Goal: Contribute content: Add original content to the website for others to see

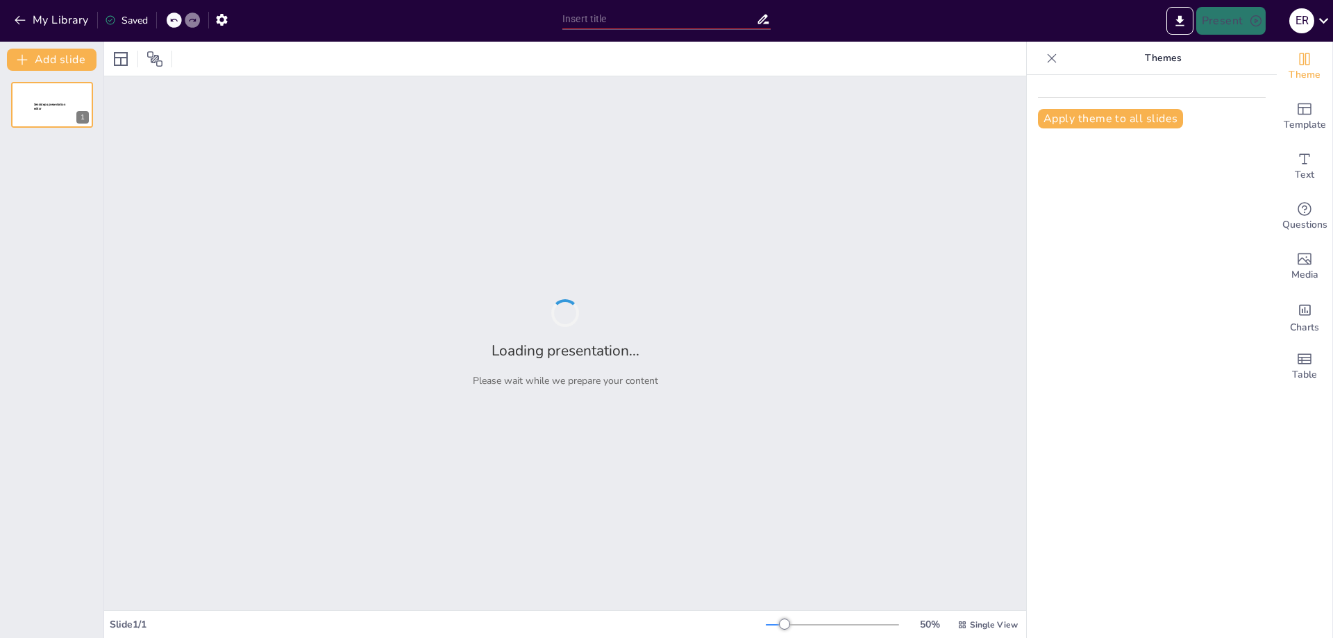
type input "Embarazo de la semana 30 a la 35"
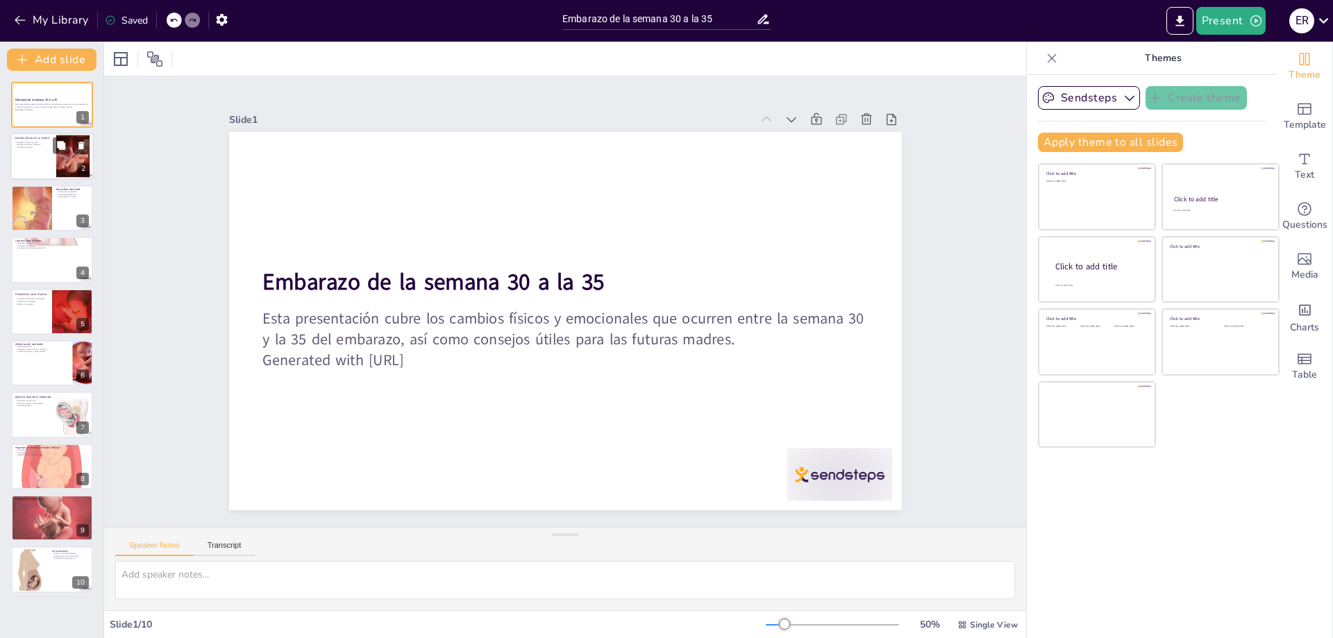
click at [40, 158] on div at bounding box center [51, 156] width 83 height 47
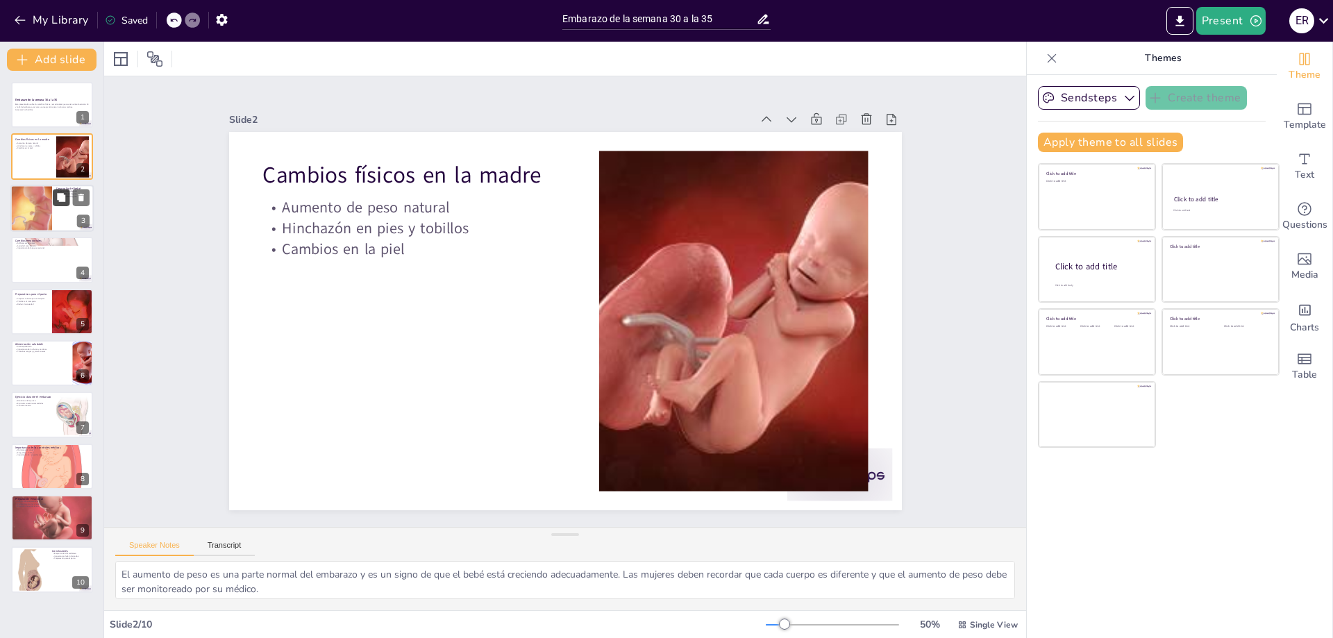
click at [58, 203] on button at bounding box center [61, 197] width 17 height 17
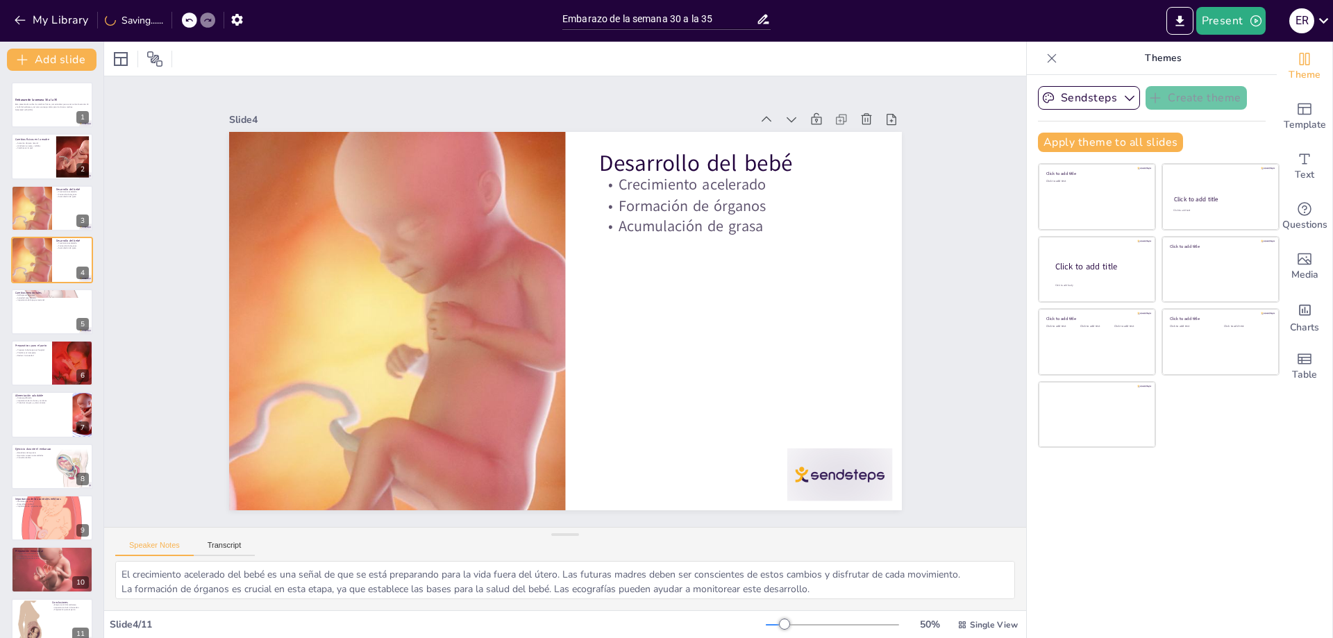
click at [174, 285] on div "Slide 1 Embarazo de la semana 30 a la 35 Esta presentación cubre los cambios fí…" at bounding box center [565, 301] width 922 height 450
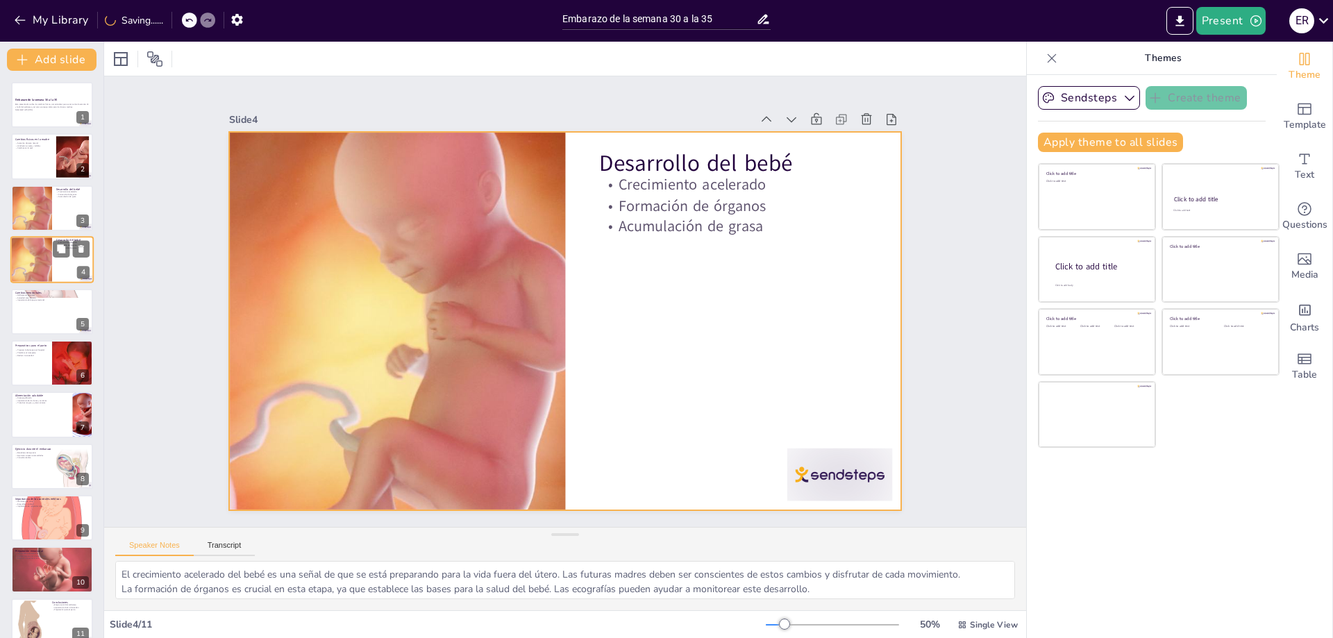
click at [58, 259] on div at bounding box center [51, 259] width 83 height 47
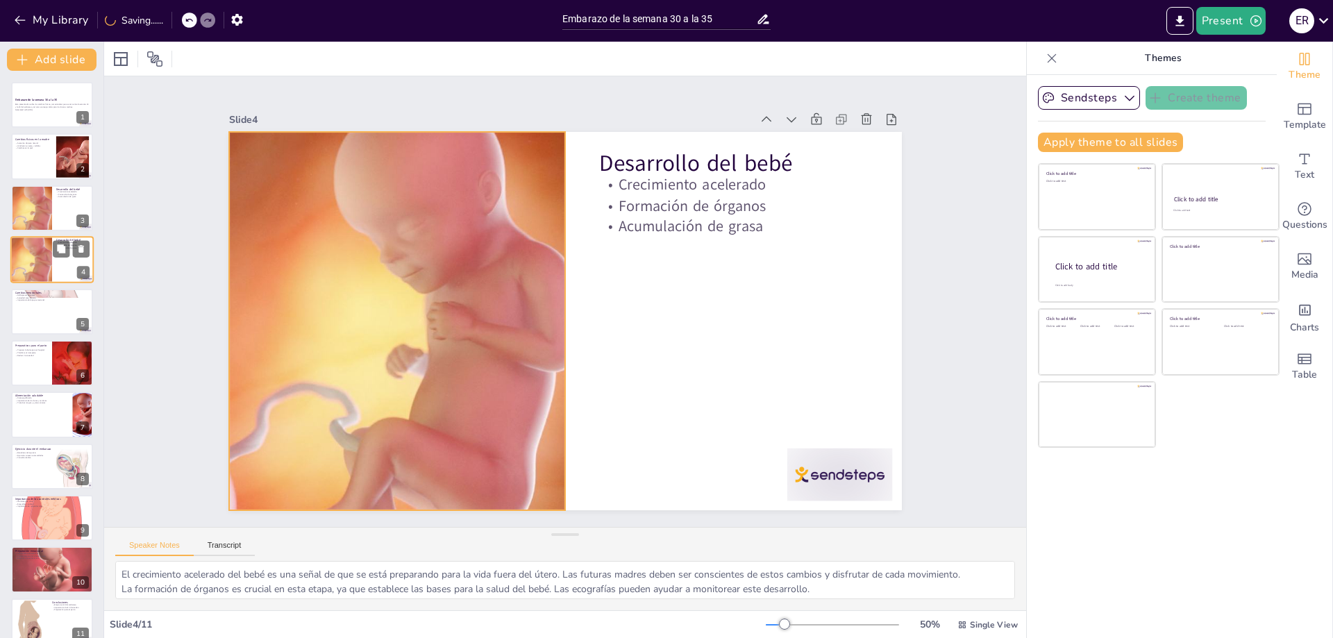
click at [24, 258] on div at bounding box center [31, 259] width 83 height 47
click at [31, 266] on div at bounding box center [31, 259] width 83 height 47
click at [35, 303] on div at bounding box center [51, 311] width 83 height 47
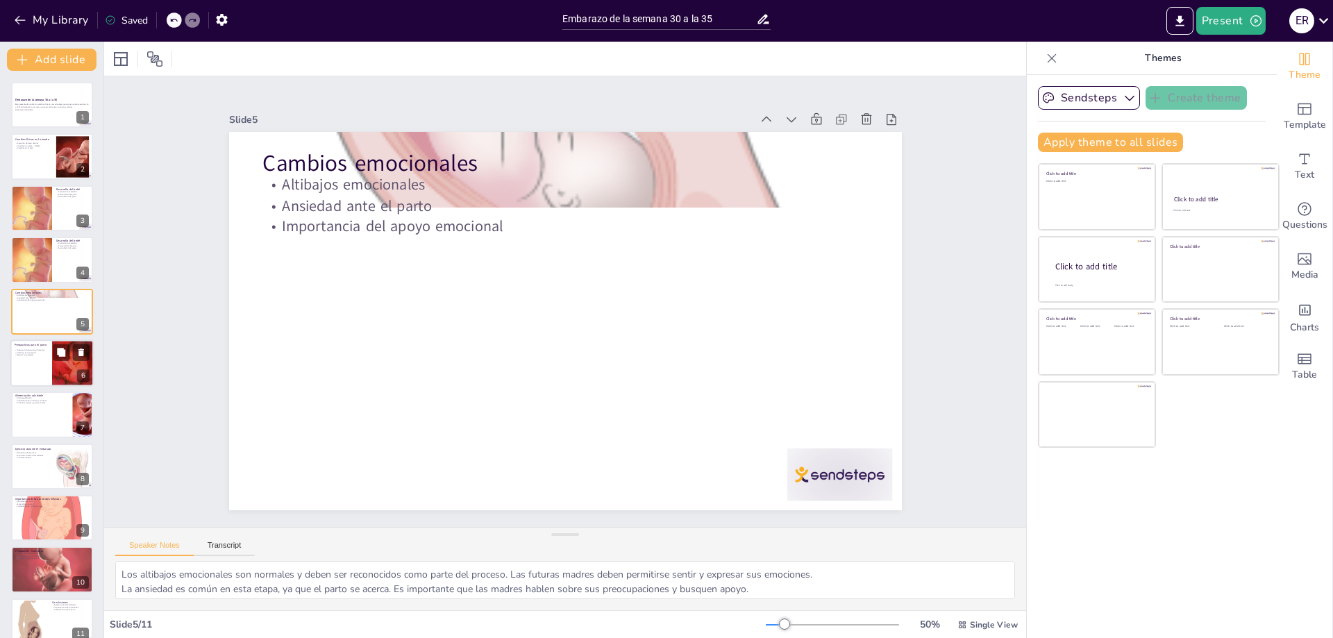
click at [43, 346] on p "Preparativos para el parto" at bounding box center [31, 345] width 33 height 4
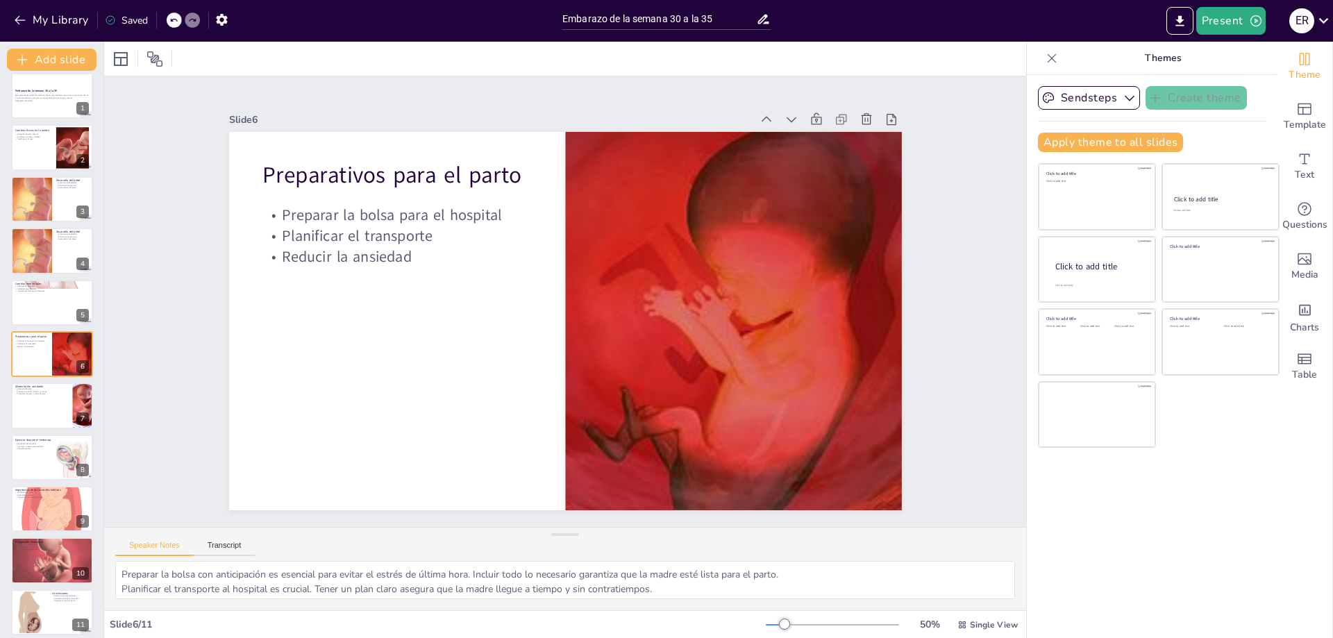
click at [7, 414] on div "Embarazo de la semana 30 a la 35 Esta presentación cubre los cambios físicos y …" at bounding box center [51, 354] width 103 height 562
click at [8, 410] on div "Embarazo de la semana 30 a la 35 Esta presentación cubre los cambios físicos y …" at bounding box center [51, 354] width 103 height 562
click at [26, 410] on div at bounding box center [51, 405] width 83 height 47
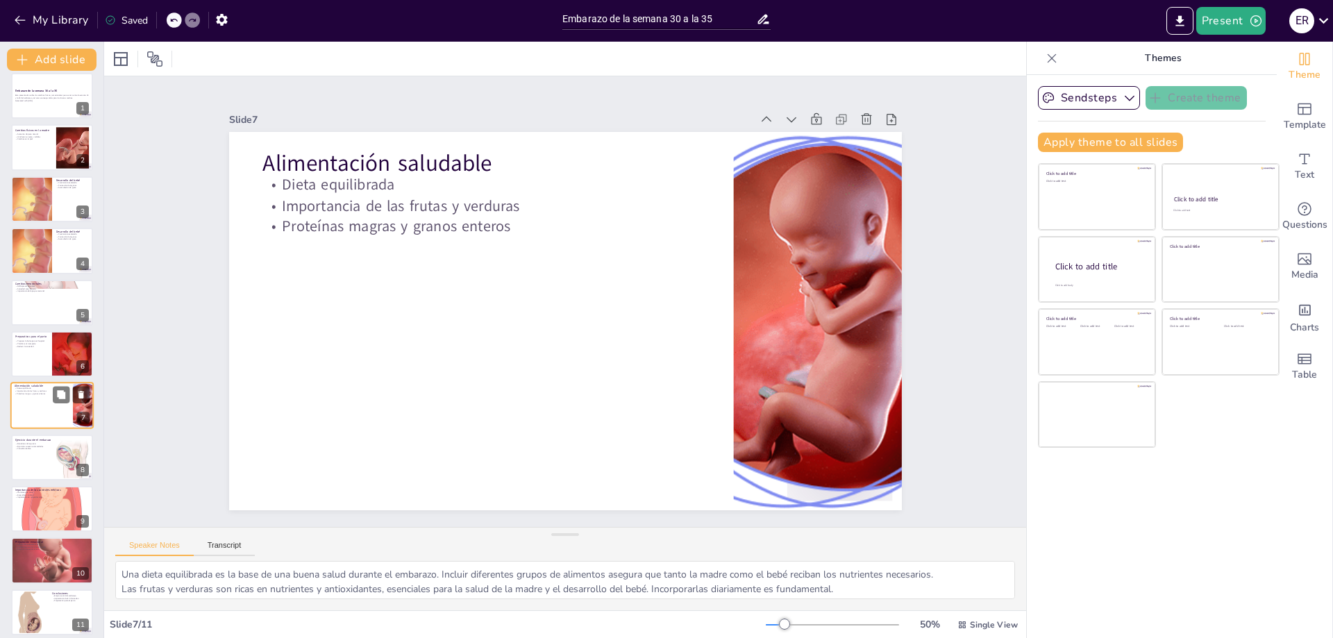
scroll to position [17, 0]
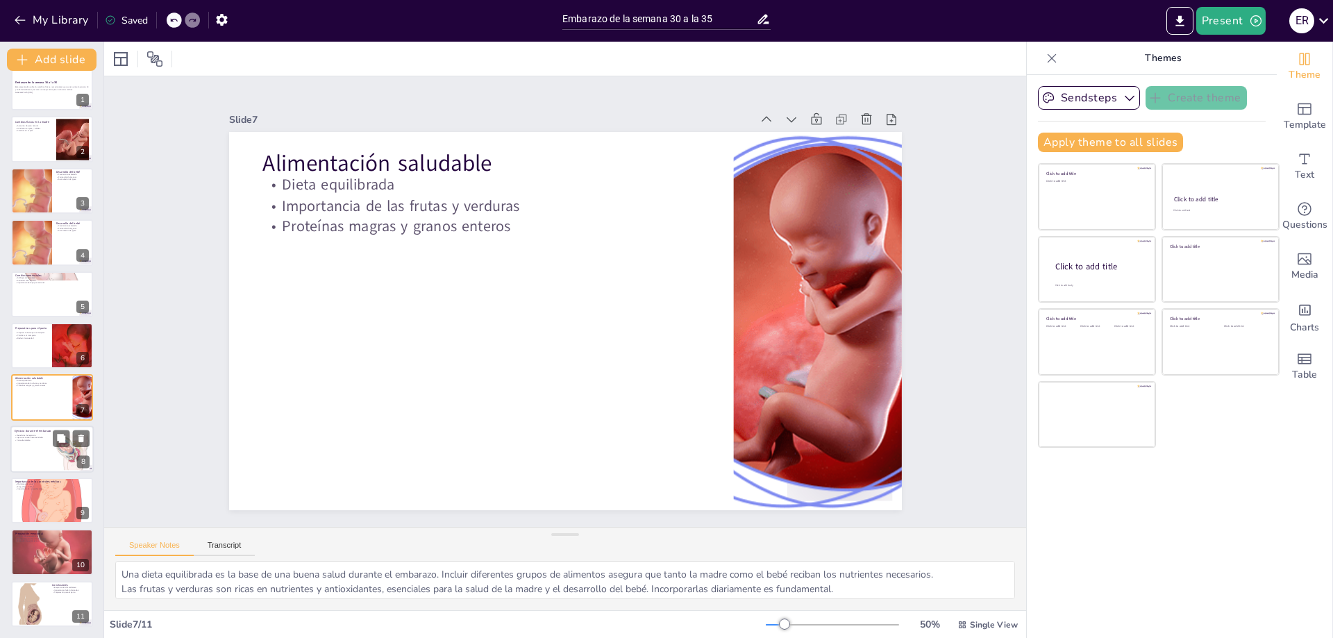
click at [40, 437] on p "Ejercicios suaves recomendados" at bounding box center [33, 437] width 37 height 3
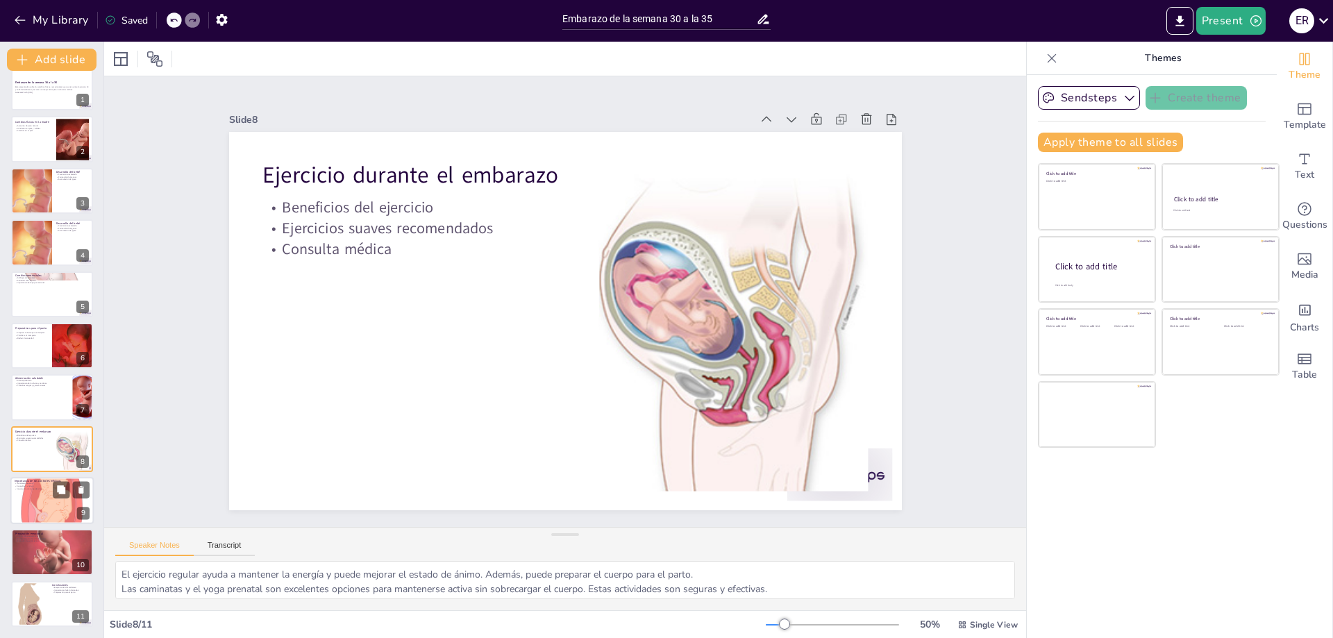
click at [44, 495] on div at bounding box center [51, 501] width 83 height 92
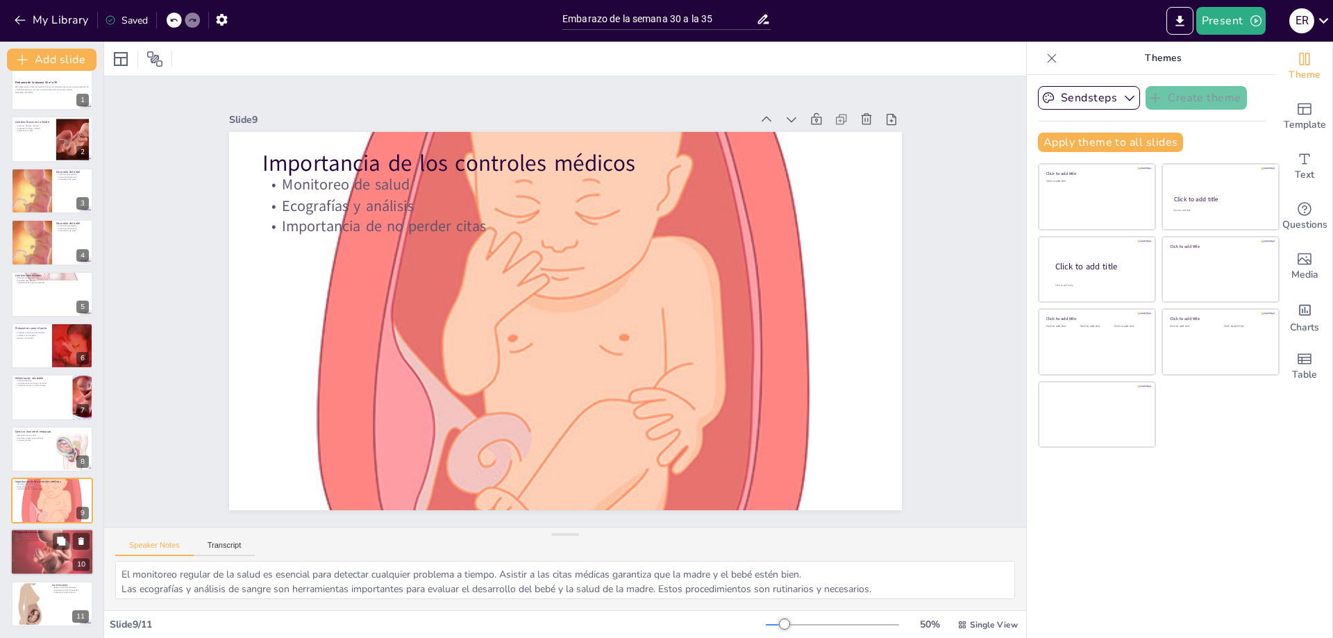
click at [51, 572] on div at bounding box center [51, 551] width 83 height 83
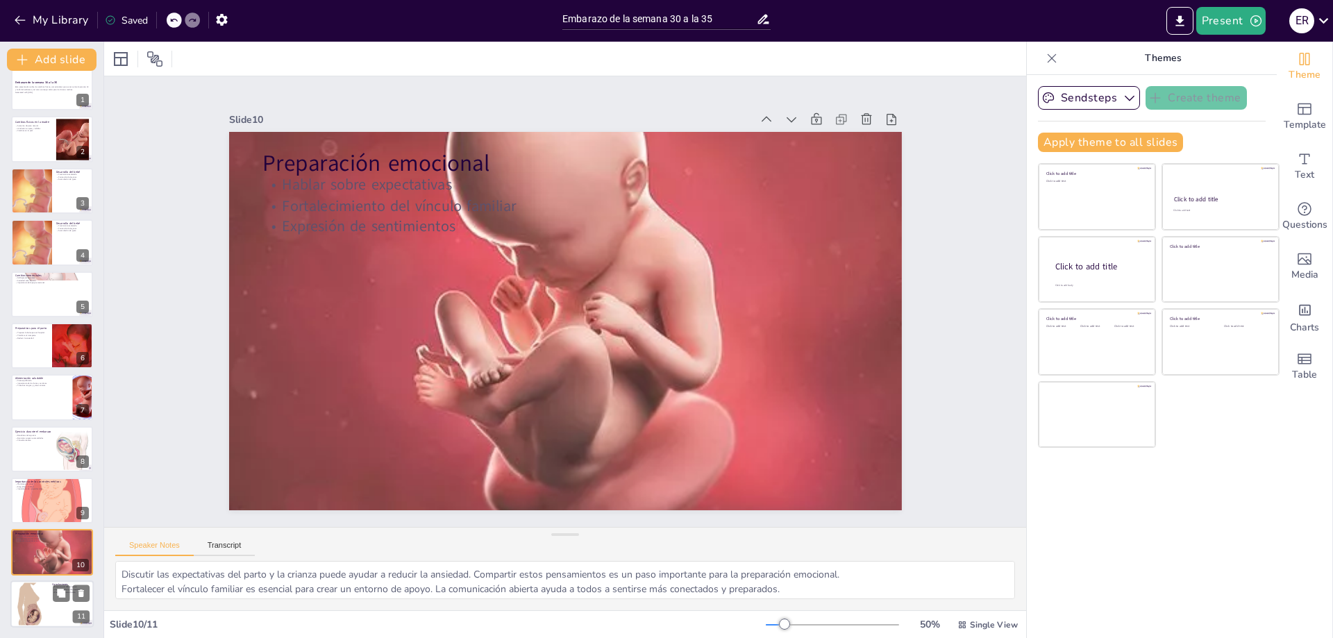
click at [49, 617] on div at bounding box center [51, 603] width 83 height 47
type textarea "Reconocer que esta etapa es crucial ayuda a las futuras madres a priorizar su s…"
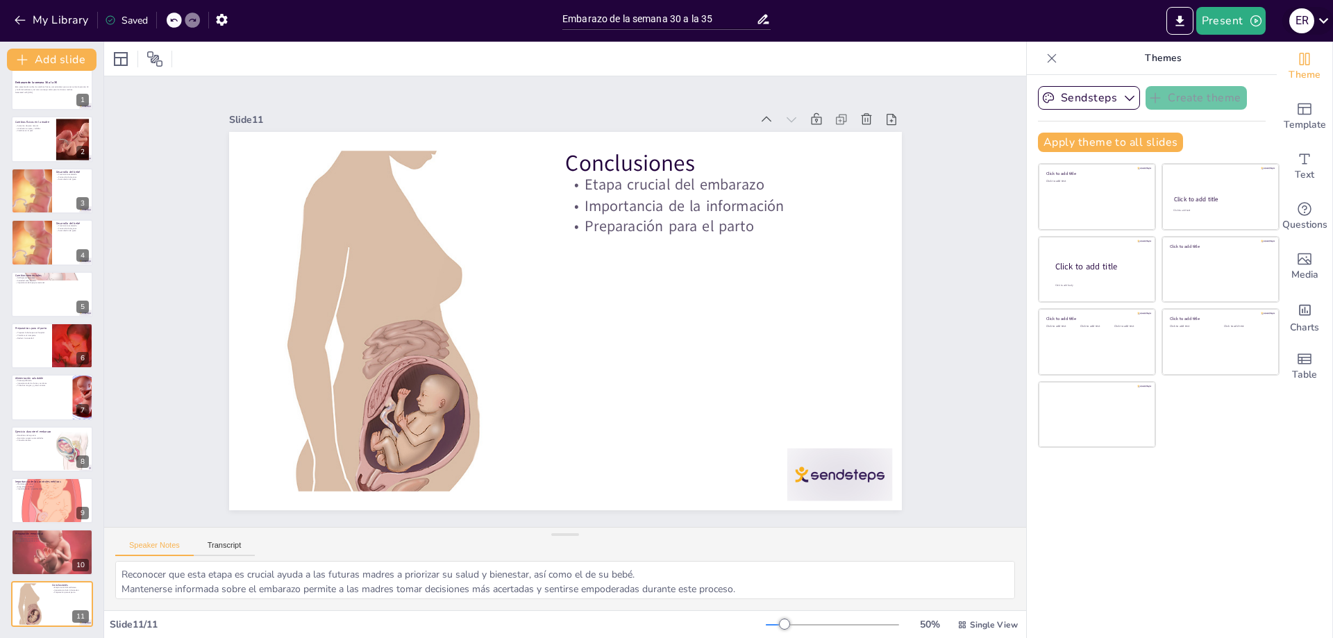
click at [1316, 20] on icon at bounding box center [1323, 20] width 19 height 19
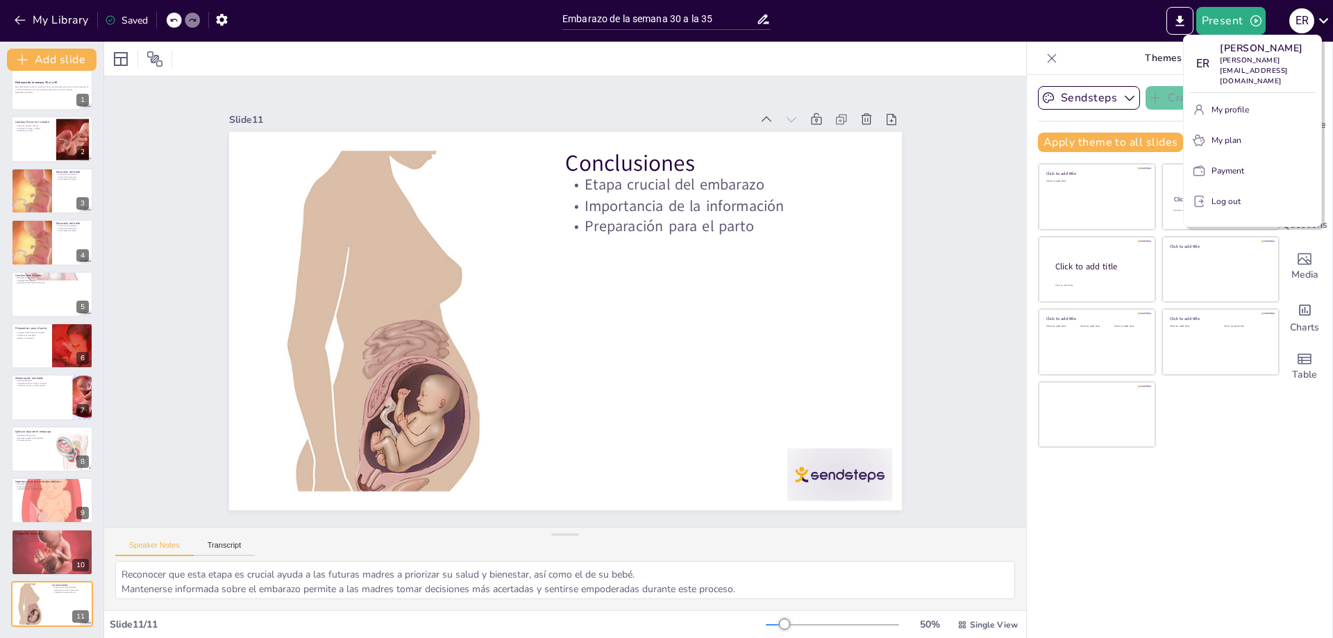
click at [1316, 20] on div at bounding box center [666, 319] width 1333 height 638
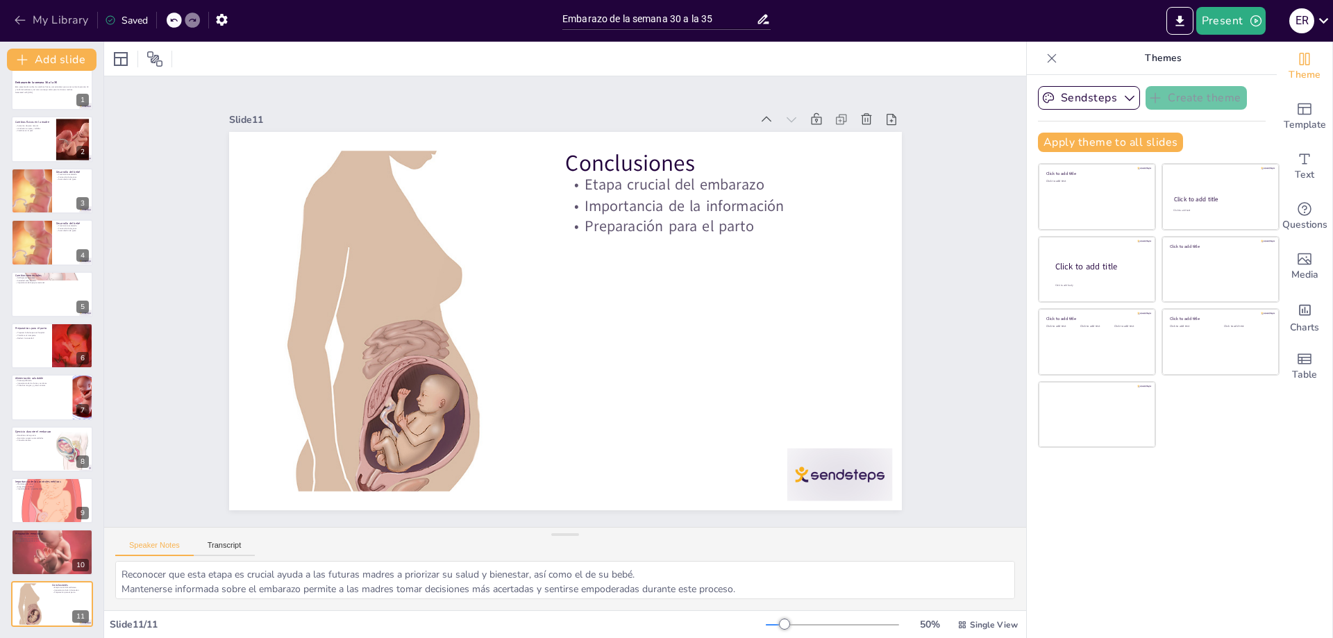
click at [26, 15] on icon "button" at bounding box center [20, 20] width 14 height 14
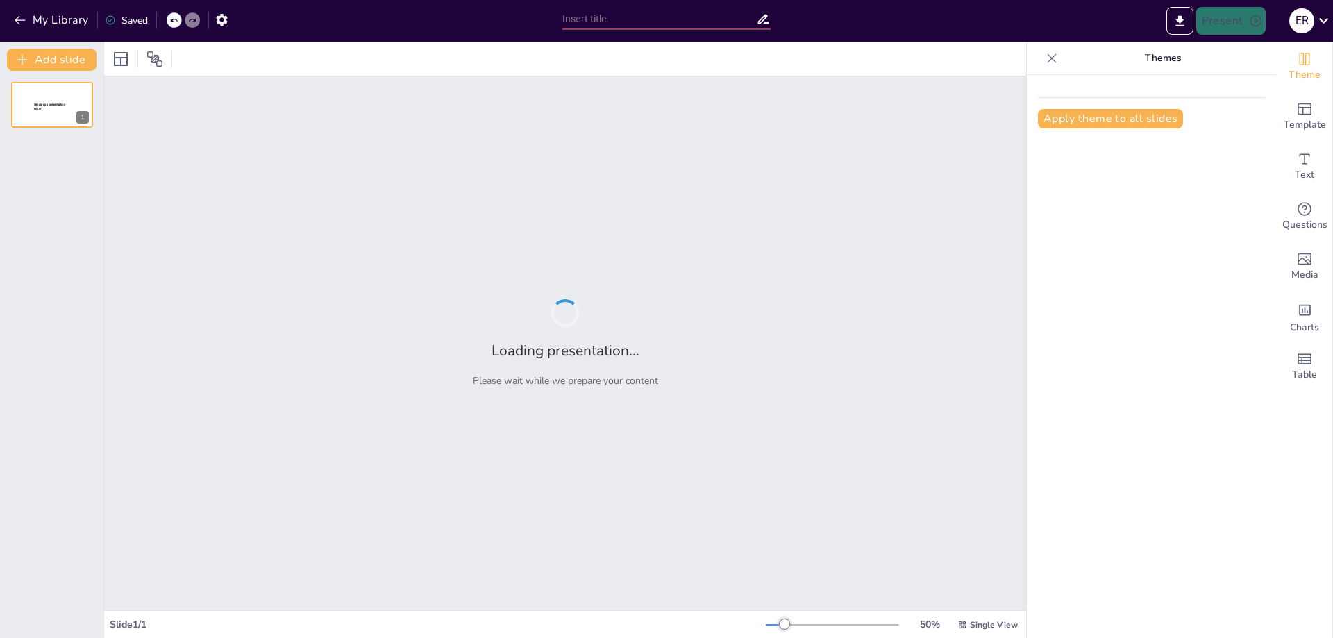
type input "ebambarazo de la semana 30 a la 35"
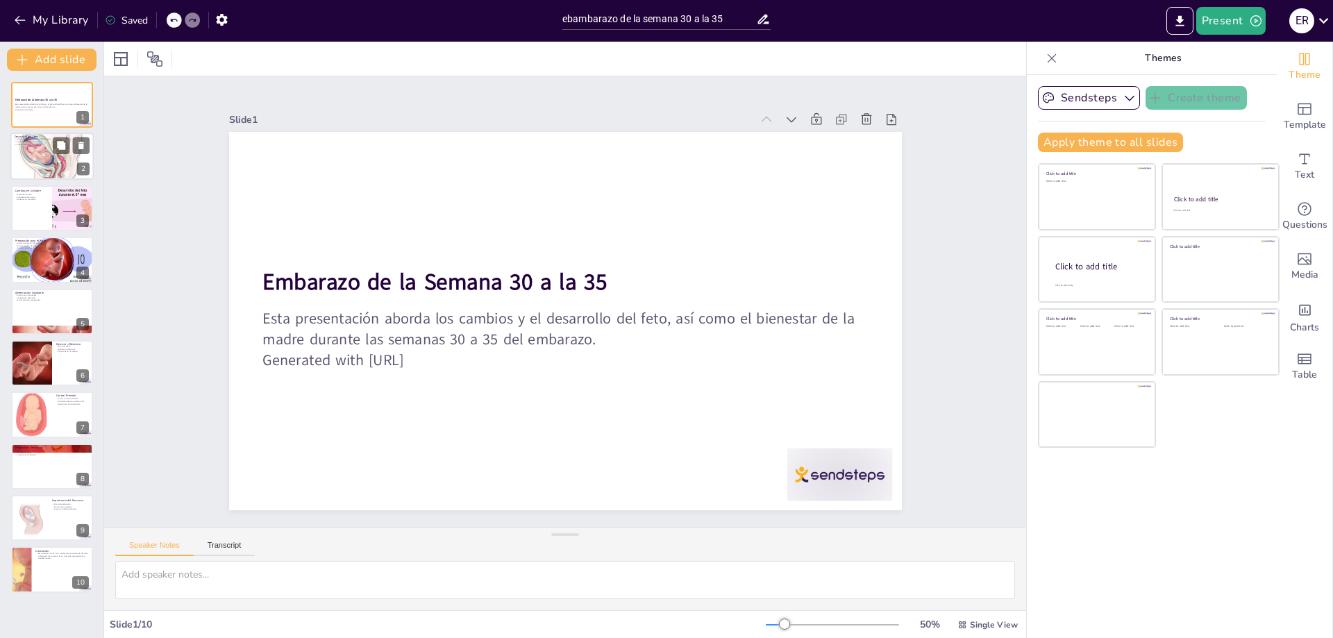
click at [19, 167] on div at bounding box center [51, 156] width 83 height 82
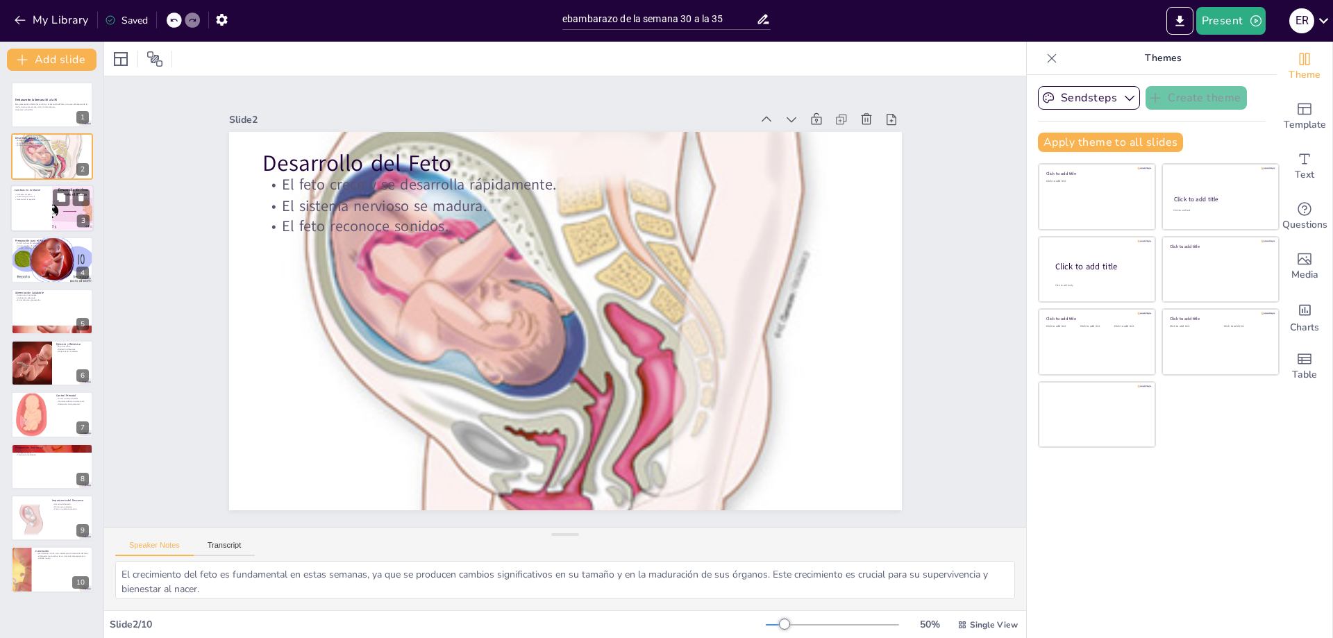
click at [37, 212] on div at bounding box center [51, 208] width 83 height 47
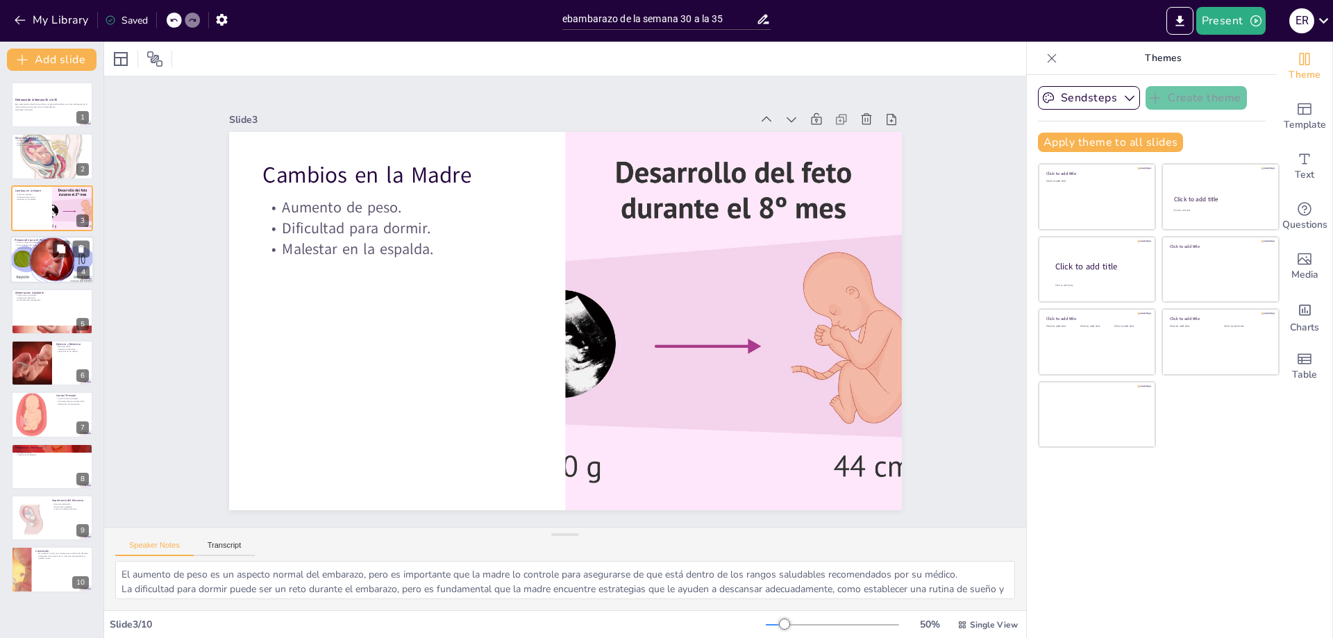
click at [40, 262] on div at bounding box center [51, 259] width 83 height 47
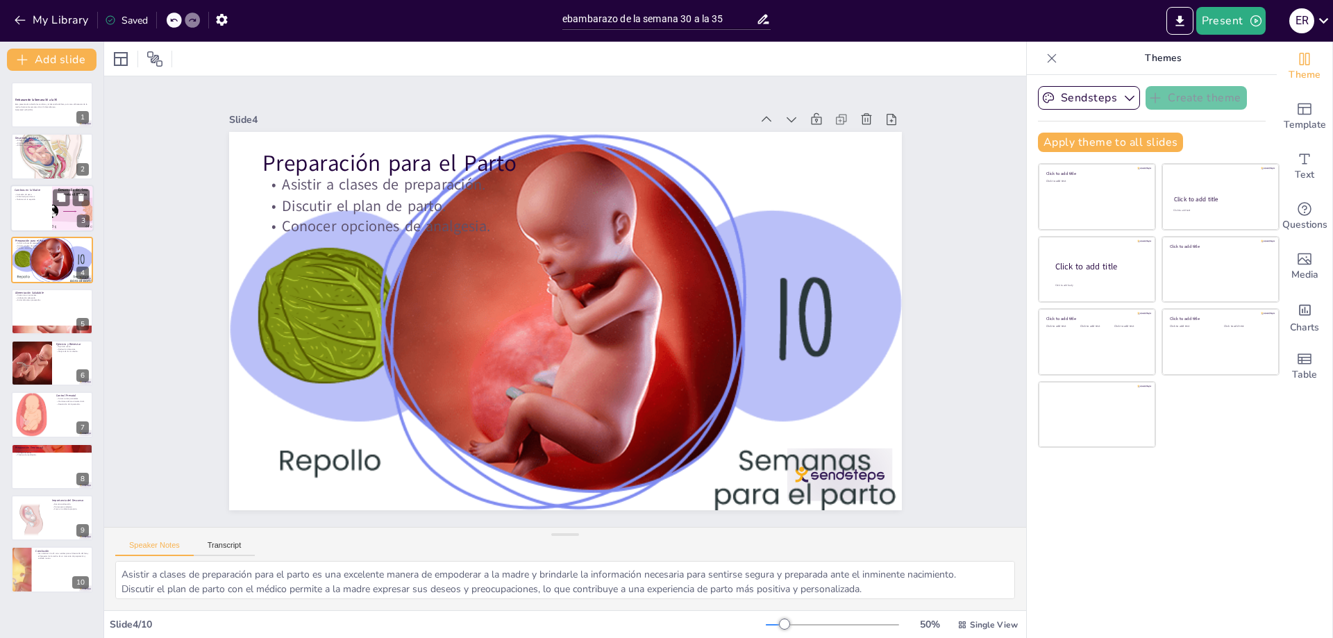
click at [34, 195] on p "Dificultad para dormir." at bounding box center [31, 196] width 33 height 3
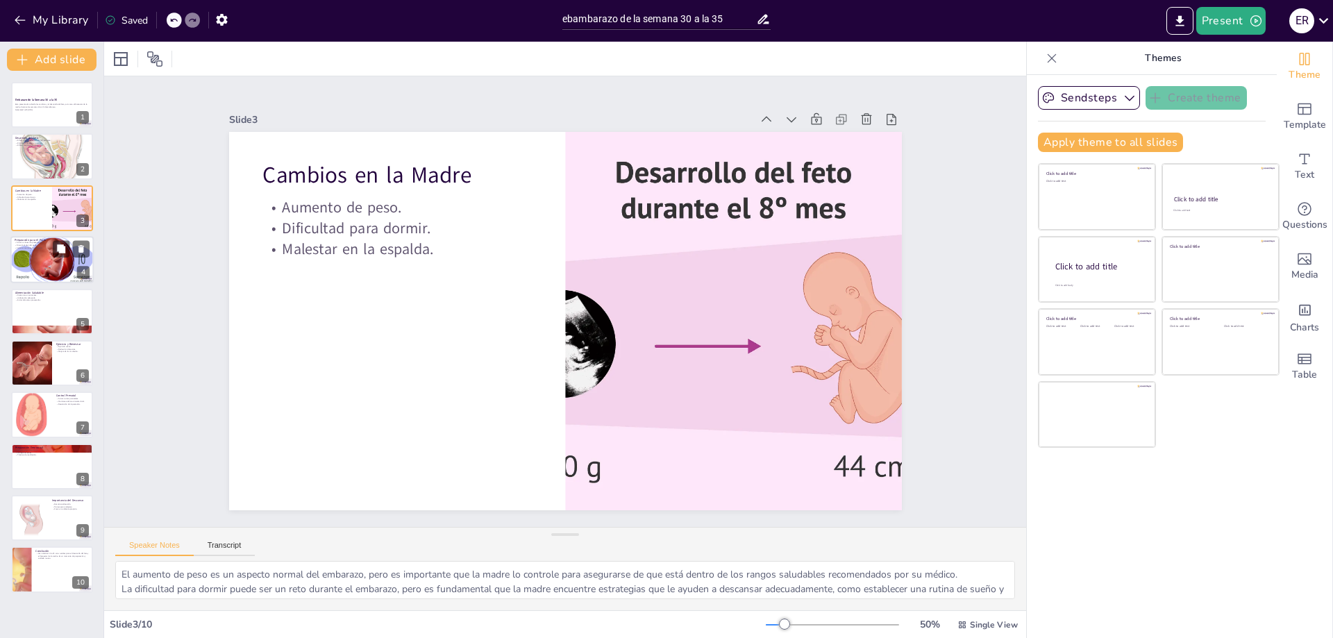
click at [49, 258] on div at bounding box center [51, 259] width 83 height 47
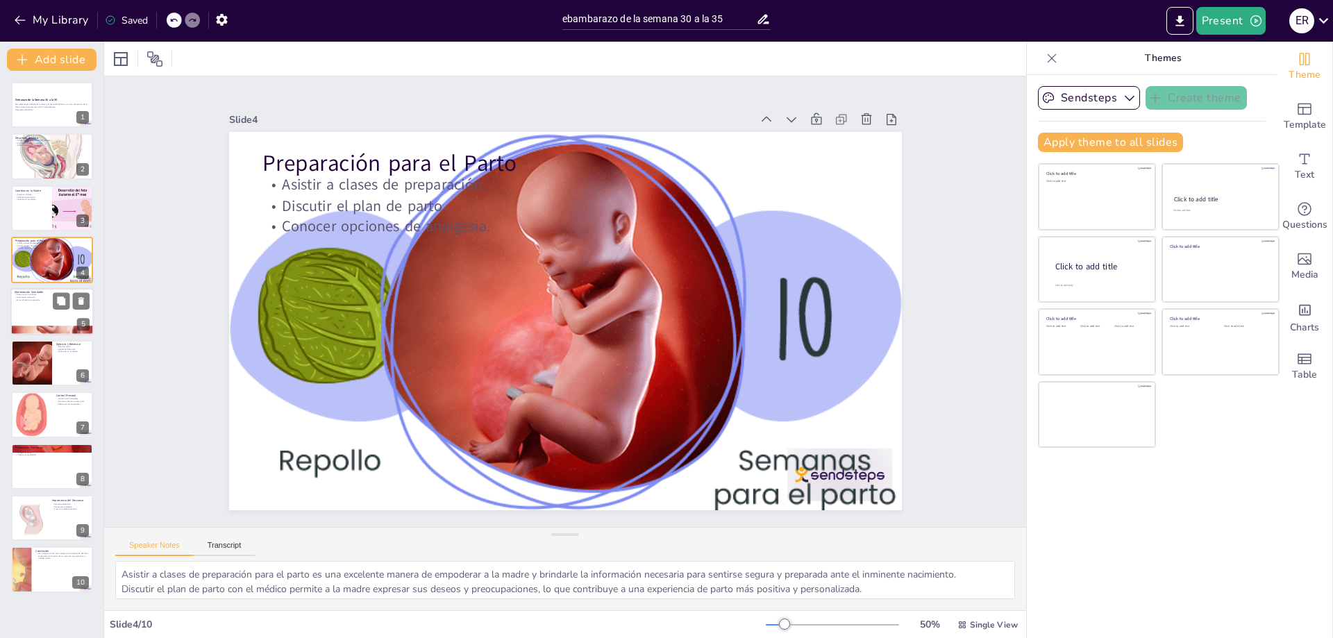
click at [42, 313] on div at bounding box center [51, 311] width 83 height 47
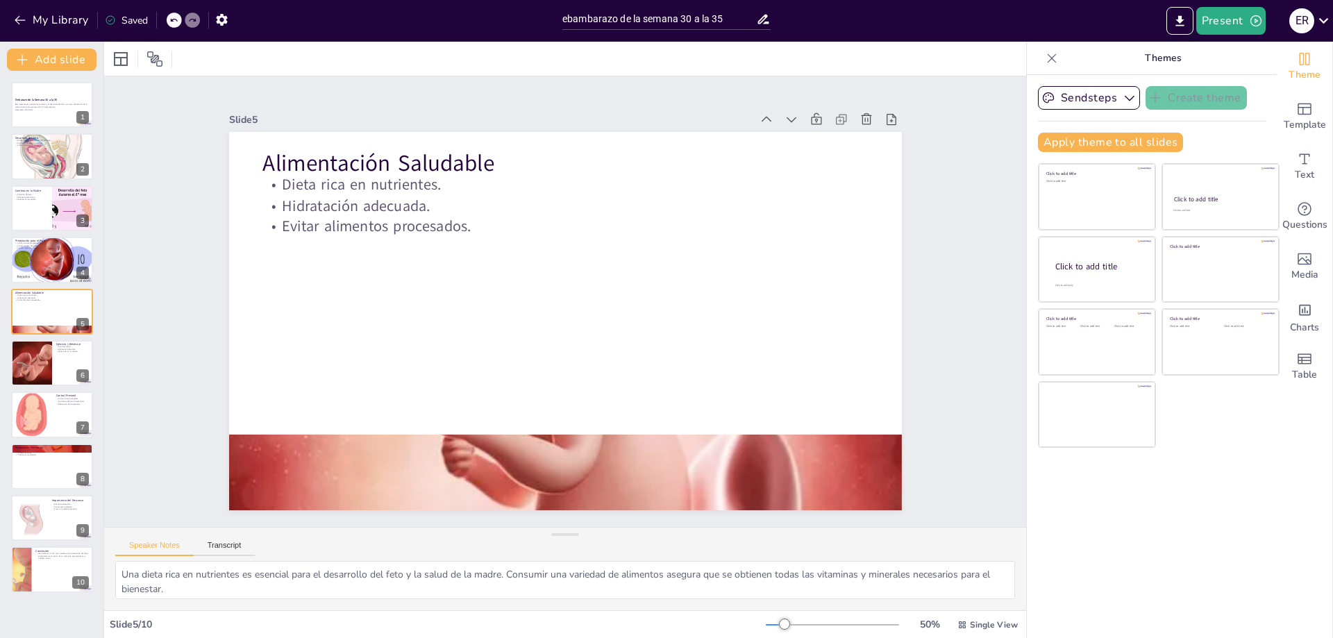
click at [34, 282] on div "Embarazo de la Semana 30 a la 35 Esta presentación aborda los cambios y el desa…" at bounding box center [51, 337] width 103 height 511
click at [31, 272] on div at bounding box center [51, 259] width 83 height 47
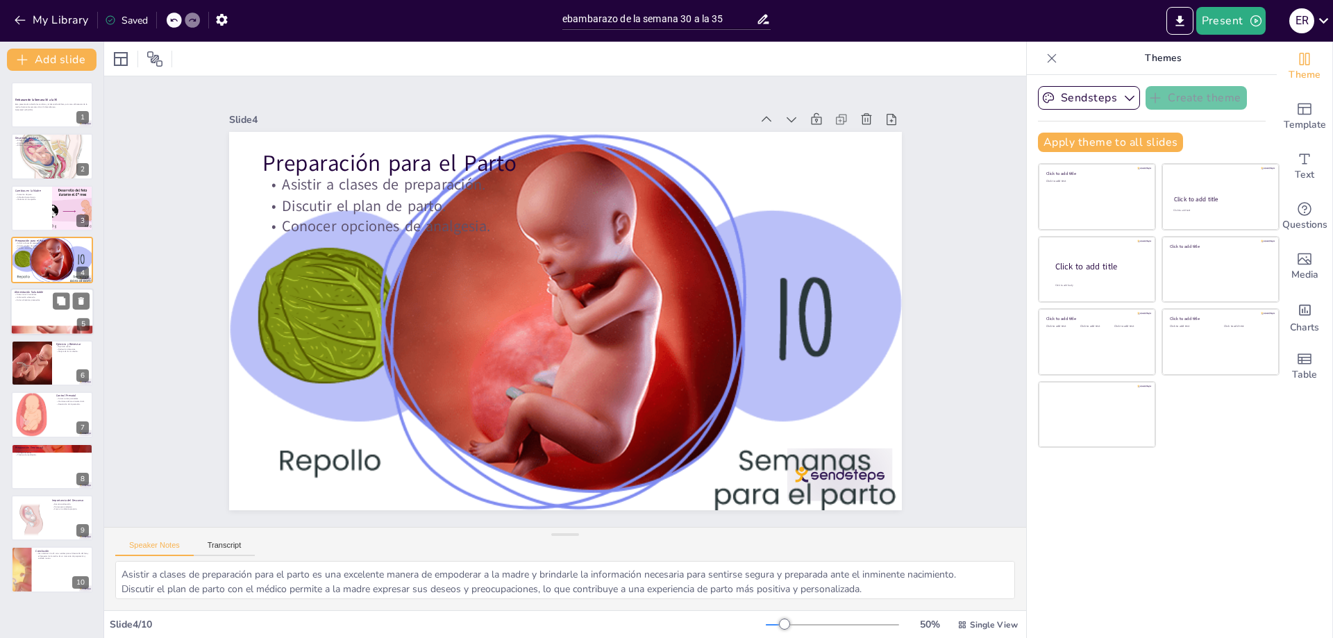
click at [31, 314] on div at bounding box center [51, 311] width 83 height 47
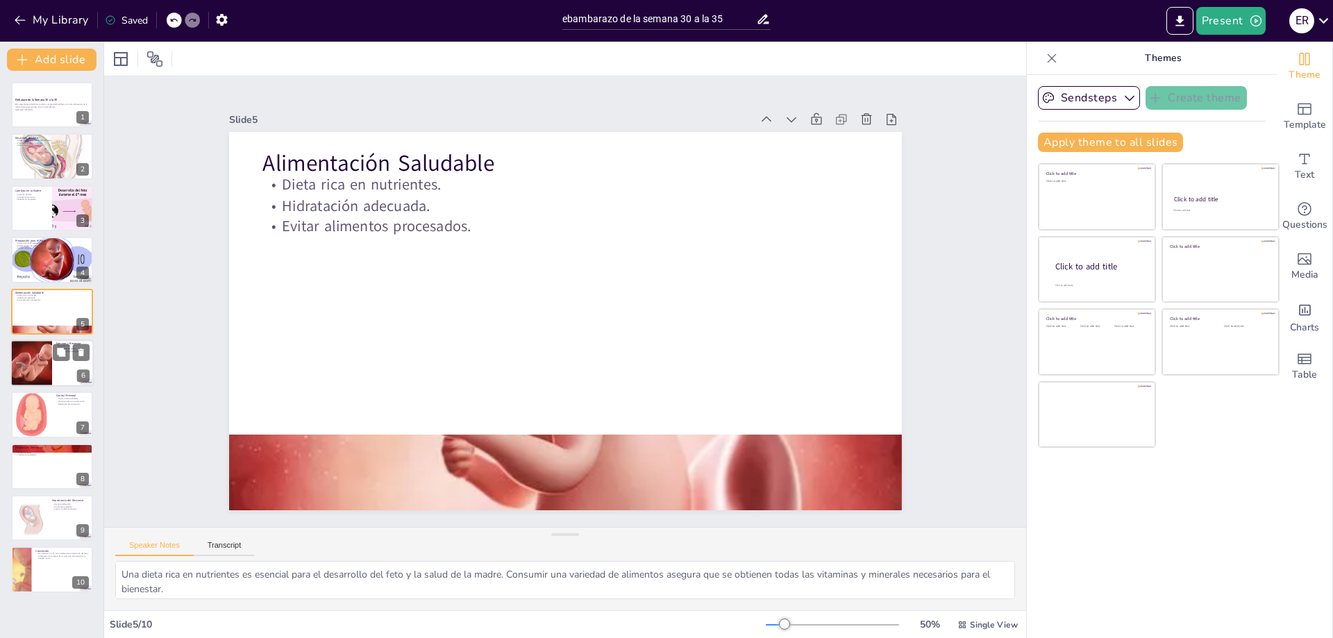
click at [33, 348] on div at bounding box center [32, 362] width 84 height 47
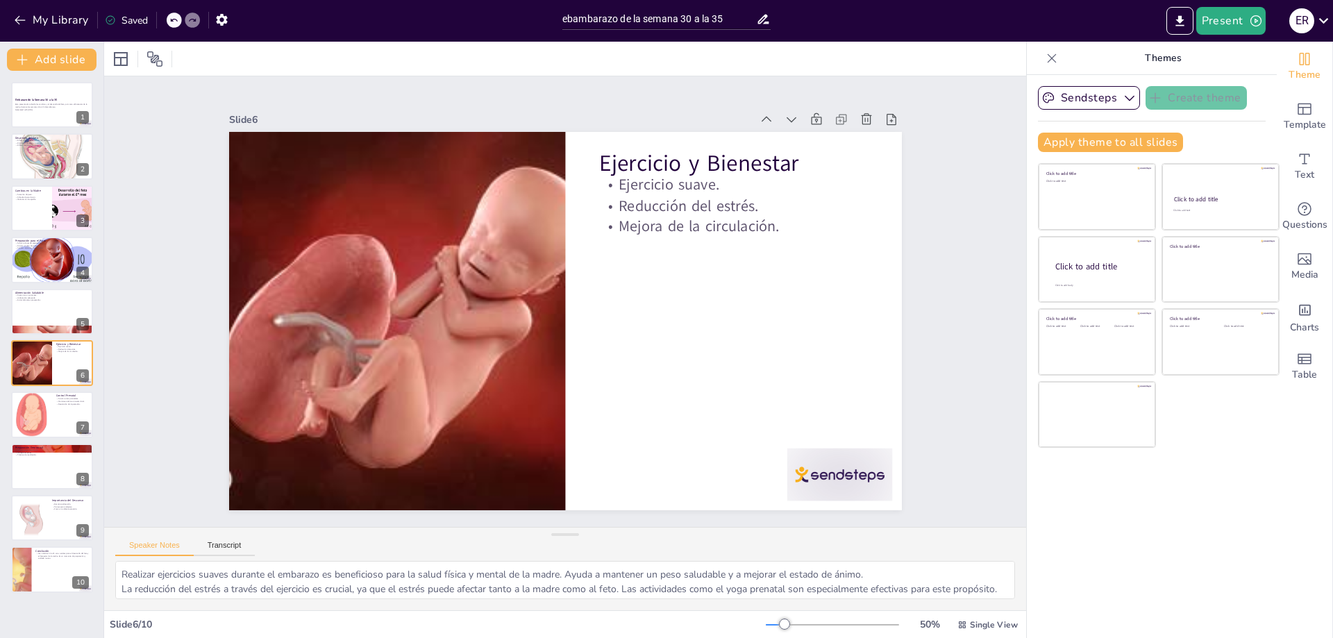
click at [40, 388] on div "Embarazo de la Semana 30 a la 35 Esta presentación aborda los cambios y el desa…" at bounding box center [51, 337] width 103 height 511
click at [40, 398] on div at bounding box center [31, 414] width 42 height 47
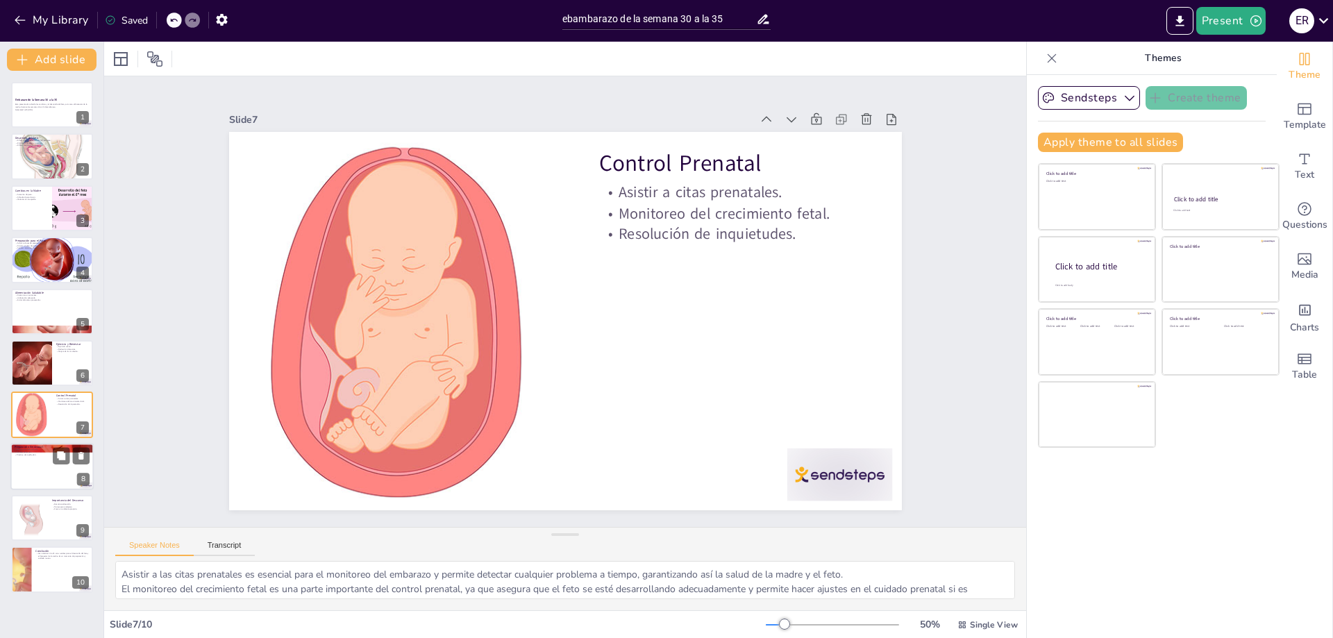
click at [30, 483] on div at bounding box center [51, 466] width 83 height 47
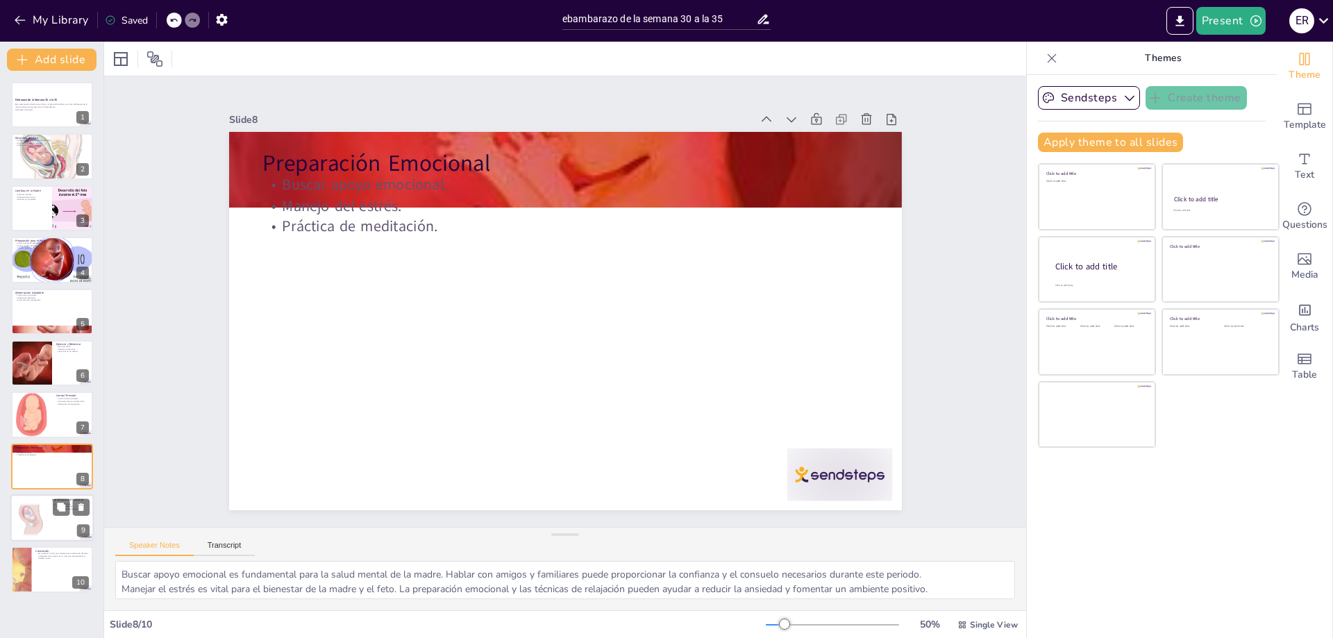
click at [28, 531] on div at bounding box center [31, 517] width 33 height 43
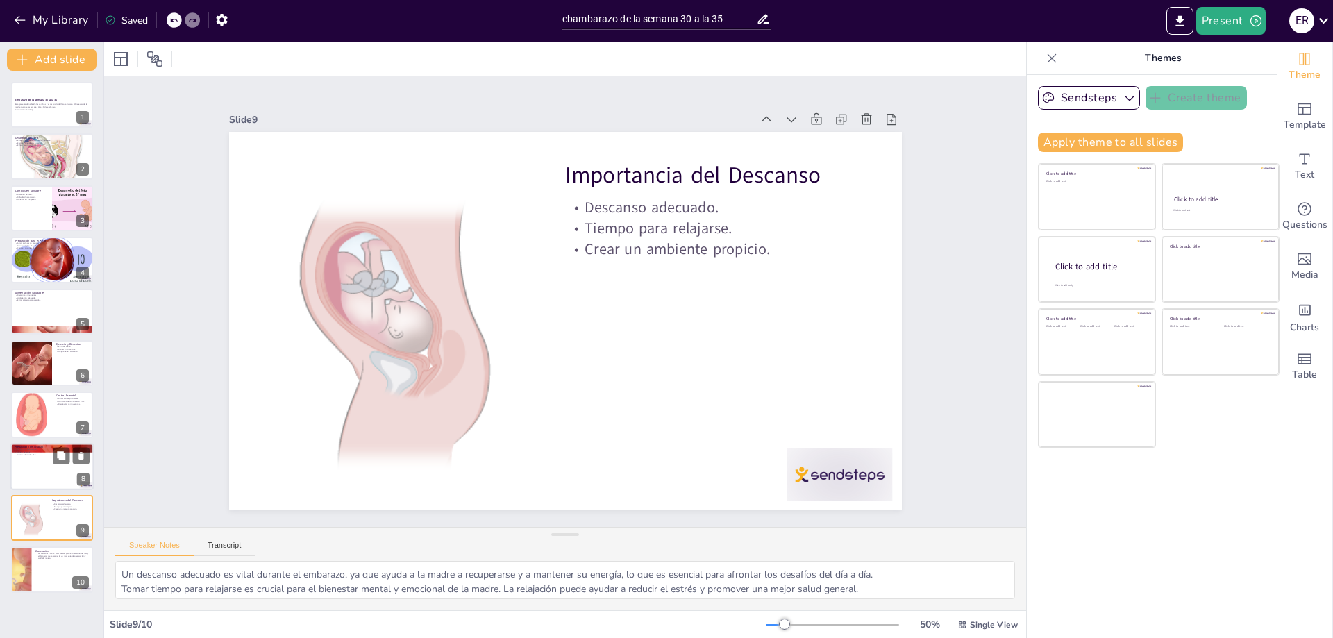
click at [28, 488] on div at bounding box center [51, 466] width 83 height 47
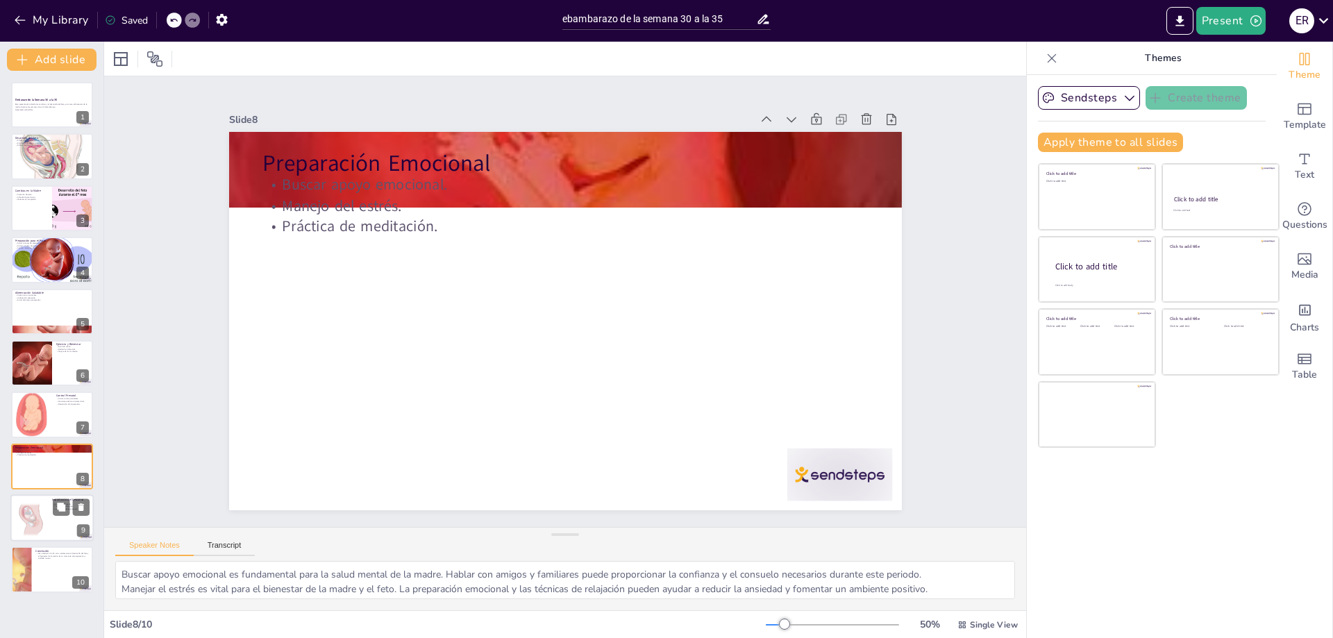
click at [28, 521] on div at bounding box center [31, 517] width 33 height 43
type textarea "Un descanso adecuado es vital durante el embarazo, ya que ayuda a la madre a re…"
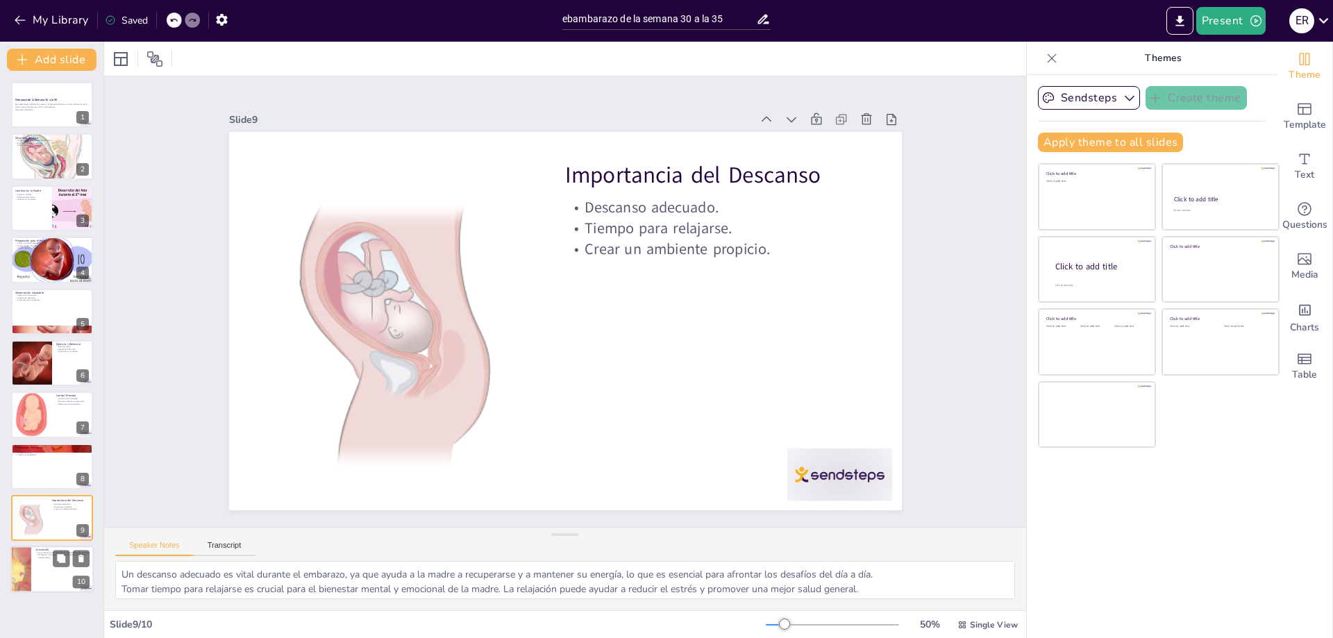
click at [35, 562] on div at bounding box center [51, 569] width 83 height 47
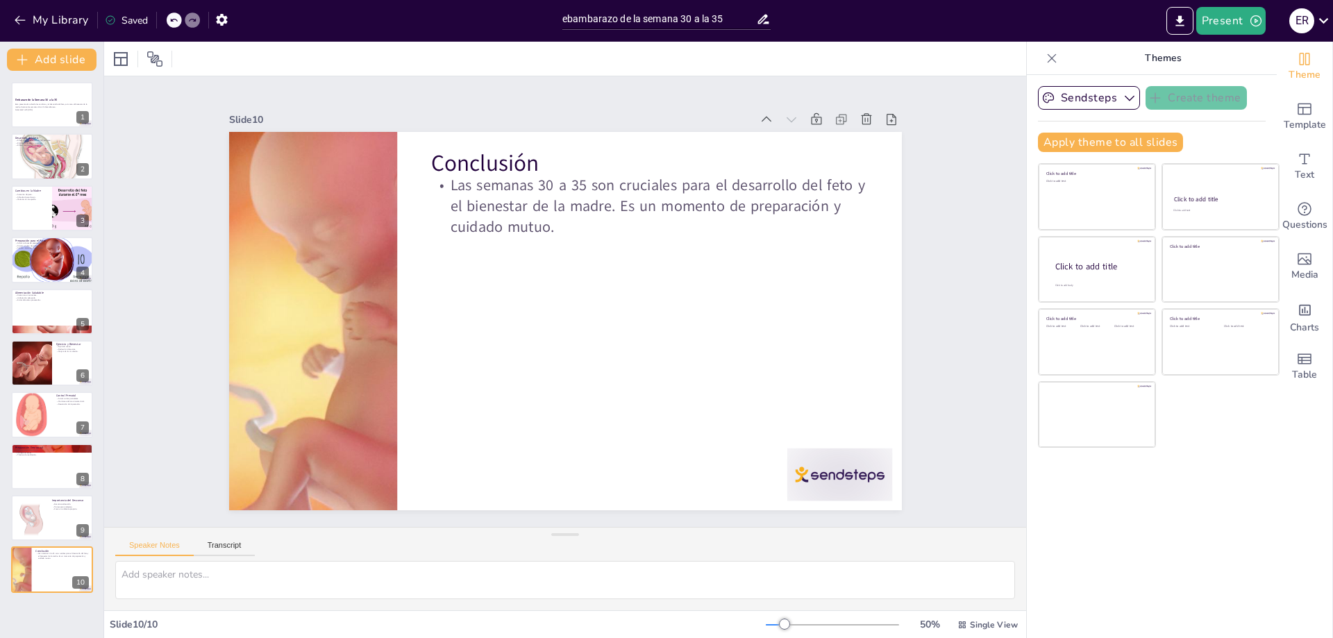
click at [8, 21] on div "My Library Saved" at bounding box center [117, 19] width 235 height 25
click at [12, 22] on button "My Library" at bounding box center [52, 20] width 84 height 22
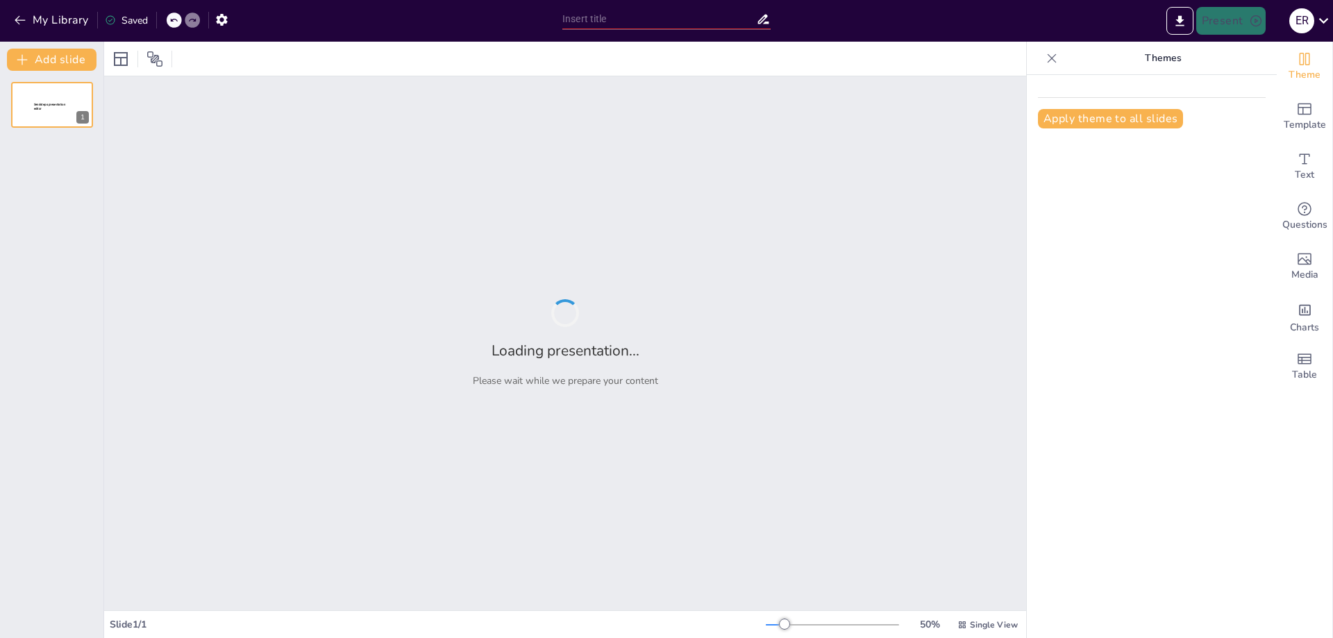
type input "embarazo semana 30-35"
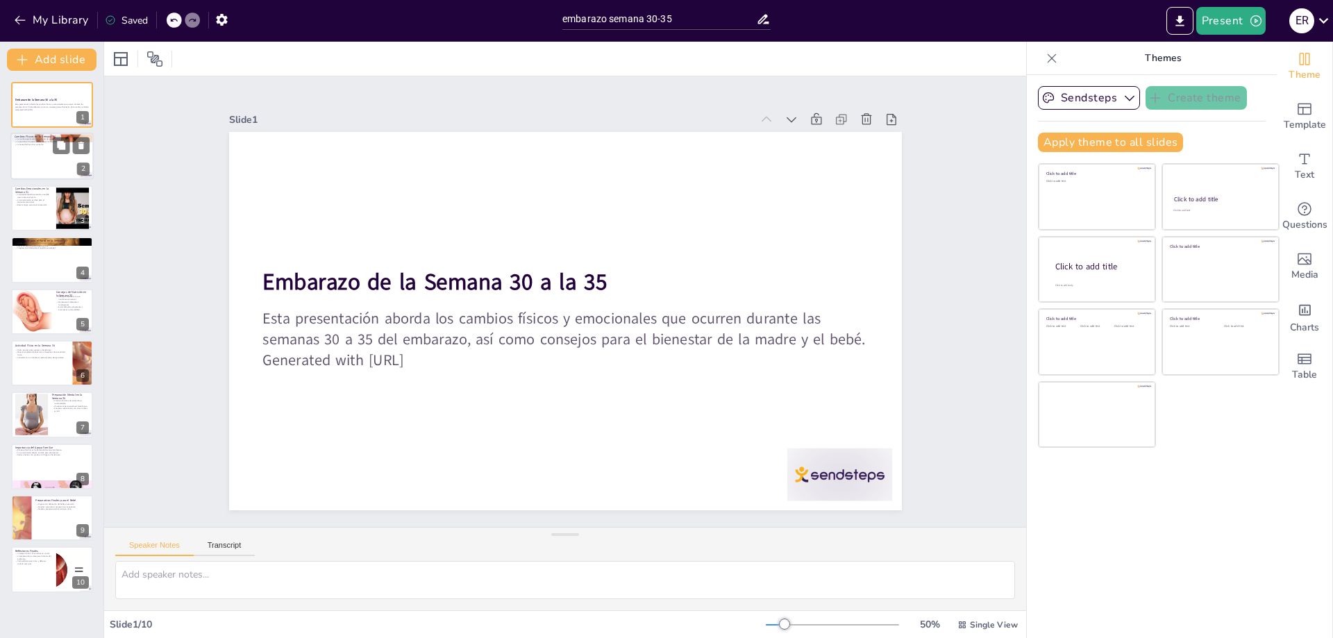
click at [11, 160] on div "Cambios Físicos en la Semana 30 La madre experimenta un aumento de peso signifi…" at bounding box center [51, 156] width 83 height 47
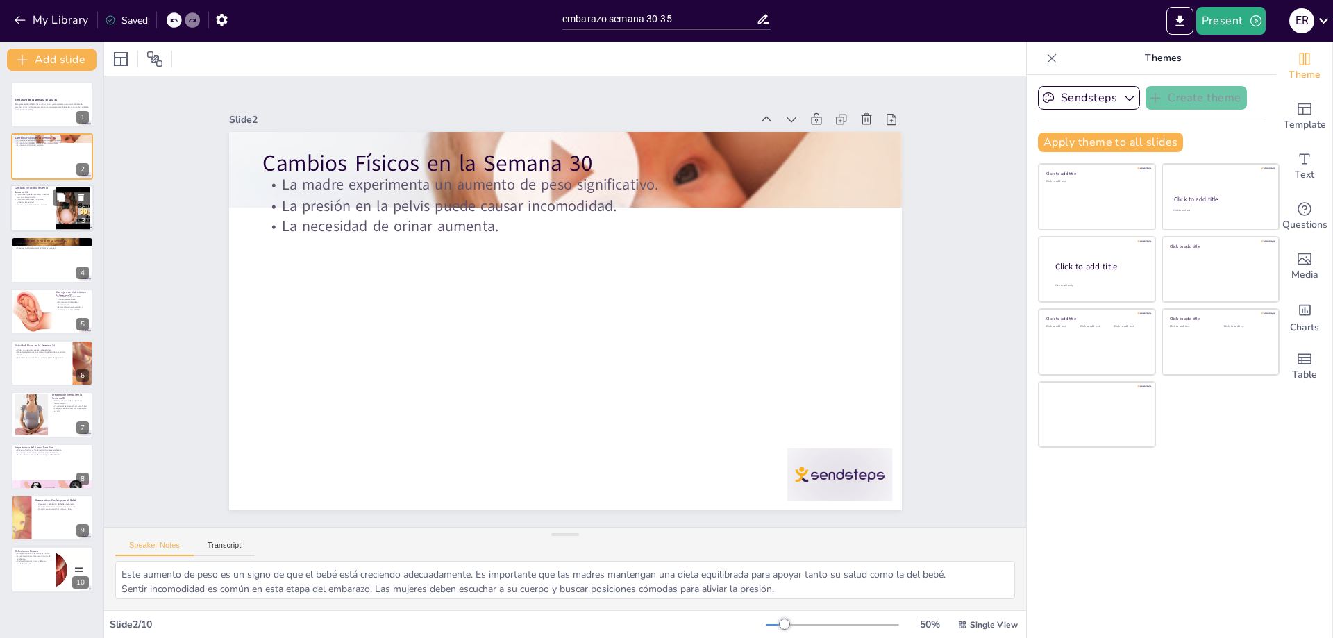
click at [18, 210] on div at bounding box center [51, 208] width 83 height 47
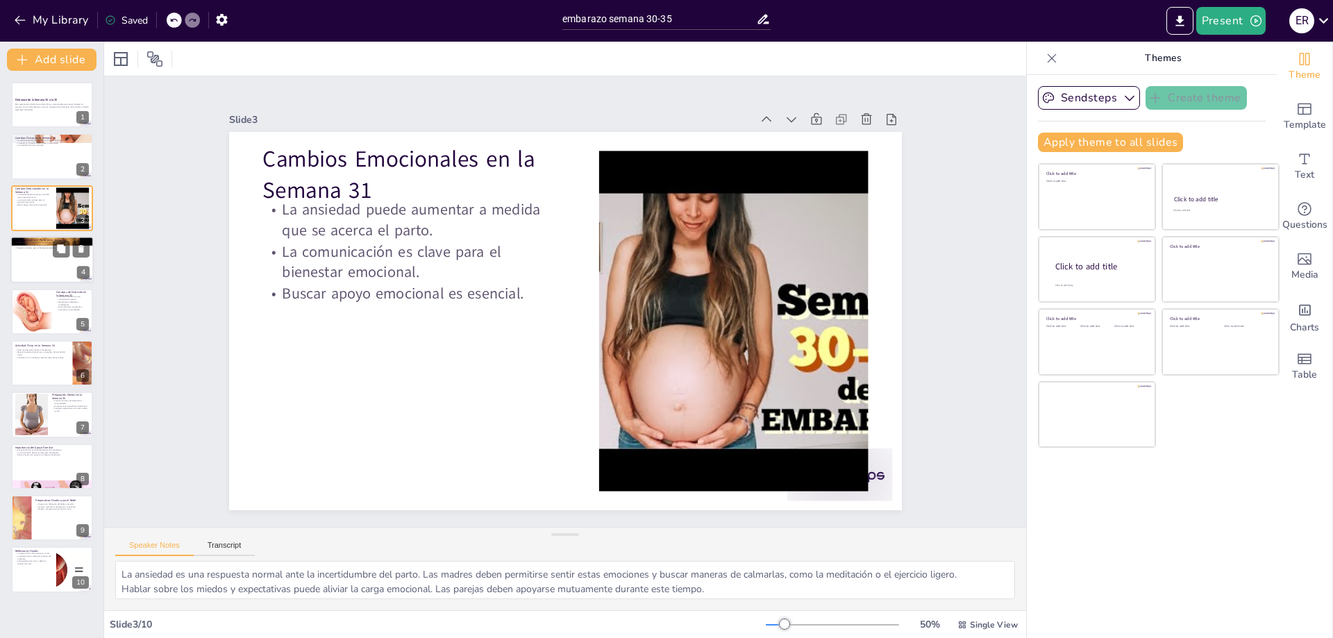
click at [28, 248] on p "Preparar una bolsa para el hospital es esencial." at bounding box center [52, 248] width 75 height 3
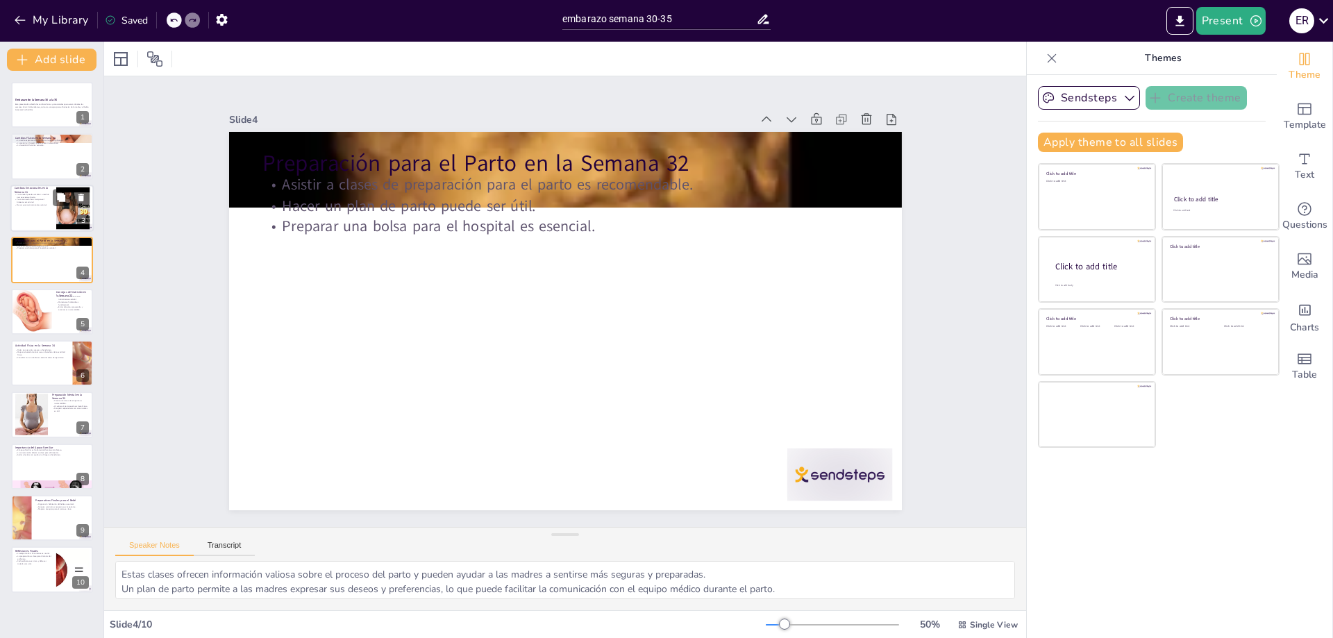
click at [35, 196] on p "La ansiedad puede aumentar a medida que se acerca el parto." at bounding box center [33, 195] width 37 height 5
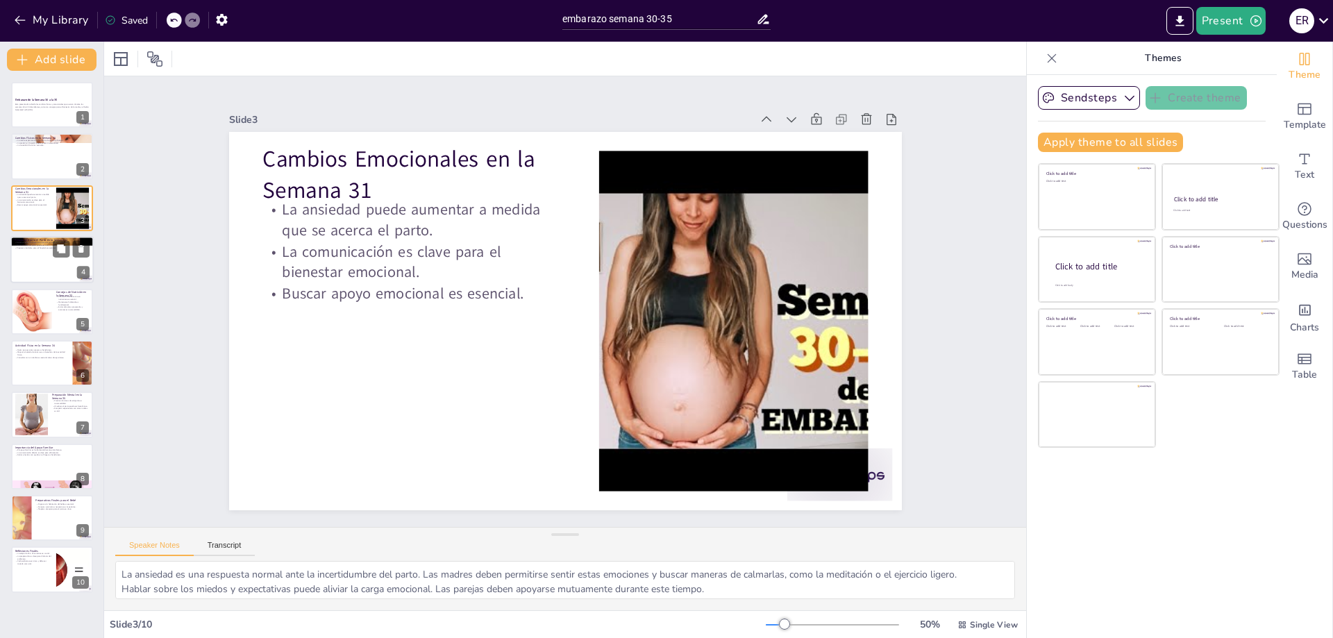
click at [35, 260] on div at bounding box center [51, 259] width 83 height 47
type textarea "Estas clases ofrecen información valiosa sobre el proceso del parto y pueden ay…"
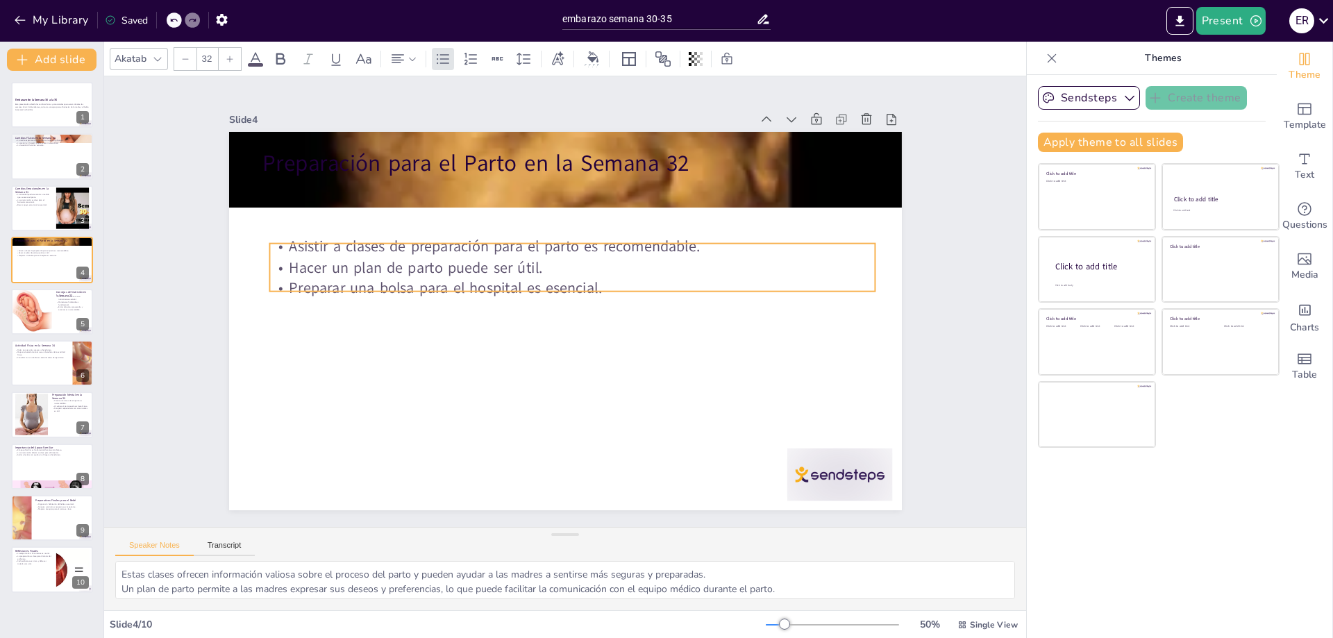
drag, startPoint x: 378, startPoint y: 173, endPoint x: 385, endPoint y: 236, distance: 63.5
click at [385, 236] on p "Asistir a clases de preparación para el parto es recomendable." at bounding box center [578, 247] width 604 height 84
type input "48"
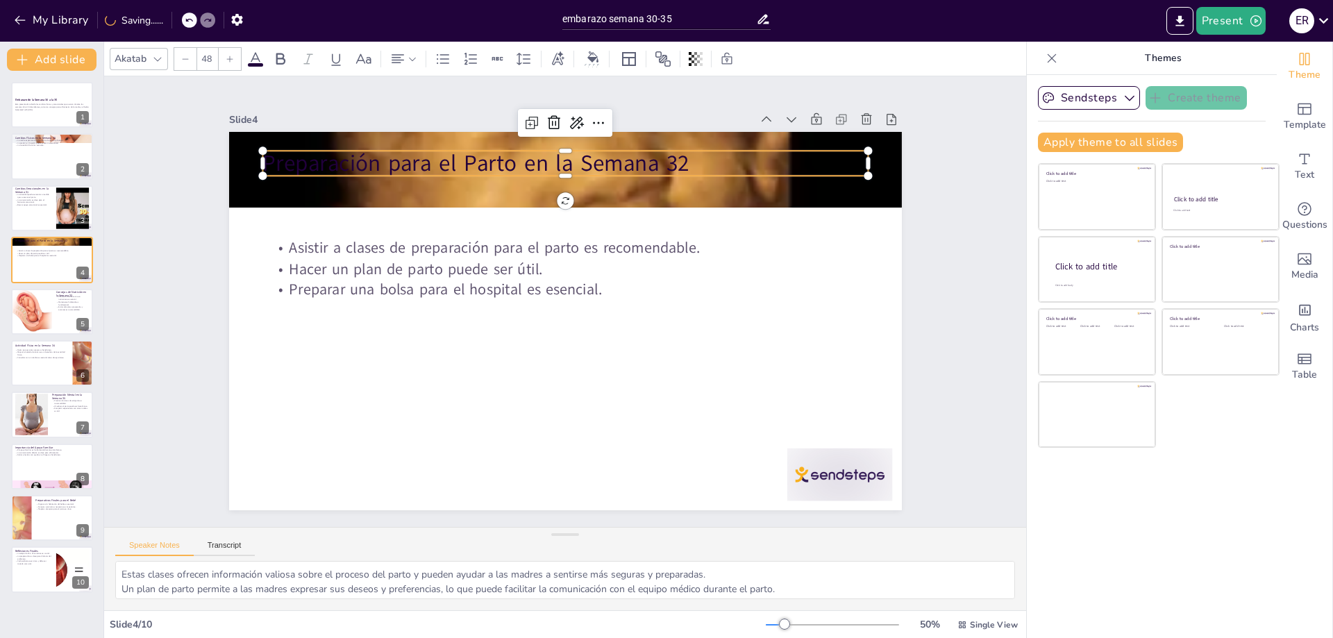
click at [398, 148] on p "Preparación para el Parto en la Semana 32" at bounding box center [564, 163] width 605 height 31
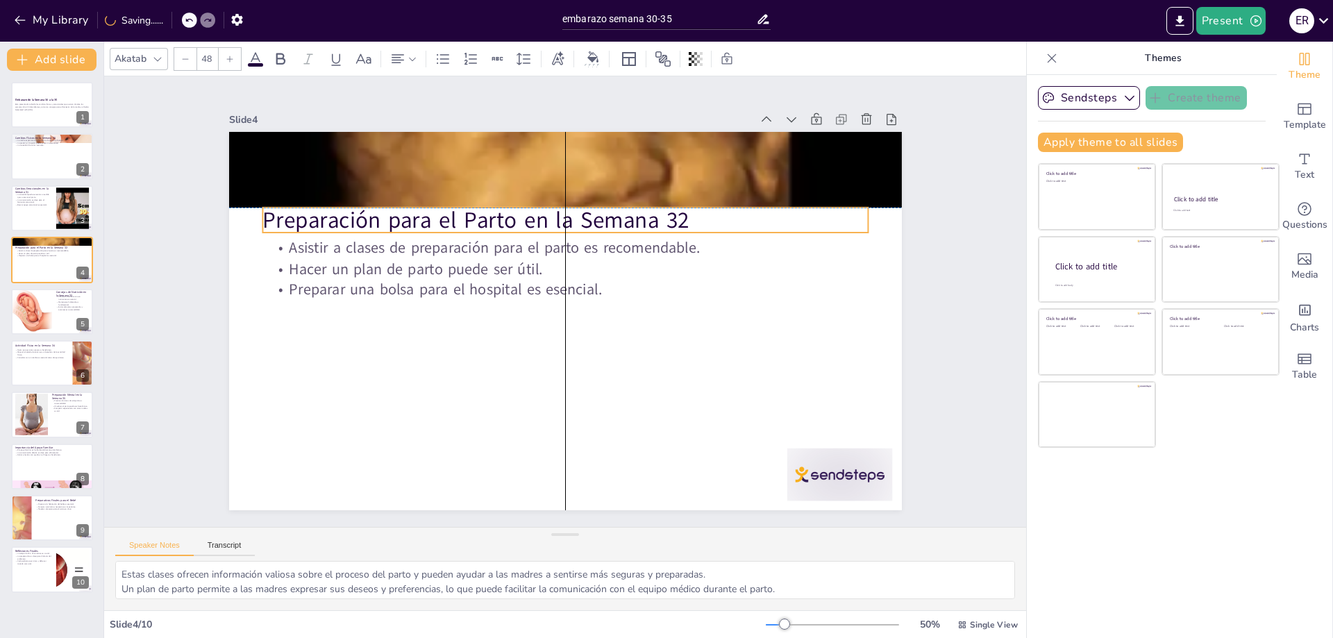
drag, startPoint x: 398, startPoint y: 146, endPoint x: 398, endPoint y: 202, distance: 56.2
click at [398, 205] on p "Preparación para el Parto en la Semana 32" at bounding box center [564, 220] width 605 height 31
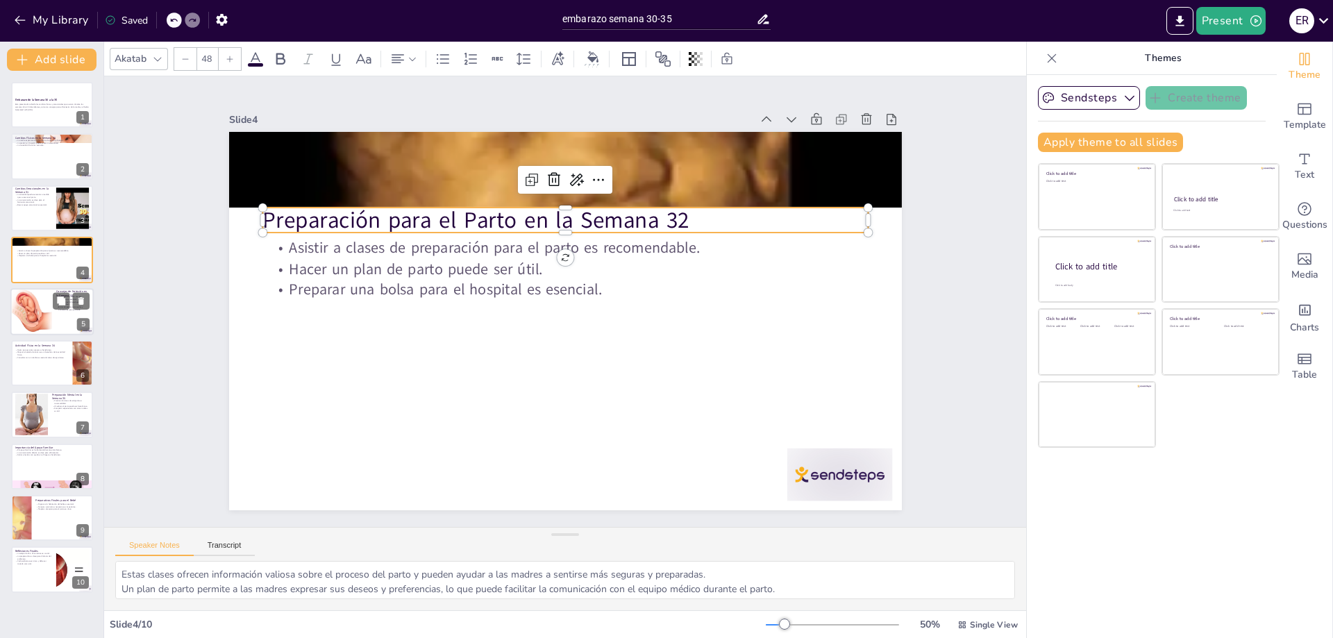
click at [30, 305] on div at bounding box center [31, 311] width 49 height 47
type textarea "Una buena nutrición no solo beneficia a la madre, sino que también apoya el des…"
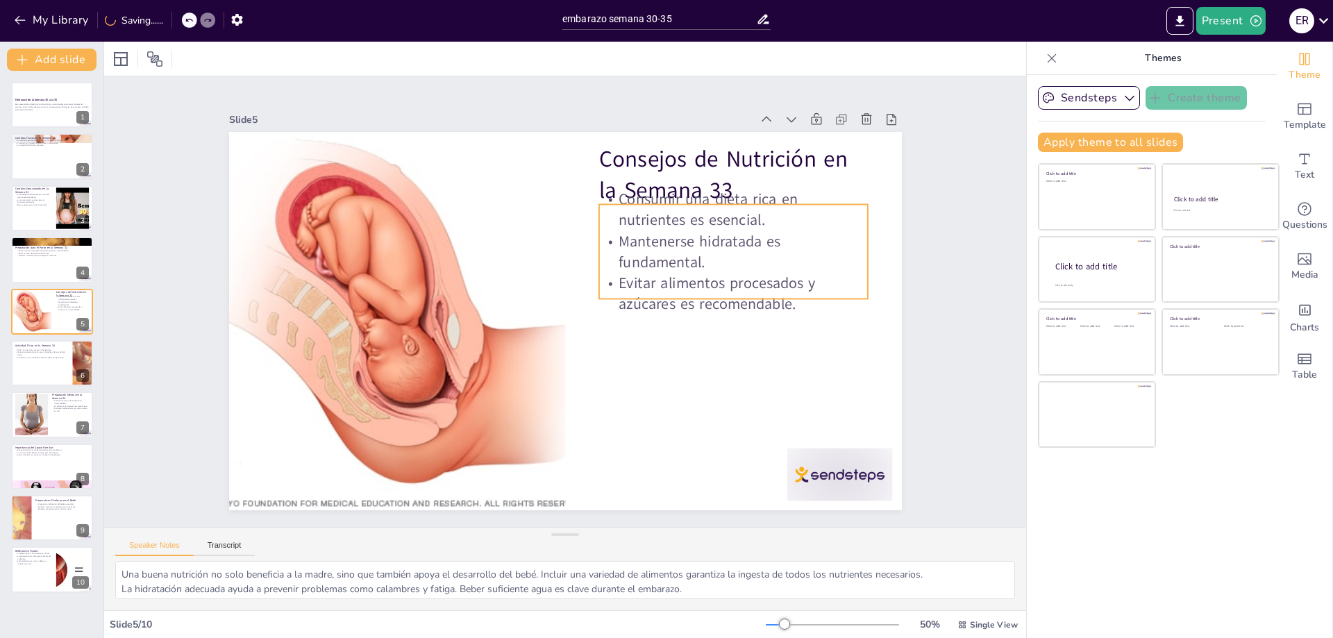
drag, startPoint x: 628, startPoint y: 244, endPoint x: 711, endPoint y: 227, distance: 84.3
click at [634, 242] on p "Mantenerse hidratada es fundamental." at bounding box center [738, 270] width 272 height 70
drag, startPoint x: 753, startPoint y: 201, endPoint x: 773, endPoint y: 189, distance: 23.3
click at [753, 200] on p "Consumir una dieta rica en nutrientes es esencial." at bounding box center [732, 210] width 269 height 42
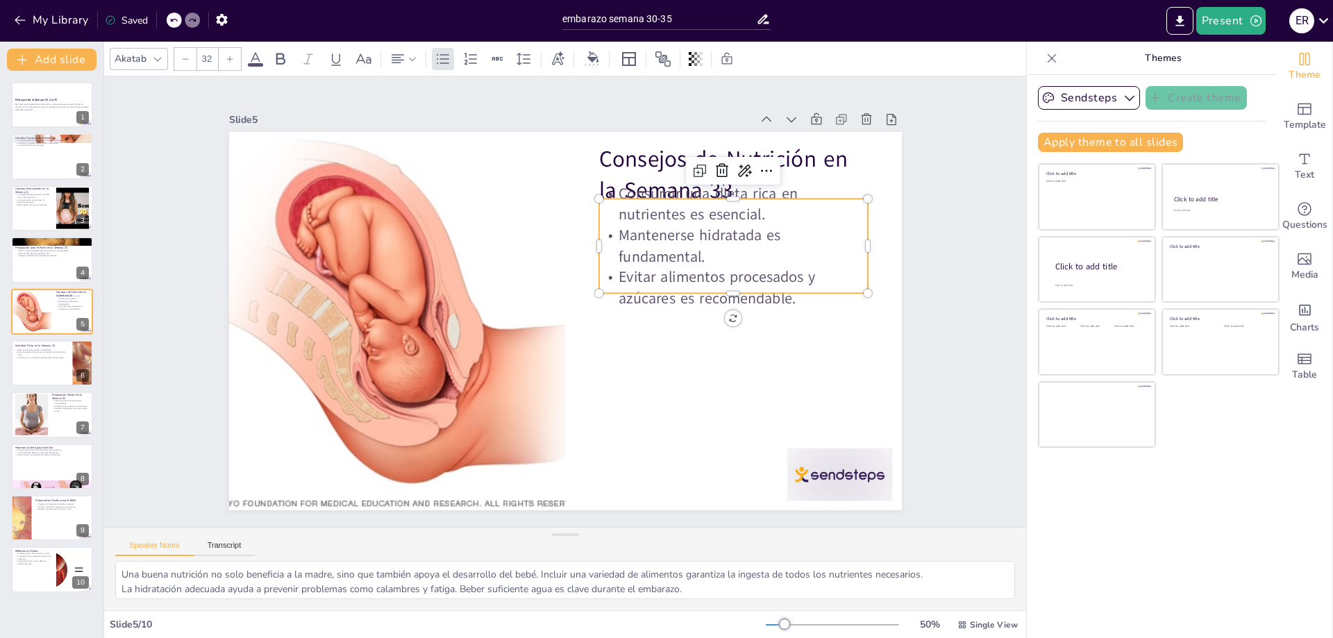
click at [775, 197] on div at bounding box center [751, 230] width 265 height 67
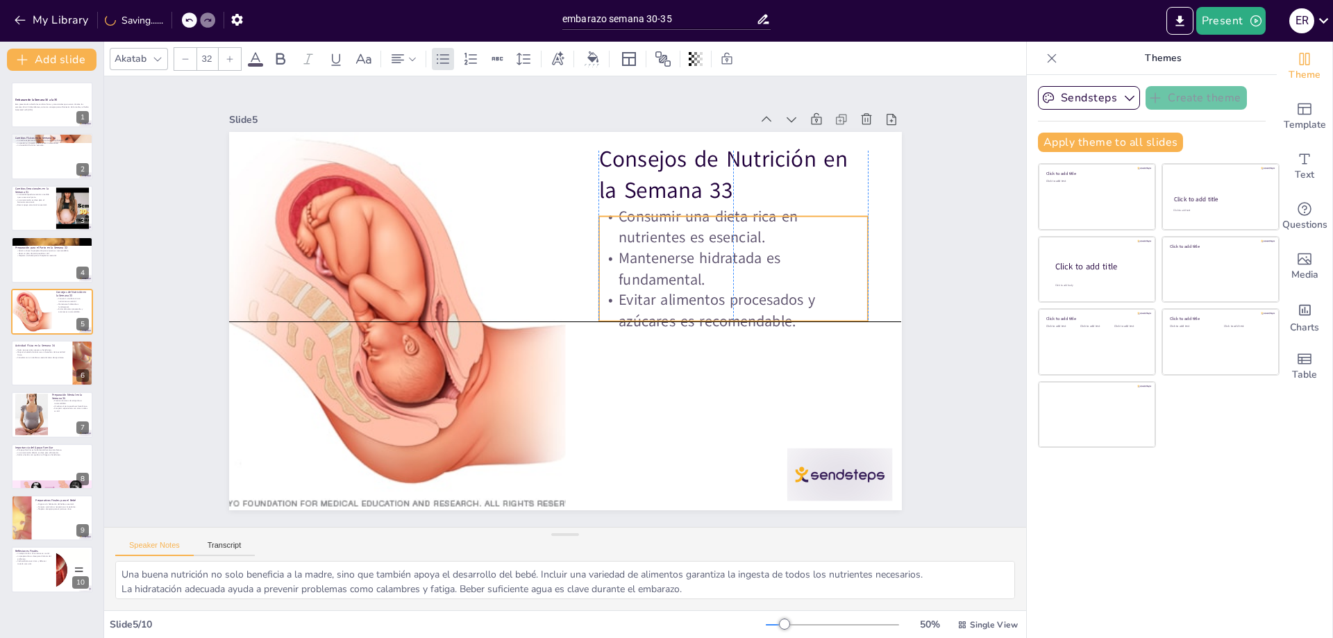
drag, startPoint x: 782, startPoint y: 194, endPoint x: 780, endPoint y: 212, distance: 18.8
click at [780, 212] on p "Consumir una dieta rica en nutrientes es esencial." at bounding box center [740, 245] width 272 height 70
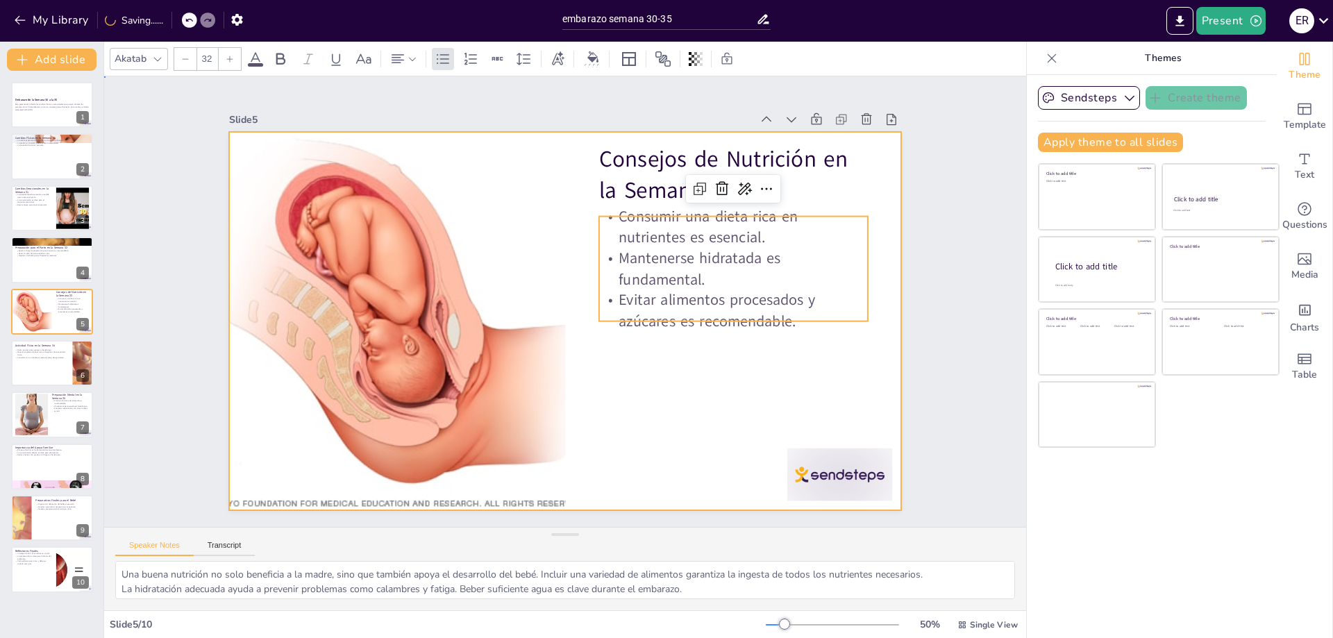
drag, startPoint x: 644, startPoint y: 406, endPoint x: 630, endPoint y: 401, distance: 15.4
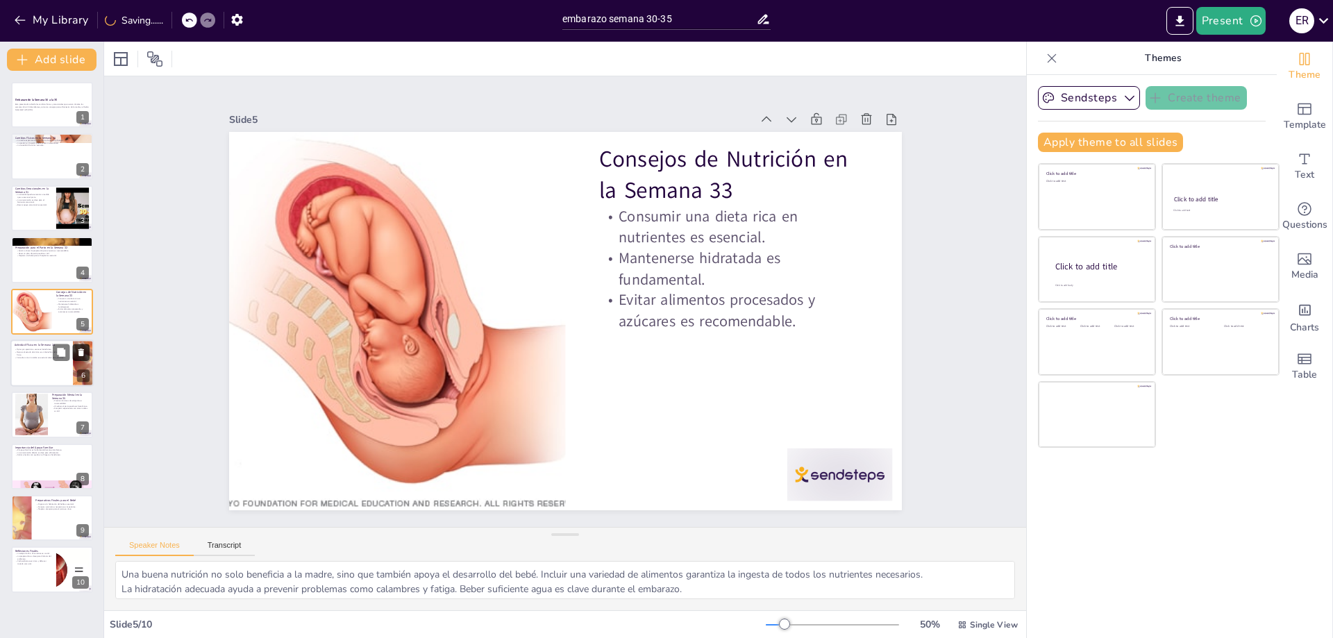
click at [80, 346] on button at bounding box center [81, 352] width 17 height 17
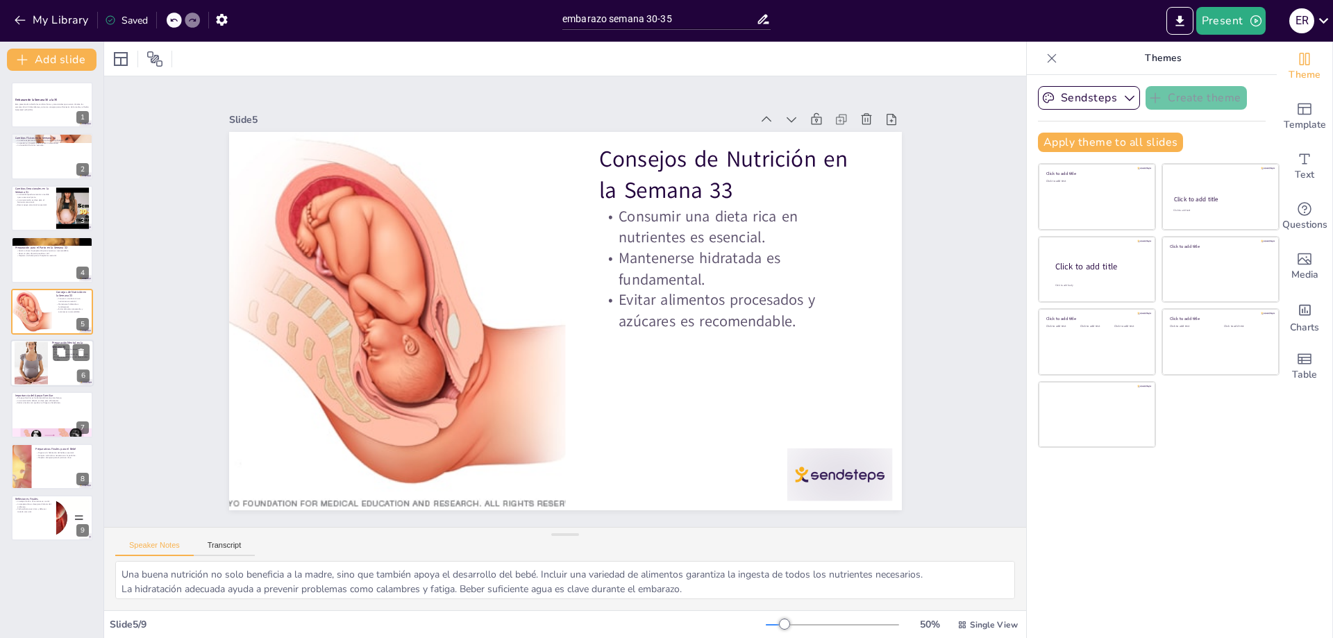
click at [36, 364] on div at bounding box center [31, 362] width 33 height 53
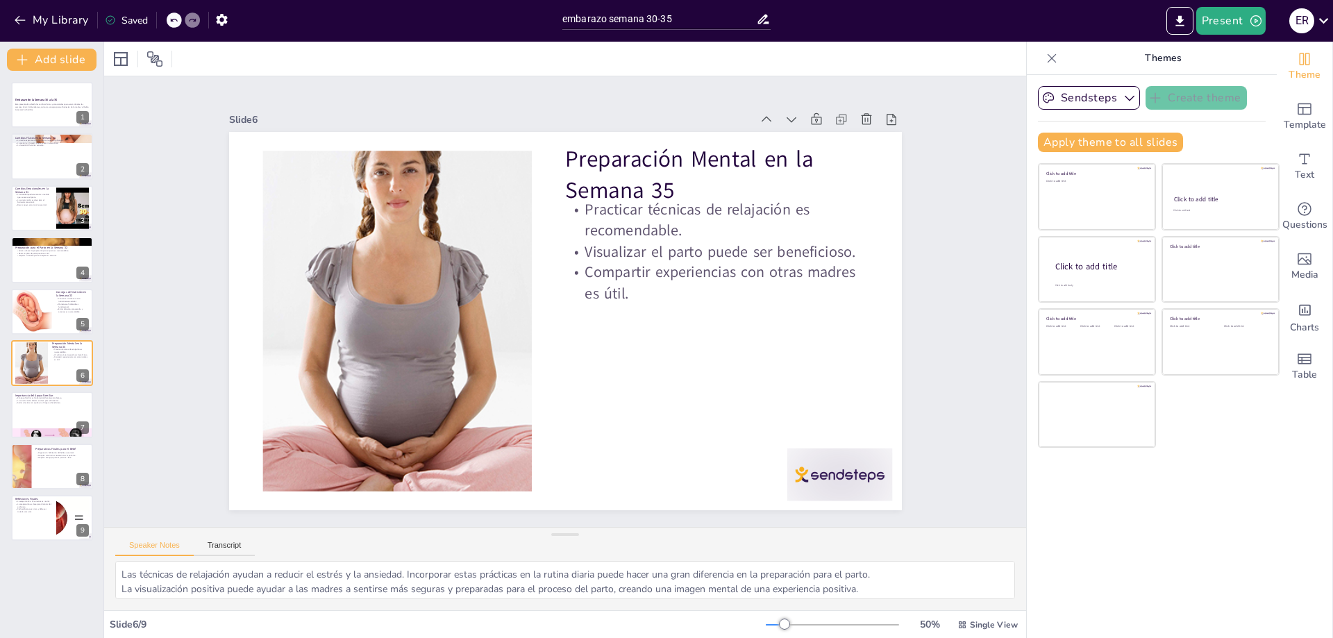
click at [28, 287] on div "Embarazo de la Semana 30 a la 35 Esta presentación aborda los cambios físicos y…" at bounding box center [51, 311] width 103 height 459
click at [30, 294] on div at bounding box center [31, 311] width 49 height 47
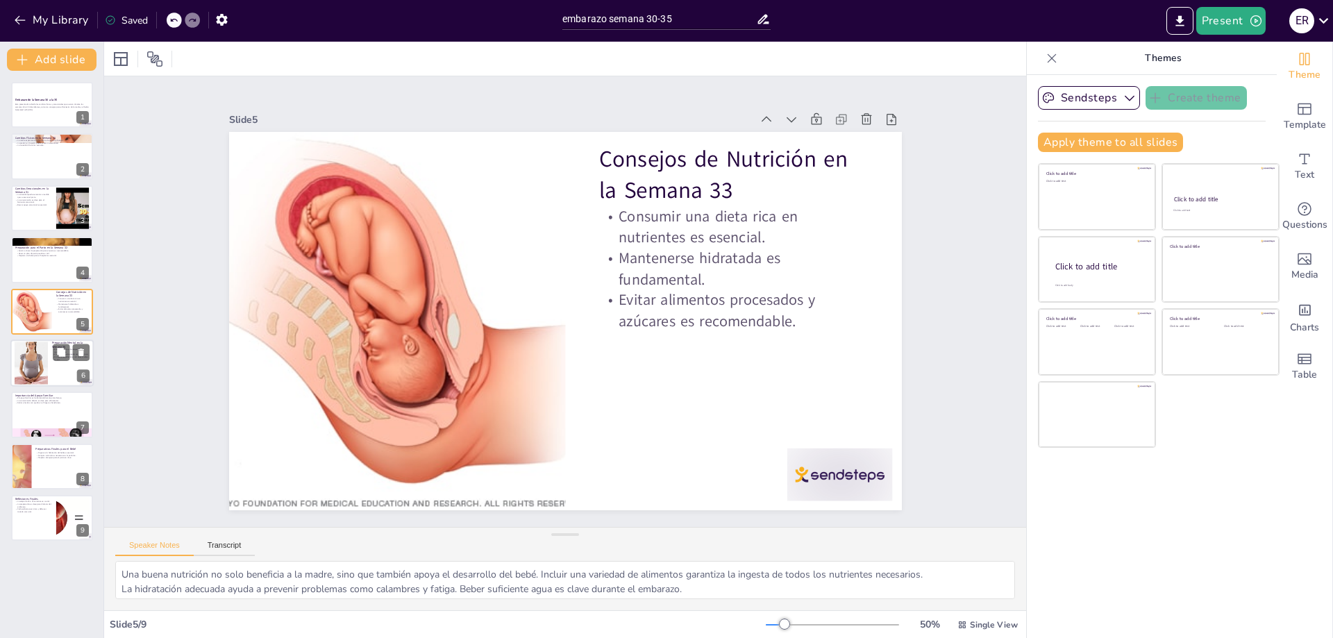
click at [30, 340] on div "Preparación Mental en la Semana 35 Practicar técnicas de relajación es recomend…" at bounding box center [51, 362] width 83 height 47
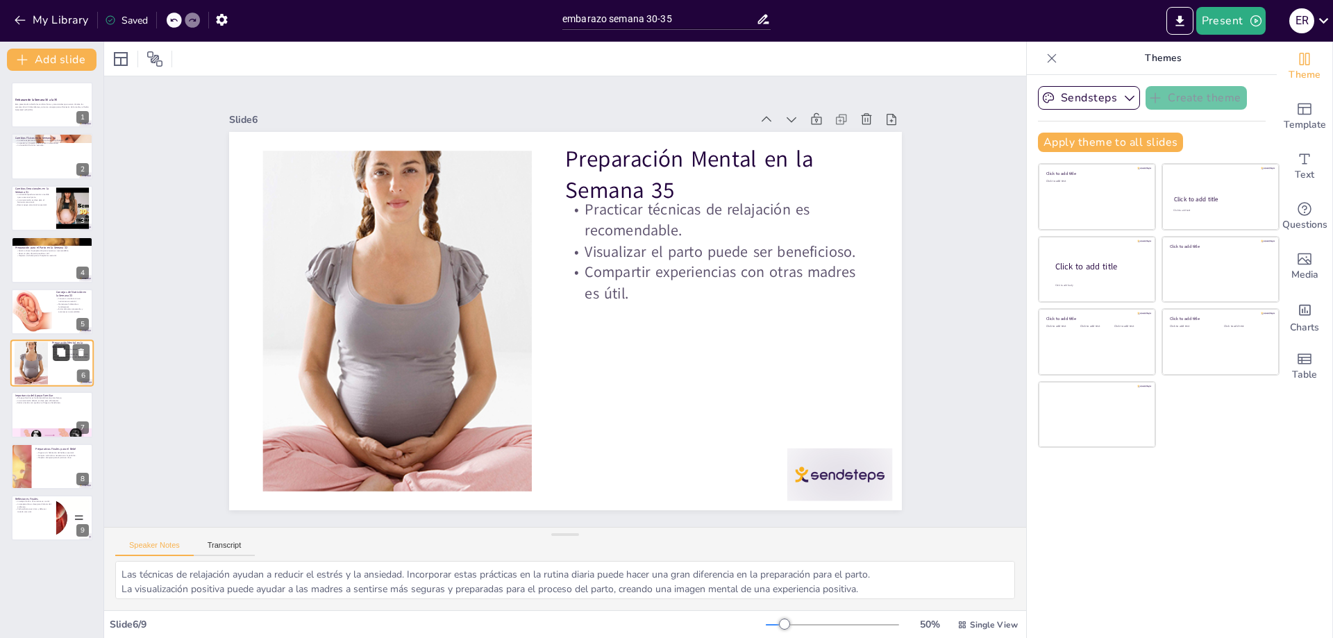
click at [62, 355] on icon at bounding box center [61, 352] width 8 height 8
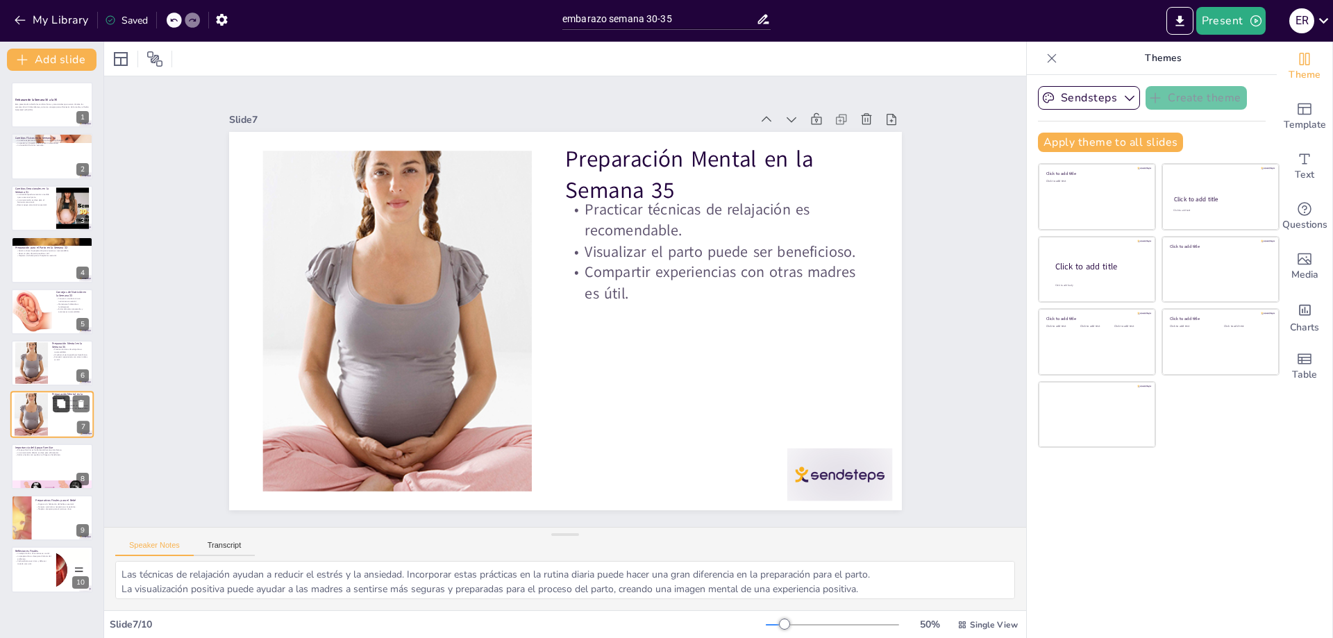
click at [65, 405] on icon at bounding box center [61, 403] width 8 height 8
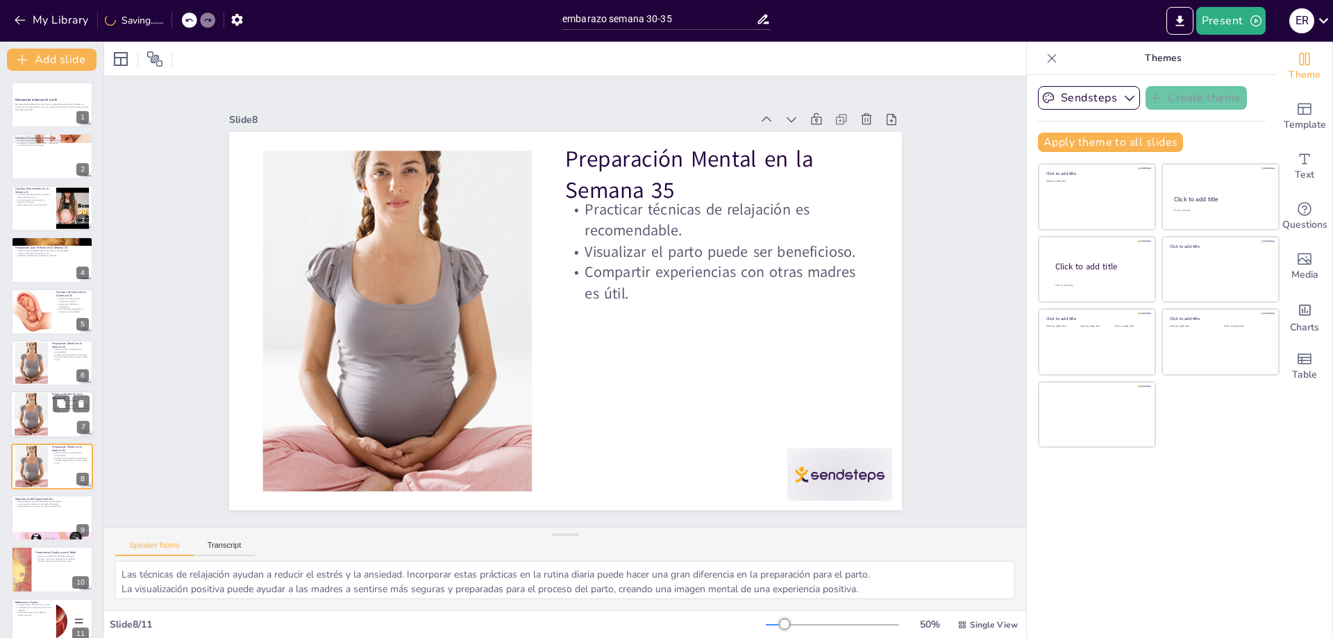
scroll to position [17, 0]
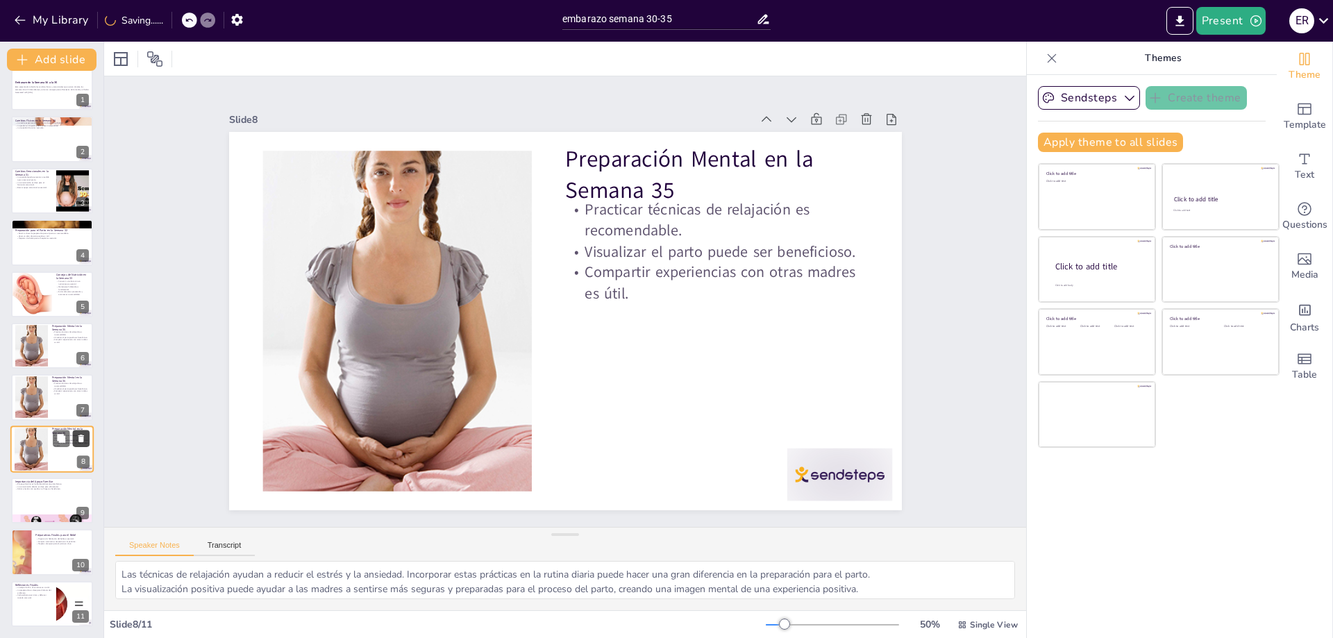
click at [81, 432] on button at bounding box center [81, 438] width 17 height 17
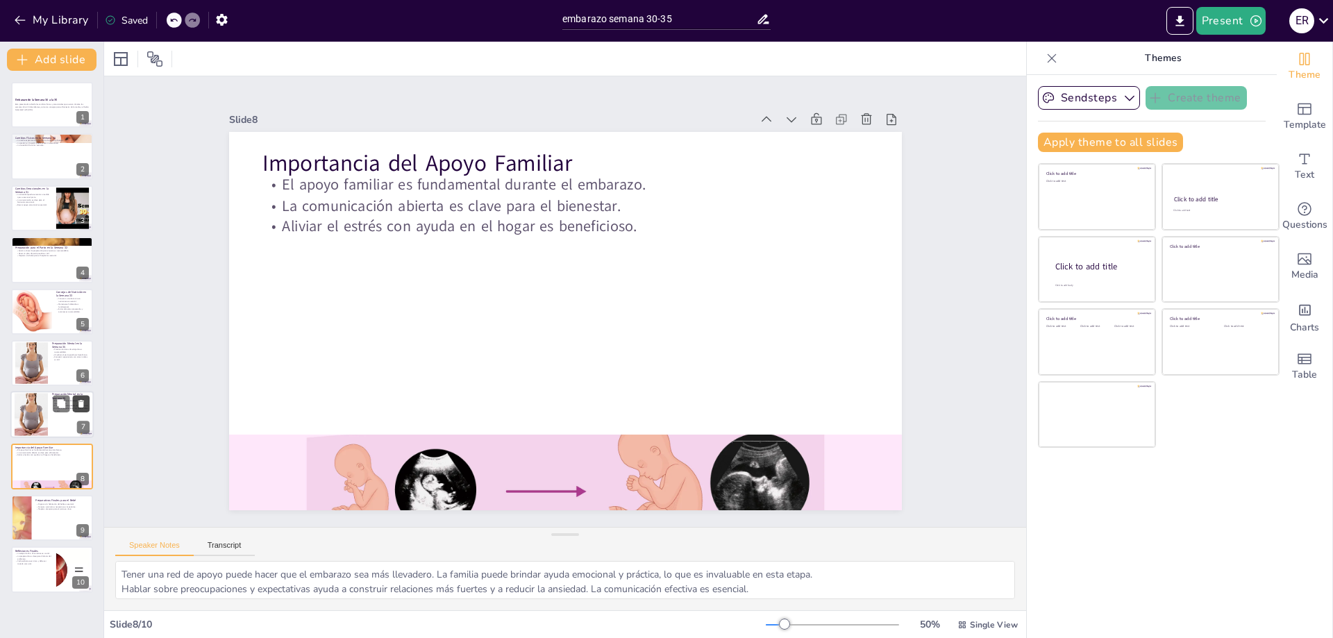
click at [84, 406] on icon at bounding box center [81, 404] width 10 height 10
type textarea "Tener un espacio preparado para el bebé crea un ambiente acogedor y cómodo. Ade…"
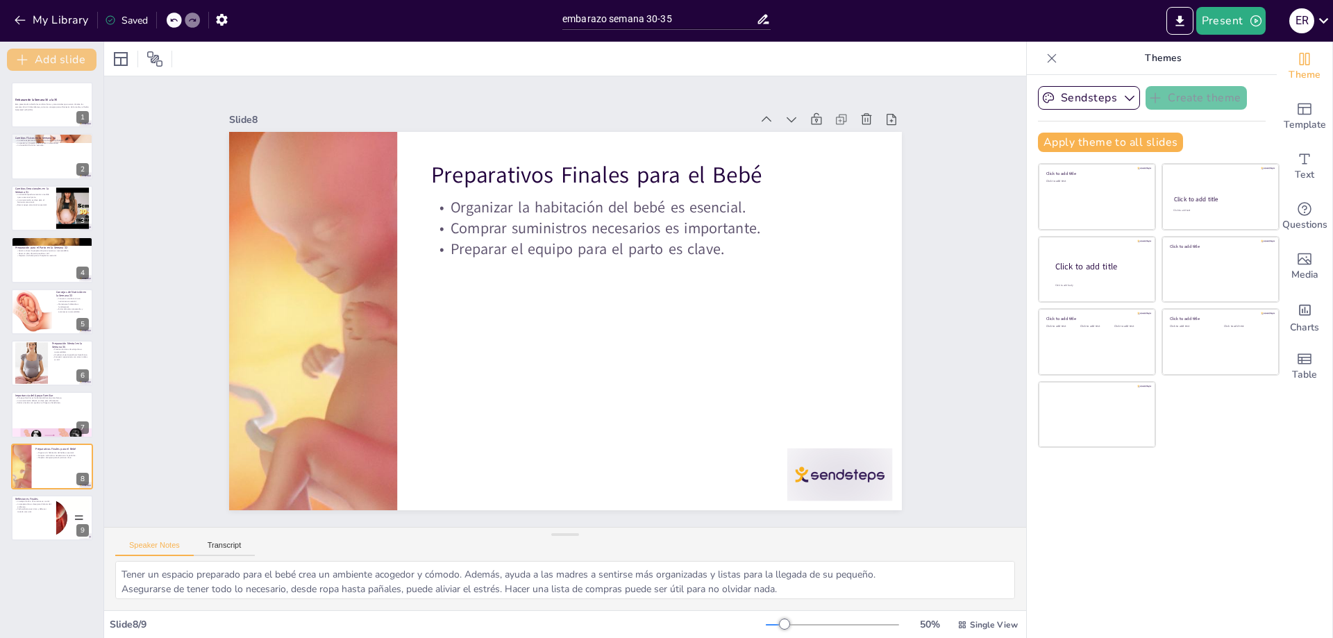
click at [78, 63] on button "Add slide" at bounding box center [52, 60] width 90 height 22
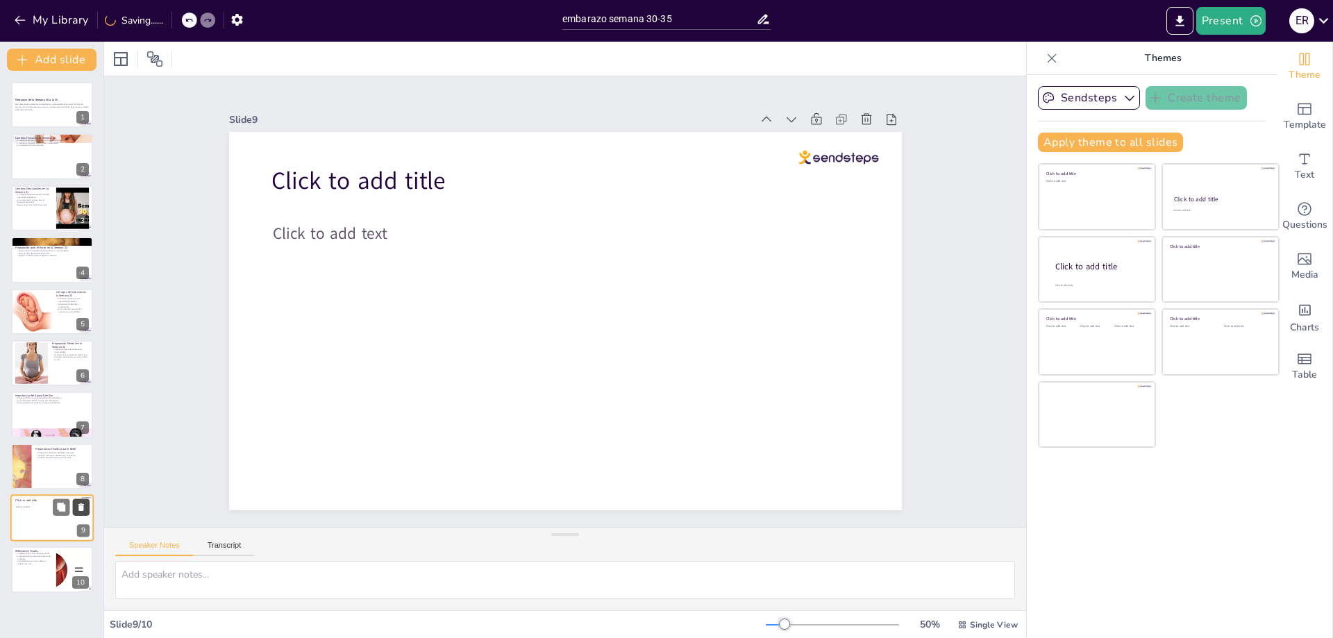
click at [81, 510] on icon at bounding box center [81, 507] width 6 height 8
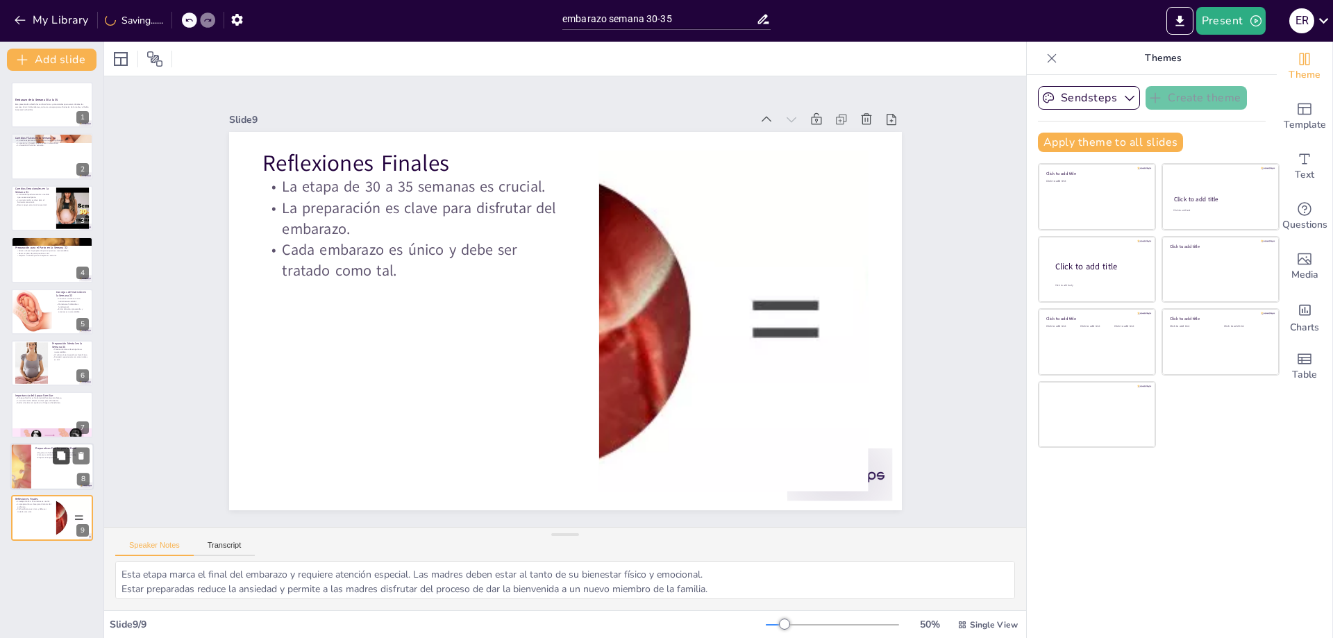
click at [55, 453] on button at bounding box center [61, 455] width 17 height 17
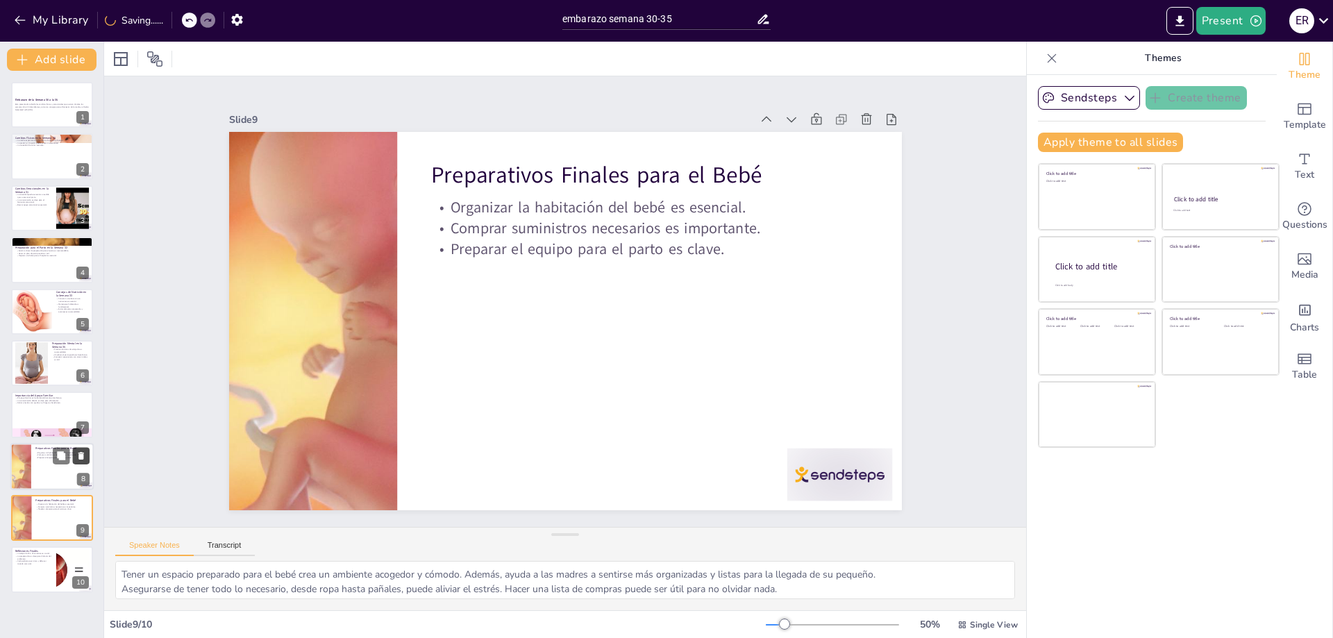
click at [85, 457] on icon at bounding box center [81, 455] width 10 height 10
type textarea "Esta etapa marca el final del embarazo y requiere atención especial. Las madres…"
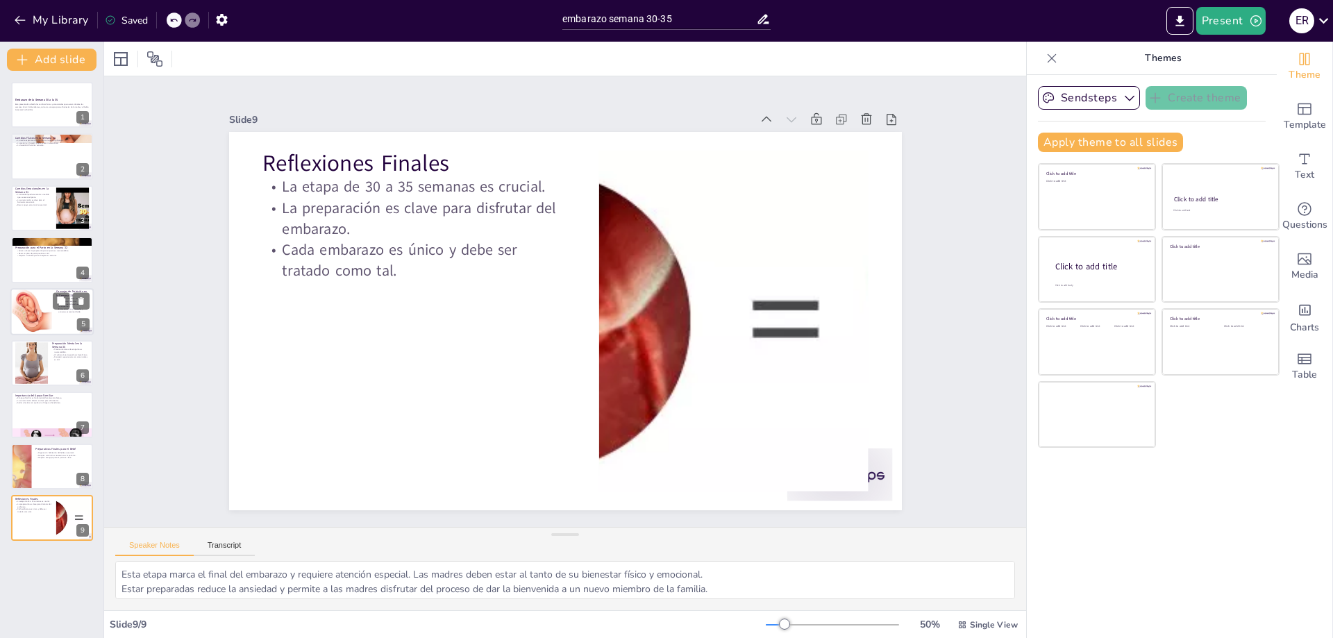
click at [26, 313] on div at bounding box center [31, 311] width 49 height 47
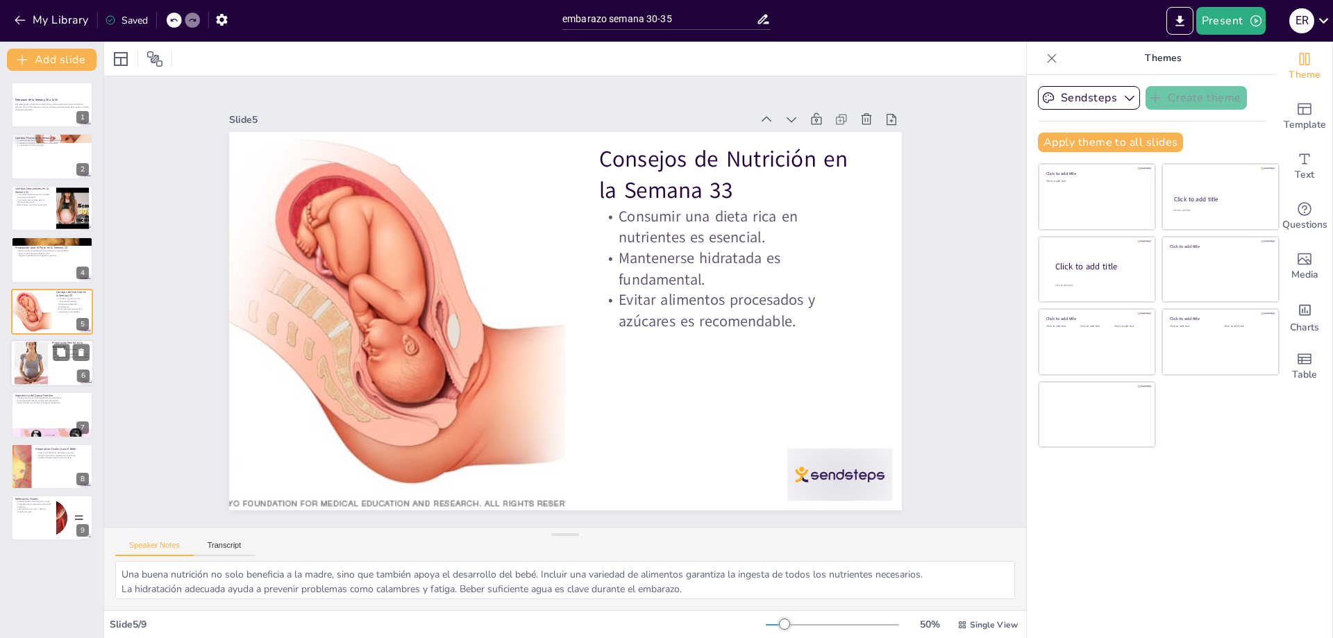
click at [32, 357] on div at bounding box center [31, 362] width 33 height 53
type textarea "Las técnicas de relajación ayudan a reducir el estrés y la ansiedad. Incorporar…"
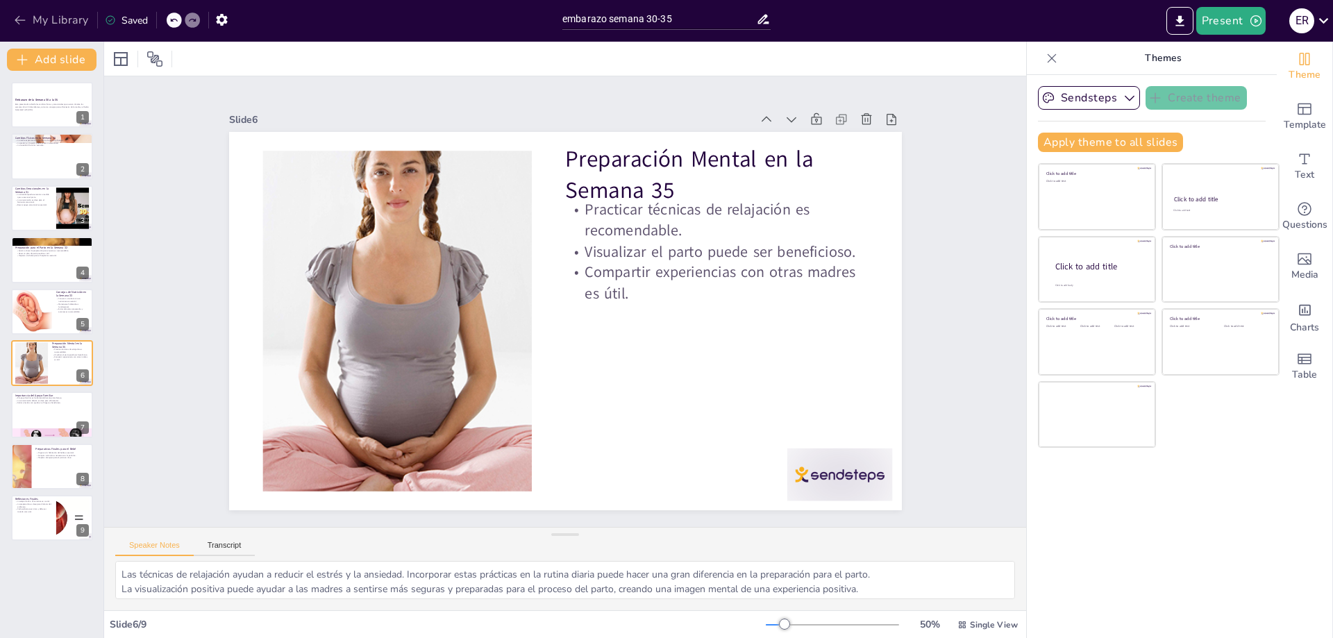
click at [12, 24] on button "My Library" at bounding box center [52, 20] width 84 height 22
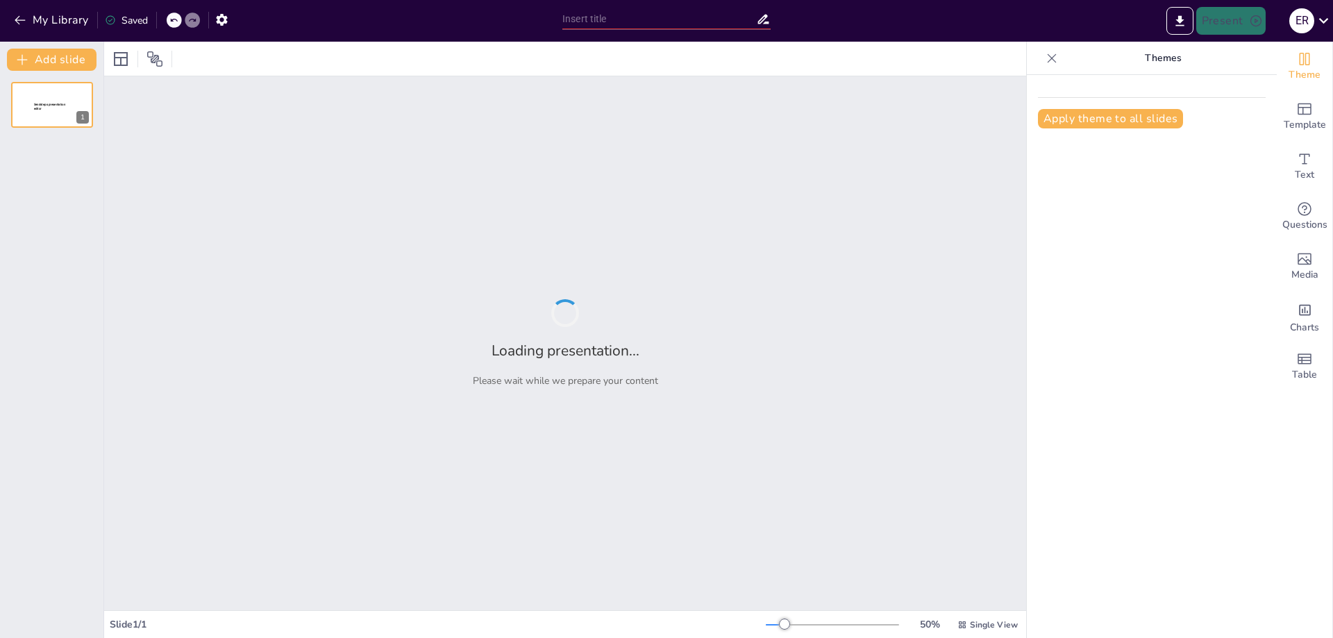
type input "Embarazo semana 30-35"
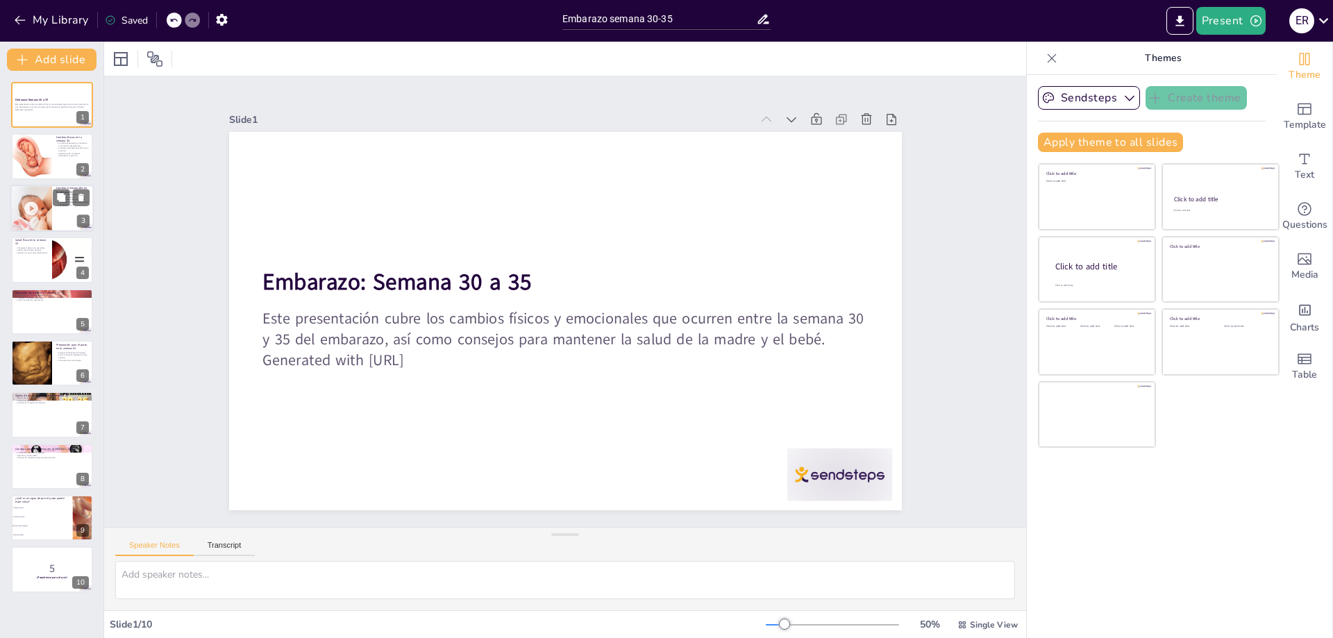
click at [40, 218] on div at bounding box center [30, 208] width 63 height 47
checkbox input "true"
type textarea "Las fluctuaciones hormonales son parte natural del embarazo, pero pueden ser de…"
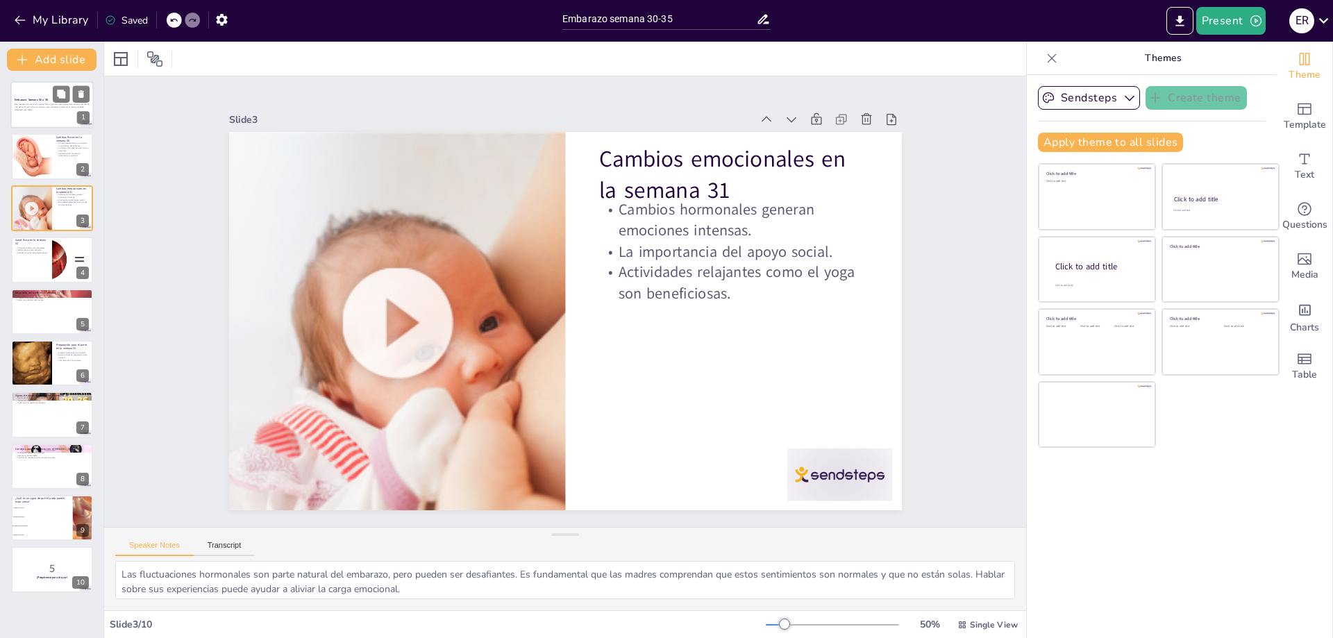
click at [19, 99] on strong "Embarazo: Semana 30 a 35" at bounding box center [31, 99] width 33 height 3
checkbox input "true"
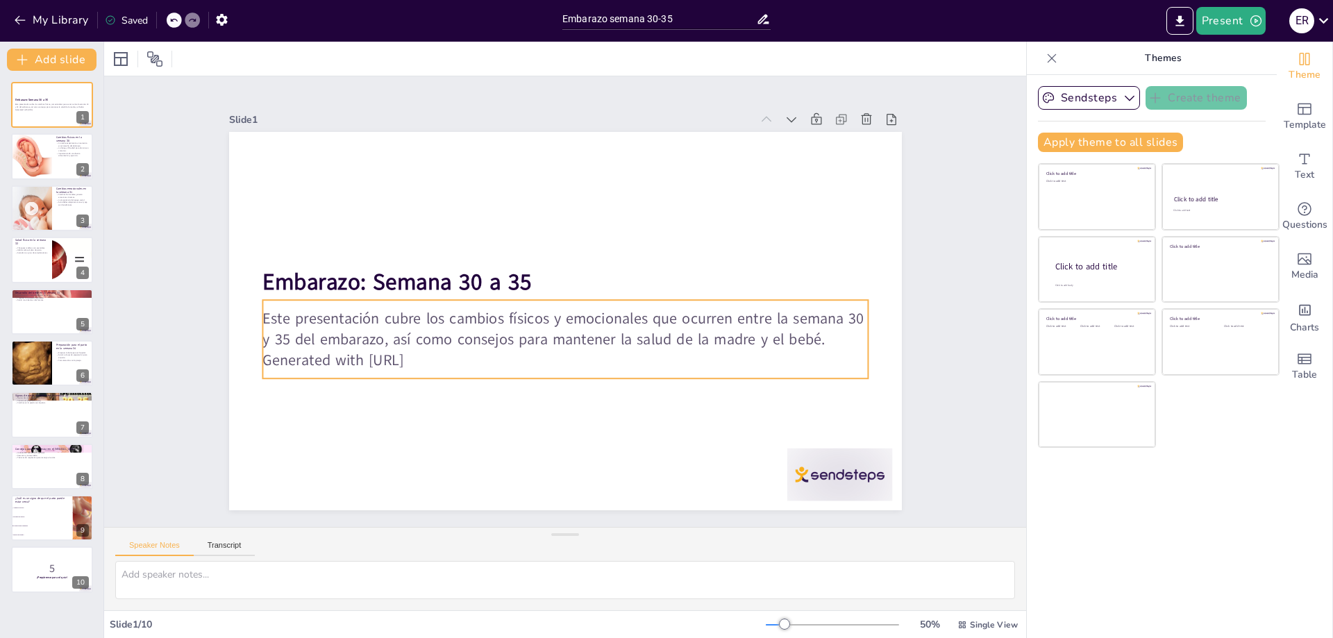
checkbox input "true"
type input "32"
click at [382, 337] on p "Este presentación cubre los cambios físicos y emocionales que ocurren entre la …" at bounding box center [564, 328] width 605 height 42
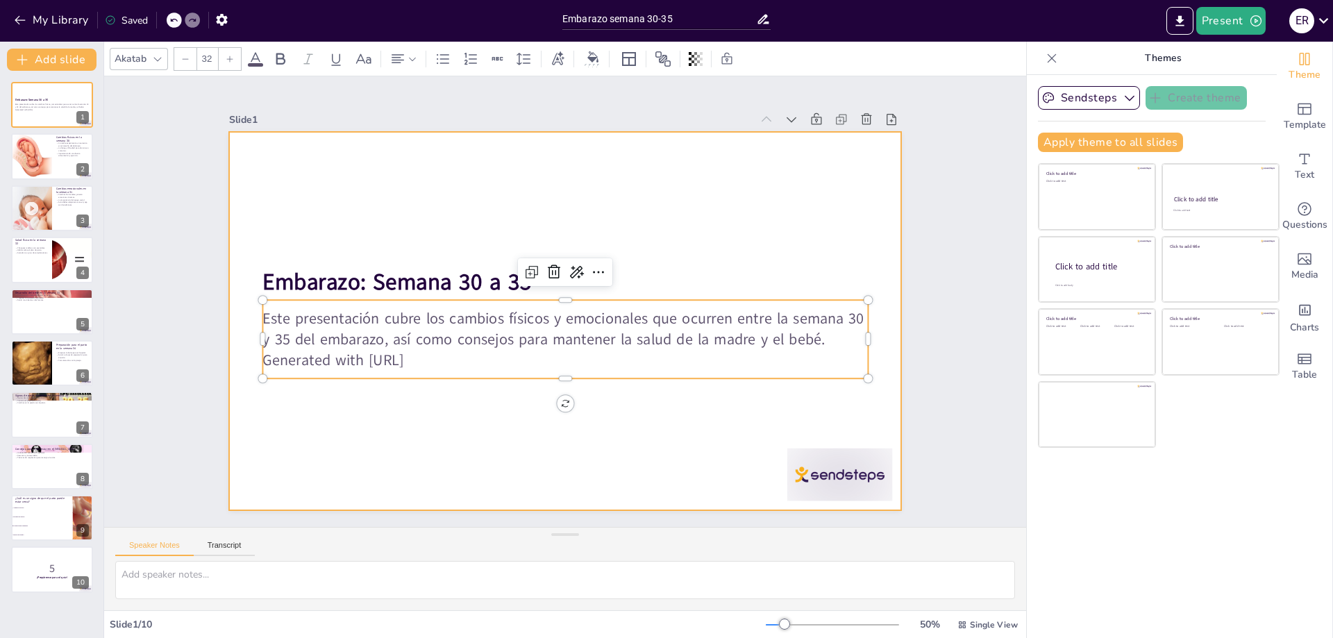
click at [383, 404] on div at bounding box center [565, 321] width 673 height 378
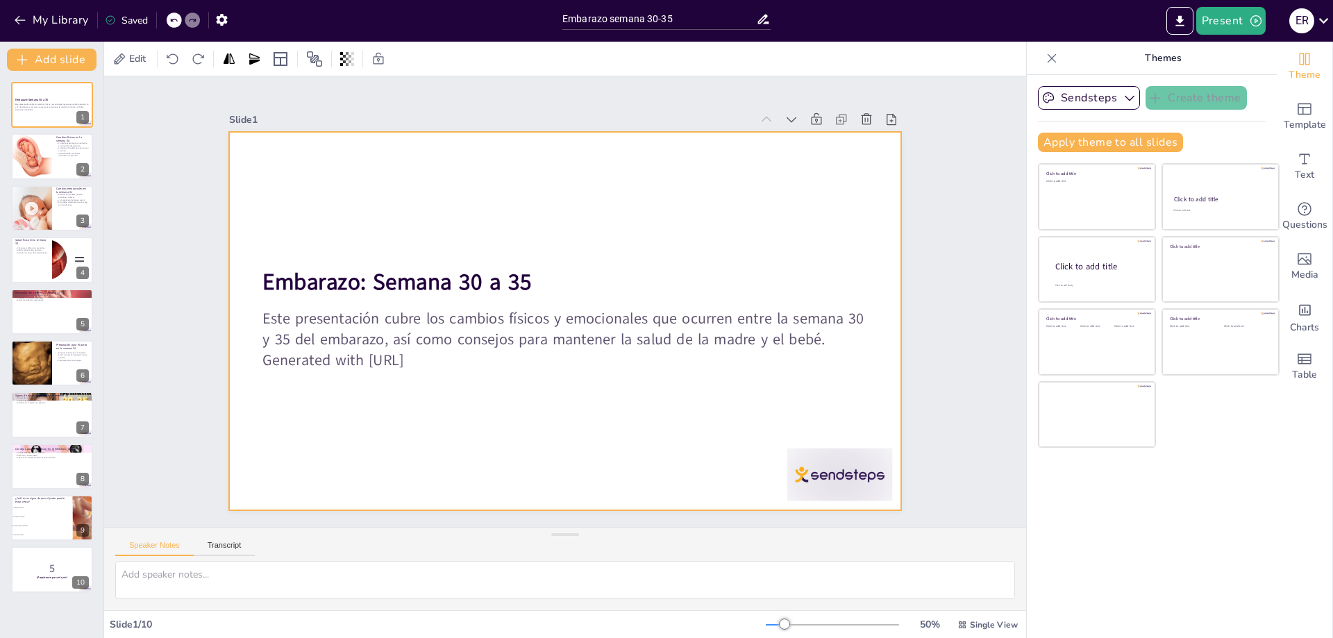
click at [389, 355] on p "Generated with [URL]" at bounding box center [564, 360] width 605 height 21
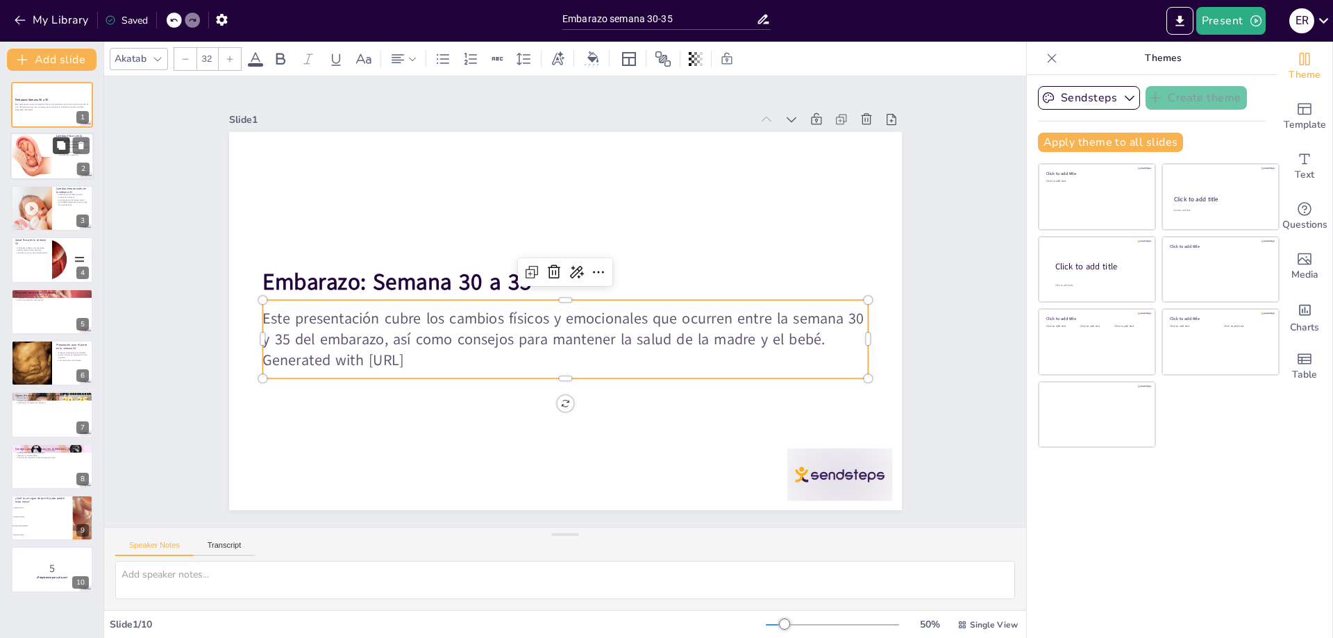
checkbox input "true"
click at [58, 149] on icon at bounding box center [61, 146] width 10 height 10
type textarea "El crecimiento del abdomen es un signo positivo del desarrollo del bebé. A medi…"
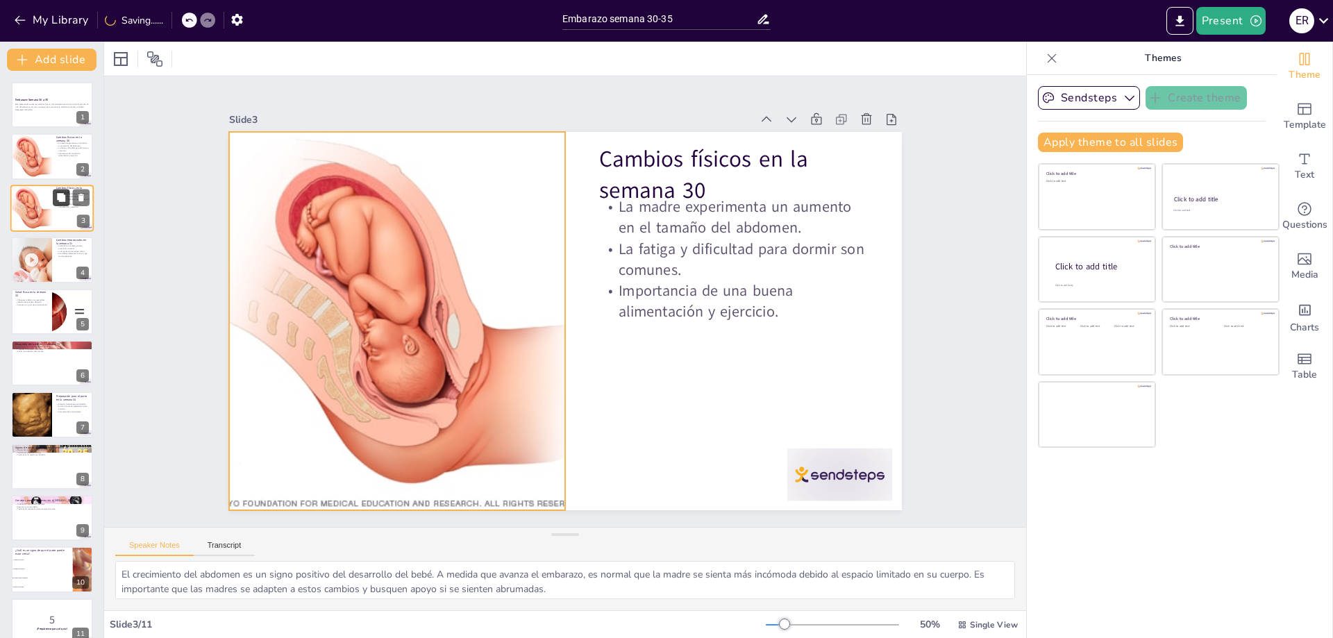
checkbox input "true"
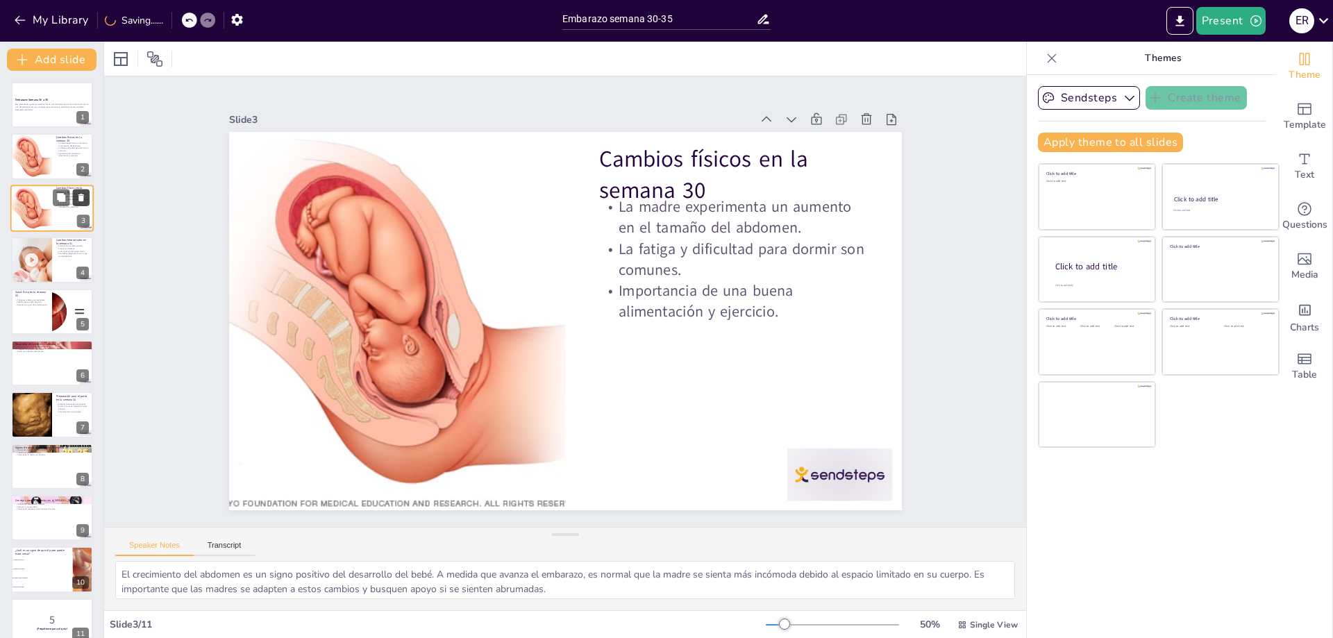
click at [80, 194] on icon at bounding box center [81, 197] width 10 height 10
type textarea "Las fluctuaciones hormonales son parte natural del embarazo, pero pueden ser de…"
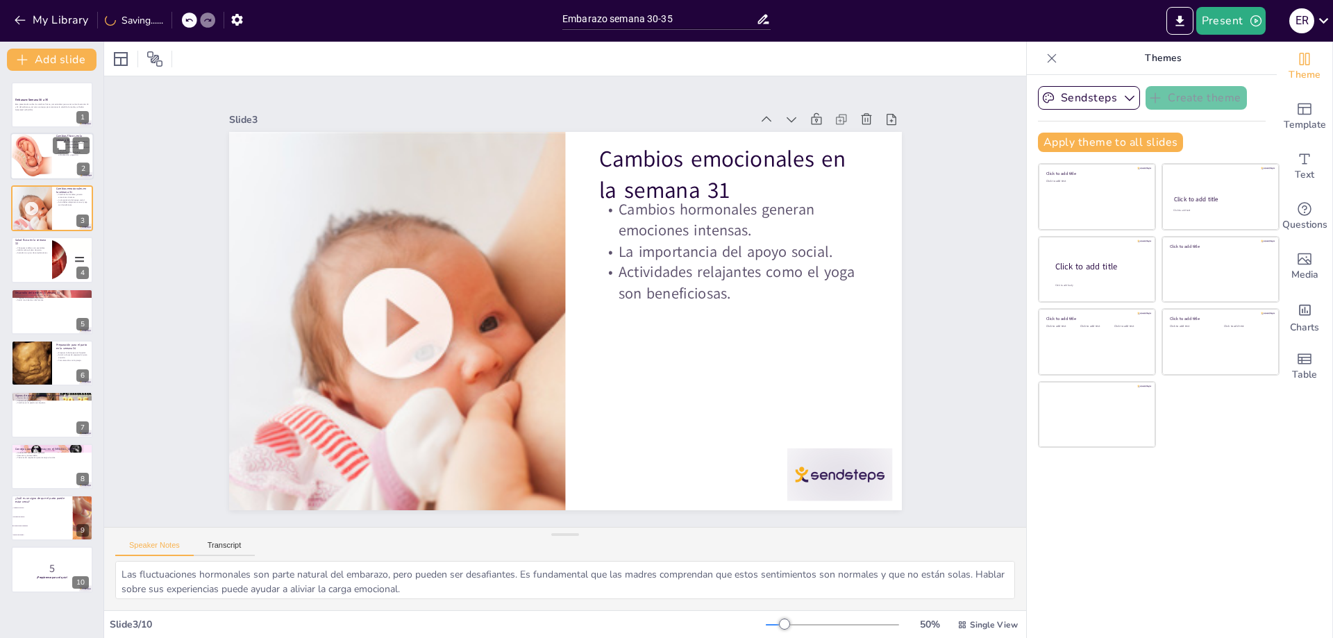
checkbox input "true"
click at [26, 158] on div at bounding box center [31, 156] width 49 height 47
type textarea "El crecimiento del abdomen es un signo positivo del desarrollo del bebé. A medi…"
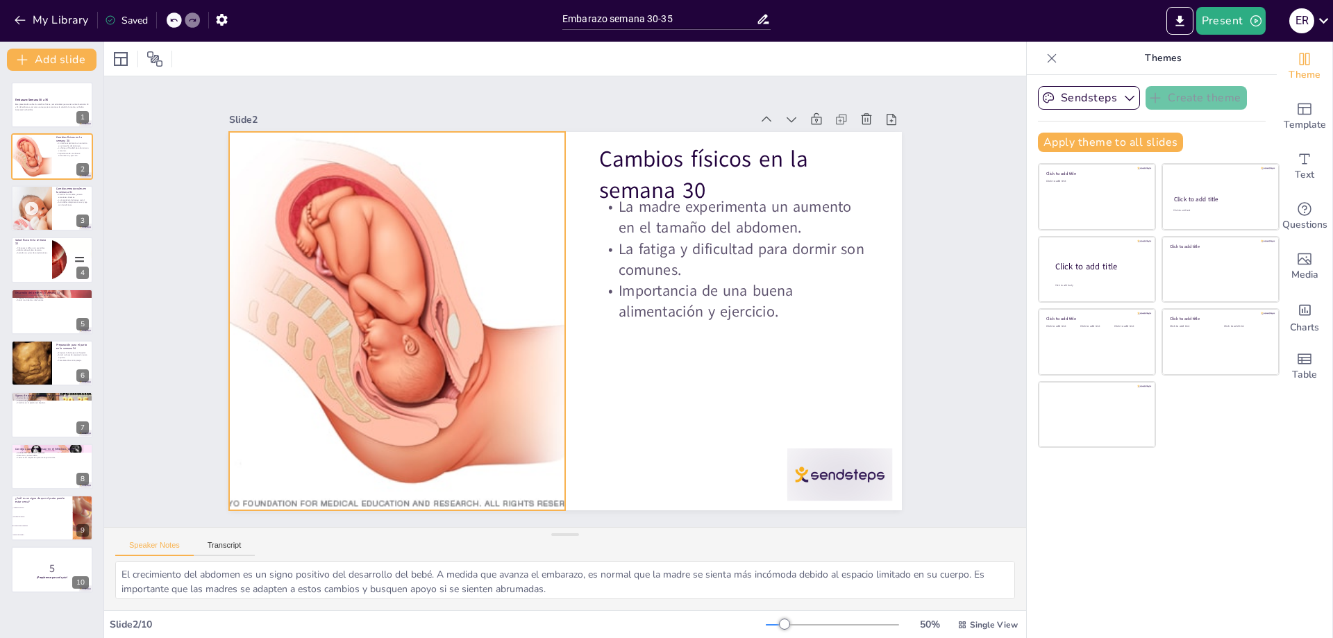
click at [605, 223] on p "La madre experimenta un aumento en el tamaño del abdomen." at bounding box center [741, 236] width 272 height 70
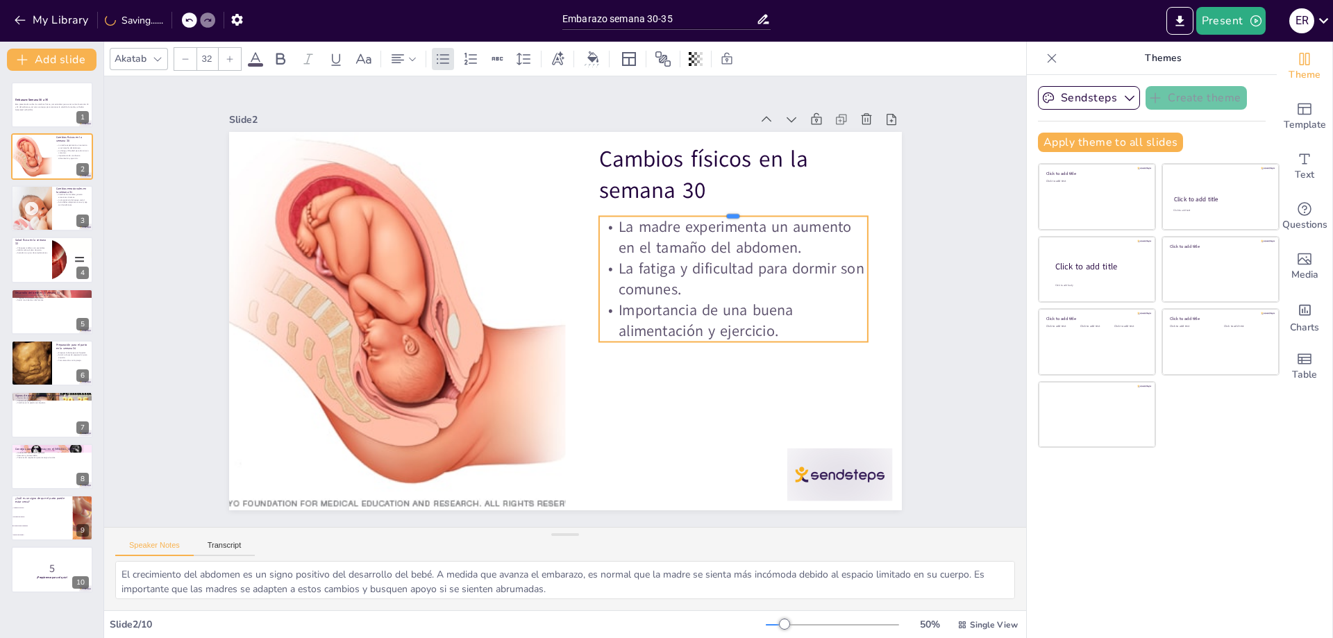
drag, startPoint x: 779, startPoint y: 196, endPoint x: 779, endPoint y: 208, distance: 11.8
click at [779, 208] on div at bounding box center [732, 210] width 269 height 11
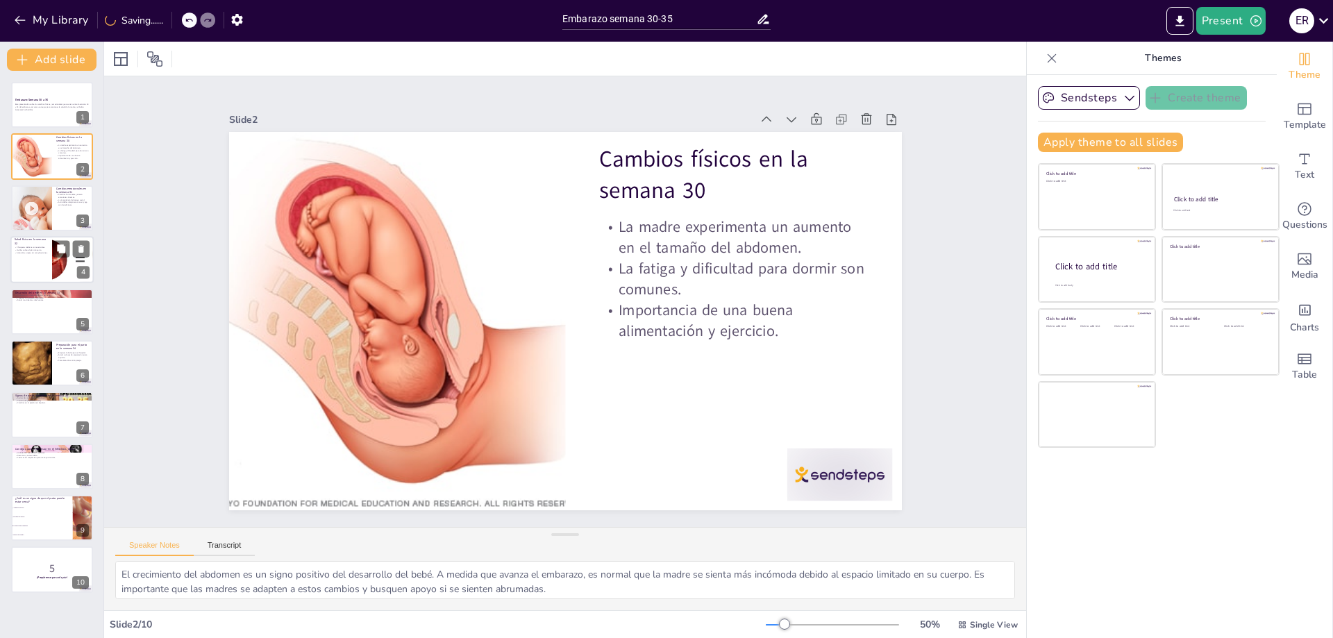
checkbox input "true"
click at [28, 260] on div at bounding box center [51, 259] width 83 height 47
type textarea "Los chequeos médicos regulares son una parte crítica del embarazo. Permiten a l…"
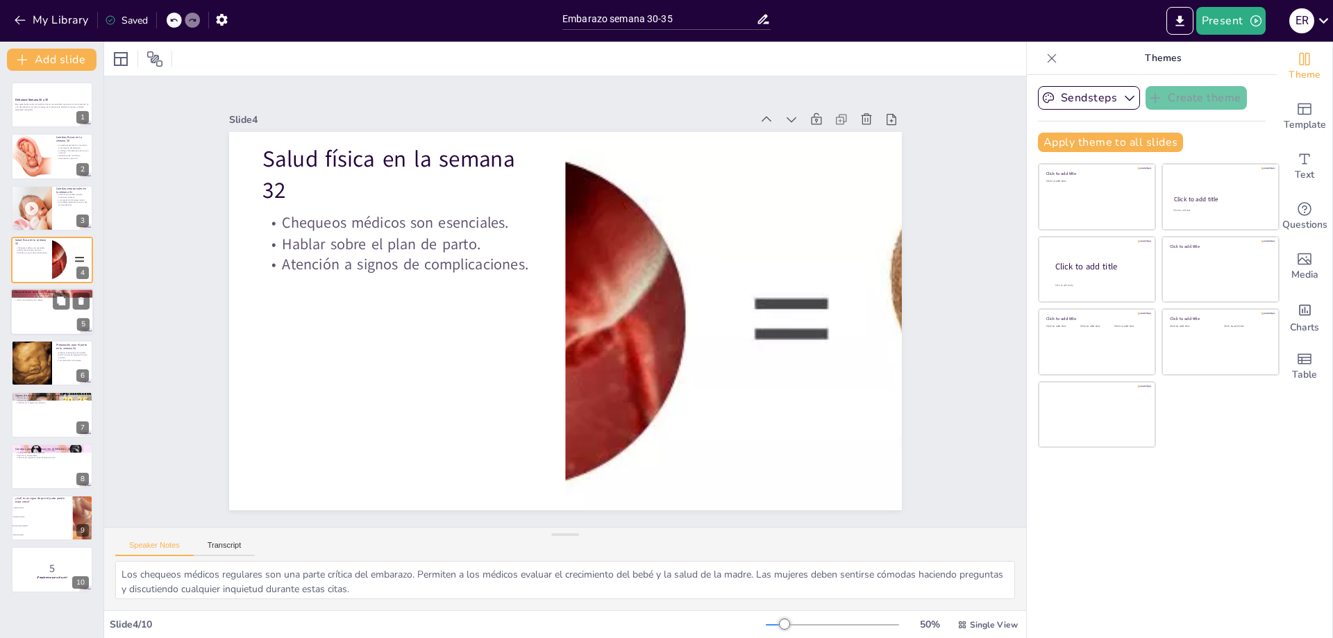
checkbox input "true"
click at [37, 318] on div at bounding box center [51, 311] width 83 height 47
type textarea "El desarrollo del bebé en esta etapa es impresionante. La acumulación de grasa …"
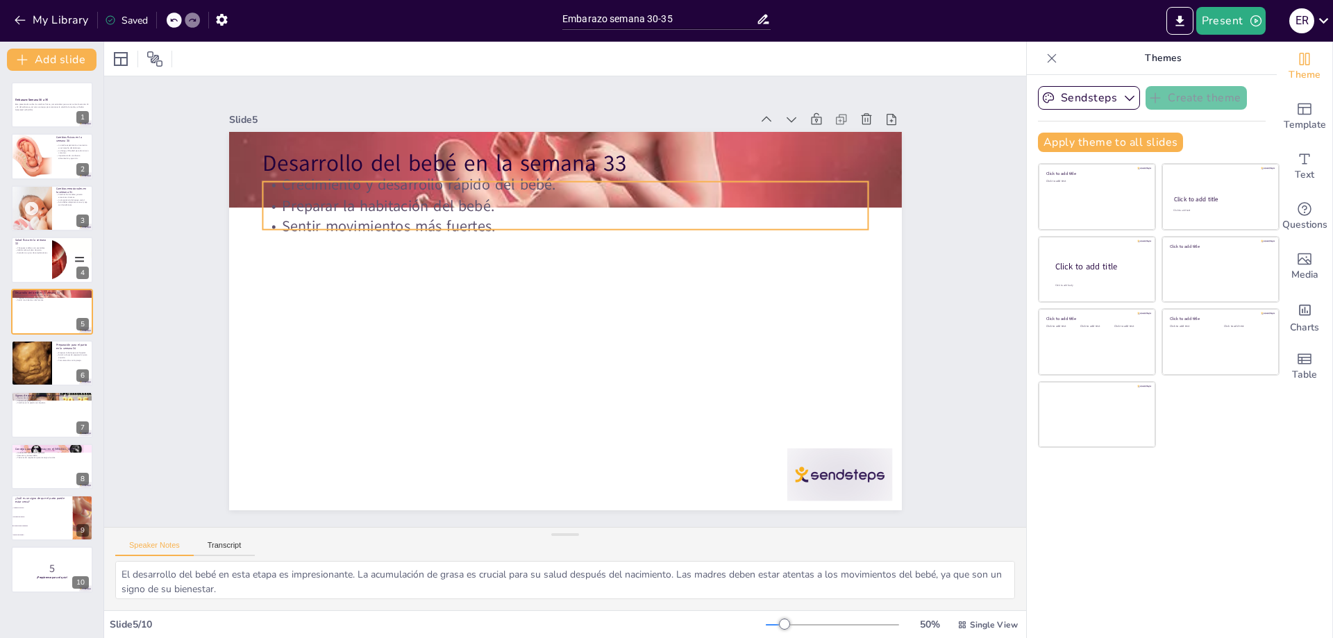
click at [477, 174] on div "Desarrollo del bebé en la semana 33 Crecimiento y desarrollo rápido del bebé. P…" at bounding box center [565, 321] width 673 height 378
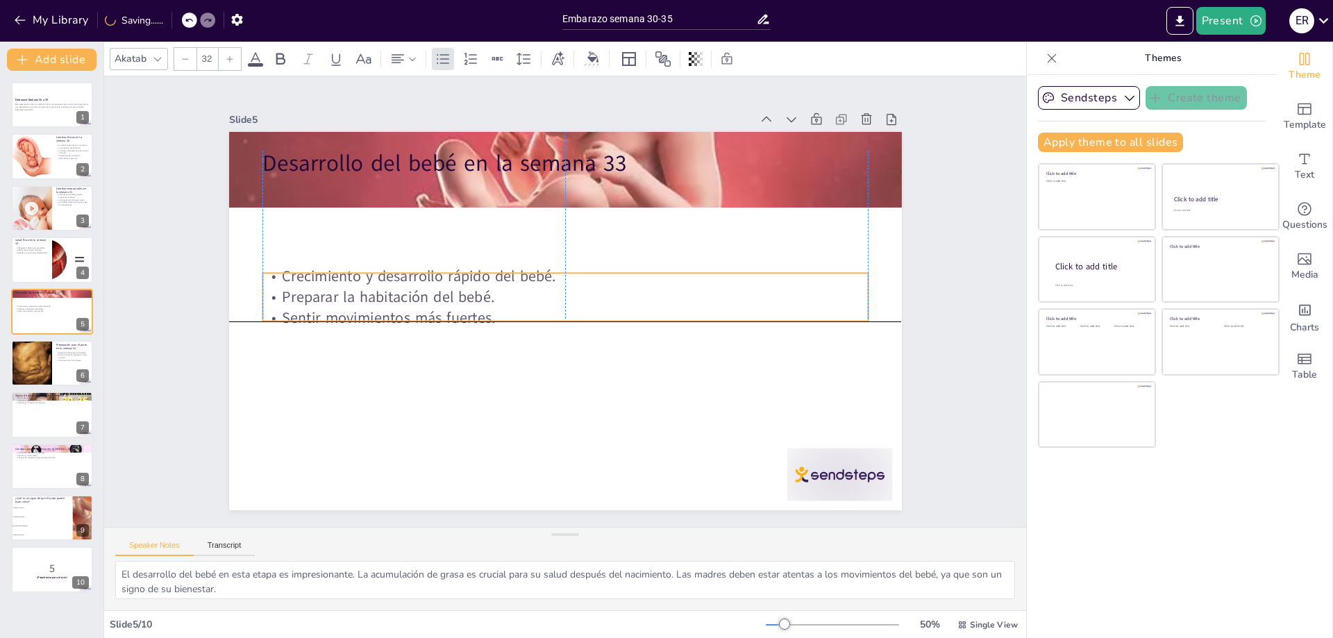
drag, startPoint x: 478, startPoint y: 178, endPoint x: 480, endPoint y: 267, distance: 88.9
click at [480, 267] on p "Crecimiento y desarrollo rápido del bebé." at bounding box center [568, 276] width 604 height 84
checkbox input "true"
type input "48"
click at [443, 148] on p "Desarrollo del bebé en la semana 33" at bounding box center [564, 163] width 605 height 31
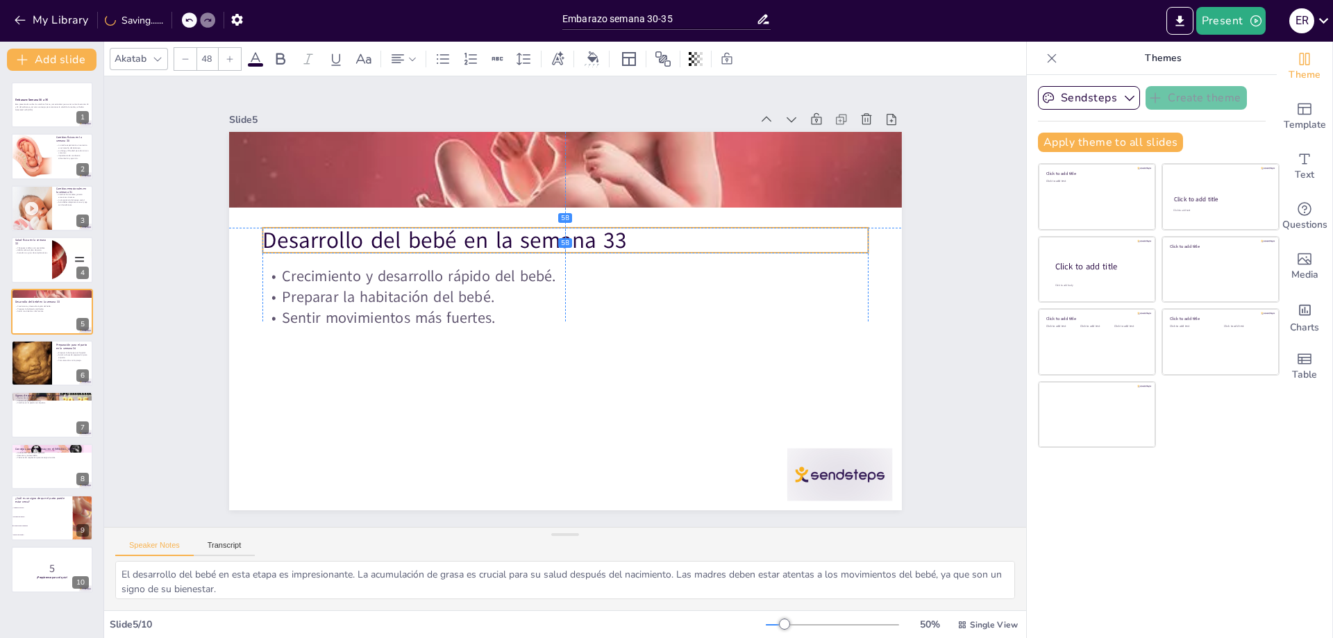
drag, startPoint x: 443, startPoint y: 146, endPoint x: 443, endPoint y: 226, distance: 79.1
click at [443, 226] on p "Desarrollo del bebé en la semana 33" at bounding box center [571, 241] width 605 height 94
checkbox input "true"
click at [34, 353] on div at bounding box center [31, 362] width 59 height 47
type textarea "Tener una bolsa lista para el hospital puede ayudar a reducir el estrés cuando …"
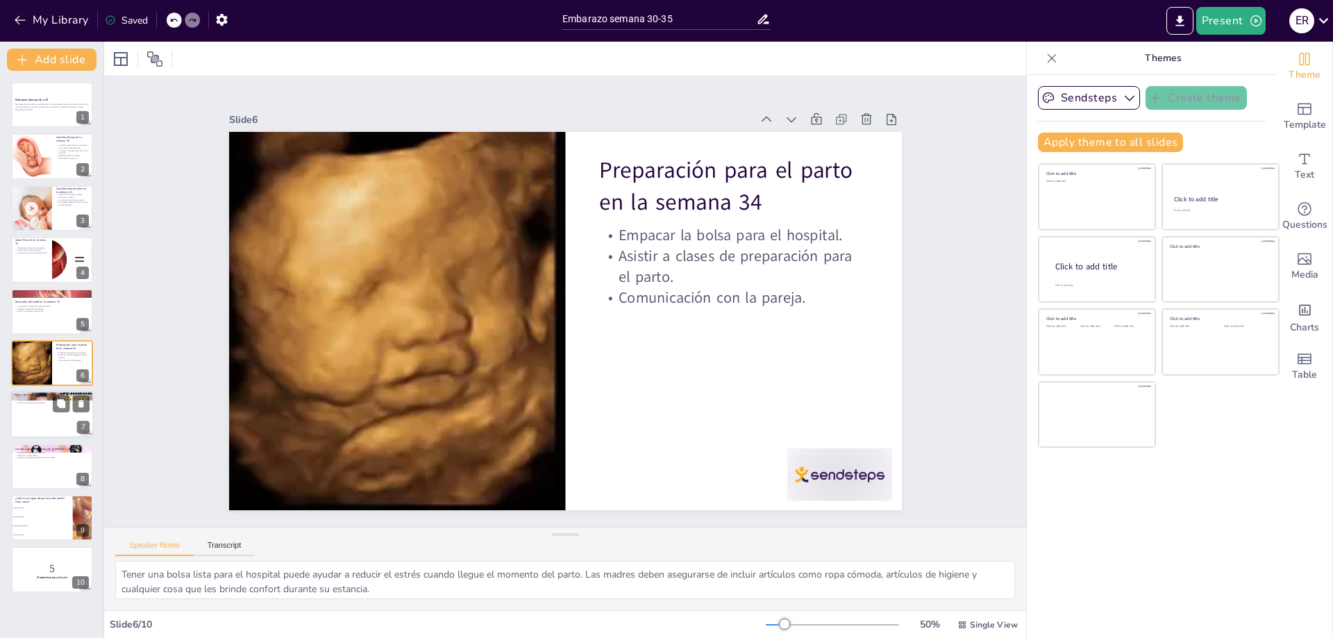
checkbox input "true"
click at [33, 415] on div at bounding box center [51, 414] width 83 height 47
type textarea "Las contracciones regulares son uno de los signos más claros de que el parto se…"
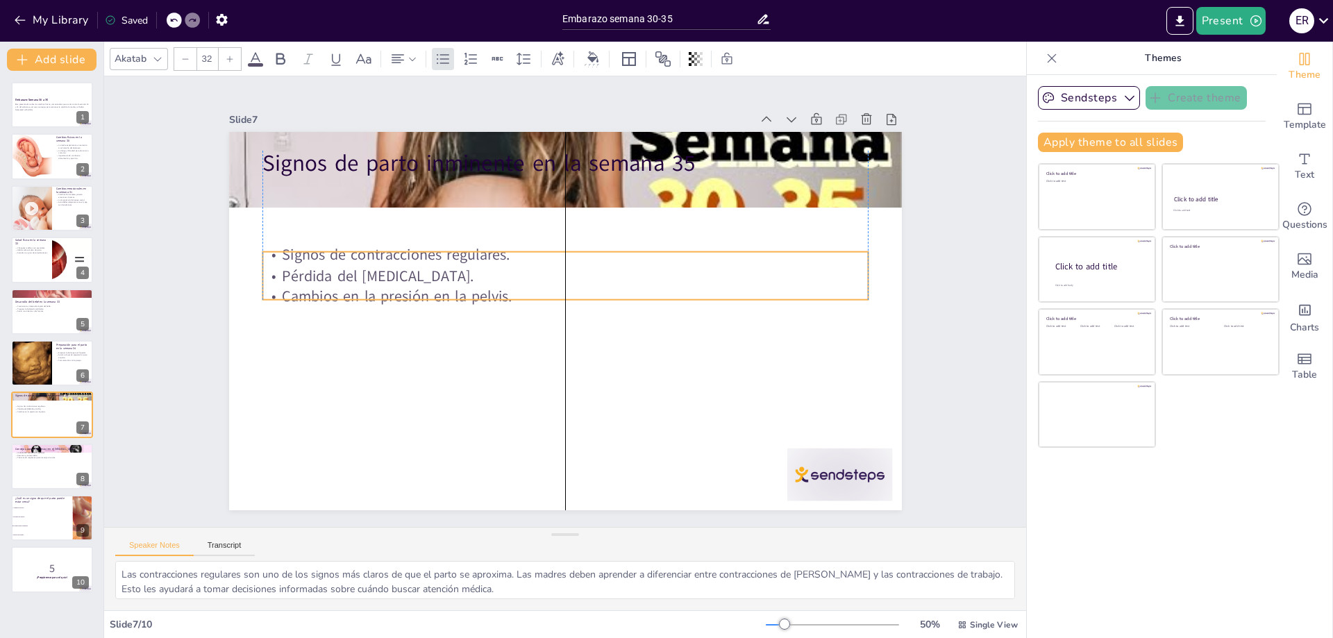
drag, startPoint x: 347, startPoint y: 173, endPoint x: 348, endPoint y: 243, distance: 70.1
click at [348, 243] on p "Signos de contracciones regulares." at bounding box center [570, 255] width 604 height 84
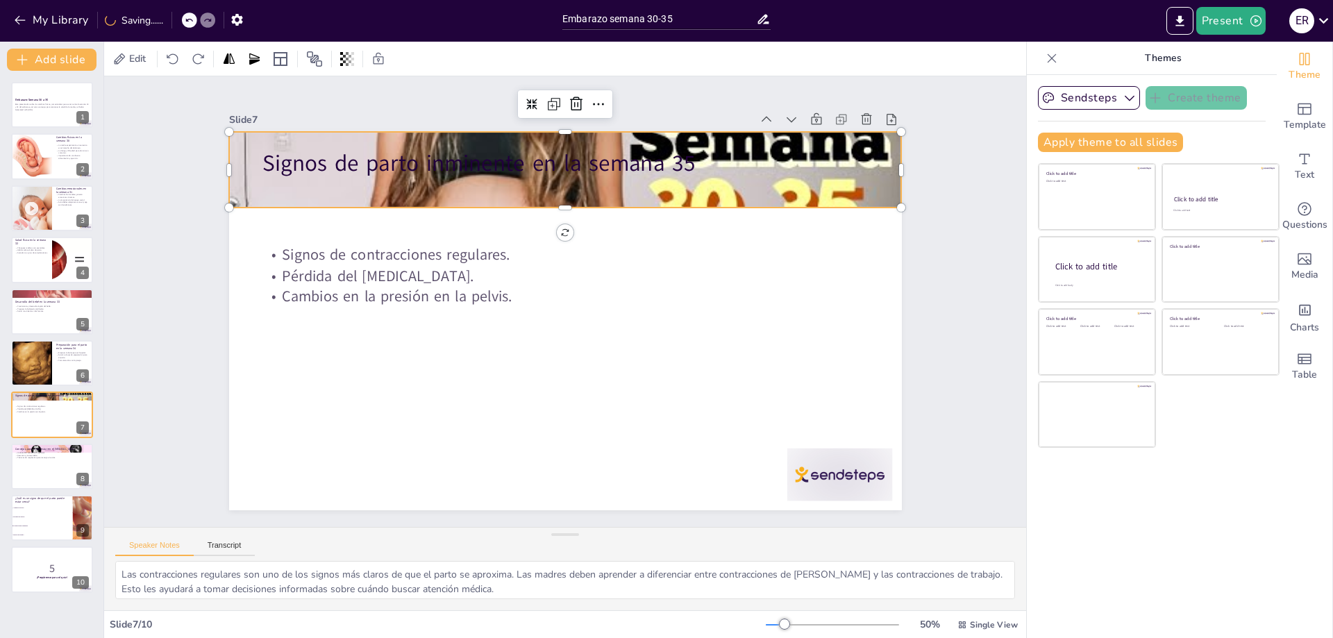
click at [333, 141] on div at bounding box center [579, 170] width 722 height 572
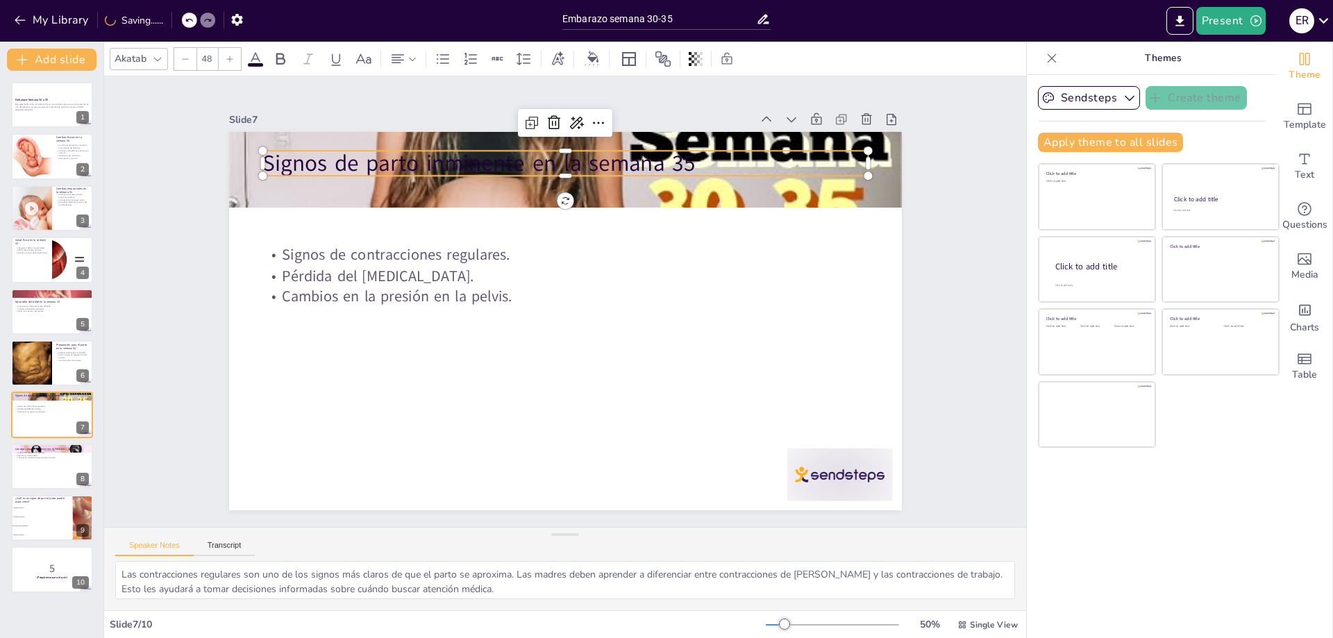
click at [332, 144] on div "Signos de parto inminente en la semana 35 Signos de contracciones regulares. Pé…" at bounding box center [563, 321] width 708 height 446
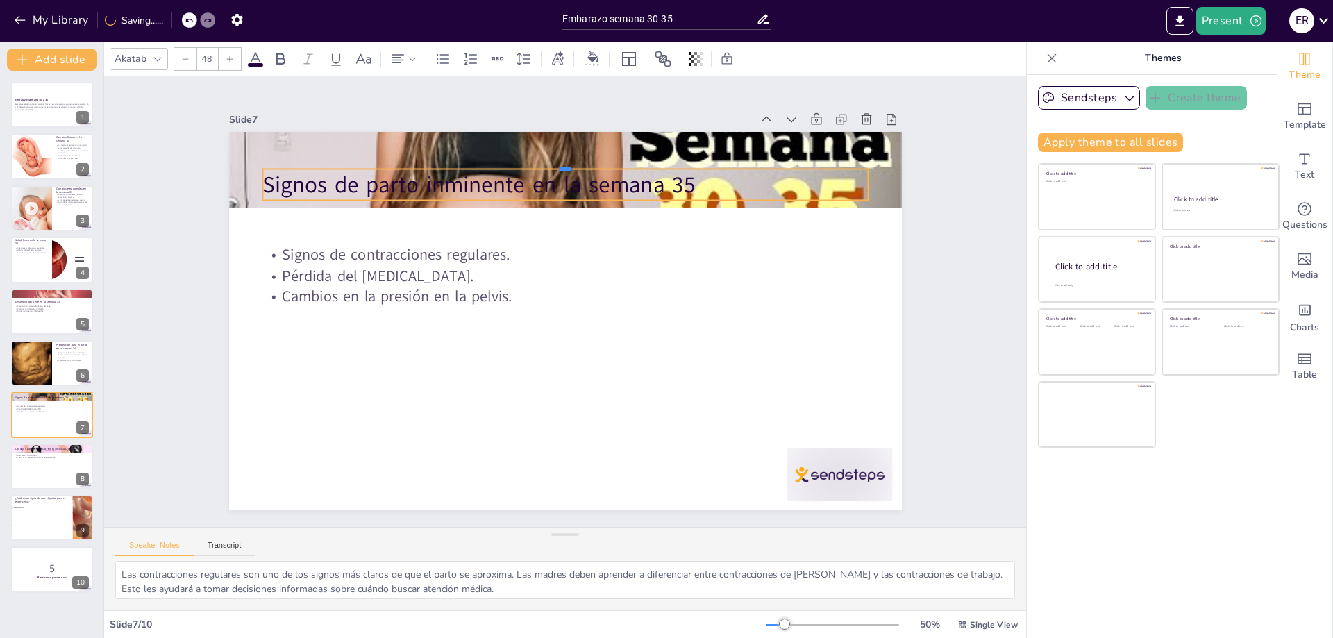
drag, startPoint x: 332, startPoint y: 144, endPoint x: 328, endPoint y: 219, distance: 75.0
click at [328, 219] on div "Signos de parto inminente en la semana 35 Signos de contracciones regulares. Pé…" at bounding box center [565, 321] width 673 height 378
click at [344, 233] on div at bounding box center [565, 321] width 673 height 378
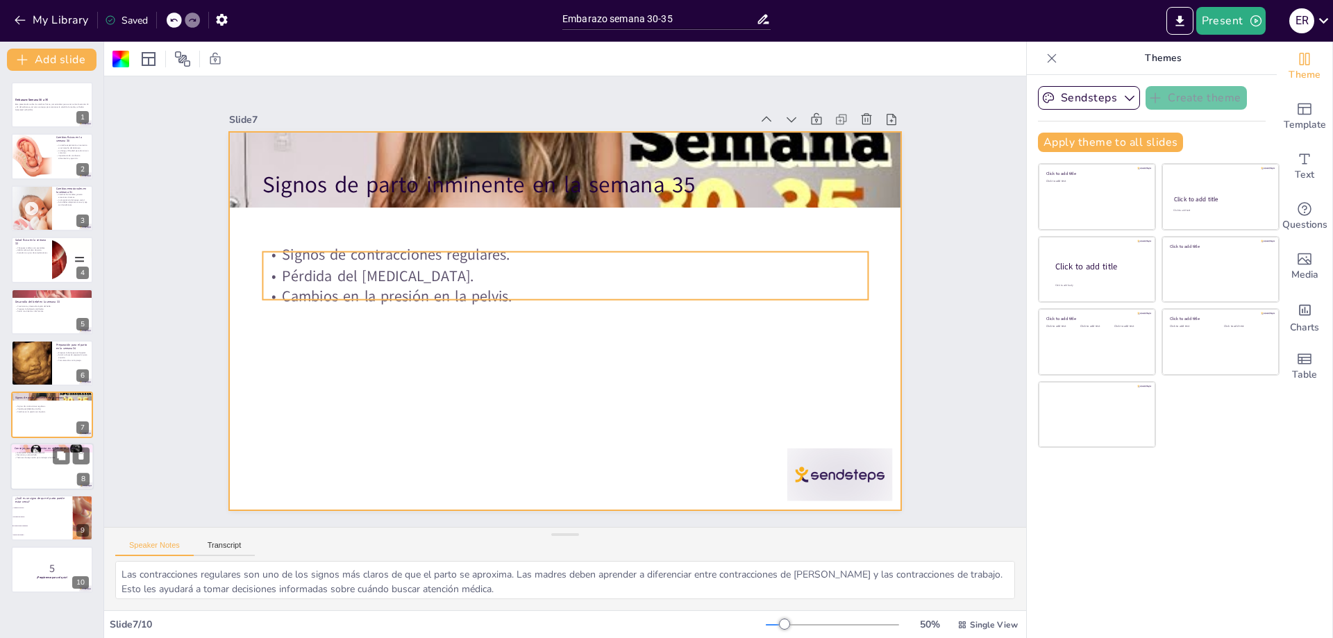
checkbox input "true"
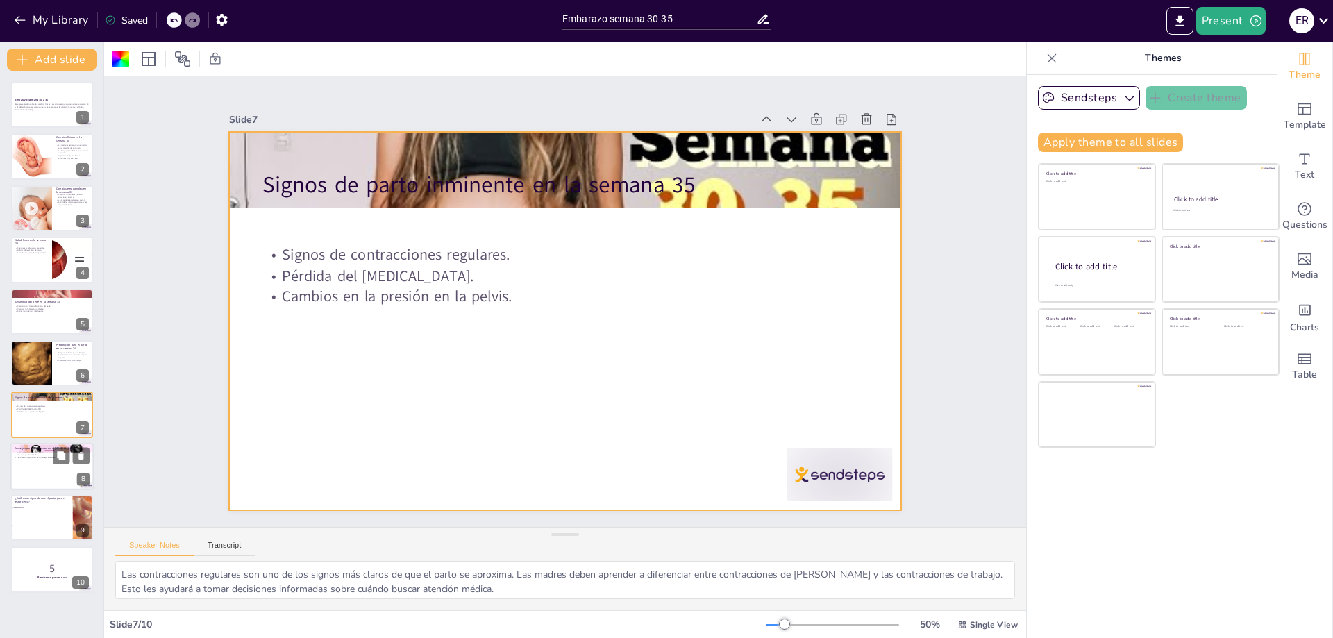
click at [39, 471] on div at bounding box center [51, 466] width 83 height 47
type textarea "Mantenerse hidratada es vital durante el embarazo, especialmente en el tercer t…"
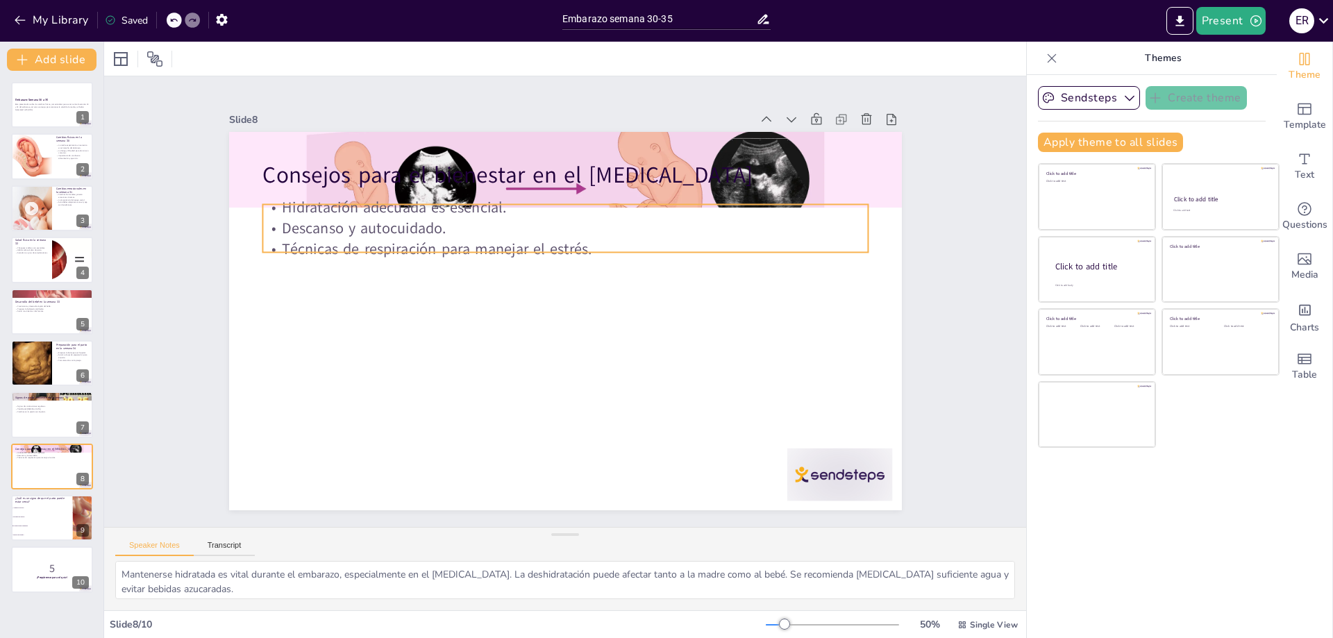
click at [338, 208] on p "Hidratación adecuada es esencial." at bounding box center [575, 208] width 604 height 84
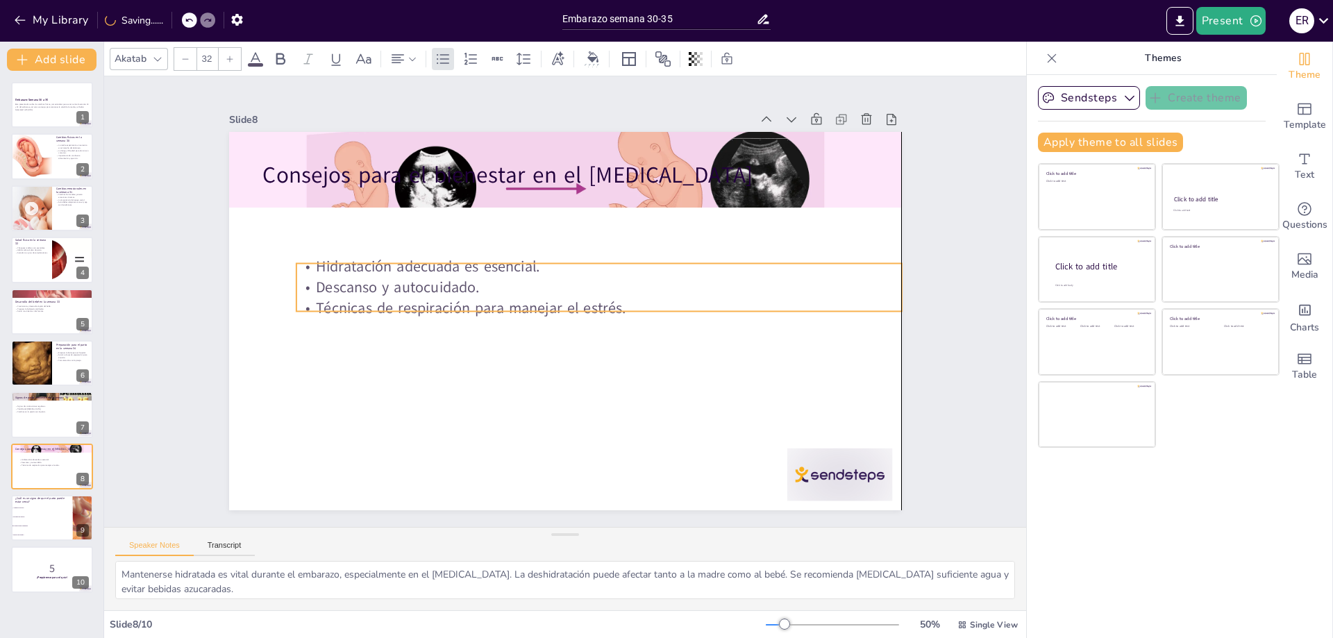
drag, startPoint x: 342, startPoint y: 200, endPoint x: 376, endPoint y: 260, distance: 69.3
click at [376, 260] on p "Hidratación adecuada es esencial." at bounding box center [598, 266] width 605 height 21
checkbox input "true"
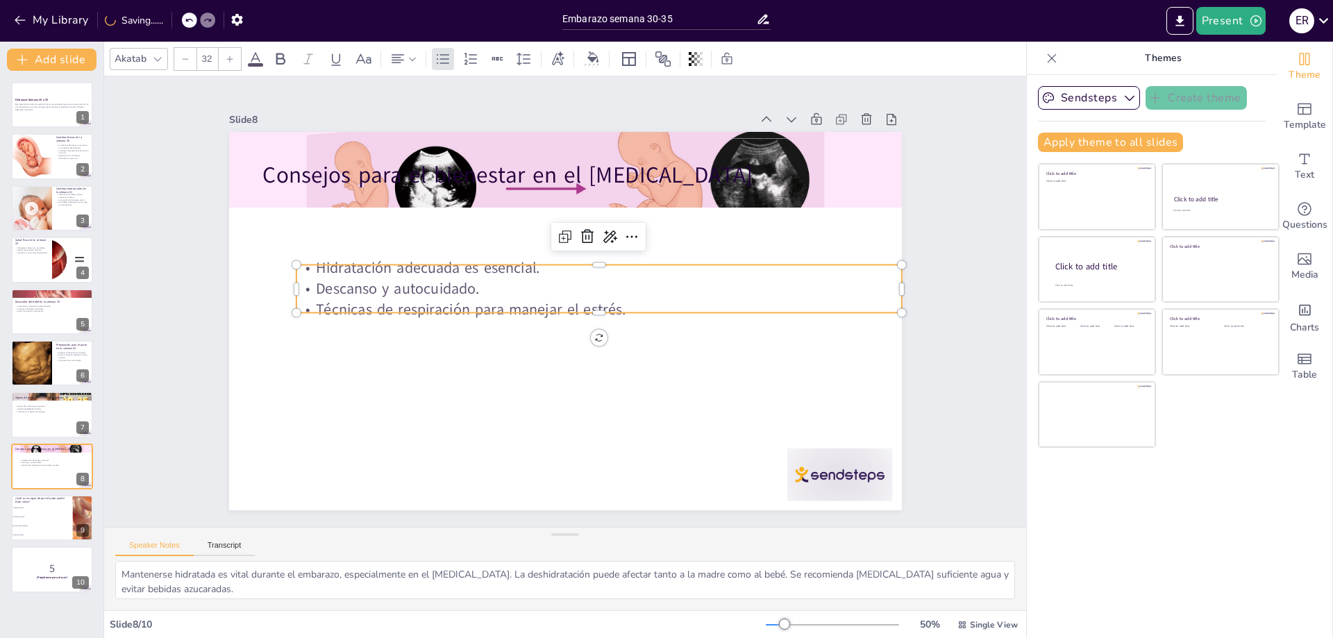
checkbox input "true"
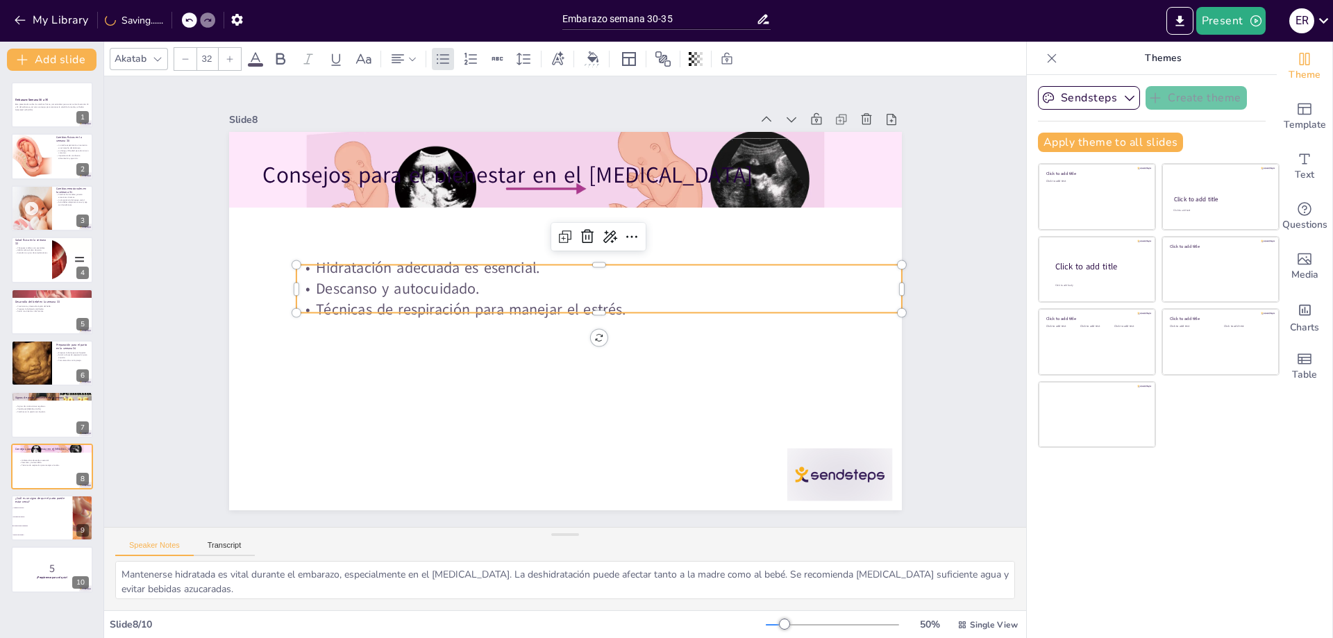
checkbox input "true"
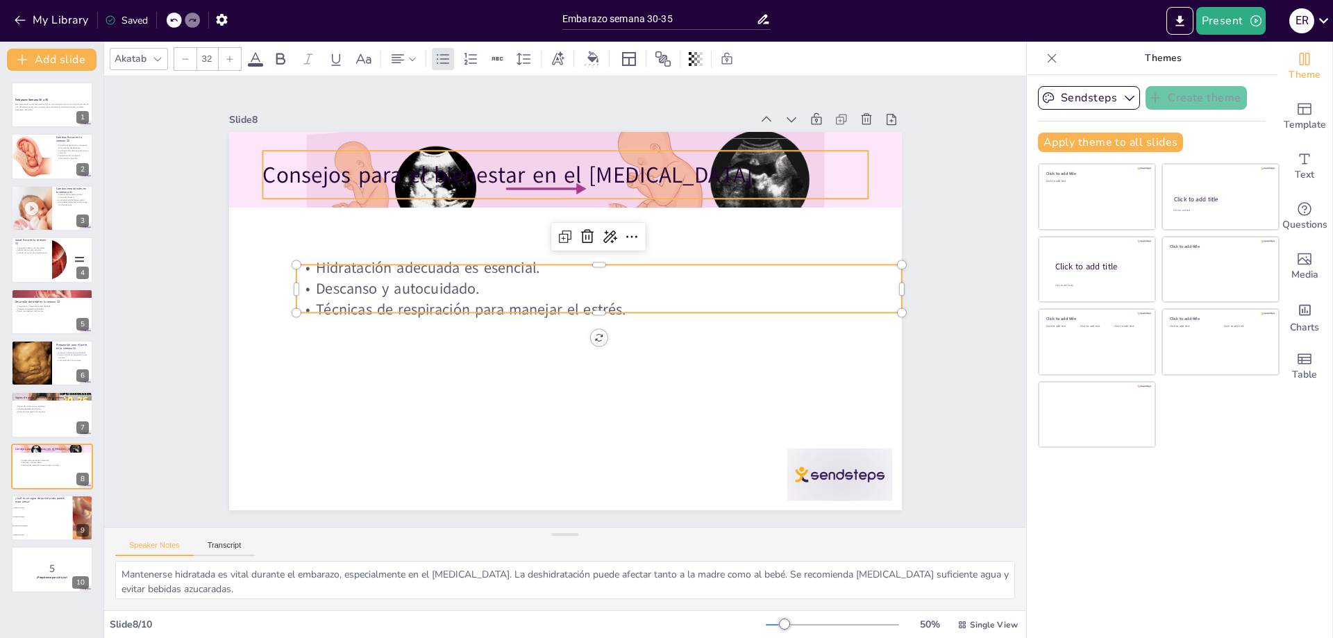
checkbox input "true"
type input "48"
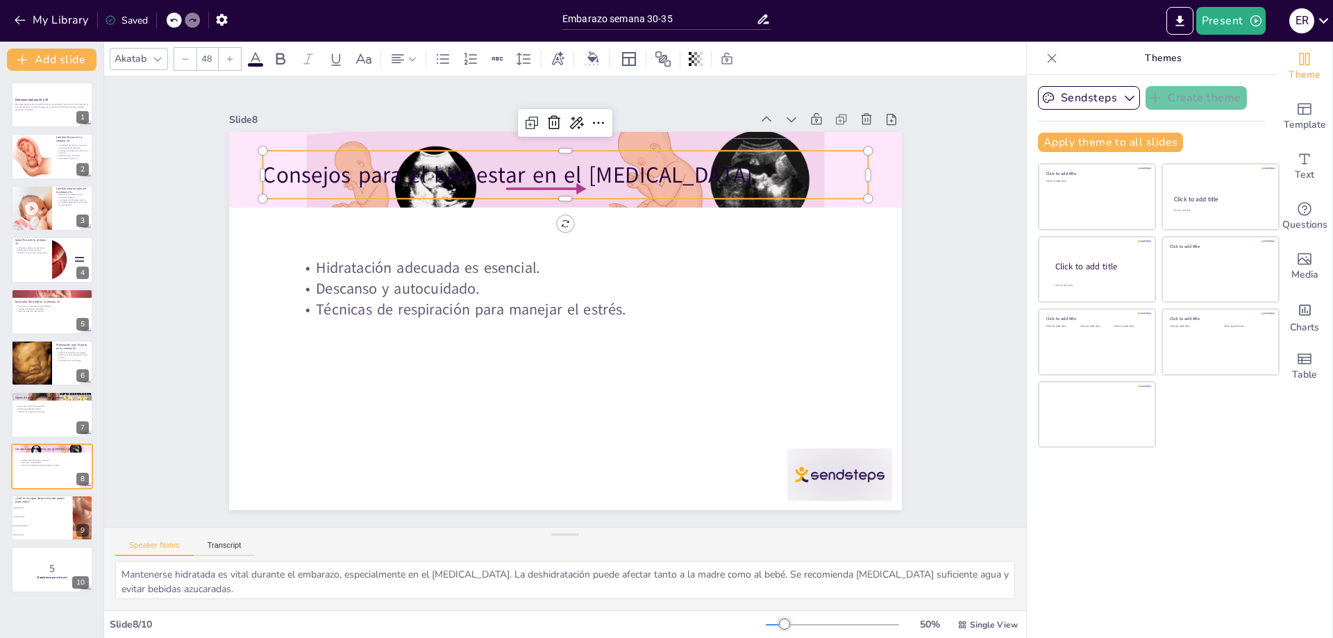
checkbox input "true"
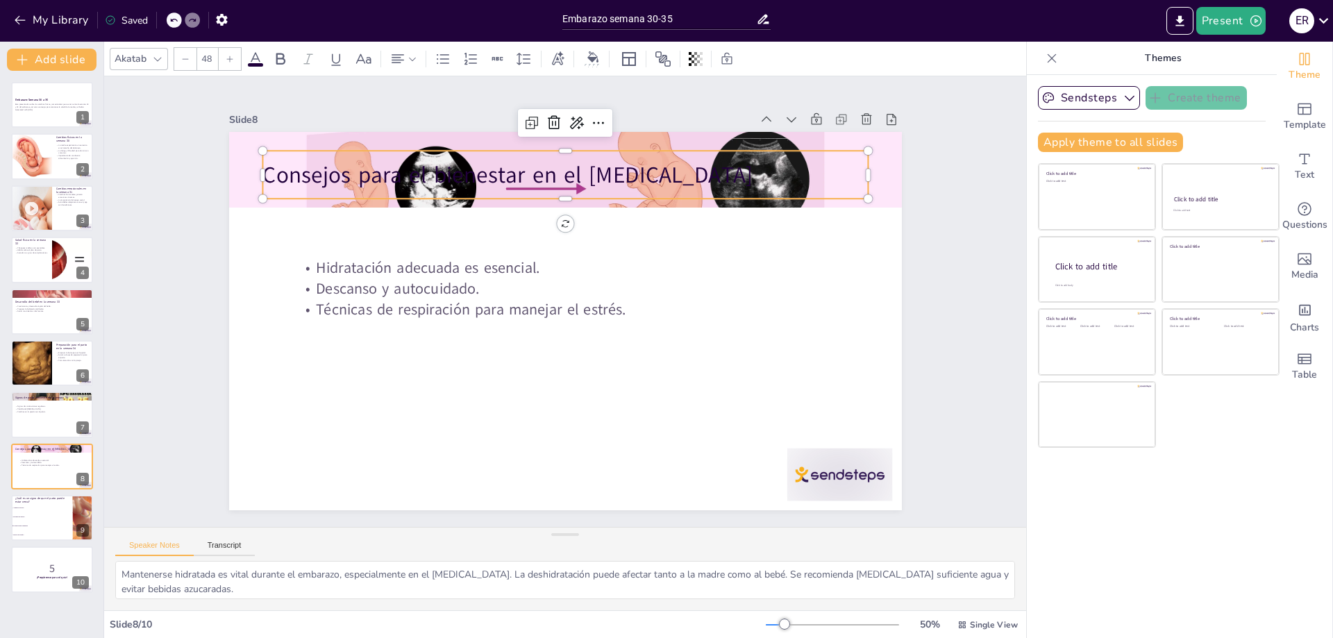
checkbox input "true"
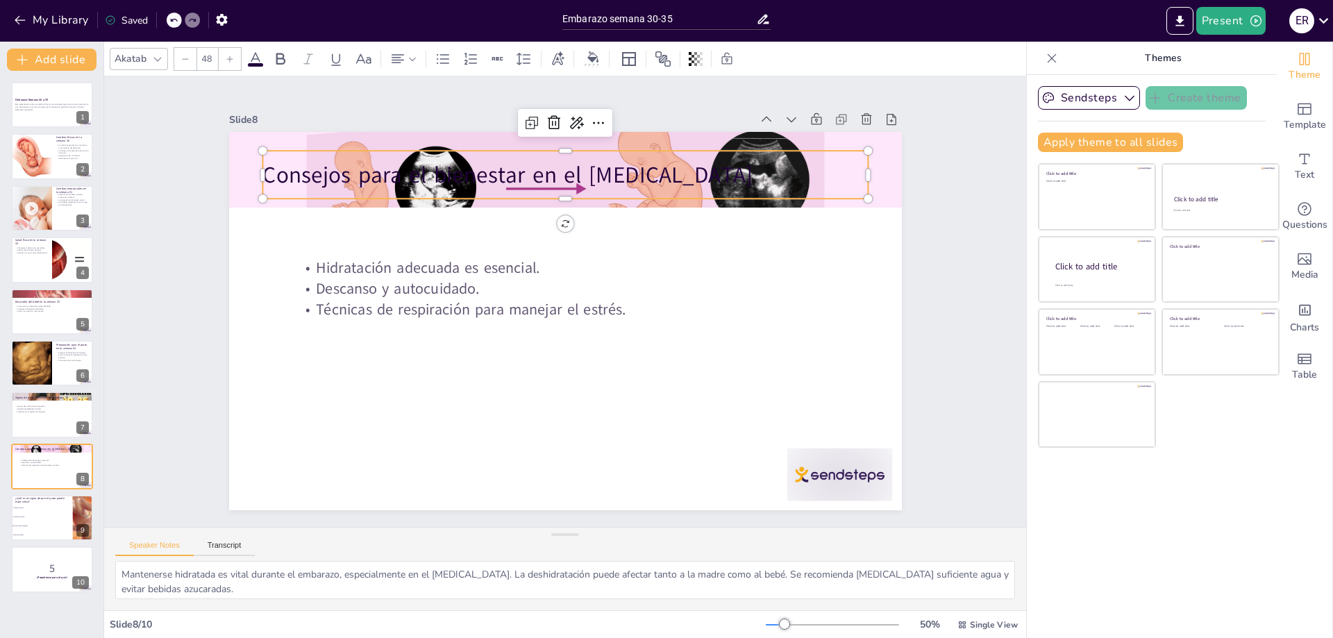
checkbox input "true"
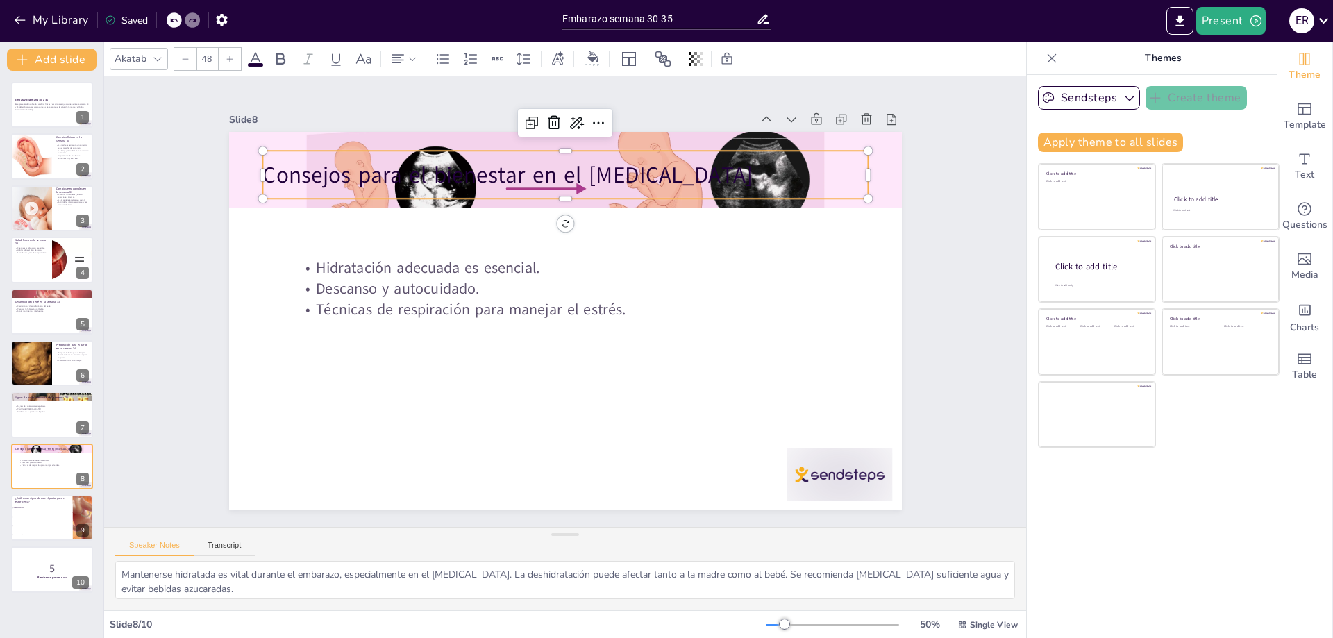
checkbox input "true"
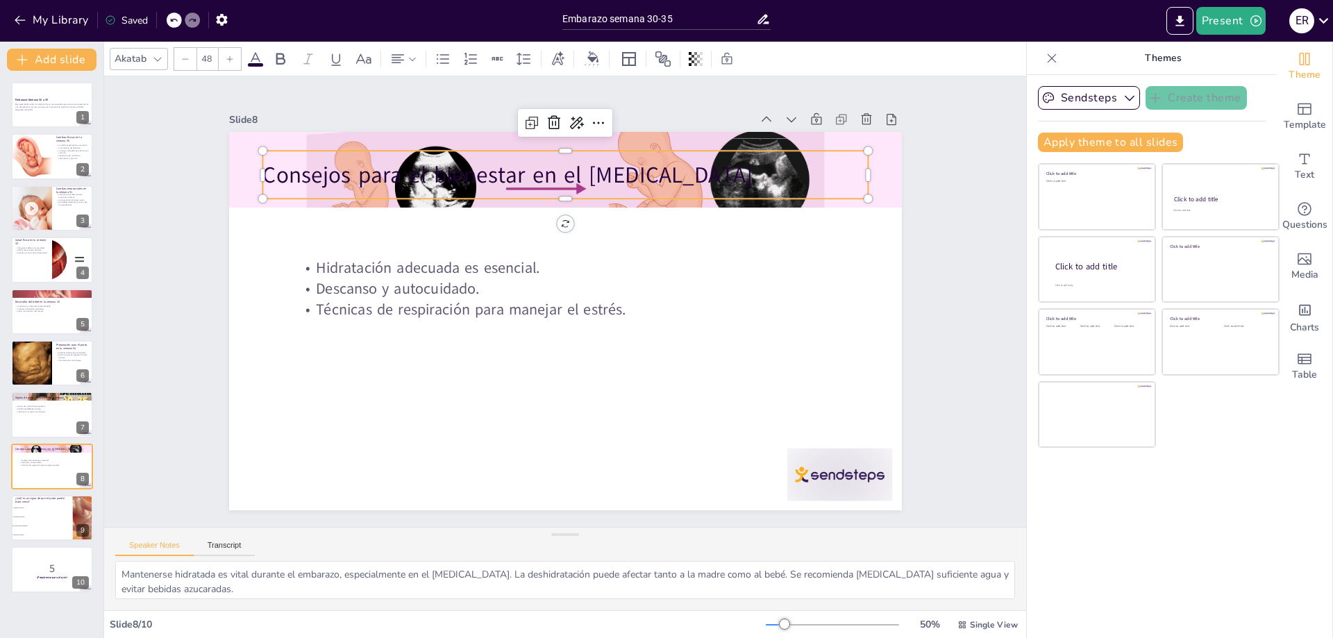
checkbox input "true"
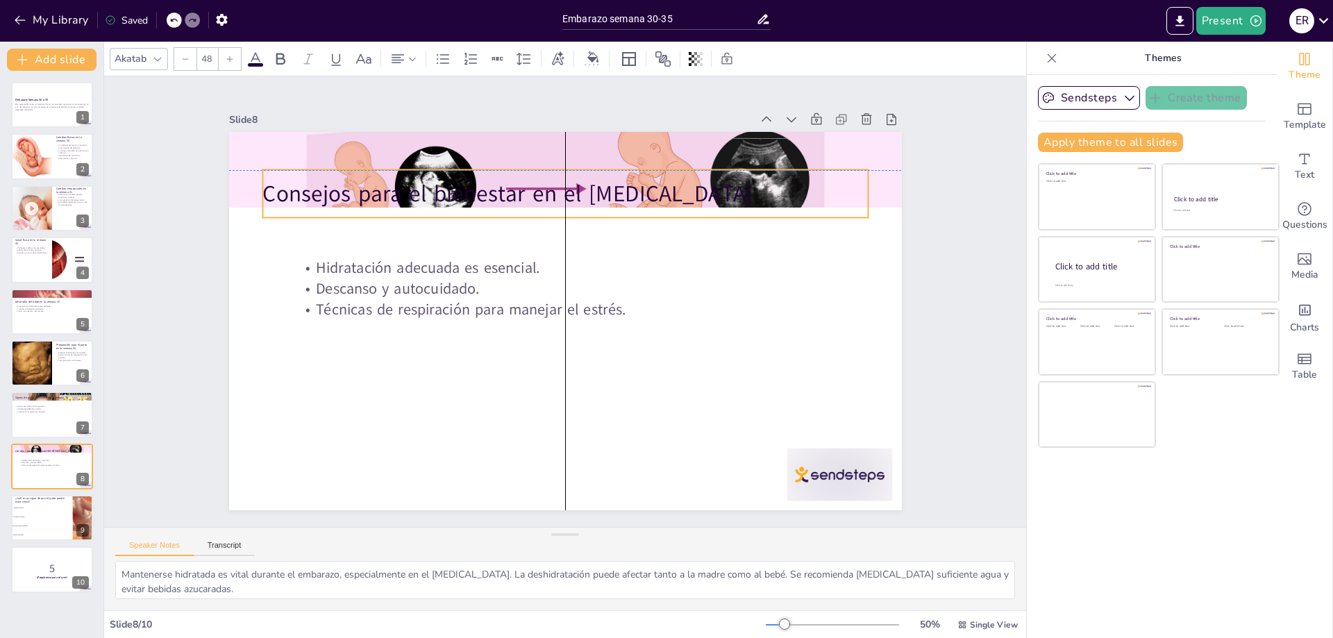
checkbox input "true"
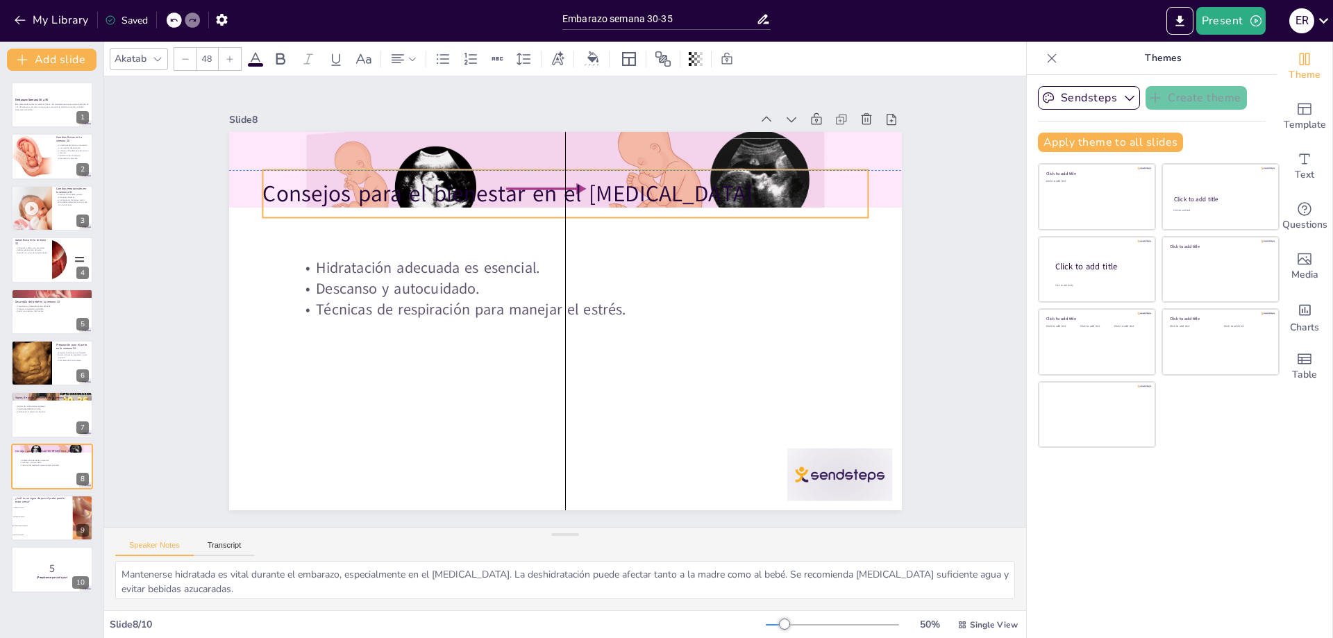
checkbox input "true"
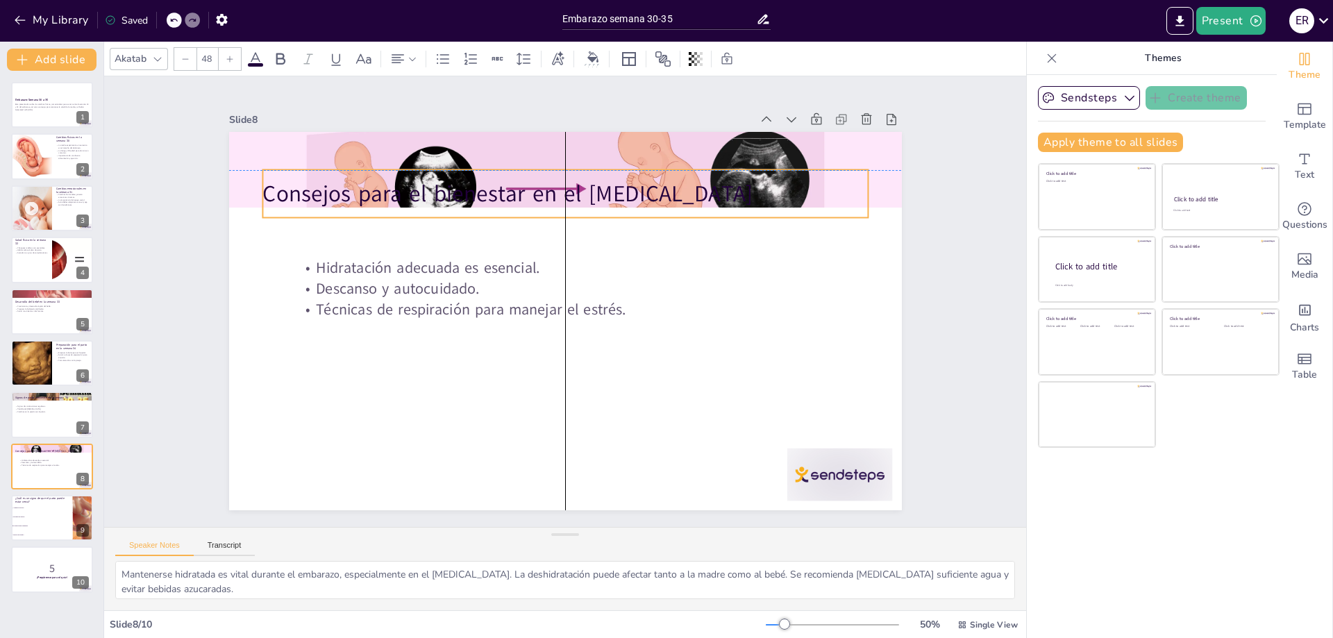
checkbox input "true"
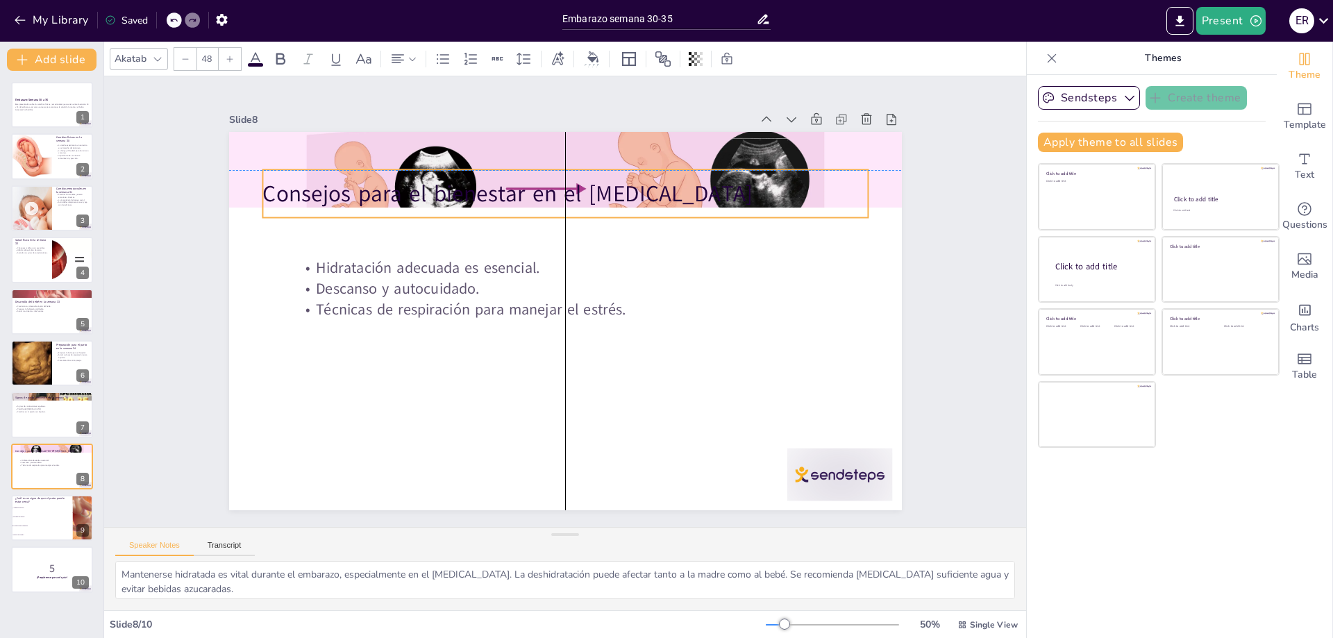
checkbox input "true"
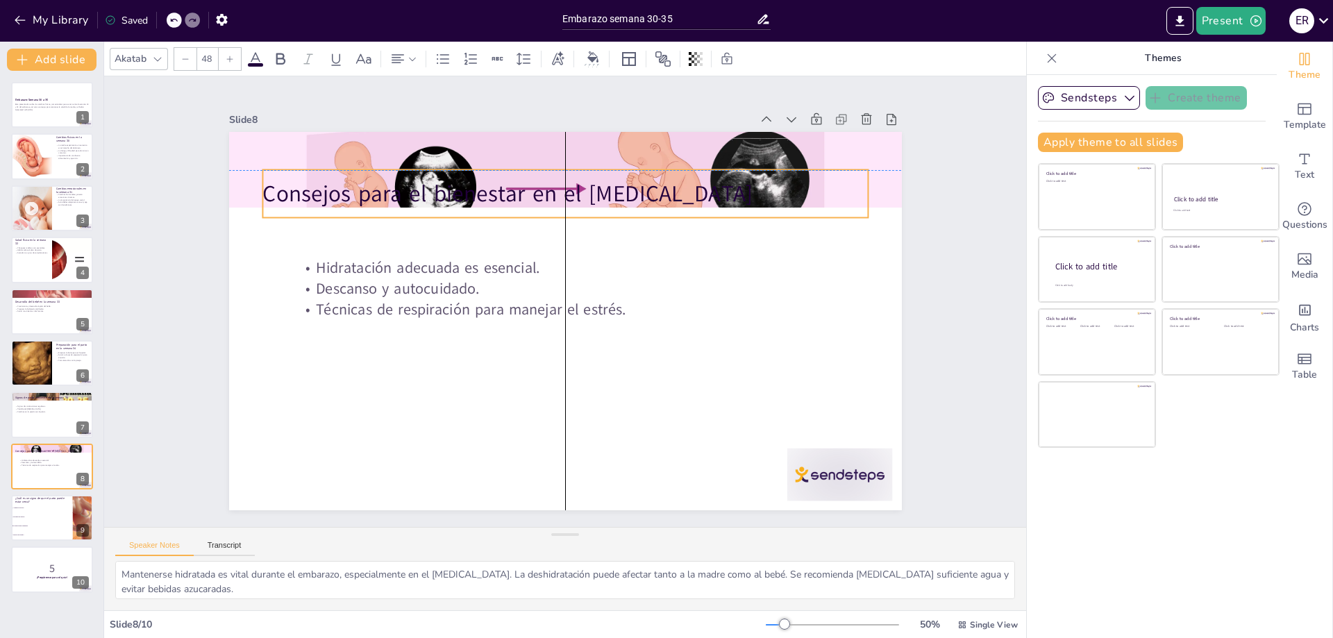
checkbox input "true"
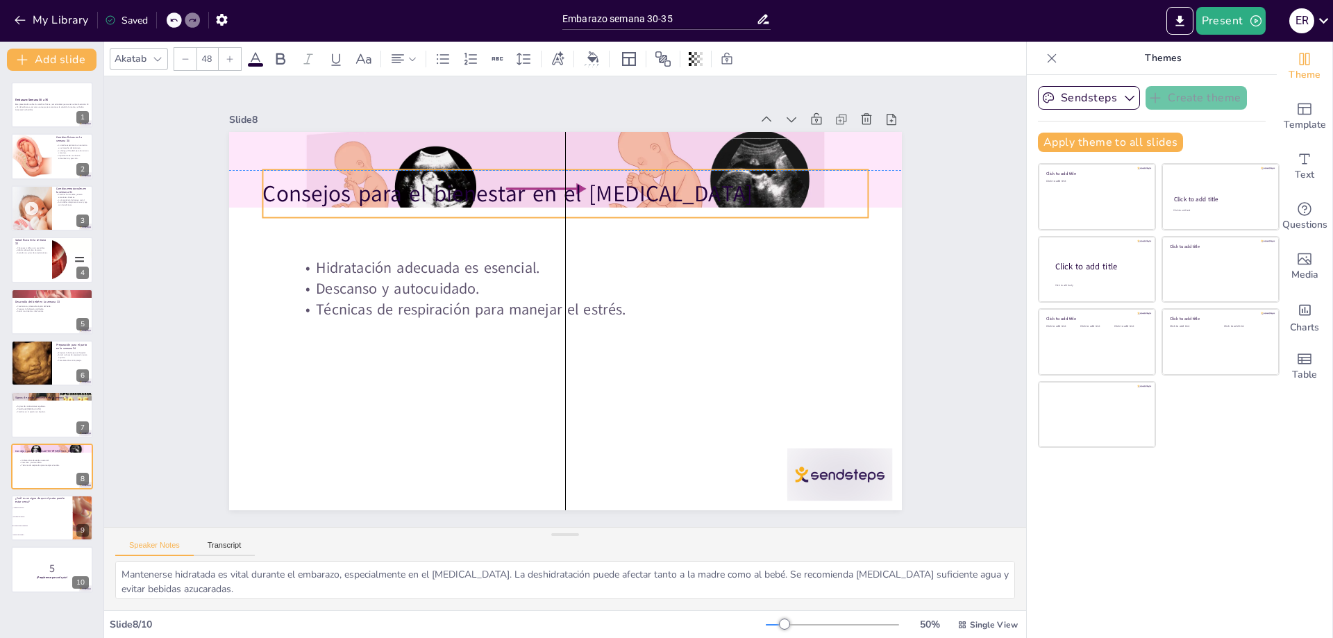
checkbox input "true"
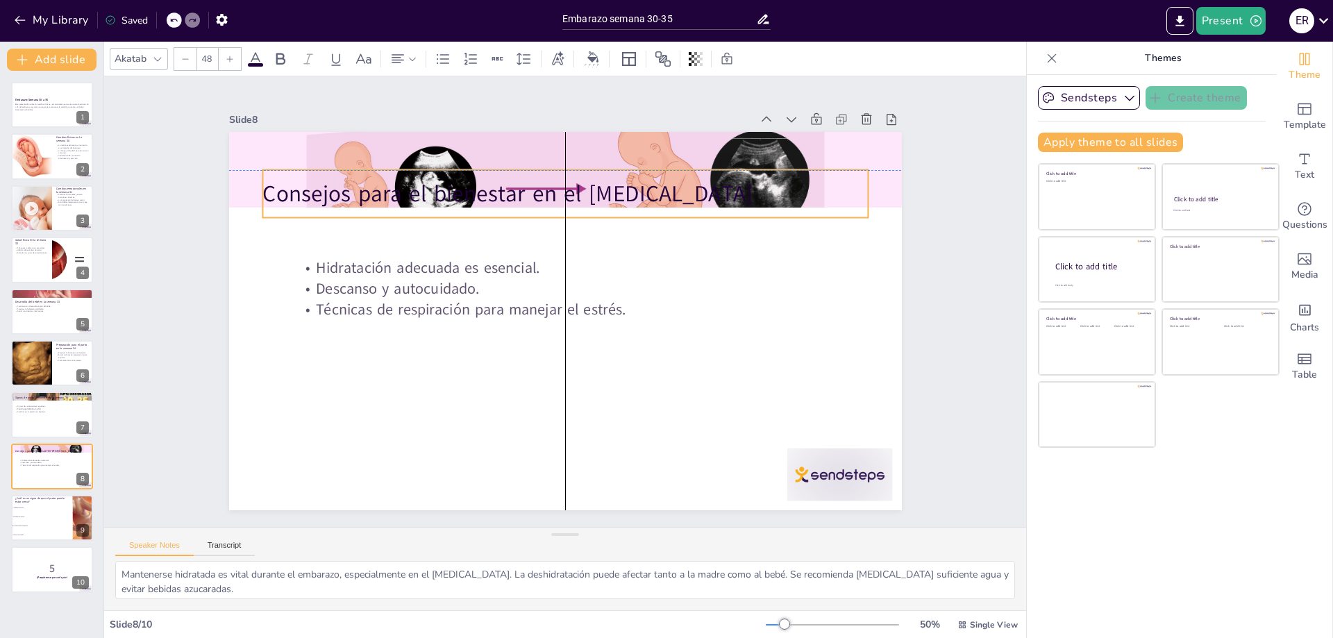
checkbox input "true"
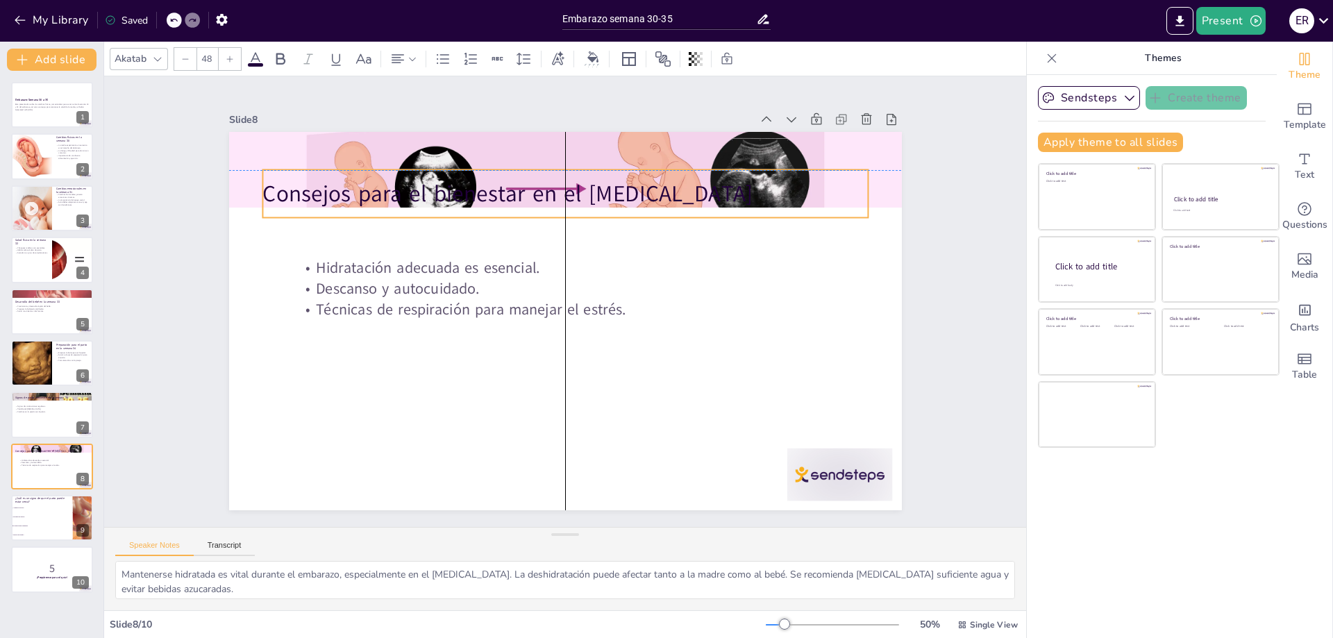
checkbox input "true"
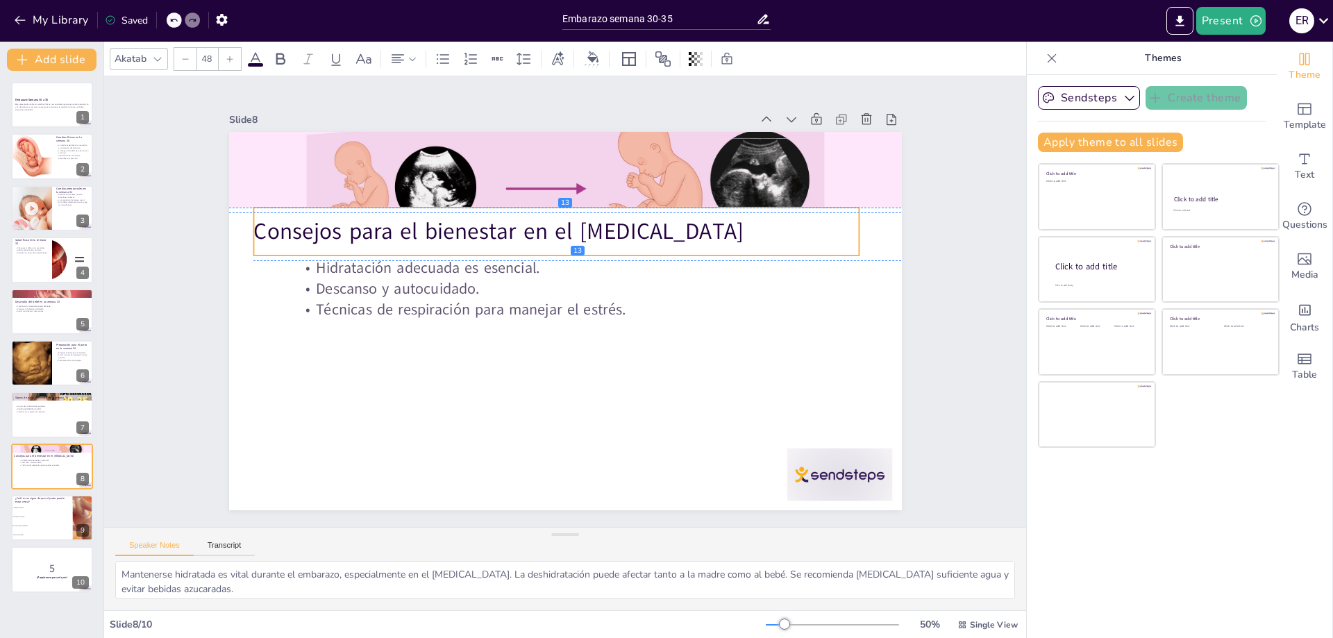
checkbox input "true"
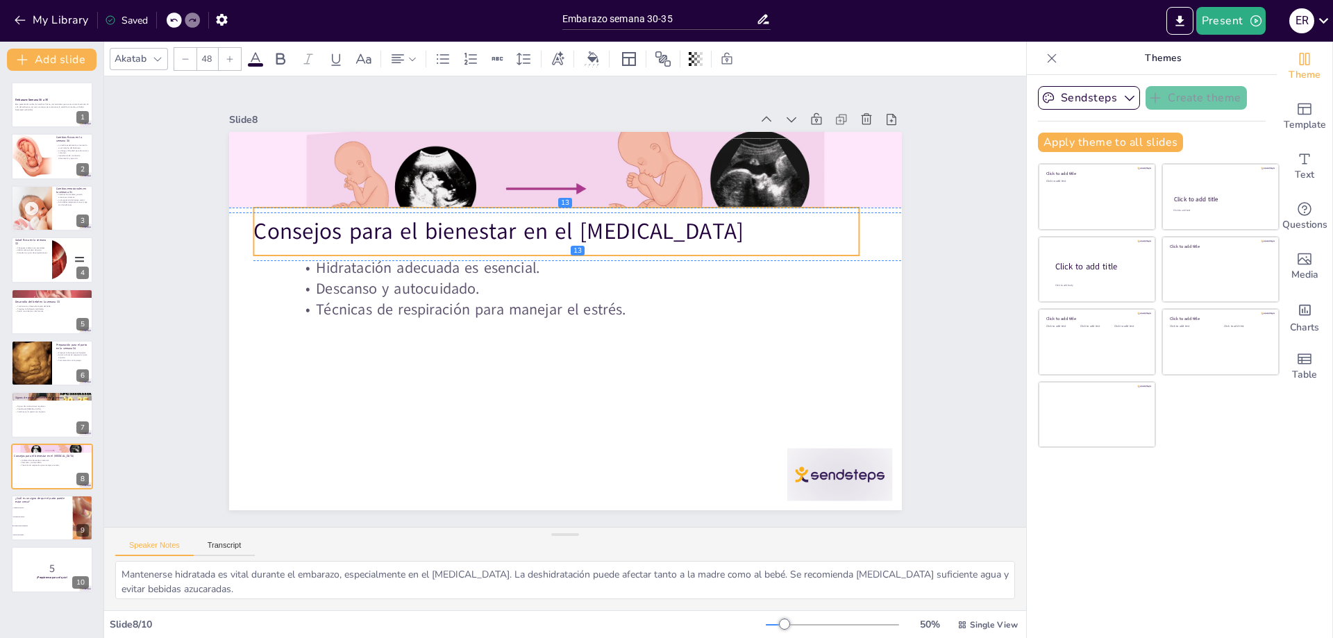
checkbox input "true"
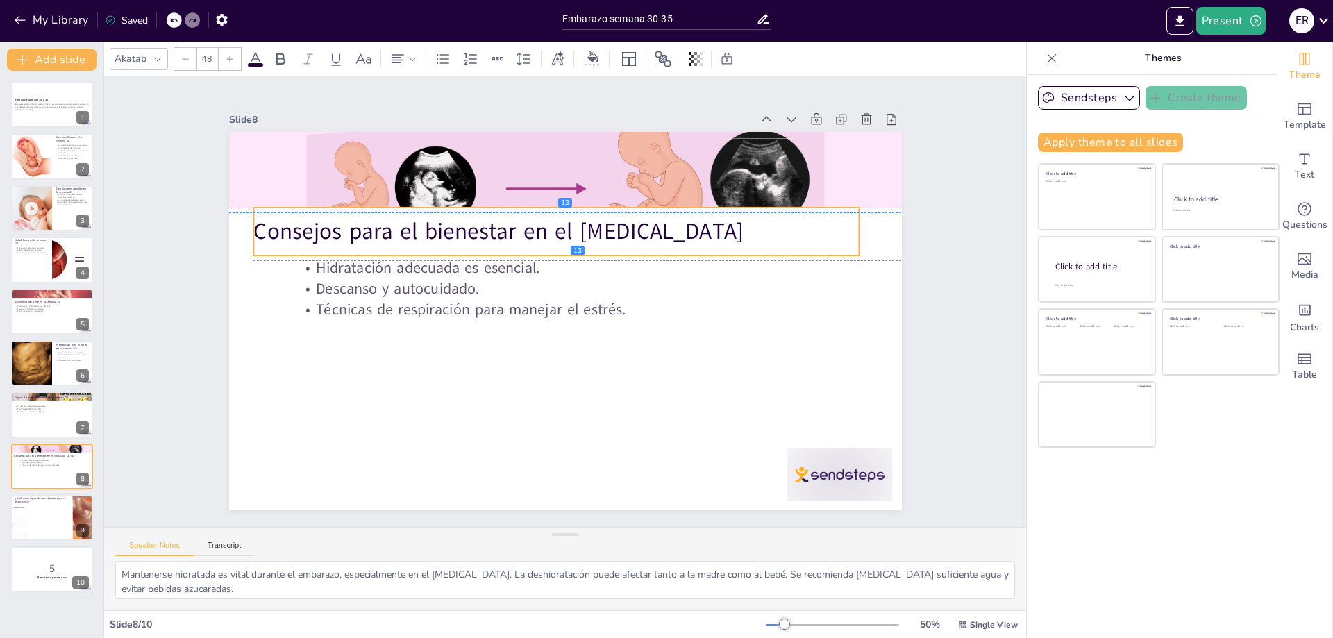
checkbox input "true"
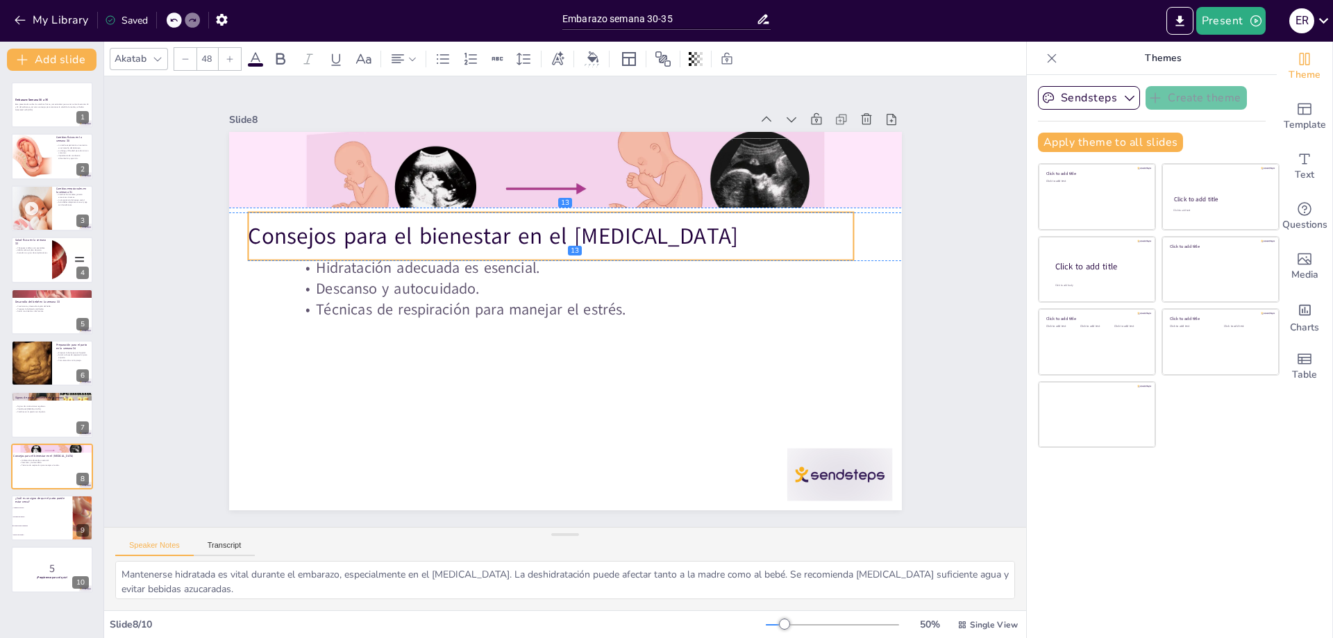
checkbox input "true"
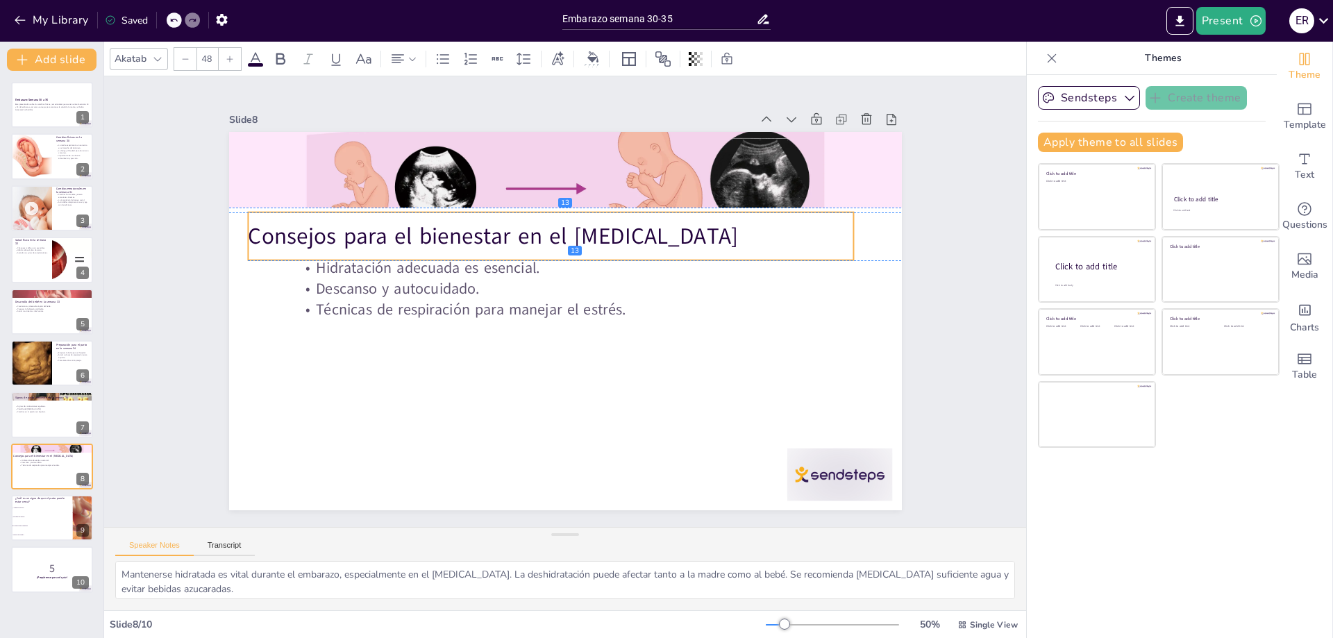
checkbox input "true"
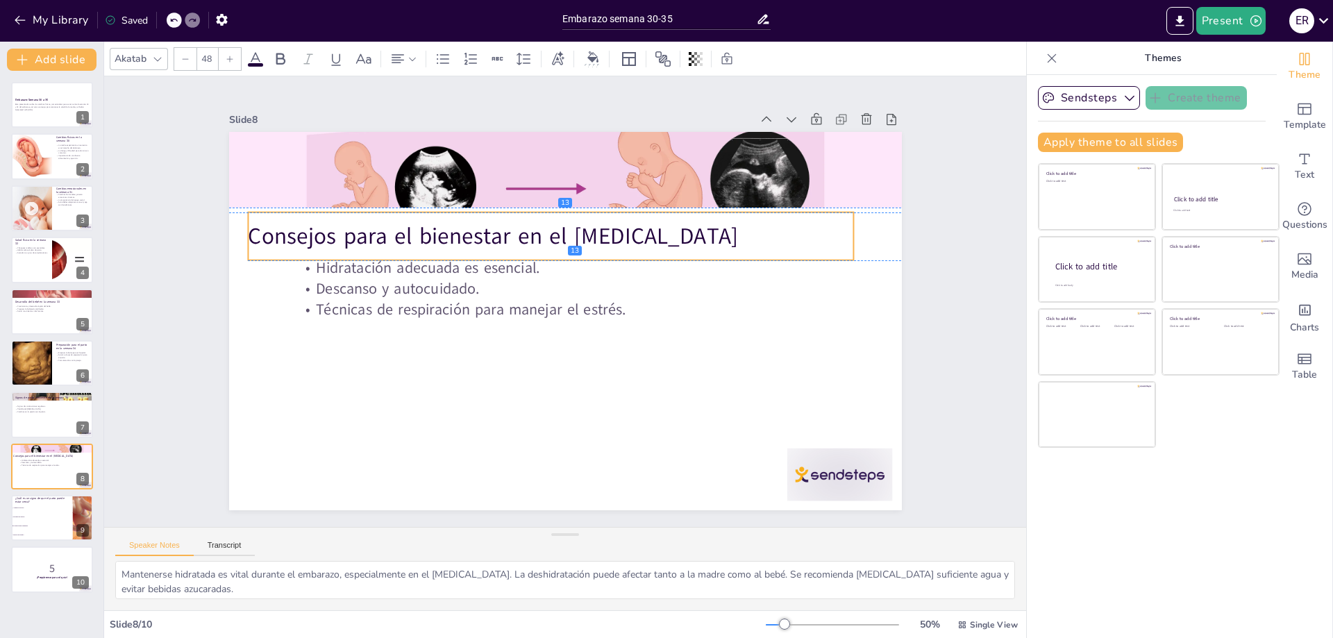
checkbox input "true"
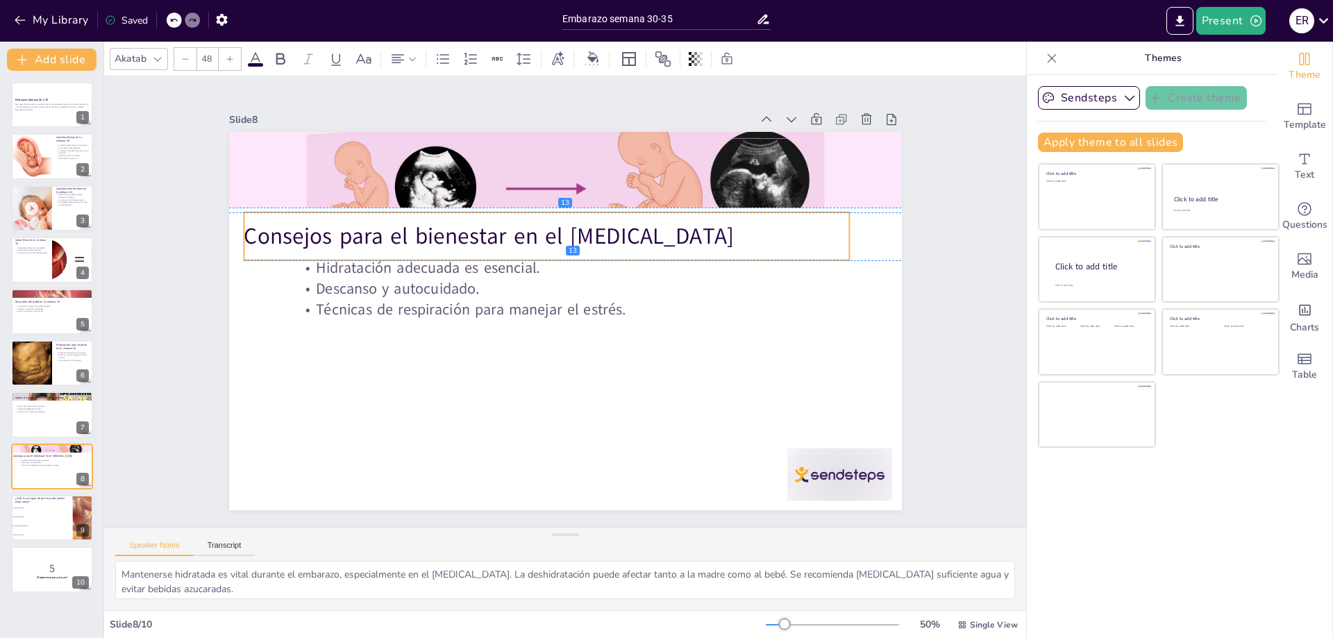
checkbox input "true"
drag, startPoint x: 373, startPoint y: 147, endPoint x: 332, endPoint y: 273, distance: 132.8
click at [351, 206] on div "Consejos para el bienestar en el tercer trimestre" at bounding box center [551, 229] width 607 height 111
checkbox input "true"
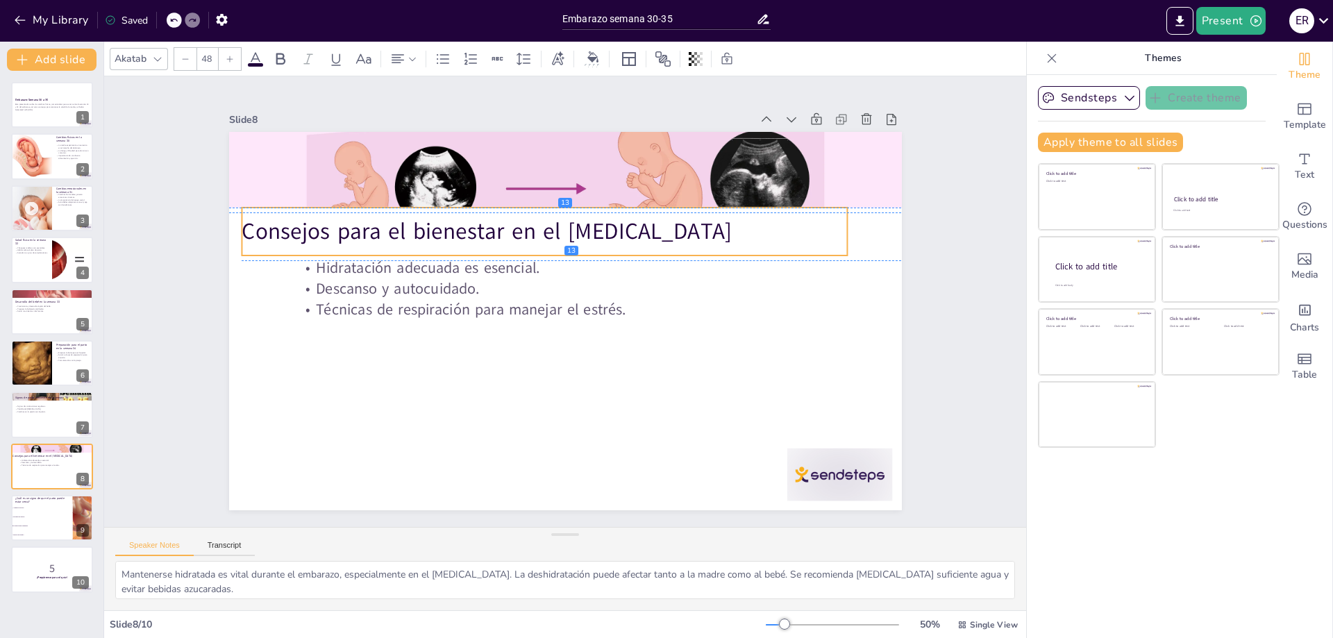
checkbox input "true"
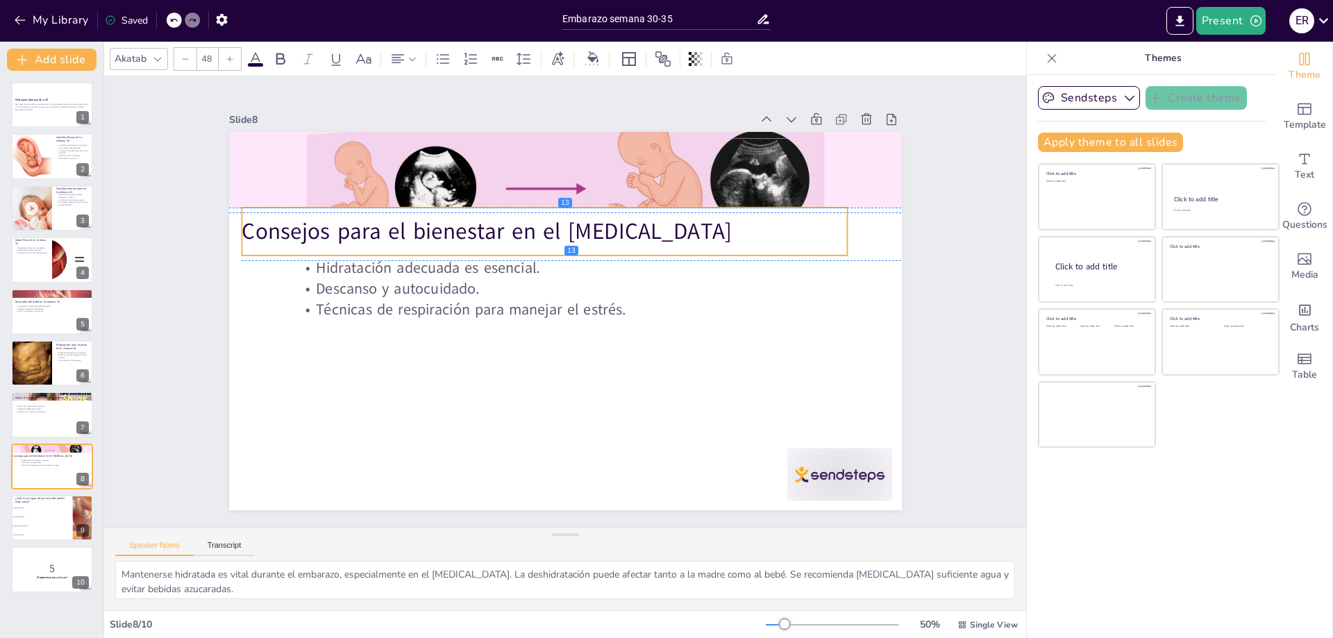
checkbox input "true"
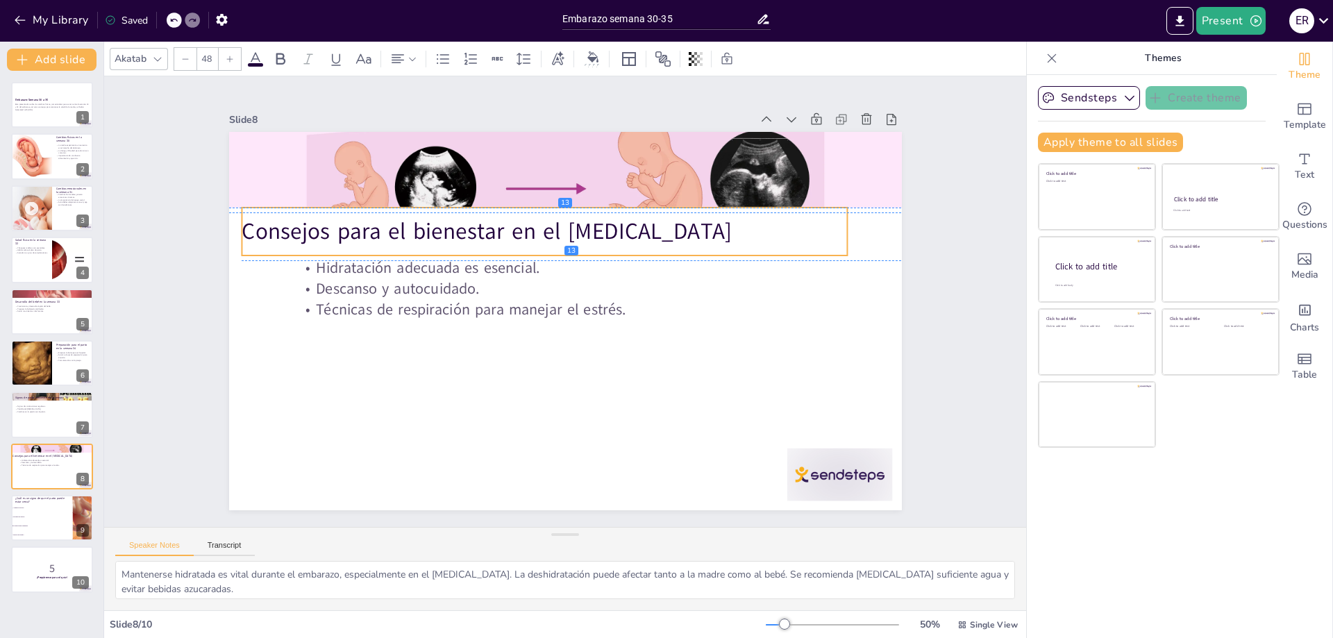
checkbox input "true"
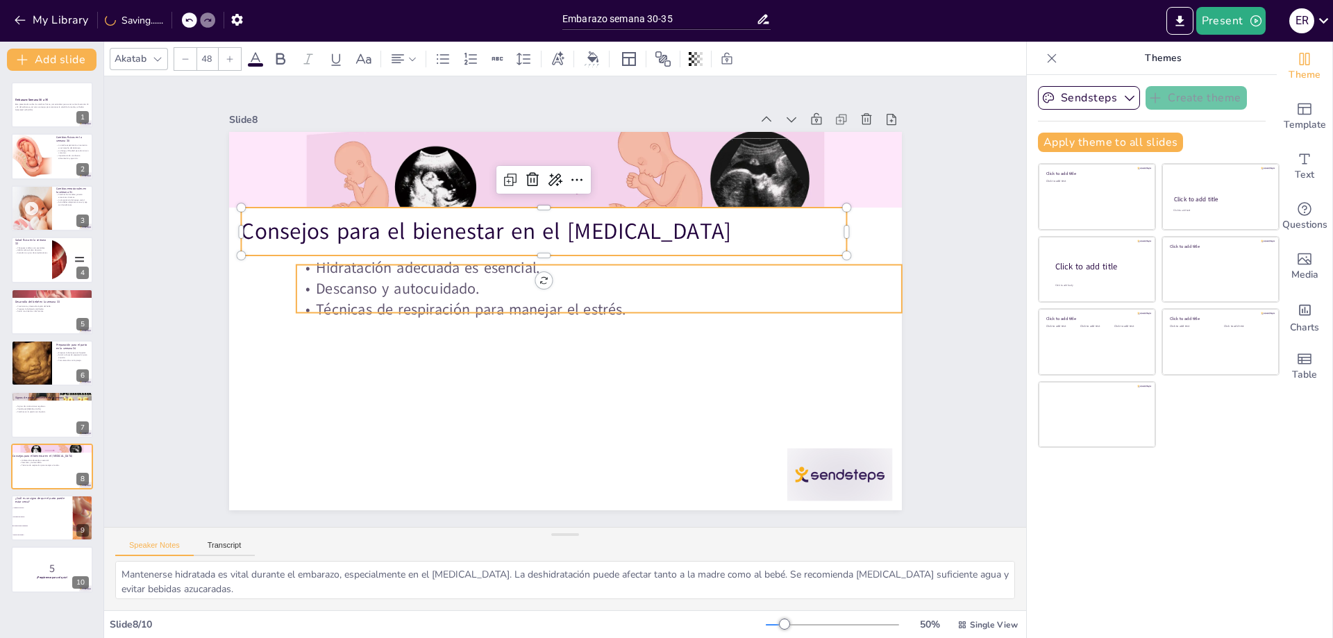
checkbox input "true"
click at [315, 395] on div at bounding box center [563, 321] width 709 height 446
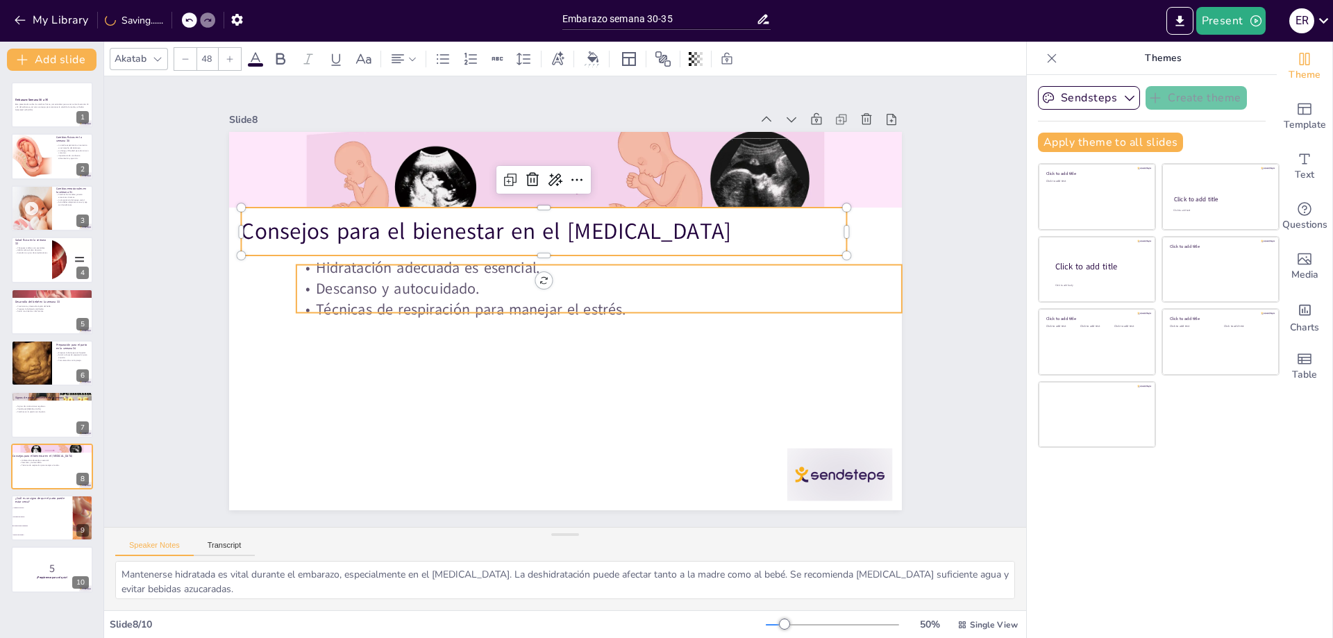
checkbox input "true"
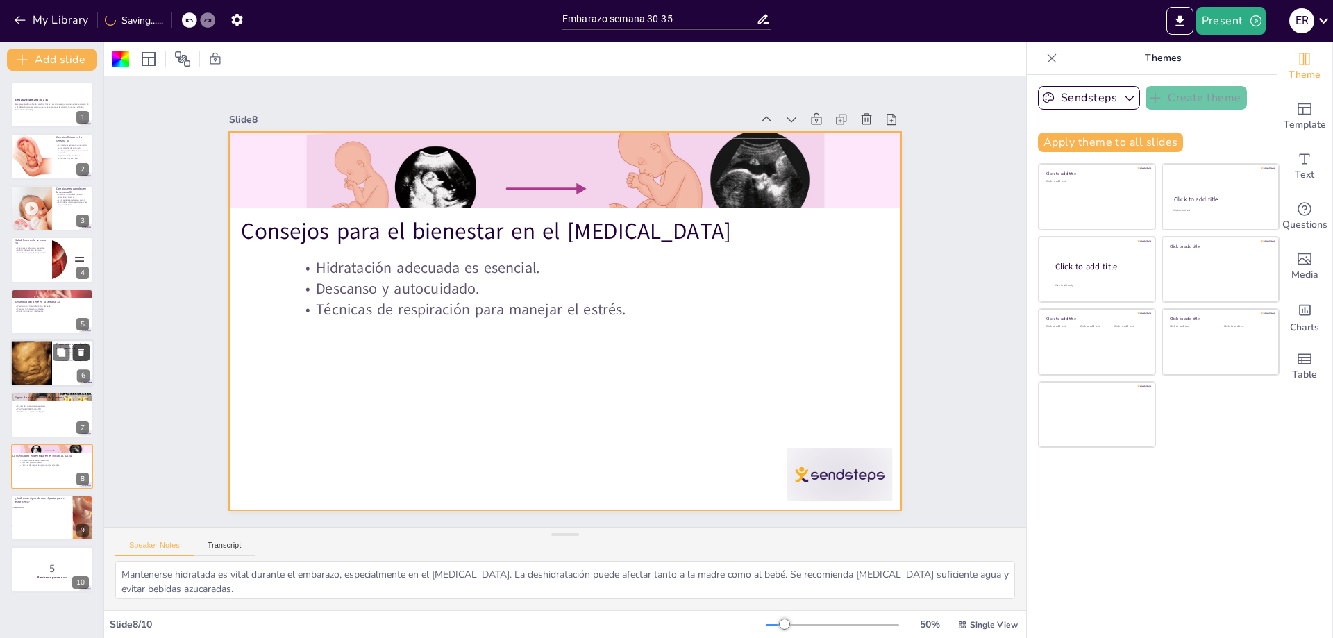
checkbox input "true"
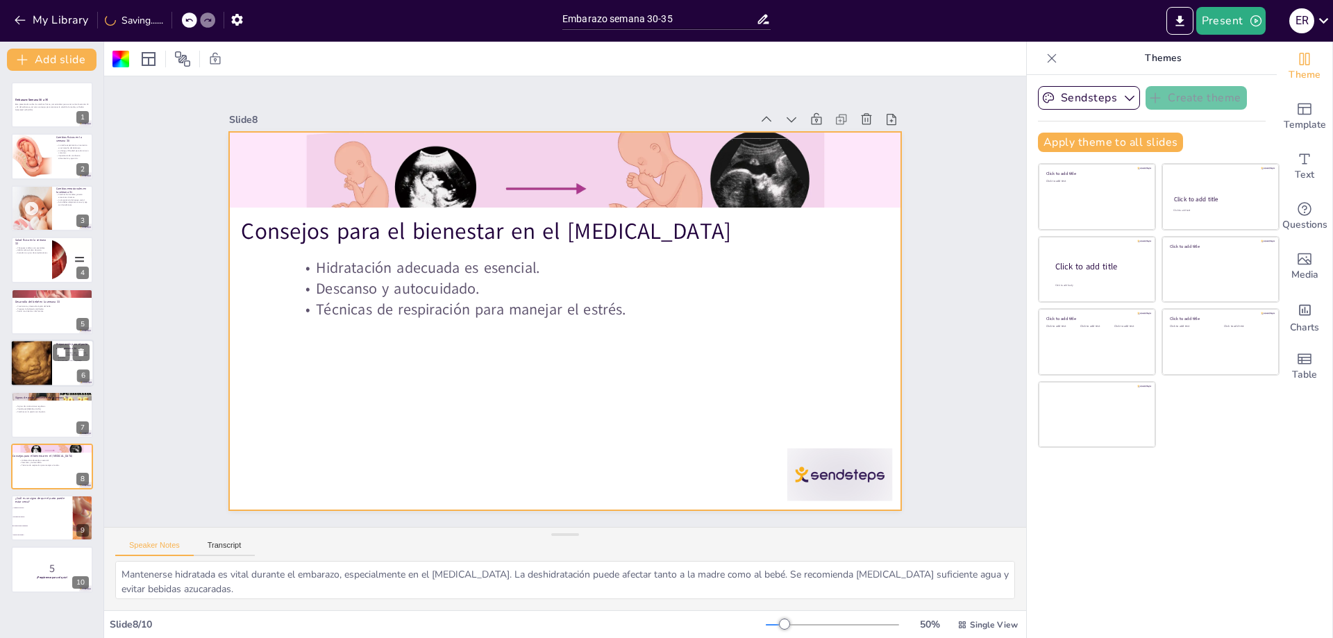
checkbox input "true"
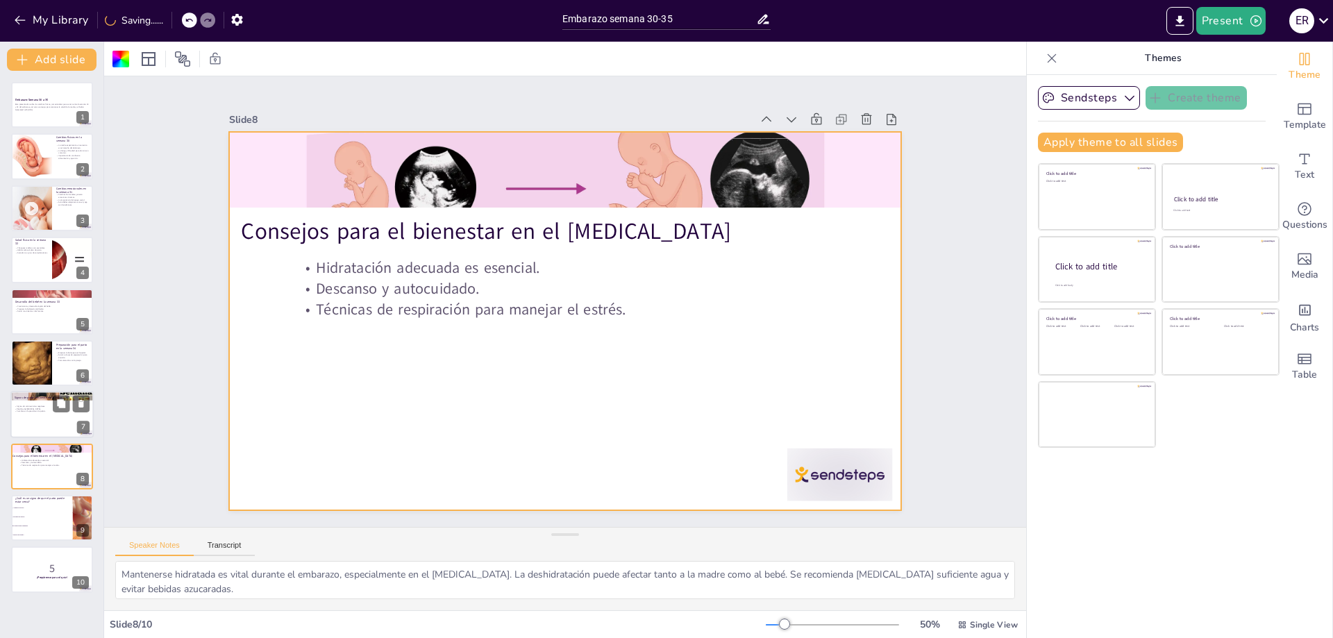
checkbox input "true"
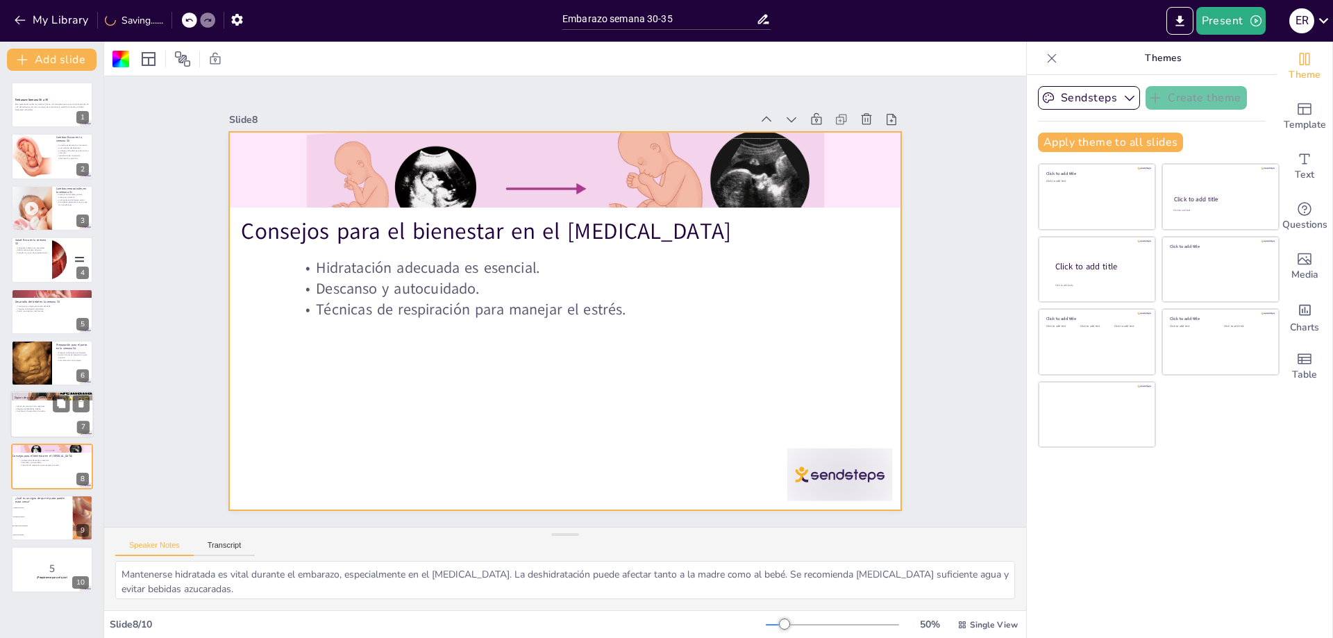
checkbox input "true"
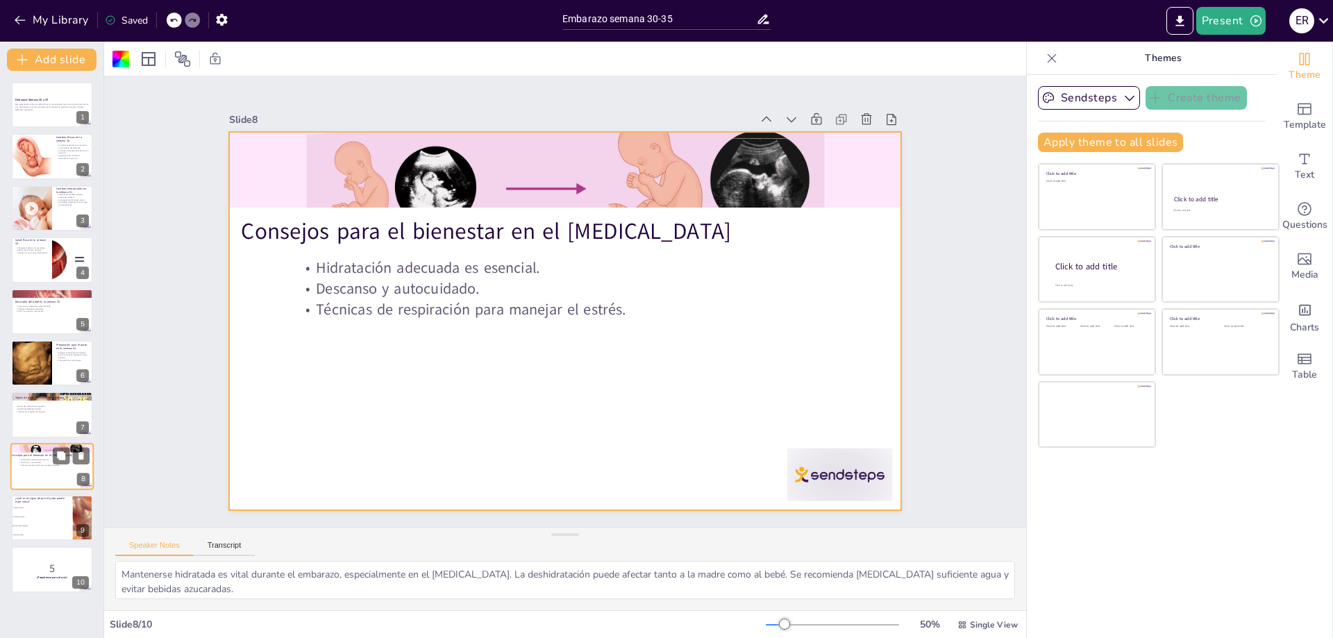
checkbox input "true"
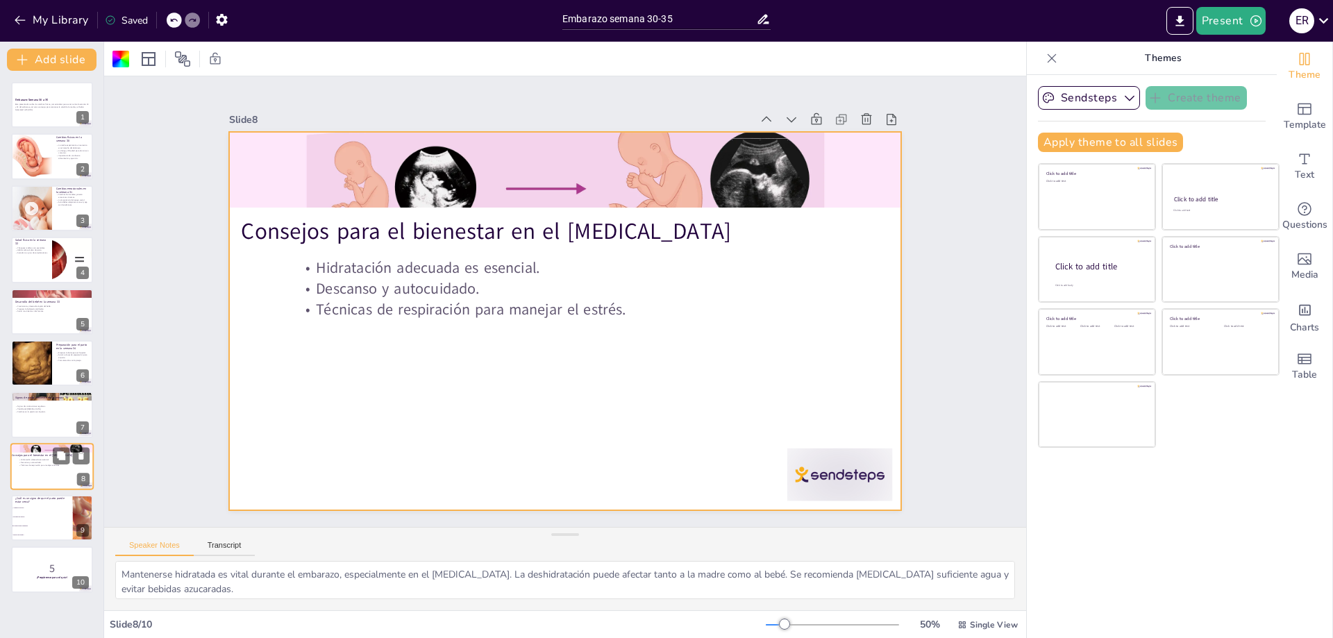
checkbox input "true"
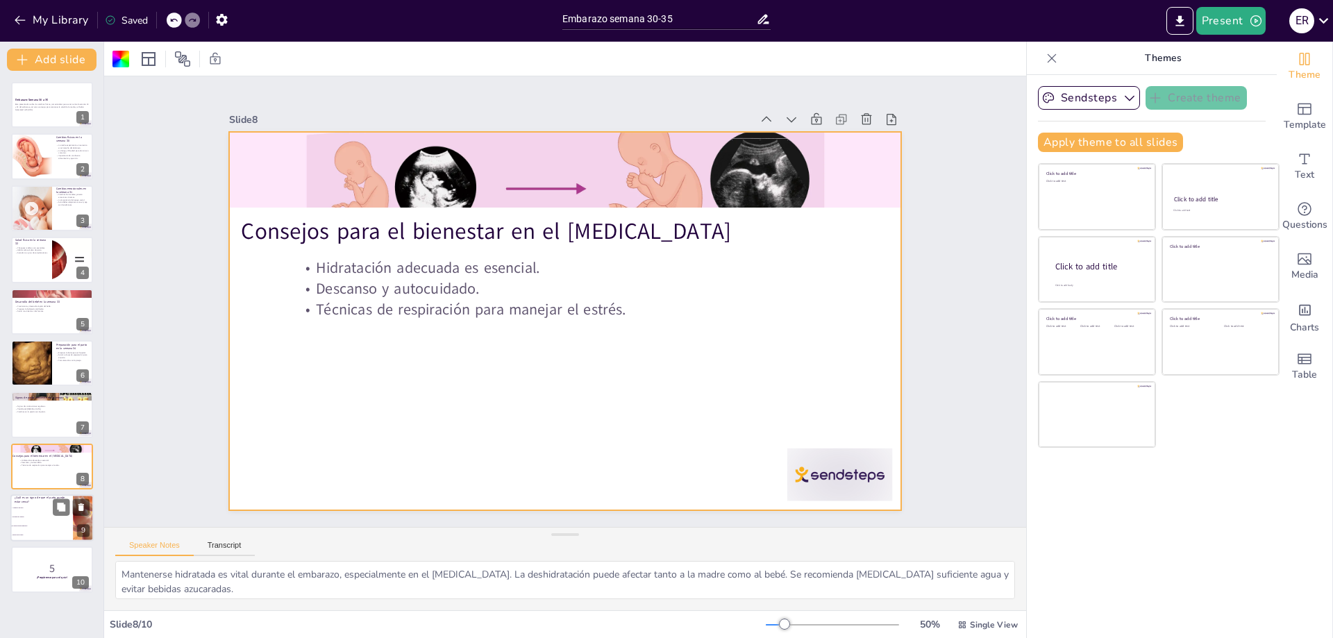
checkbox input "true"
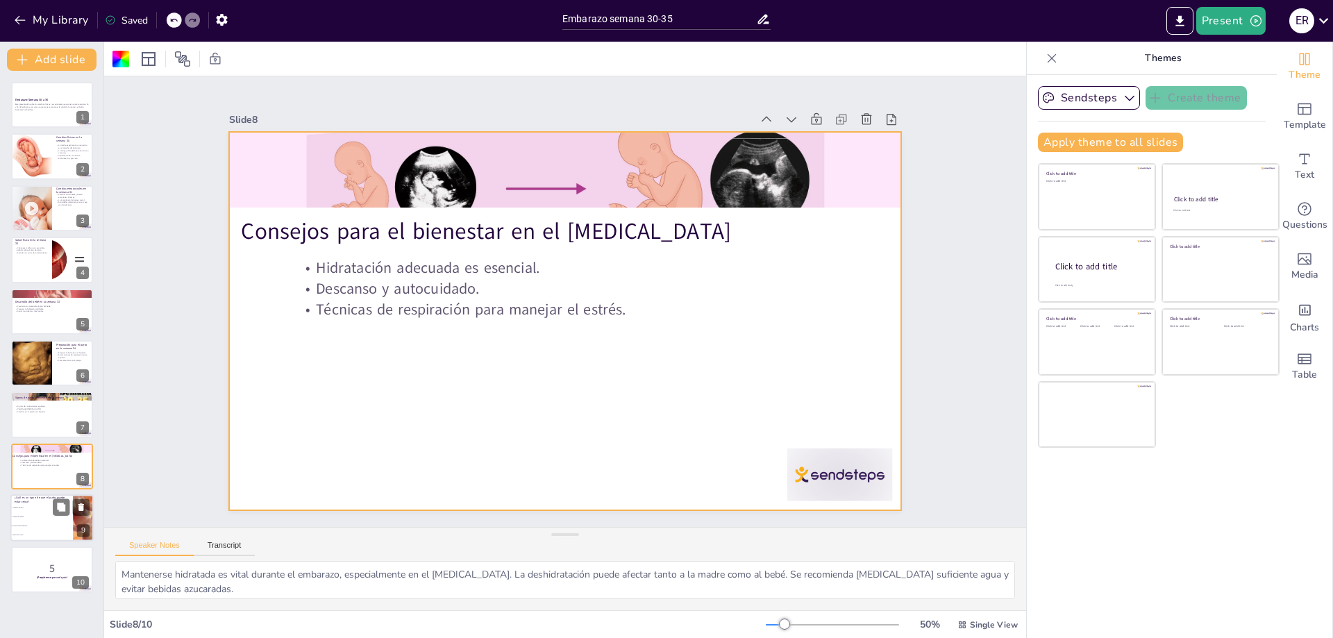
checkbox input "true"
drag, startPoint x: 40, startPoint y: 500, endPoint x: 39, endPoint y: 521, distance: 20.8
click at [39, 518] on div "Embarazo: Semana 30 a 35 Este presentación cubre los cambios físicos y emociona…" at bounding box center [51, 337] width 103 height 511
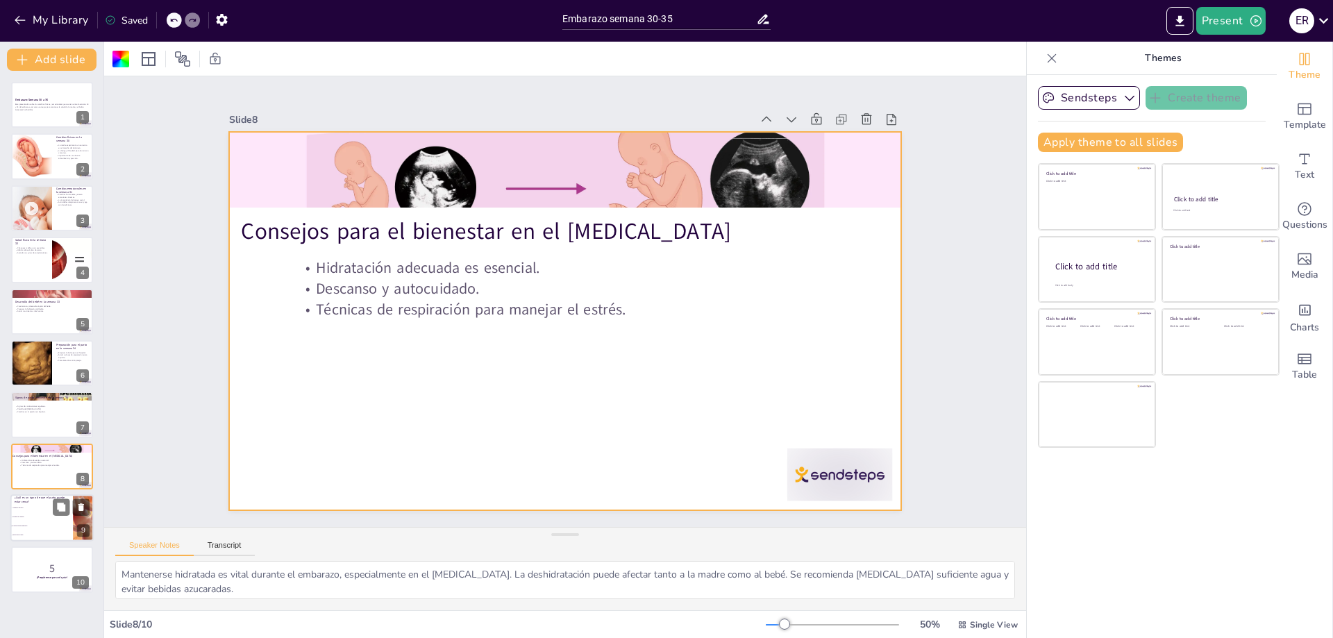
checkbox input "true"
click at [39, 521] on li "Pérdida del apetito" at bounding box center [41, 516] width 62 height 9
type textarea "La respuesta correcta es "Contracciones regulares", como se mencionó en la diap…"
checkbox input "true"
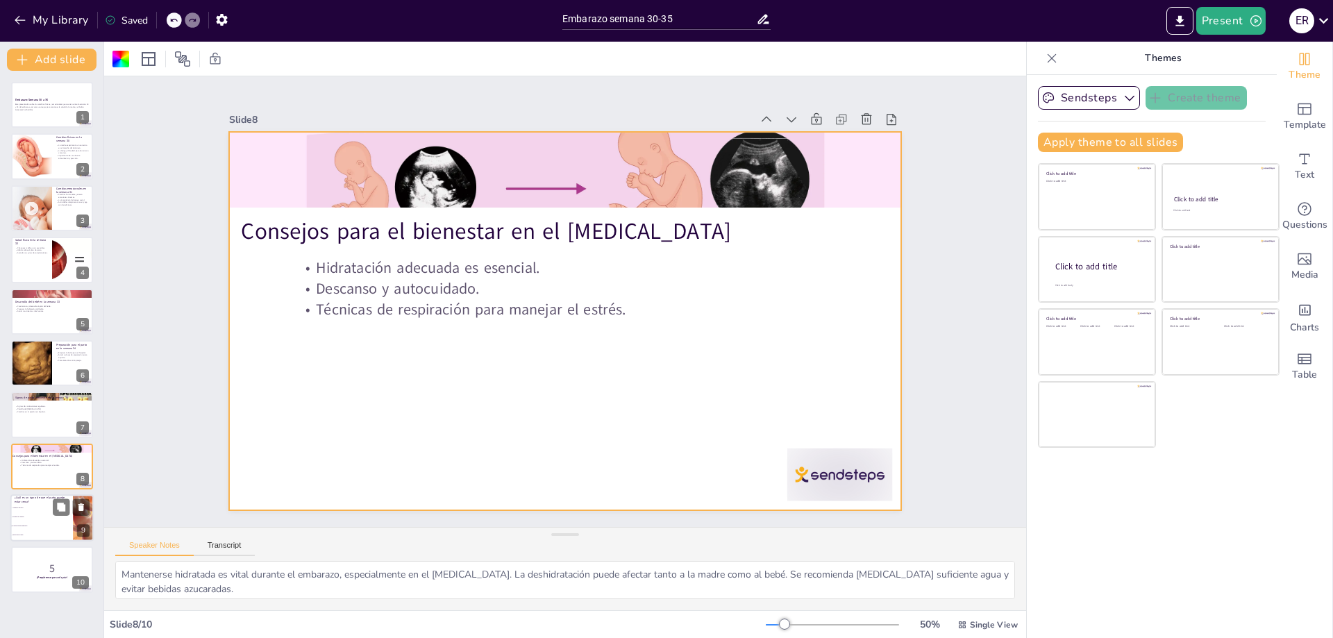
checkbox input "true"
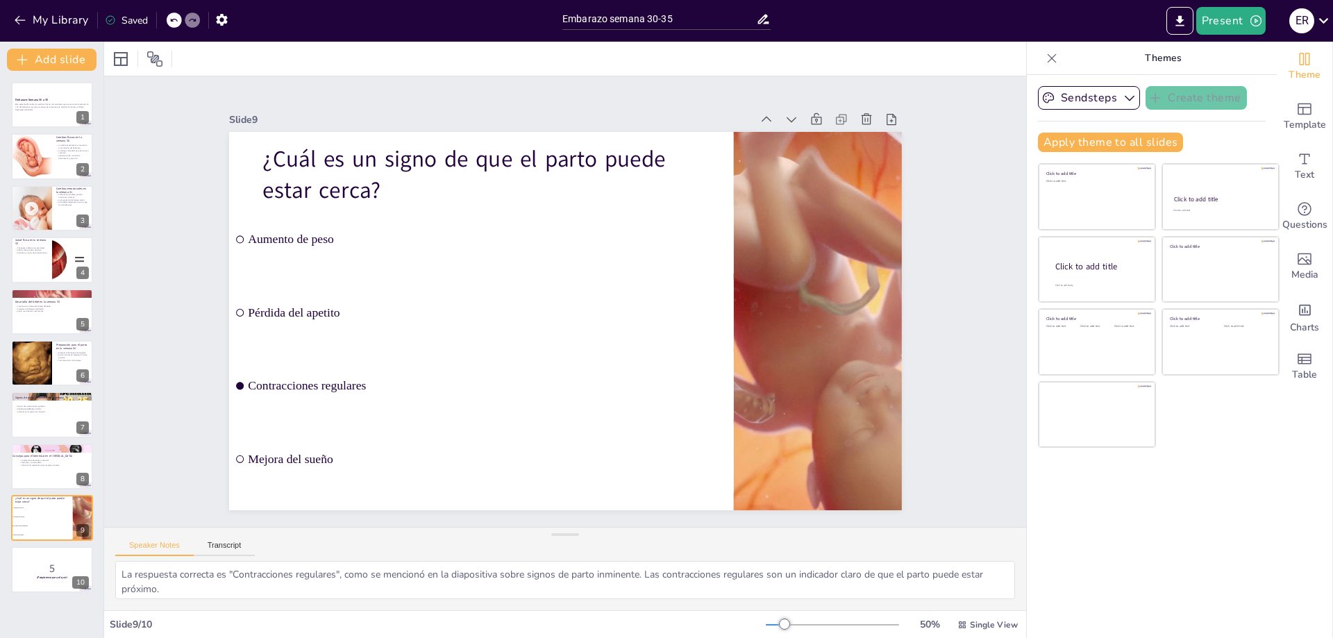
checkbox input "true"
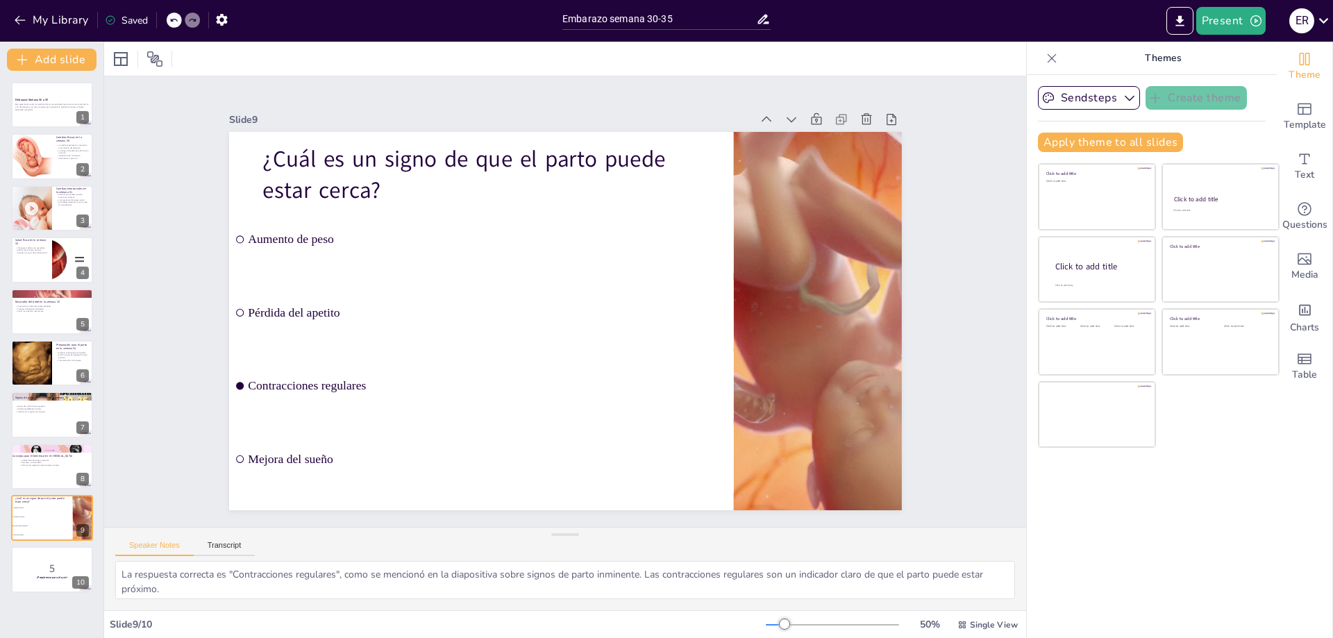
checkbox input "true"
click at [22, 561] on p "5" at bounding box center [52, 567] width 75 height 15
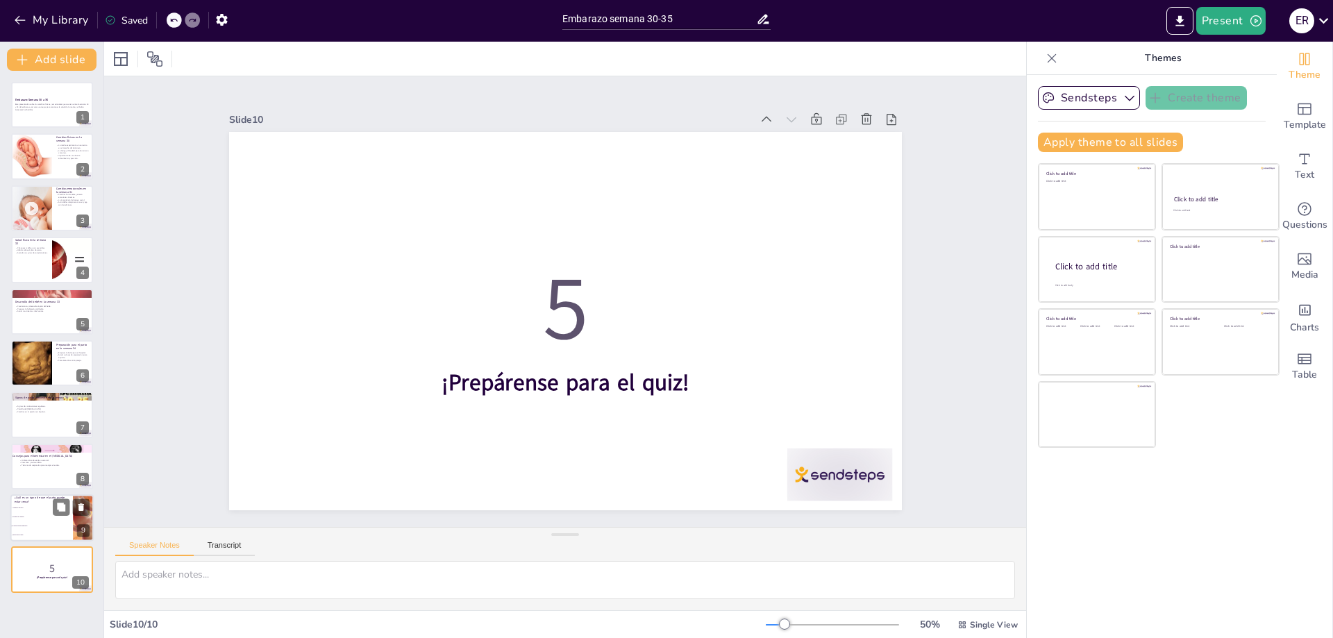
click at [20, 510] on li "Aumento de peso" at bounding box center [41, 507] width 62 height 9
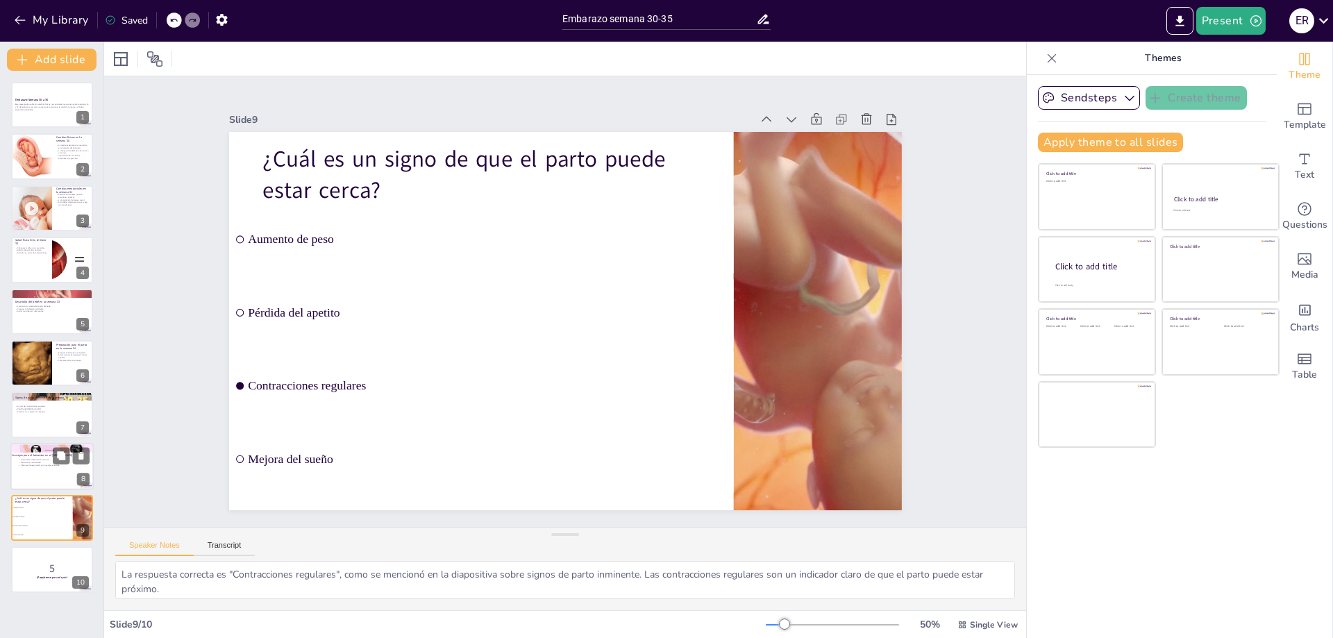
click at [24, 454] on p "Consejos para el bienestar en el tercer trimestre" at bounding box center [49, 455] width 75 height 4
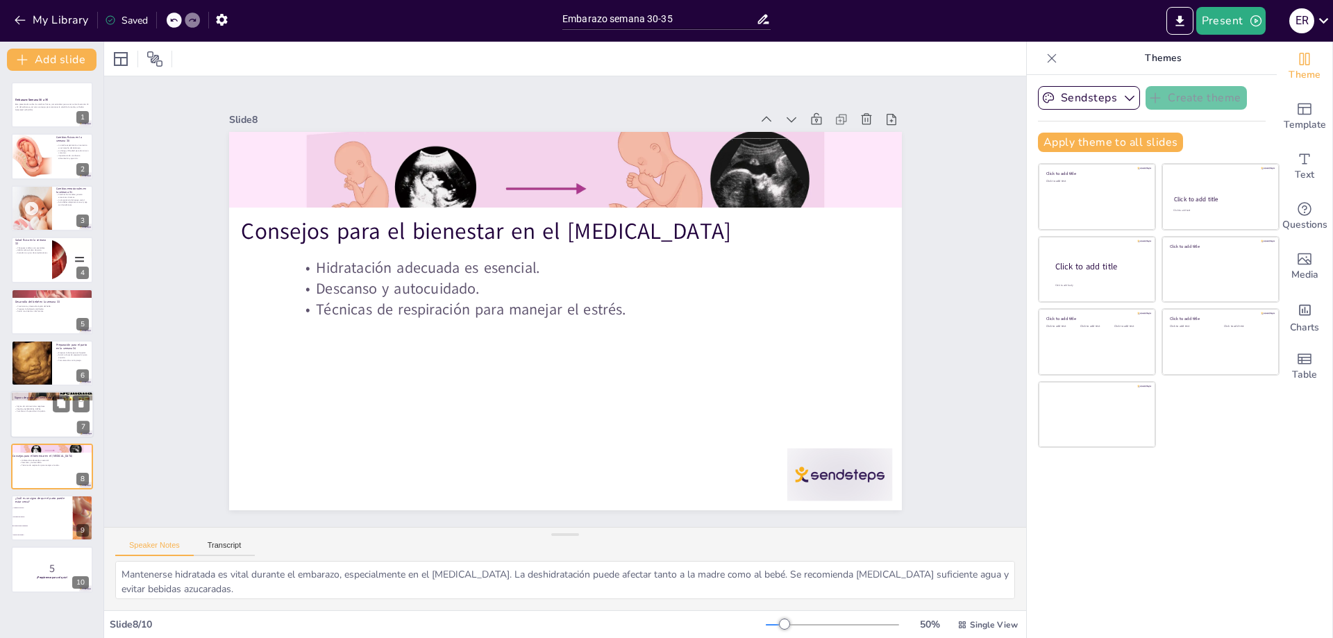
click at [45, 423] on div at bounding box center [51, 414] width 83 height 47
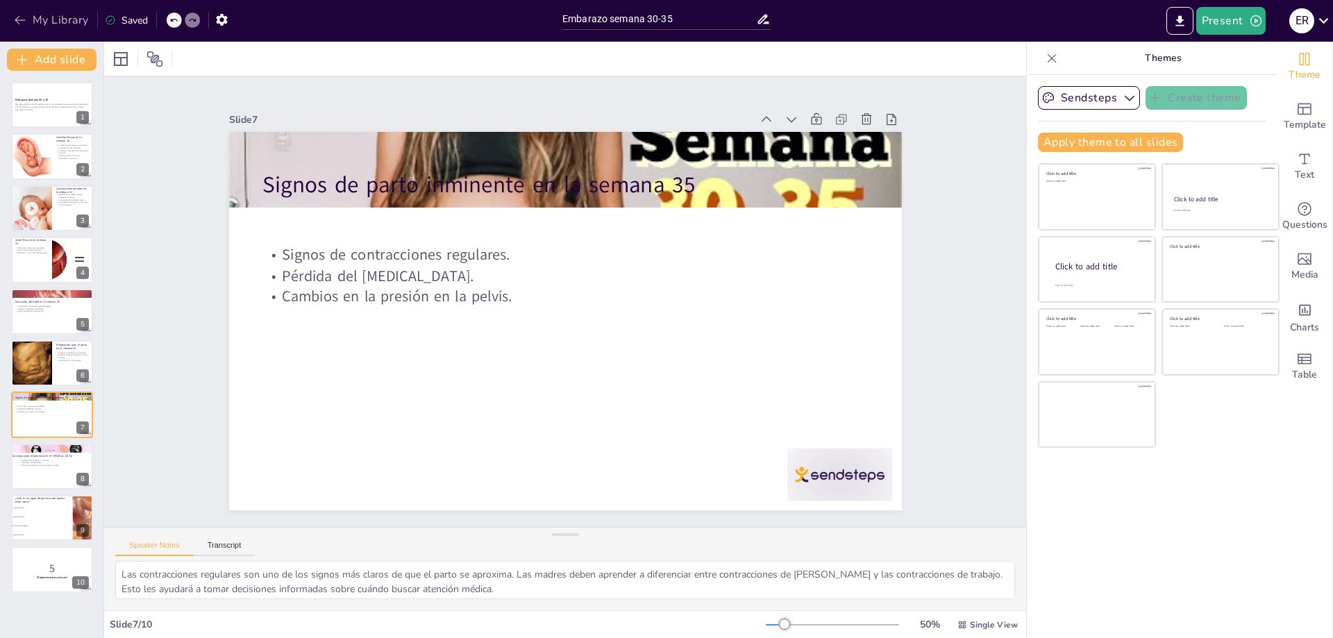
click at [18, 20] on icon "button" at bounding box center [20, 20] width 10 height 9
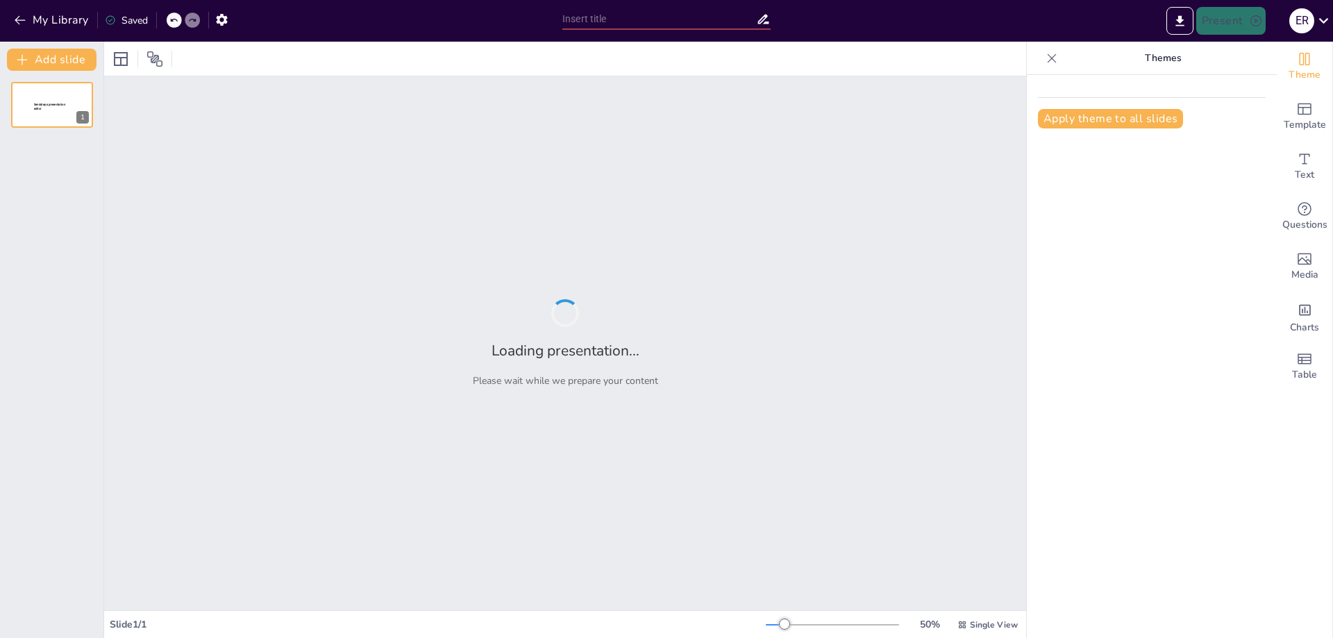
type input "New Sendsteps"
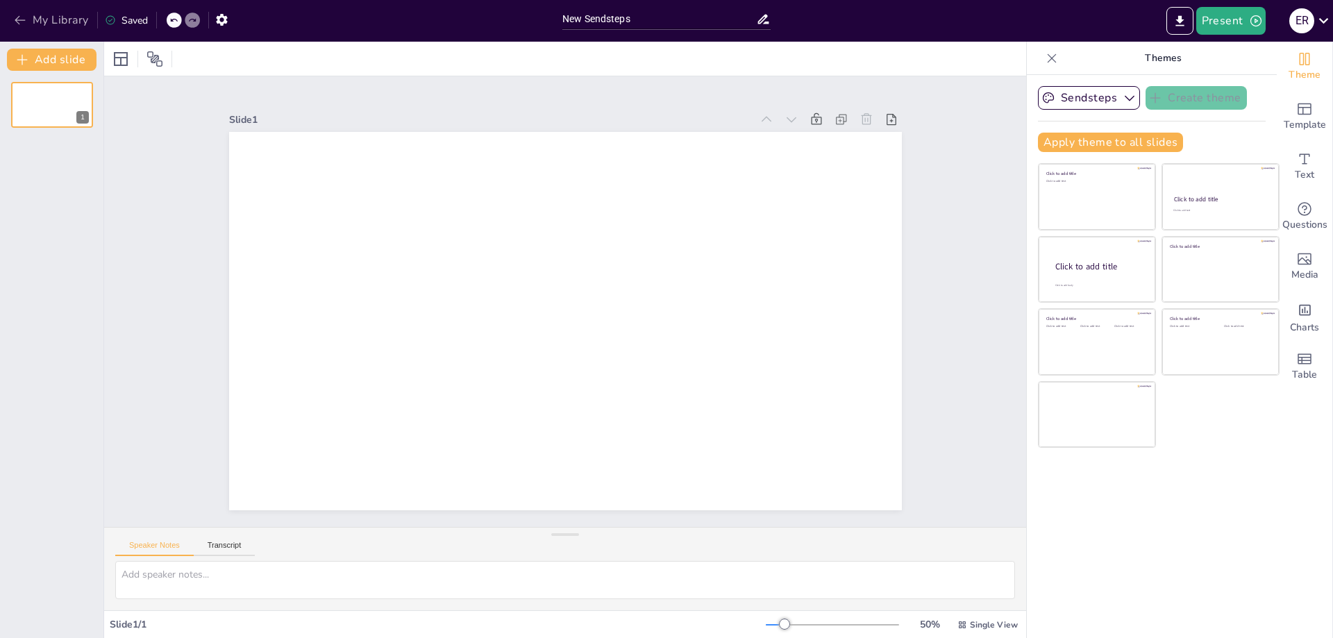
click at [20, 10] on button "My Library" at bounding box center [52, 20] width 84 height 22
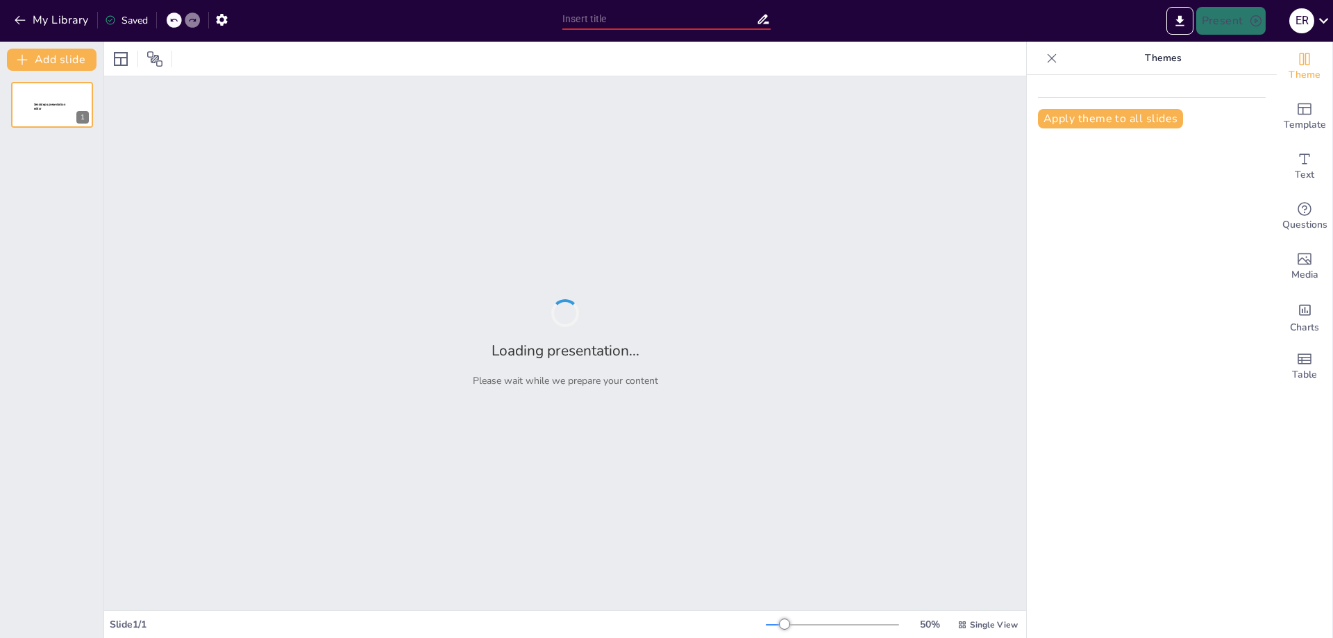
type input "embarazo semana 30-35"
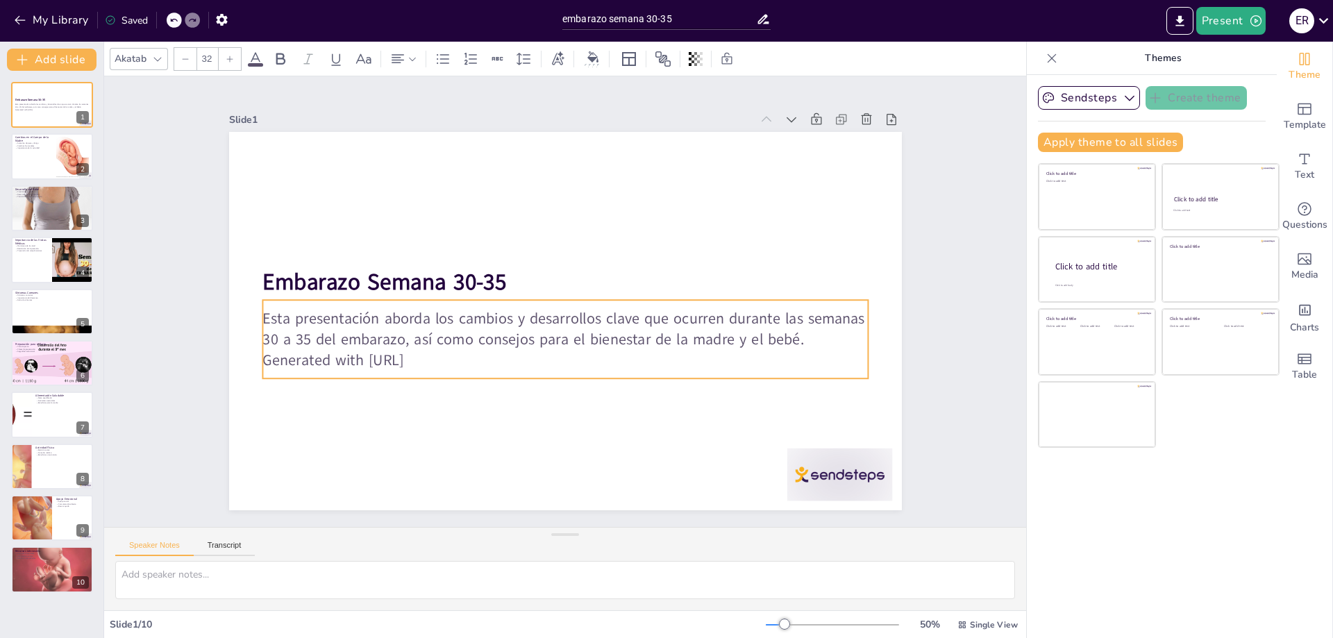
click at [439, 344] on p "Esta presentación aborda los cambios y desarrollos clave que ocurren durante la…" at bounding box center [559, 327] width 600 height 167
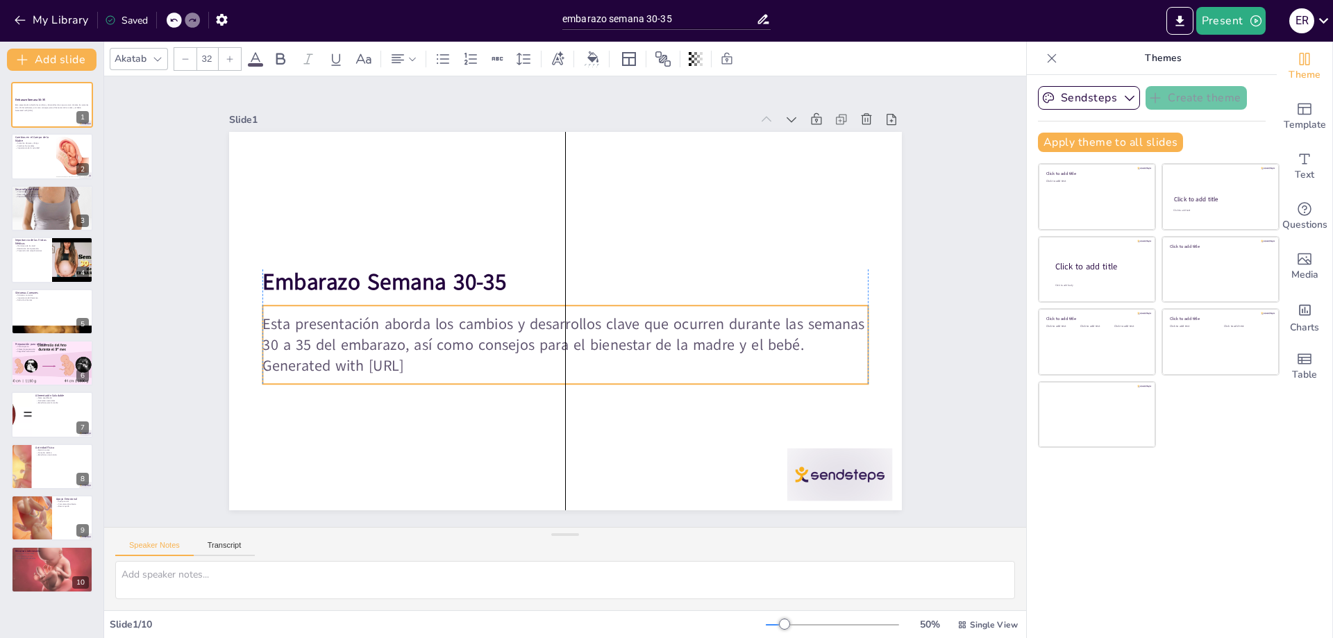
drag, startPoint x: 454, startPoint y: 353, endPoint x: 459, endPoint y: 359, distance: 7.4
click at [459, 359] on p "Generated with [URL]" at bounding box center [558, 365] width 604 height 84
click at [437, 361] on p "Generated with [URL]" at bounding box center [551, 364] width 596 height 146
drag, startPoint x: 452, startPoint y: 366, endPoint x: 430, endPoint y: 363, distance: 21.7
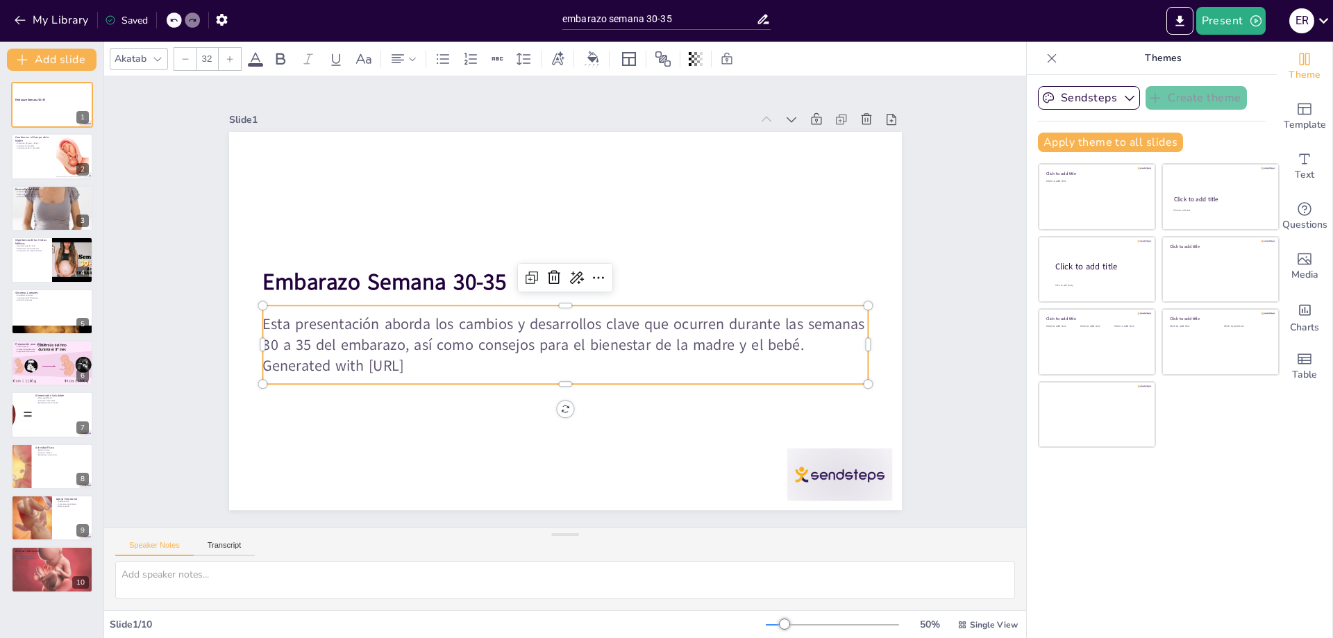
click at [430, 361] on p "Generated with [URL]" at bounding box center [551, 364] width 596 height 146
drag, startPoint x: 444, startPoint y: 363, endPoint x: 242, endPoint y: 319, distance: 206.7
click at [242, 319] on div "Embarazo Semana 30-35 Esta presentación aborda los cambios y desarrollos clave …" at bounding box center [563, 321] width 708 height 446
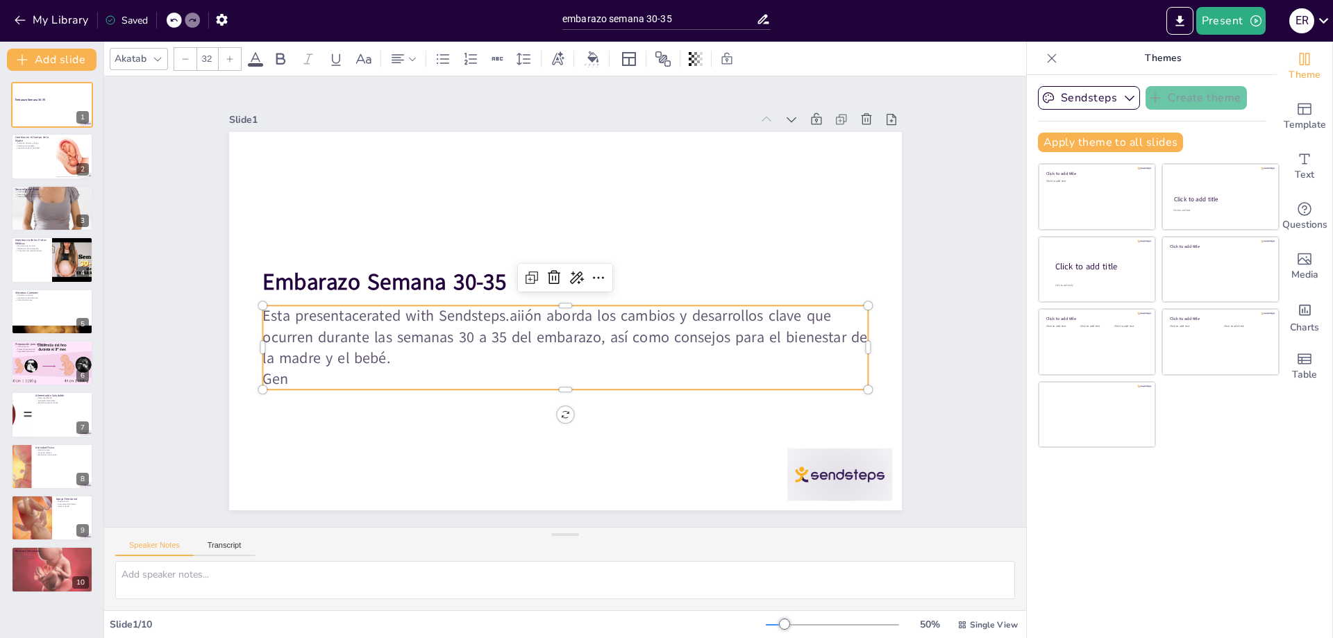
click at [407, 346] on p "Esta presentacerated with Sendsteps.aiión aborda los cambios y desarrollos clav…" at bounding box center [551, 333] width 578 height 303
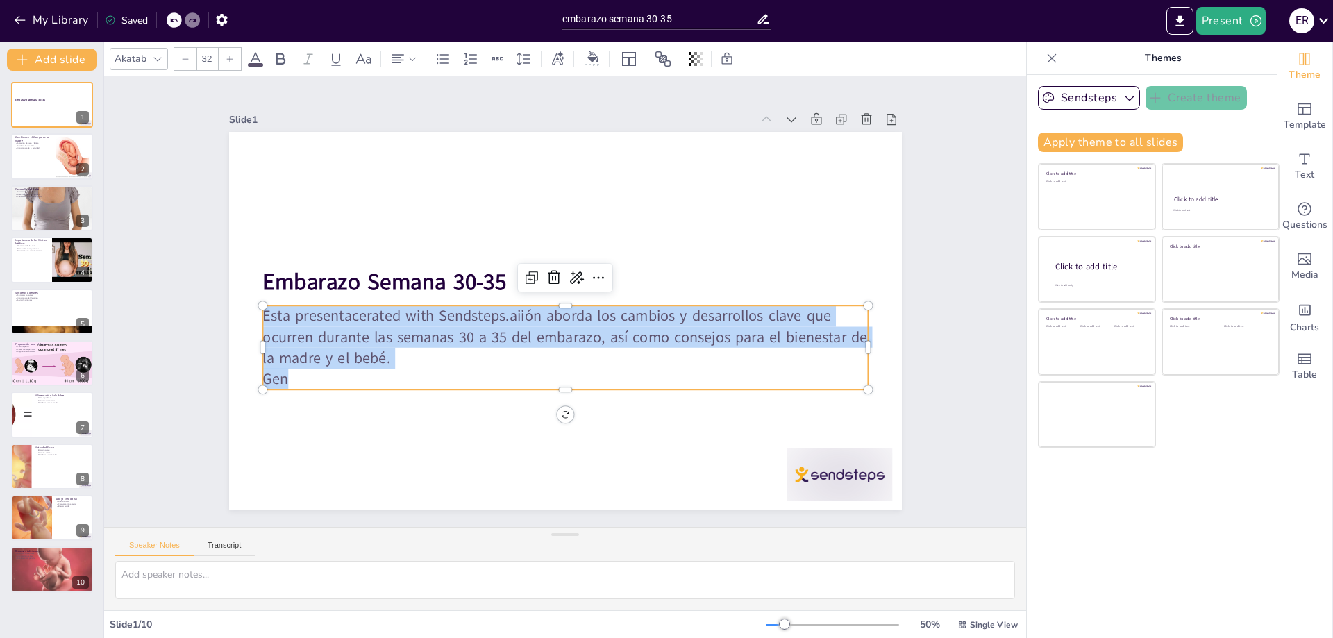
drag, startPoint x: 280, startPoint y: 378, endPoint x: 253, endPoint y: 321, distance: 62.7
click at [253, 321] on div "Esta presentacerated with Sendsteps.aiión aborda los cambios y desarrollos clav…" at bounding box center [555, 346] width 609 height 208
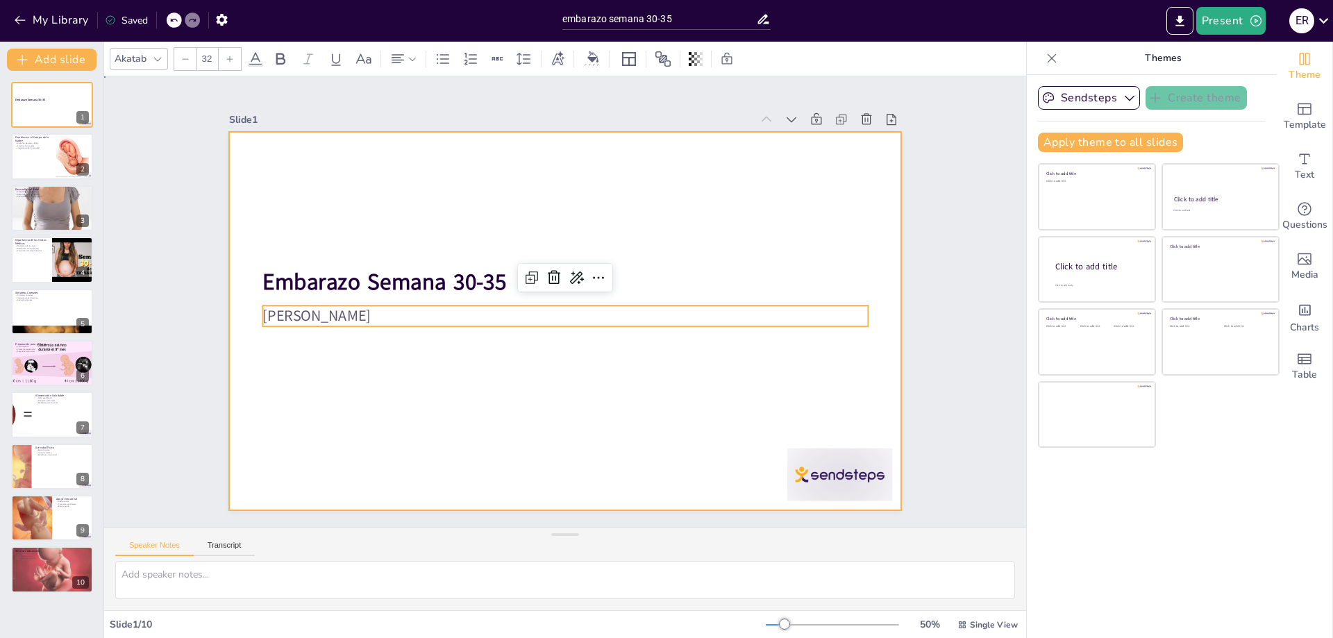
click at [378, 372] on div at bounding box center [561, 320] width 736 height 509
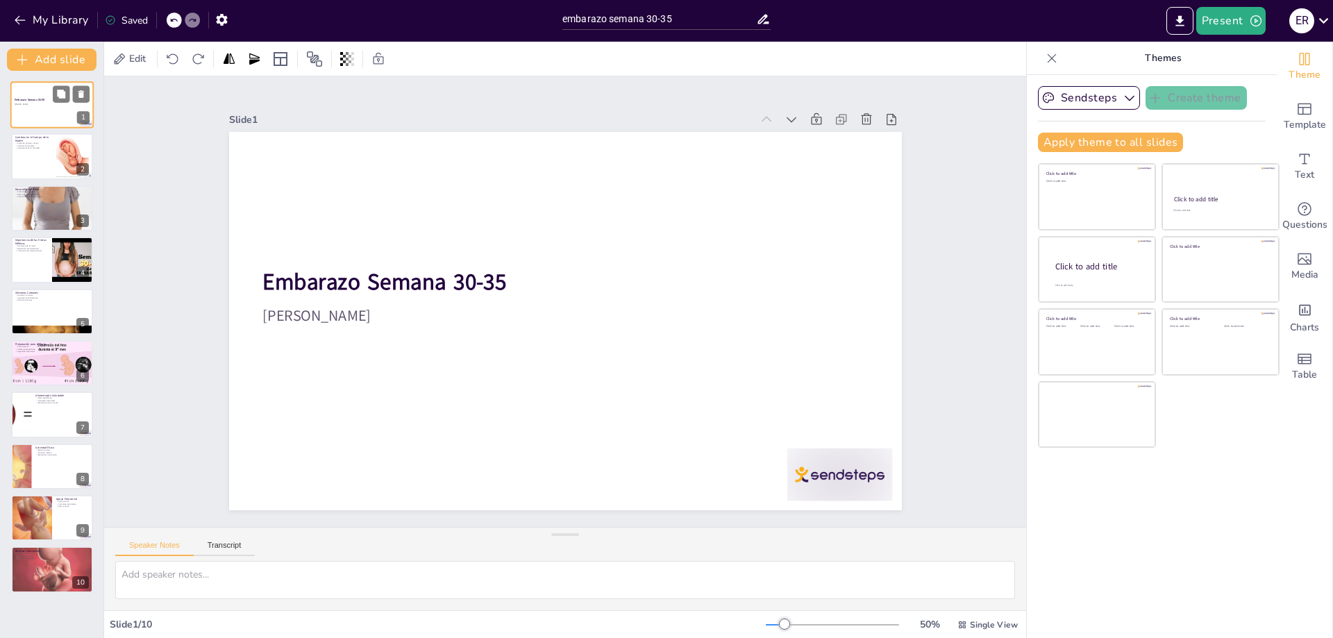
click at [26, 108] on div at bounding box center [51, 104] width 83 height 47
click at [37, 150] on div at bounding box center [51, 156] width 83 height 47
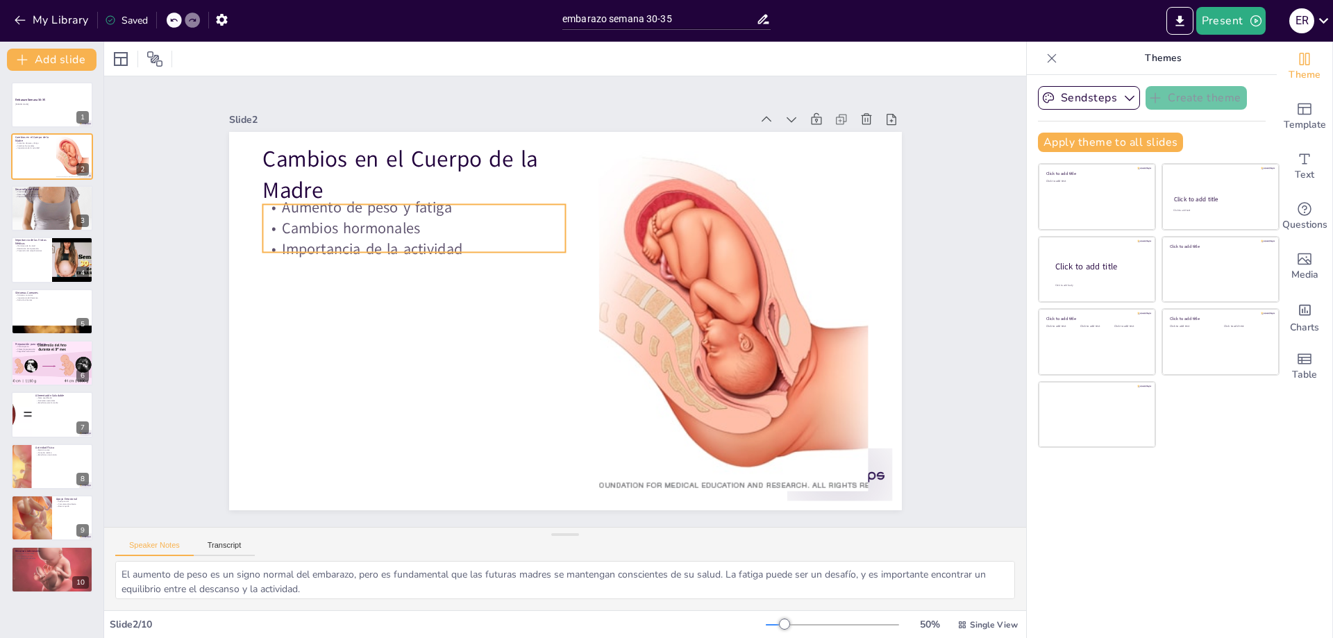
click at [334, 204] on p "Aumento de peso y fatiga" at bounding box center [450, 164] width 294 height 113
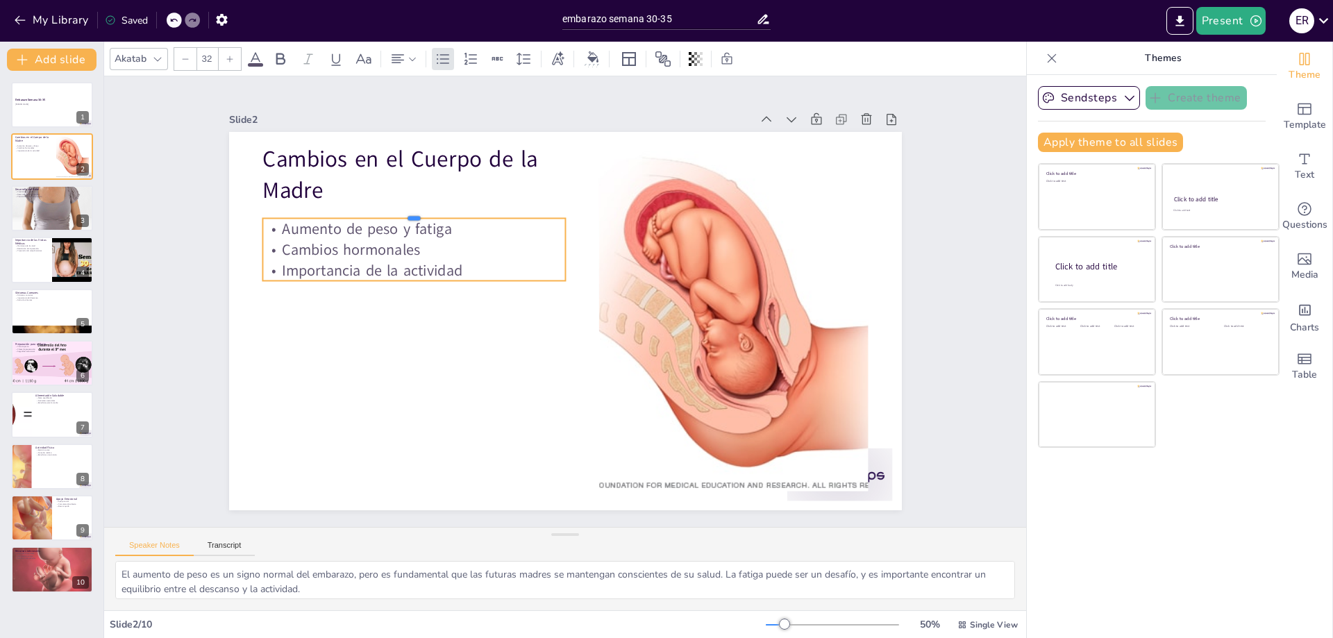
drag, startPoint x: 344, startPoint y: 199, endPoint x: 343, endPoint y: 212, distance: 14.0
click at [343, 212] on div at bounding box center [449, 170] width 292 height 104
click at [26, 215] on div at bounding box center [51, 208] width 83 height 134
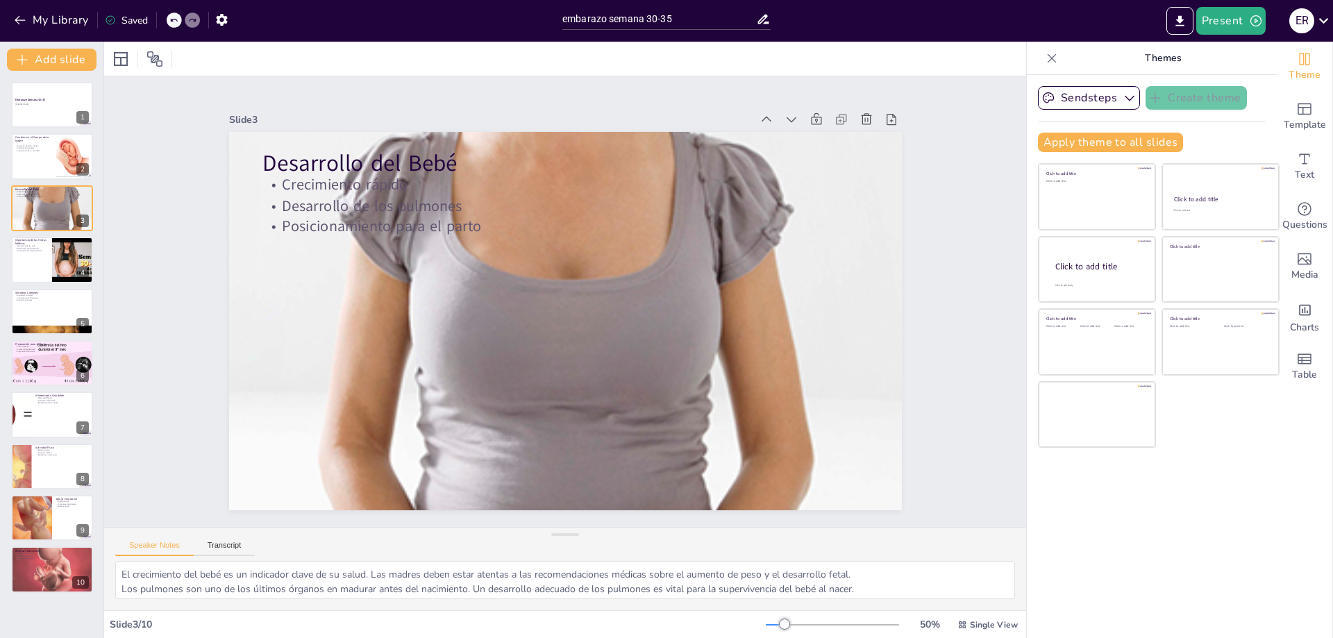
click at [0, 256] on div "Embarazo Semana 30-35 Elton Rojas 1 Cambios en el Cuerpo de la Madre Aumento de…" at bounding box center [51, 337] width 103 height 511
click at [26, 256] on div at bounding box center [51, 259] width 83 height 47
type textarea "El monitoreo regular es clave para detectar cualquier problema de salud que pue…"
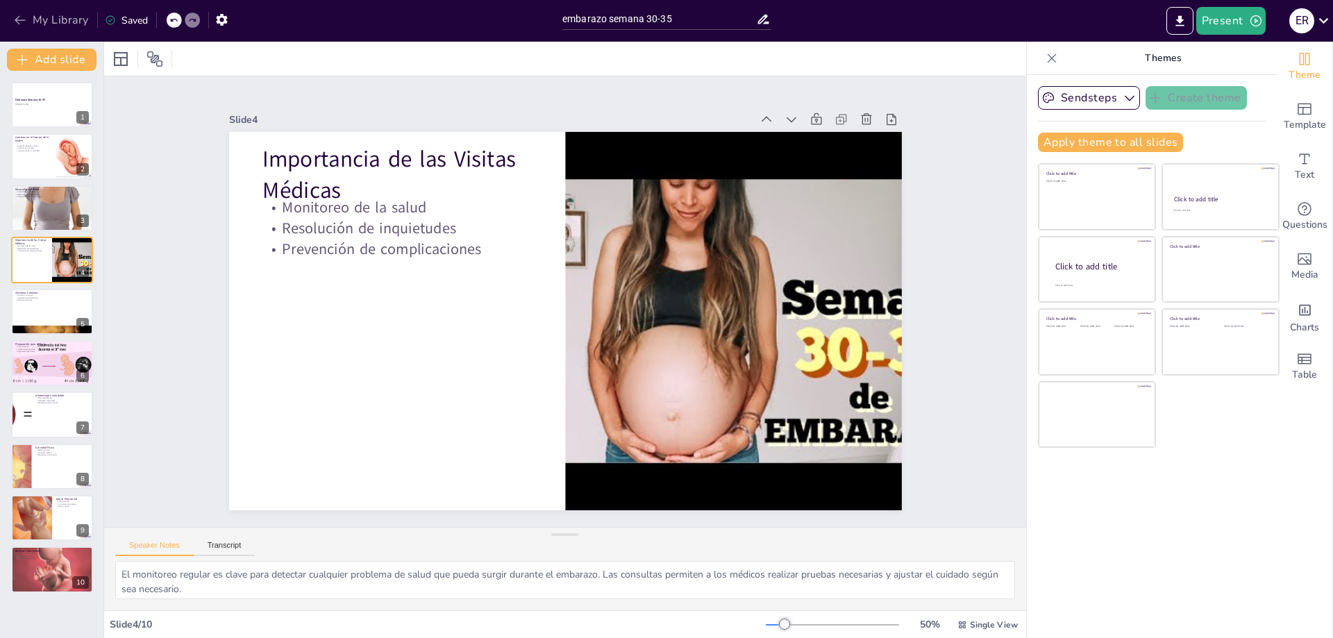
click at [14, 29] on button "My Library" at bounding box center [52, 20] width 84 height 22
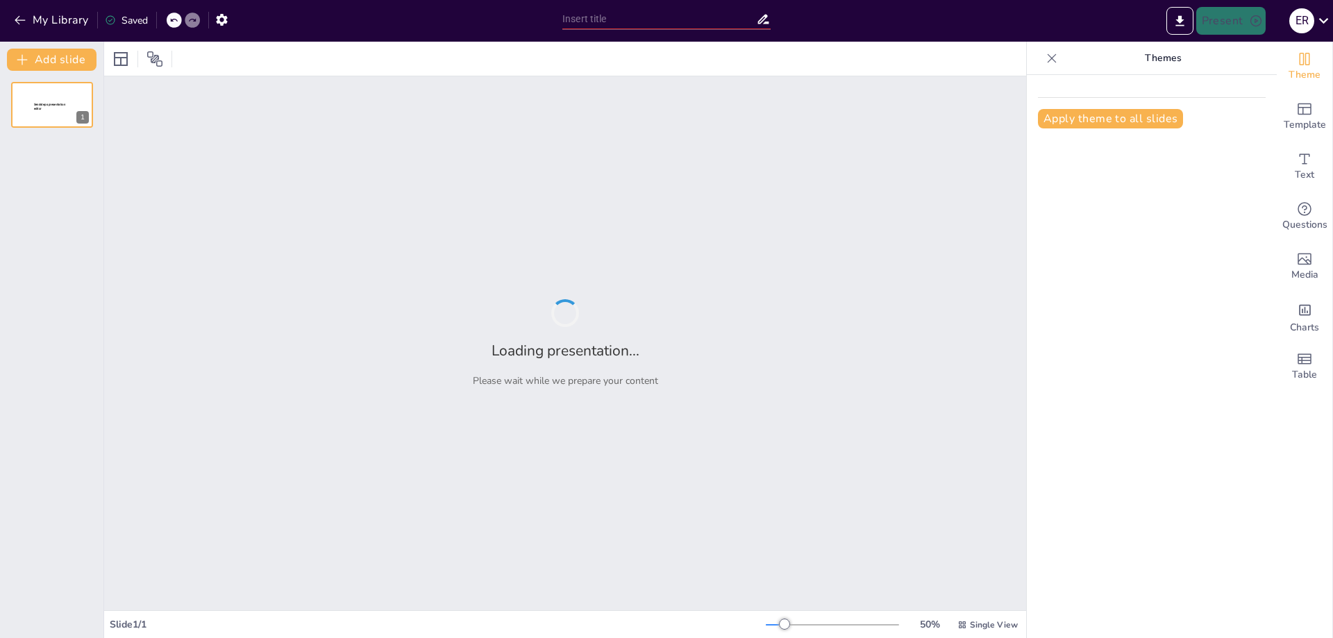
type input "emabarazo semana 30-35"
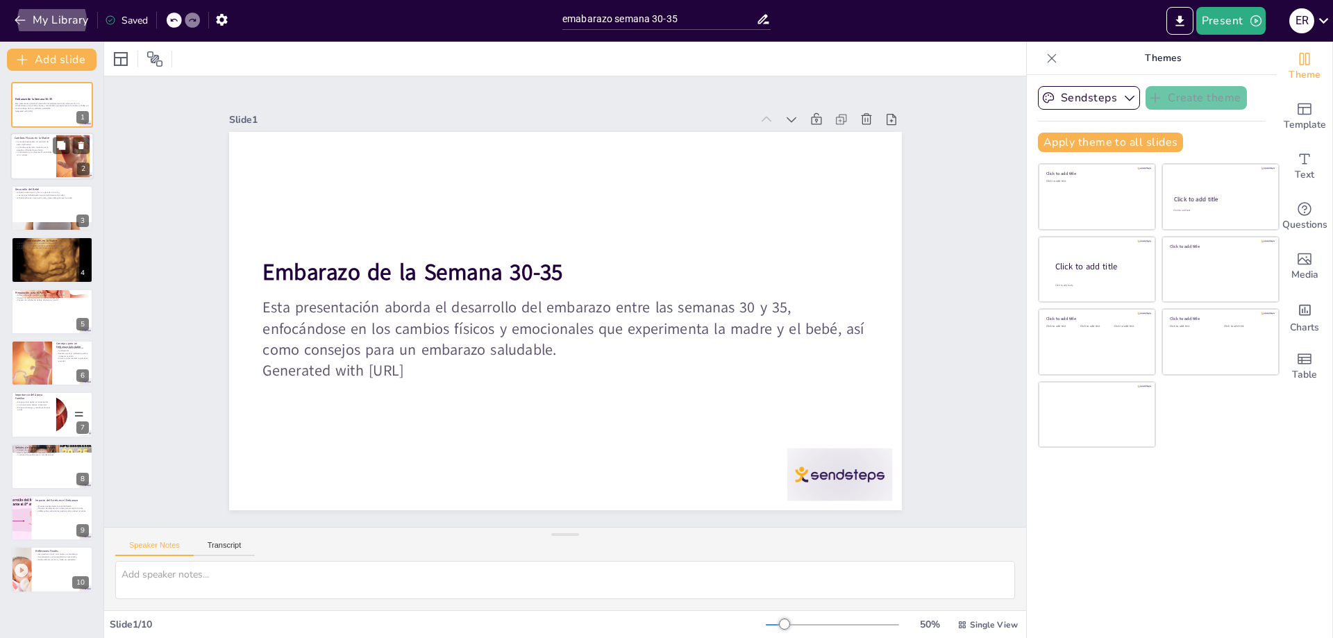
click at [37, 161] on div at bounding box center [51, 156] width 83 height 47
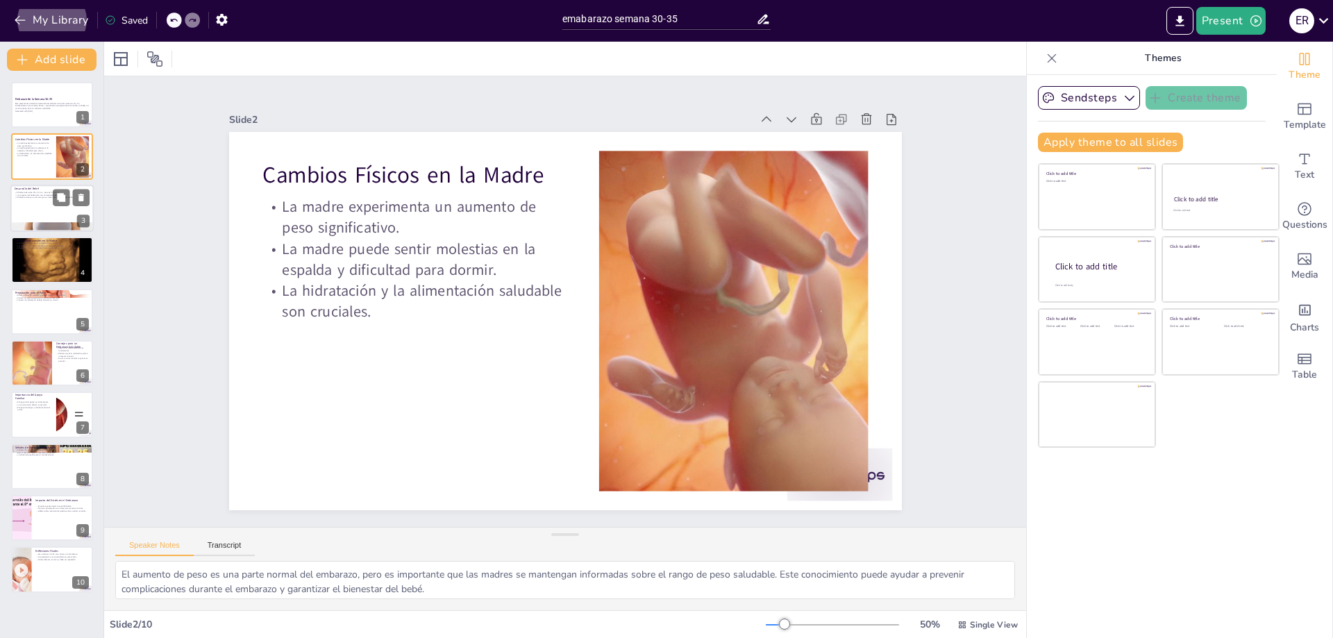
click at [22, 212] on div at bounding box center [51, 208] width 83 height 47
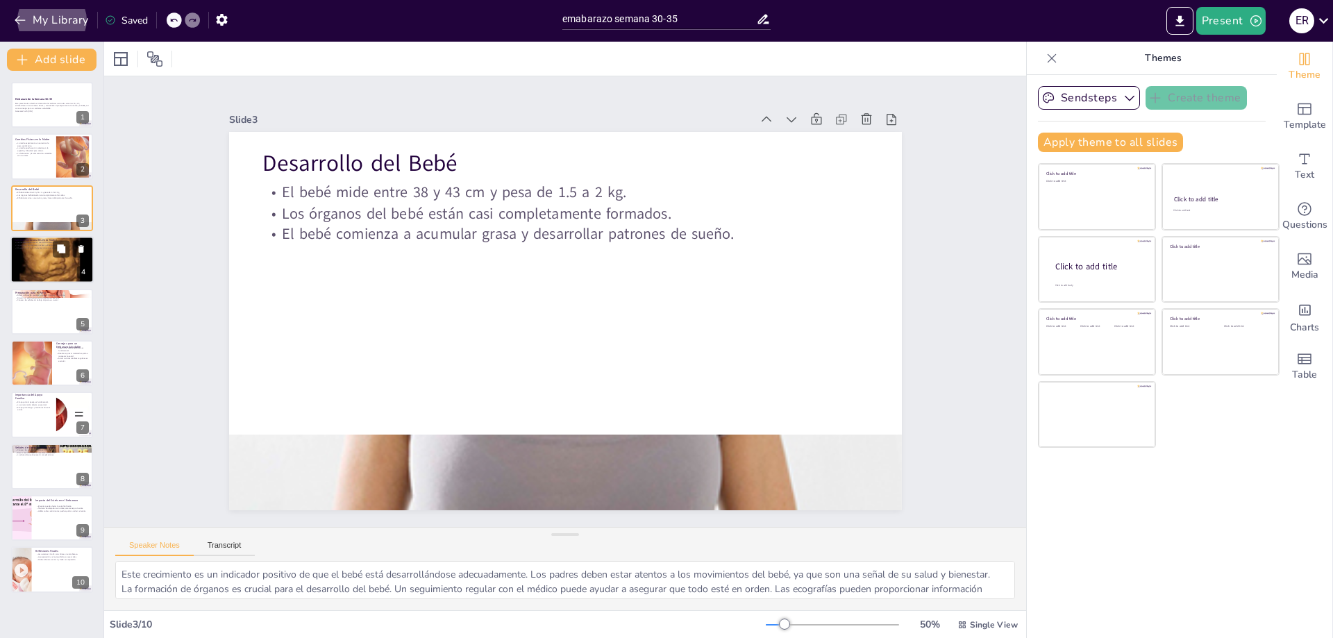
click at [15, 270] on div at bounding box center [51, 259] width 83 height 67
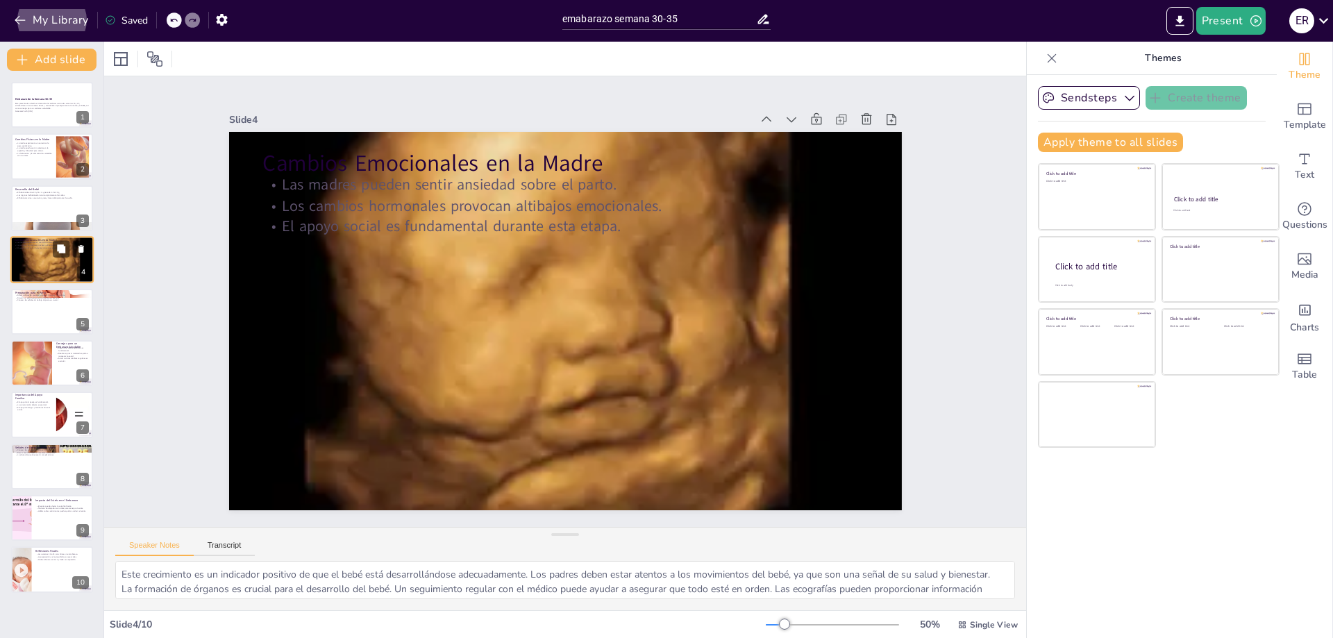
type textarea "La ansiedad es una respuesta natural ante el inminente parto. Es importante que…"
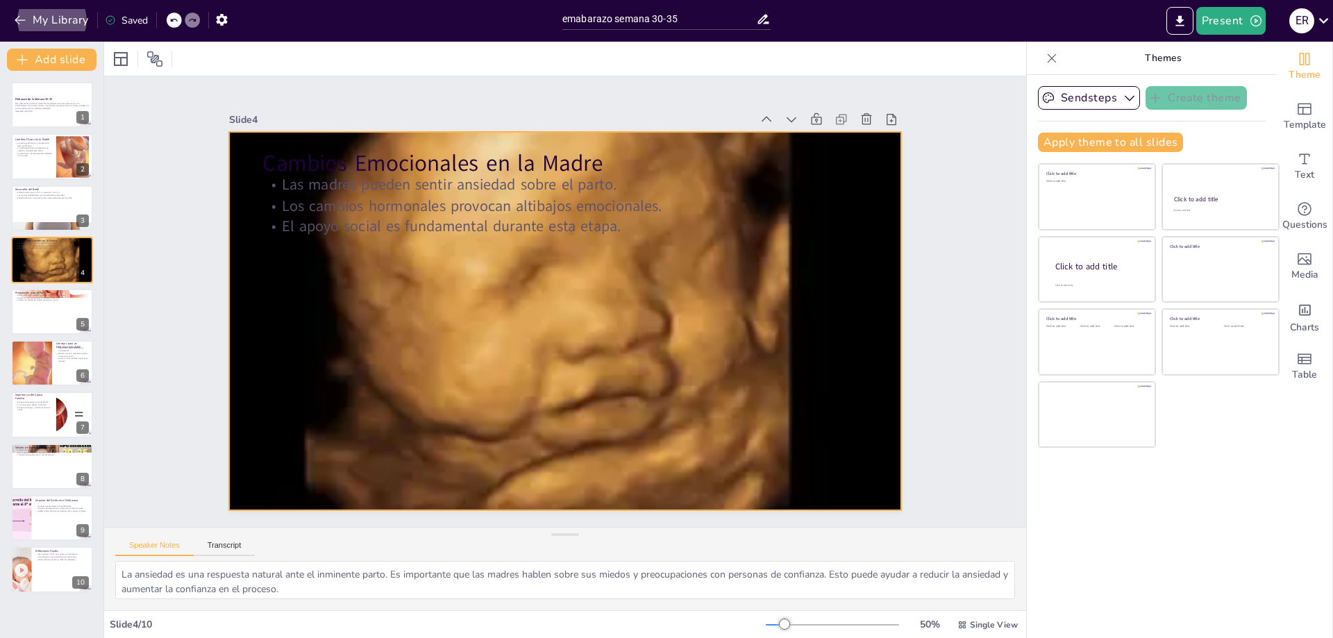
click at [271, 216] on p "El apoyo social es fundamental durante esta etapa." at bounding box center [573, 227] width 604 height 84
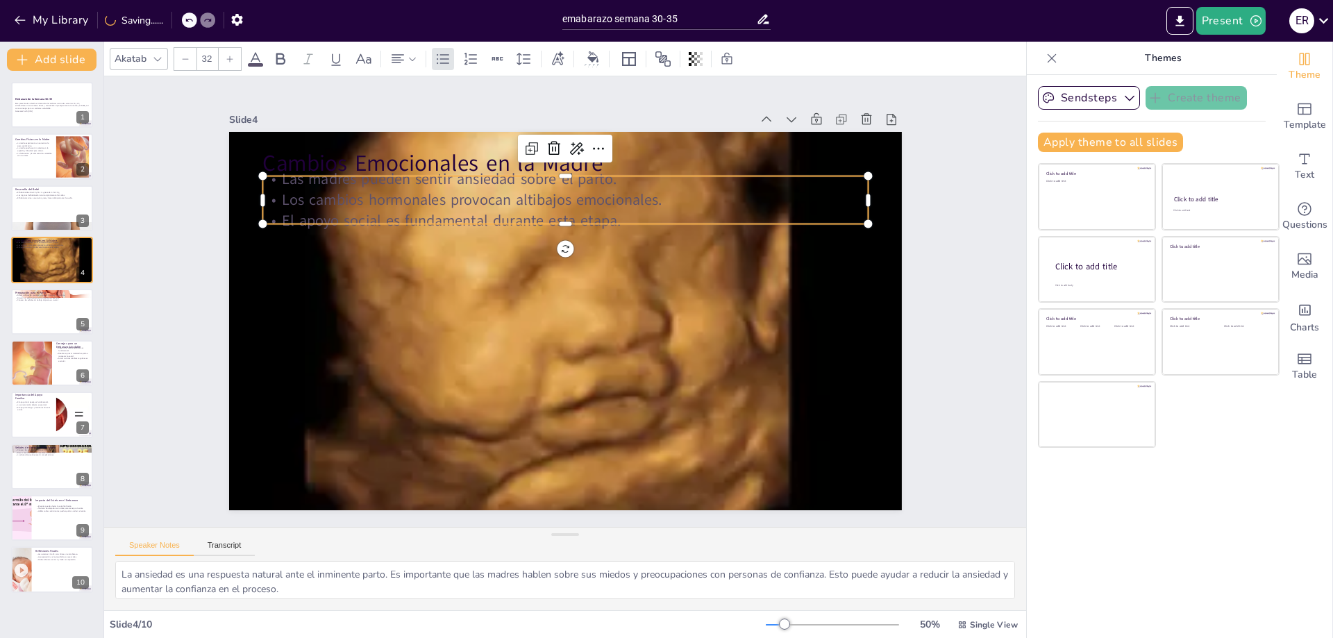
click at [256, 58] on icon at bounding box center [255, 59] width 17 height 17
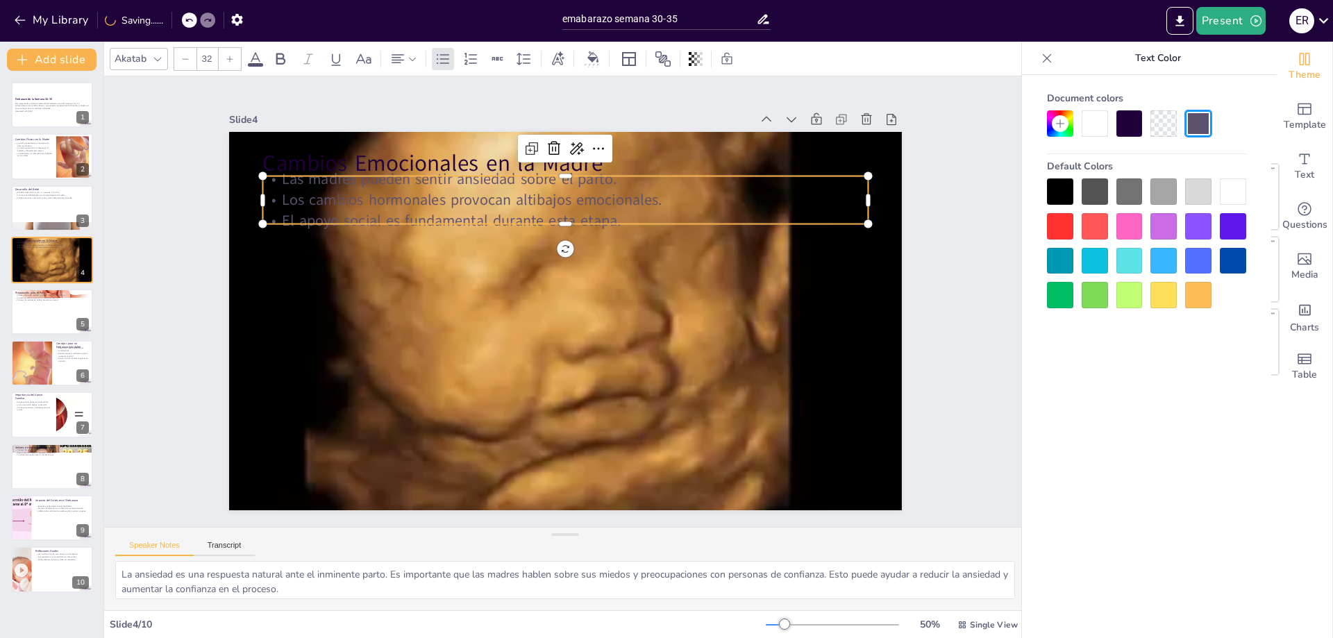
click at [1057, 187] on div at bounding box center [1060, 191] width 26 height 26
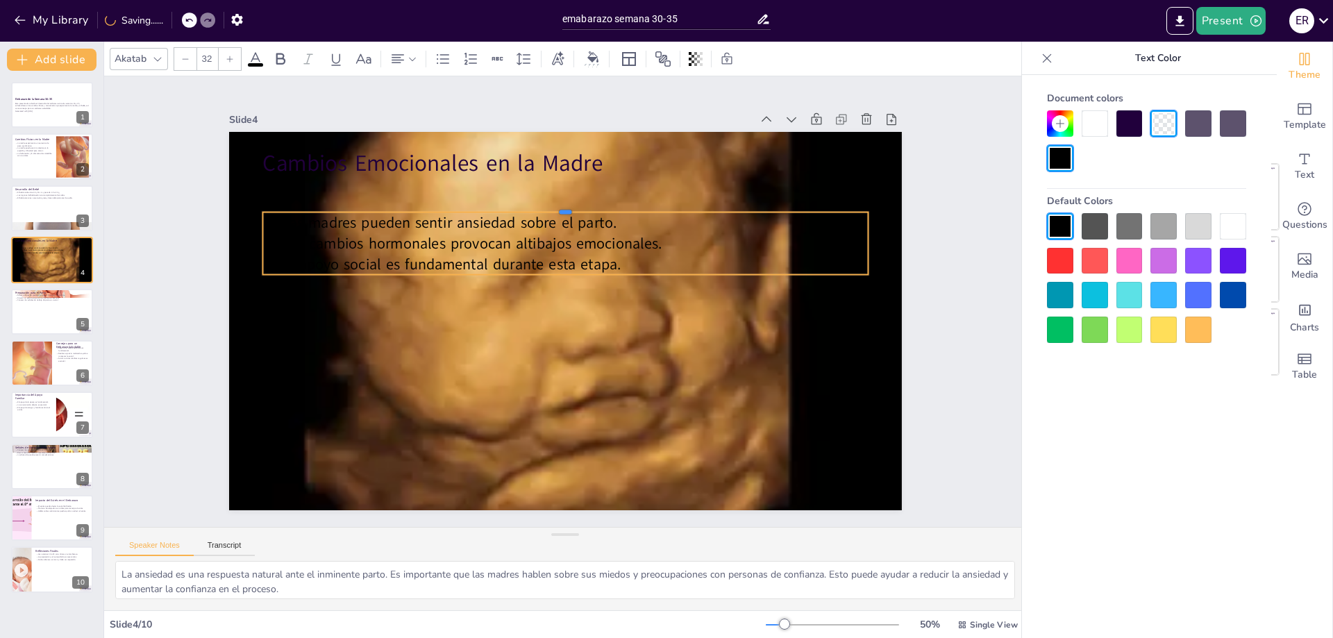
drag, startPoint x: 680, startPoint y: 168, endPoint x: 766, endPoint y: 204, distance: 94.0
click at [766, 204] on div at bounding box center [613, 219] width 530 height 312
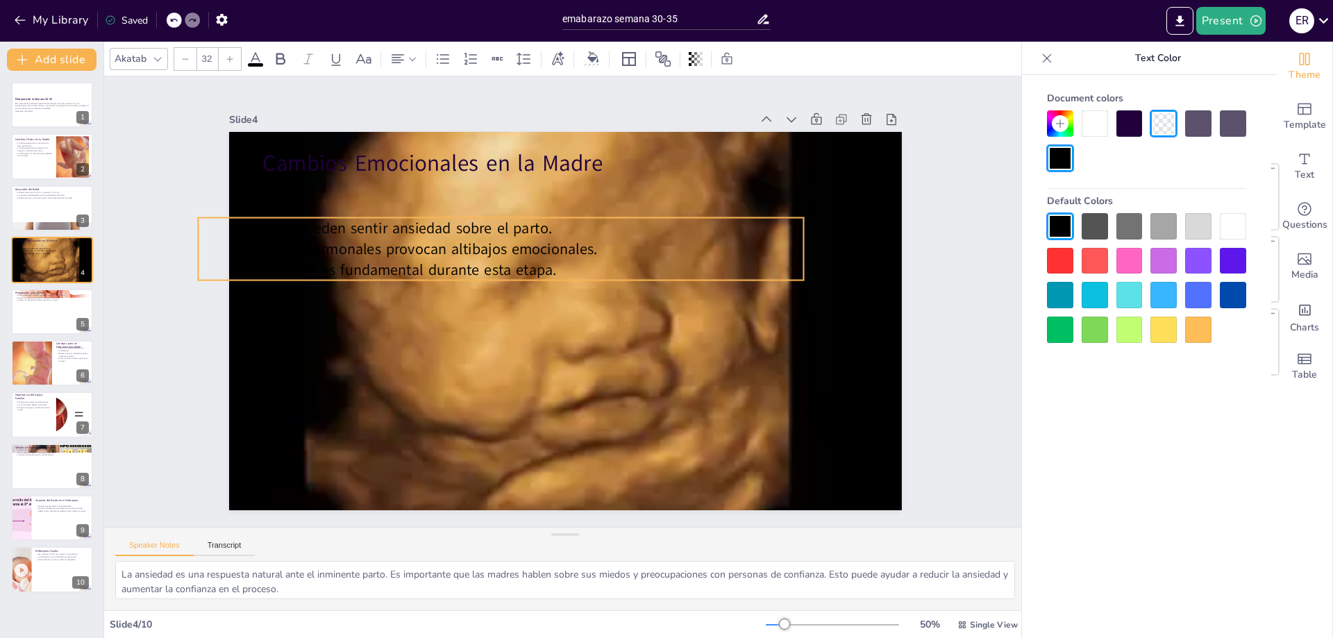
drag, startPoint x: 856, startPoint y: 235, endPoint x: 801, endPoint y: 241, distance: 55.8
click at [801, 241] on p "Los cambios hormonales provocan altibajos emocionales." at bounding box center [512, 237] width 596 height 146
drag, startPoint x: 803, startPoint y: 245, endPoint x: 650, endPoint y: 253, distance: 153.6
click at [682, 253] on div at bounding box center [690, 262] width 17 height 64
drag, startPoint x: 600, startPoint y: 208, endPoint x: 636, endPoint y: 214, distance: 36.6
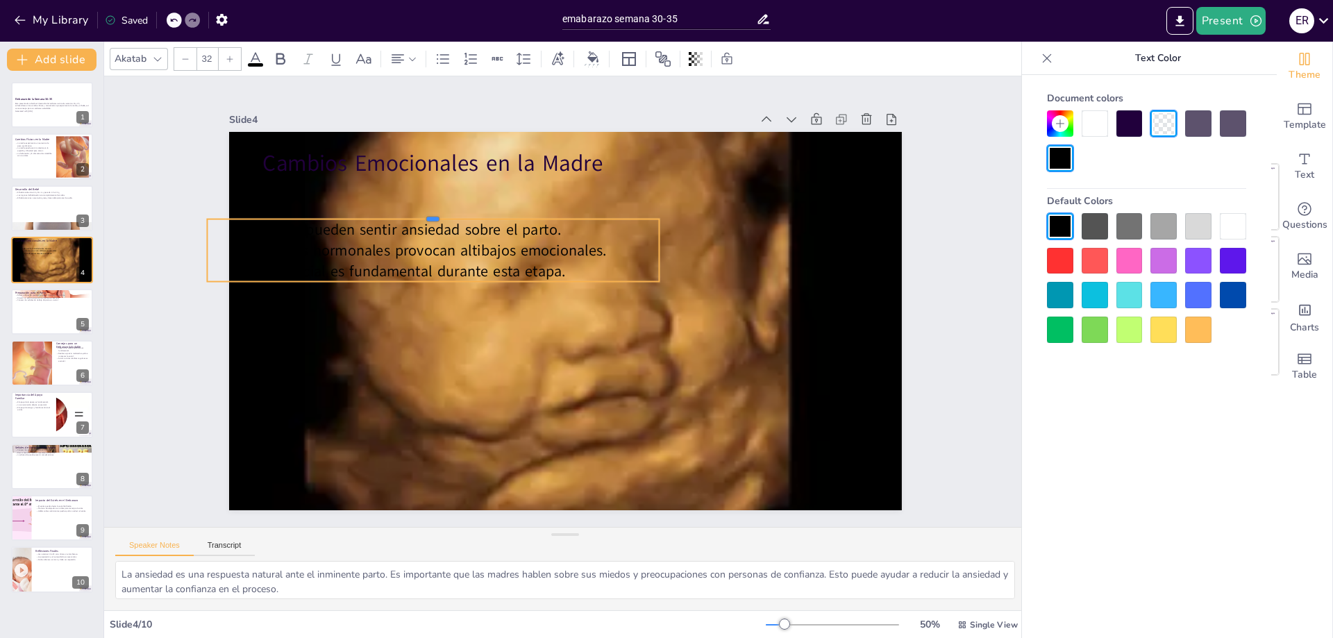
click at [635, 210] on div at bounding box center [442, 200] width 450 height 58
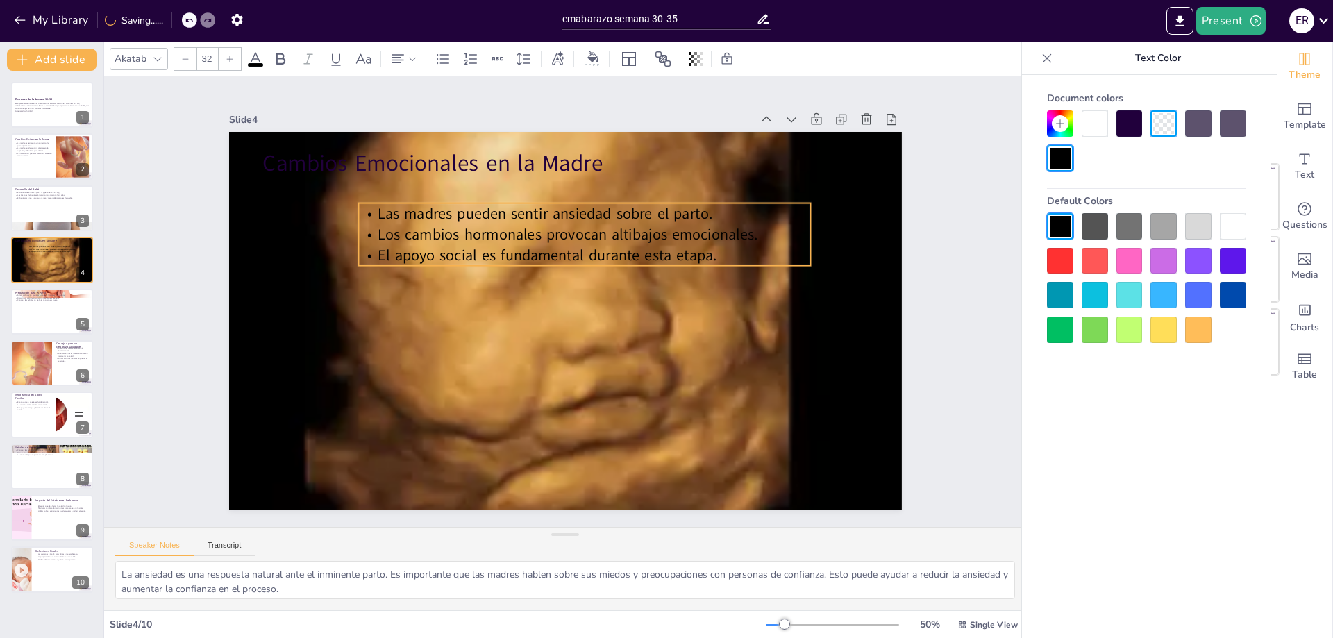
drag, startPoint x: 633, startPoint y: 220, endPoint x: 779, endPoint y: 201, distance: 147.7
click at [712, 203] on p "Las madres pueden sentir ansiedad sobre el parto." at bounding box center [655, 301] width 115 height 446
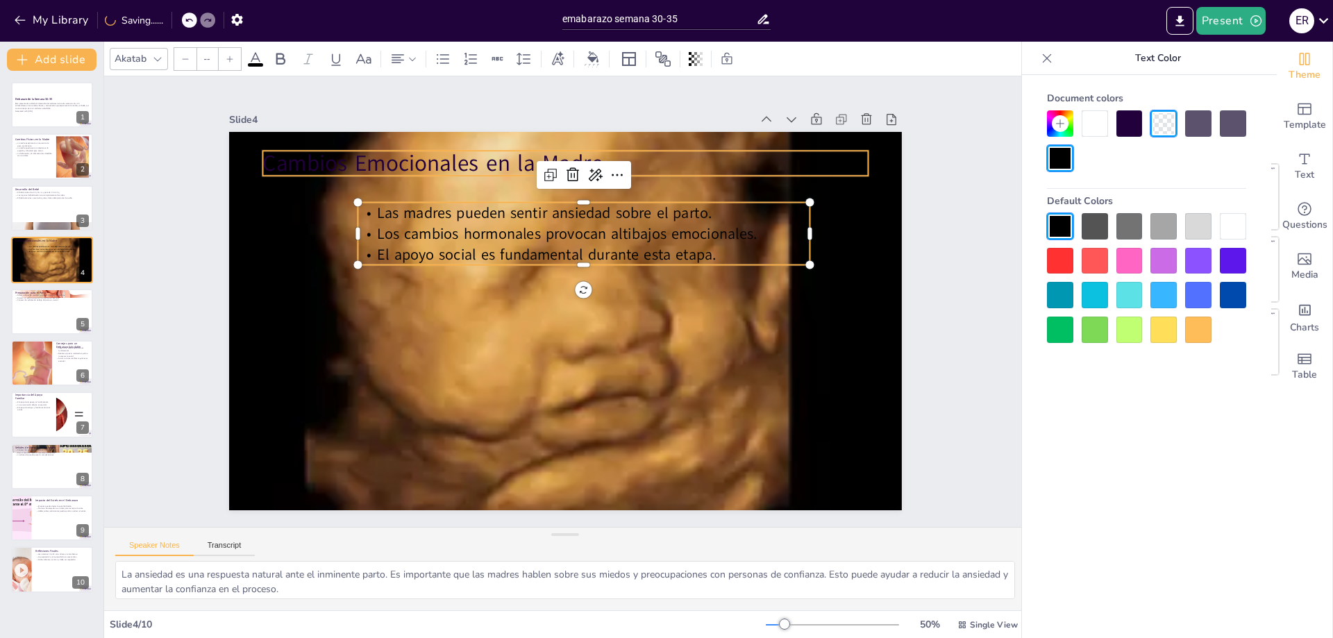
type input "48"
click at [457, 142] on div "Cambios Emocionales en la Madre Las madres pueden sentir ansiedad sobre el part…" at bounding box center [561, 320] width 736 height 509
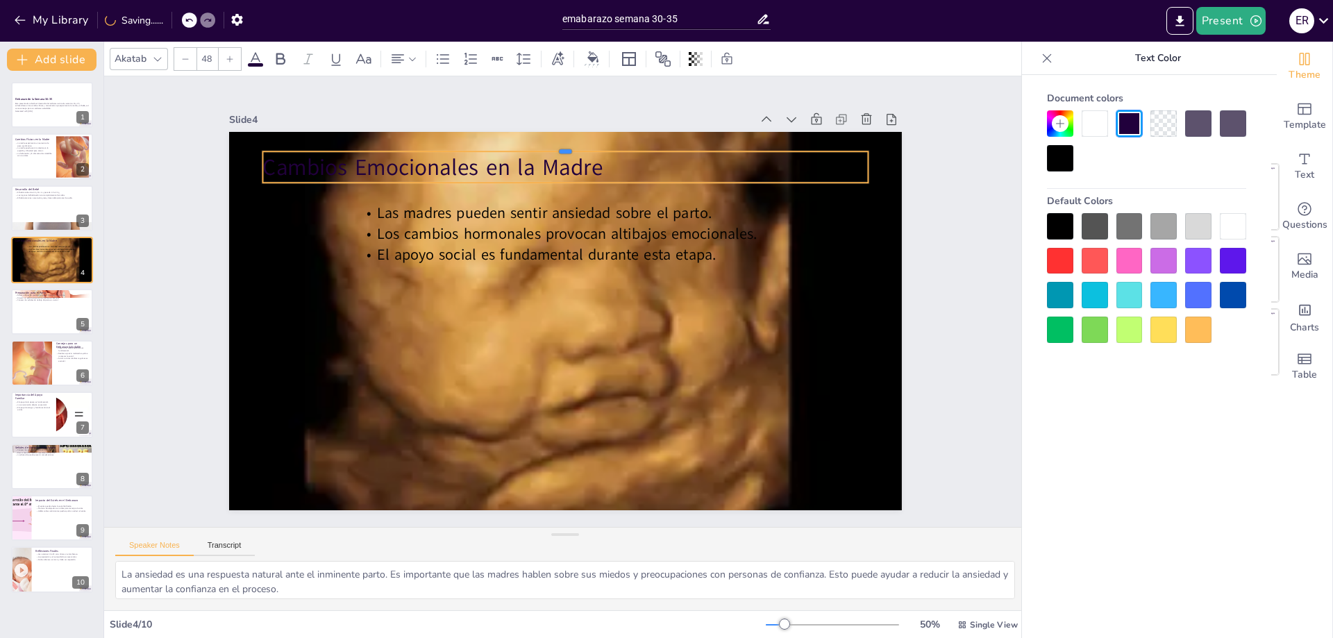
drag, startPoint x: 462, startPoint y: 144, endPoint x: 518, endPoint y: 144, distance: 56.9
click at [517, 144] on div at bounding box center [581, 147] width 603 height 74
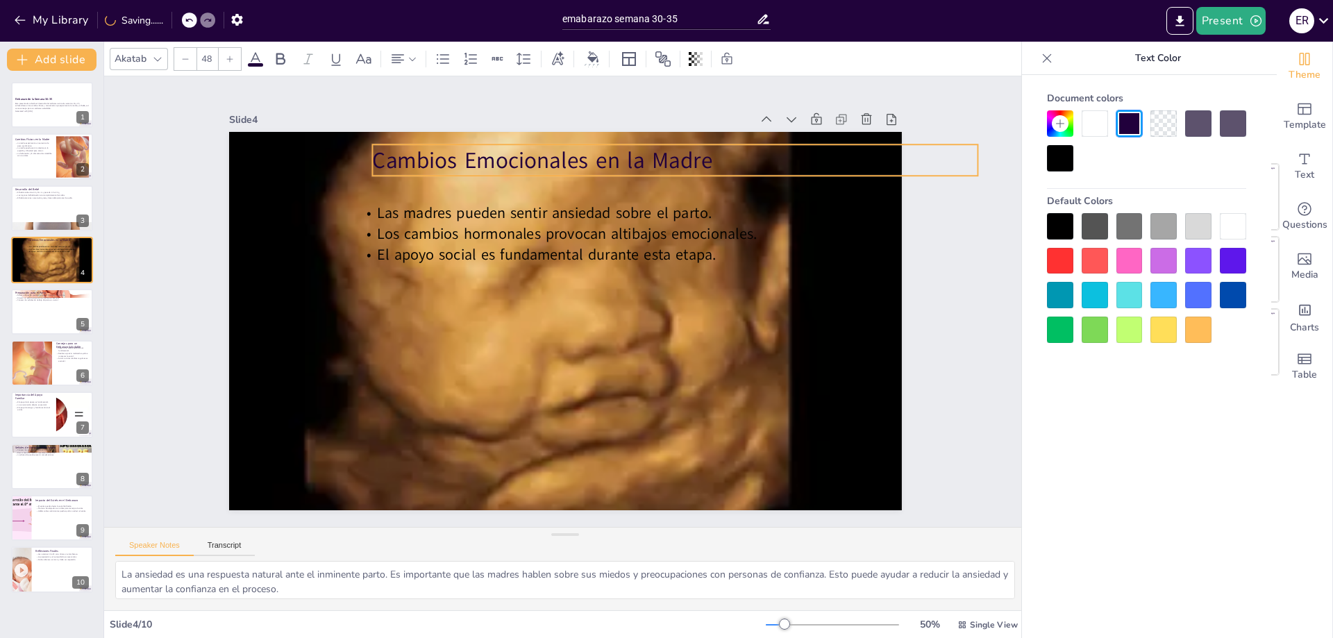
drag, startPoint x: 586, startPoint y: 154, endPoint x: 700, endPoint y: 146, distance: 114.1
click at [696, 146] on p "Cambios Emocionales en la Madre" at bounding box center [723, 217] width 566 height 275
click at [828, 273] on div at bounding box center [561, 321] width 770 height 666
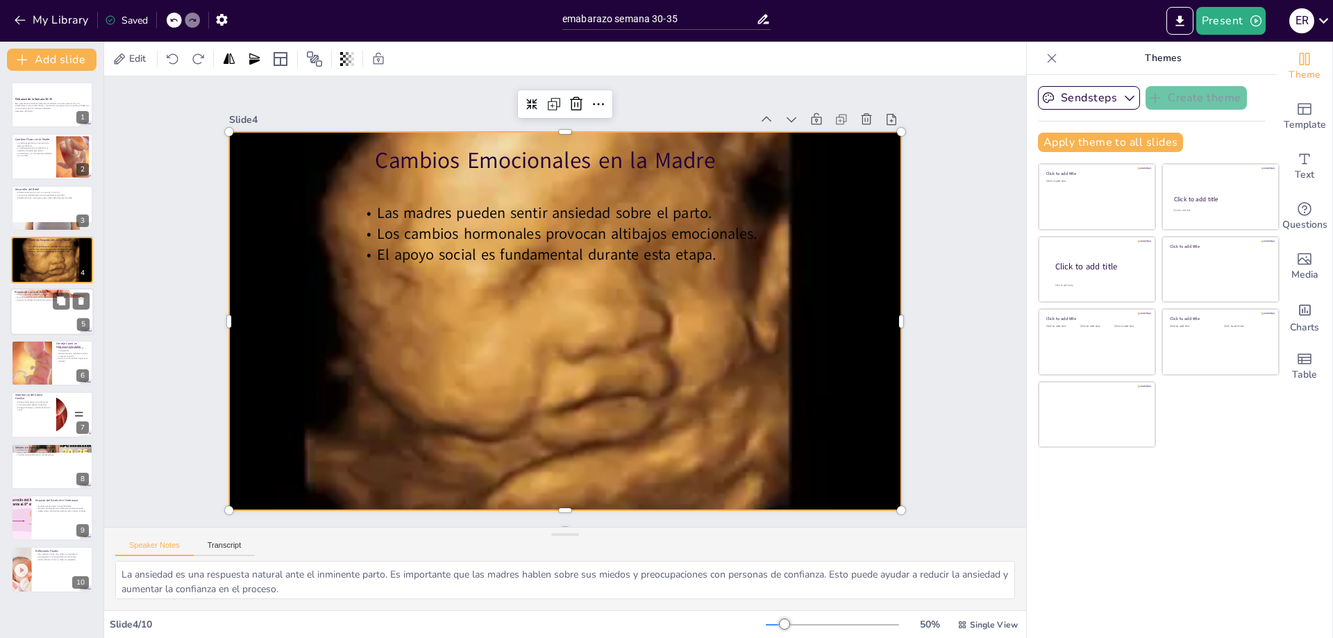
click at [51, 308] on div at bounding box center [51, 311] width 83 height 47
type textarea "Las clases de preparación para el parto ayudan a las madres a entender el proce…"
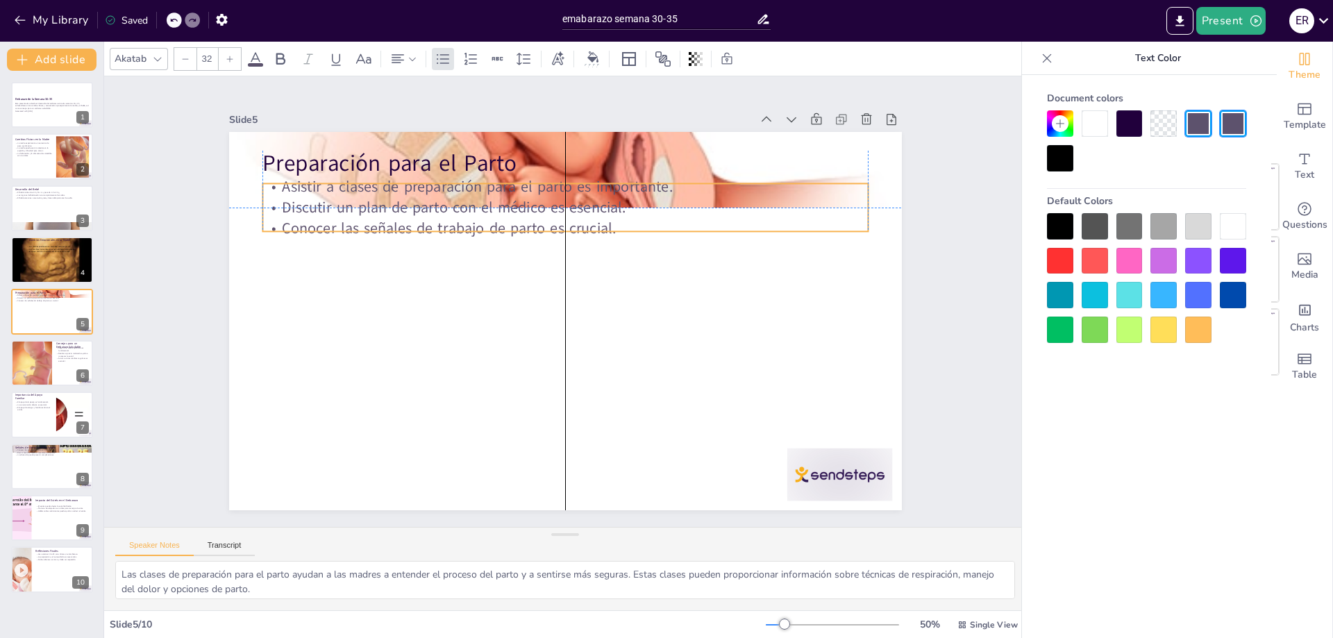
click at [571, 179] on p "Asistir a clases de preparación para el parto es importante." at bounding box center [674, 266] width 207 height 582
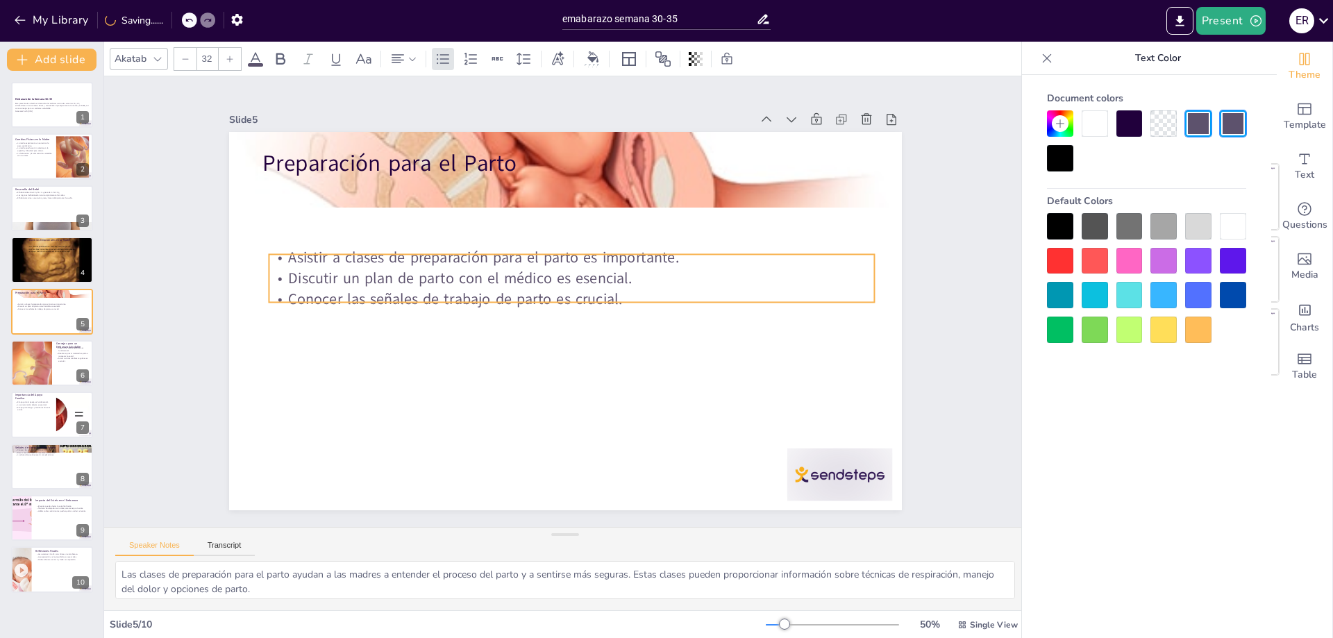
drag, startPoint x: 393, startPoint y: 179, endPoint x: 394, endPoint y: 250, distance: 70.8
click at [394, 250] on p "Asistir a clases de preparación para el parto es importante." at bounding box center [571, 257] width 605 height 21
type input "48"
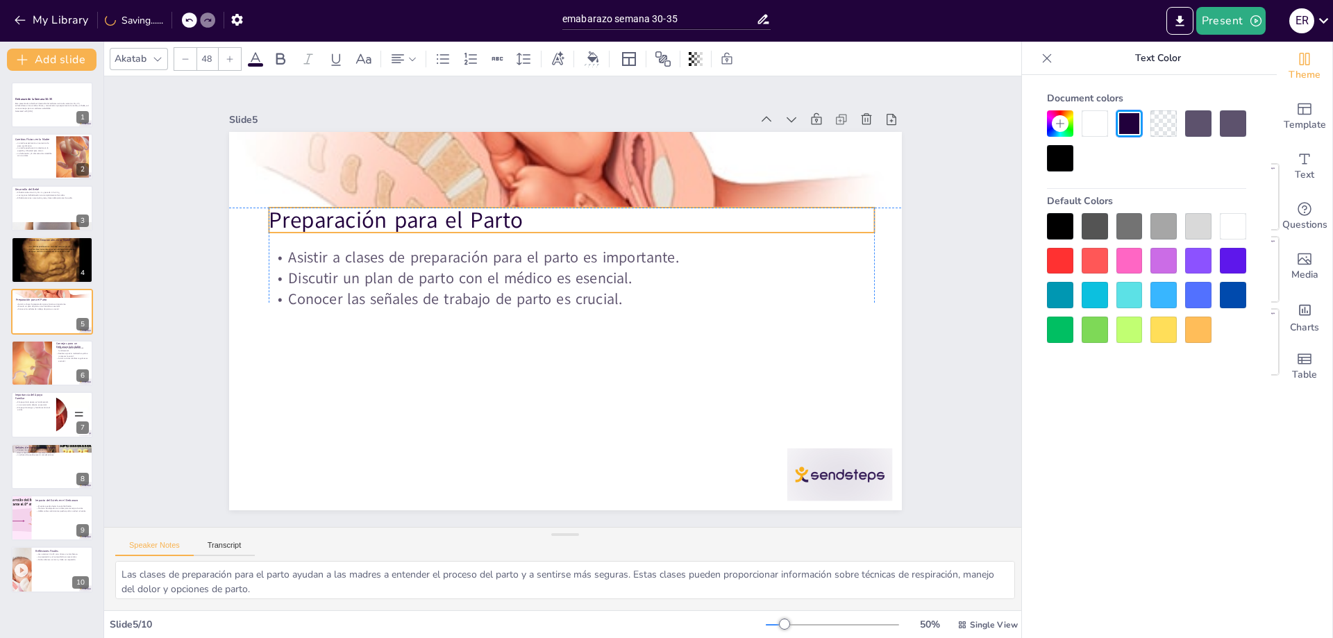
drag, startPoint x: 353, startPoint y: 153, endPoint x: 364, endPoint y: 210, distance: 57.9
click at [364, 210] on p "Preparación para el Parto" at bounding box center [579, 221] width 605 height 94
click at [34, 362] on div at bounding box center [31, 362] width 83 height 47
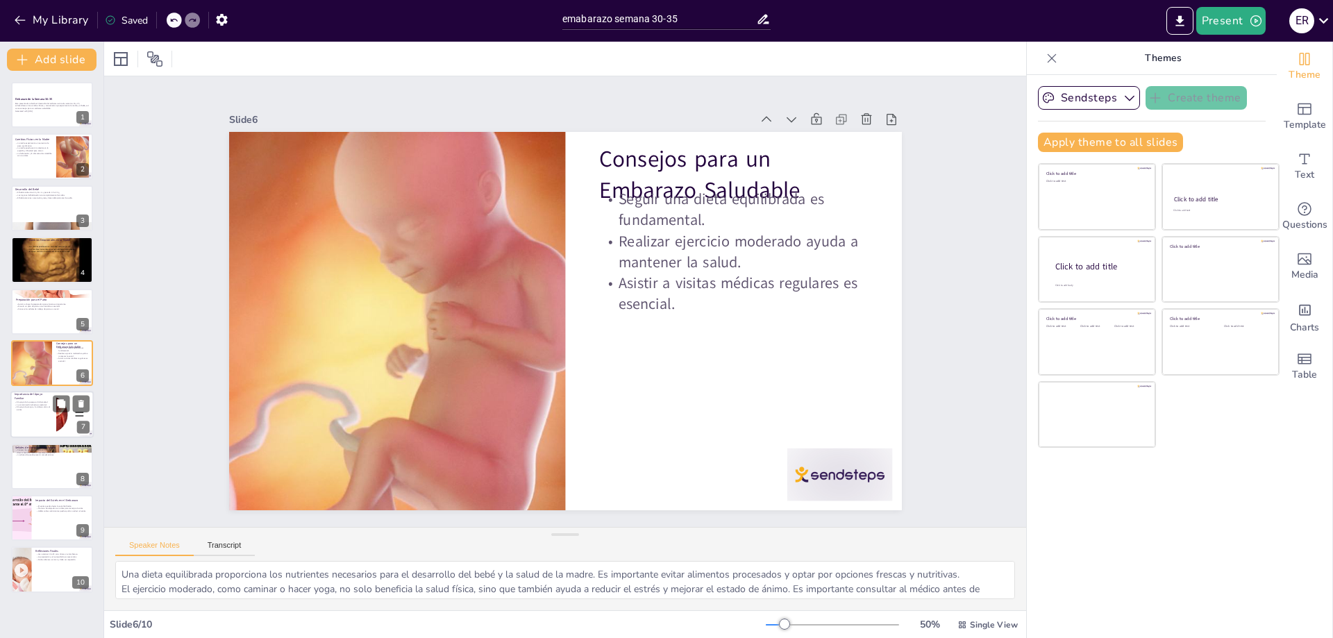
click at [35, 427] on div at bounding box center [51, 414] width 83 height 47
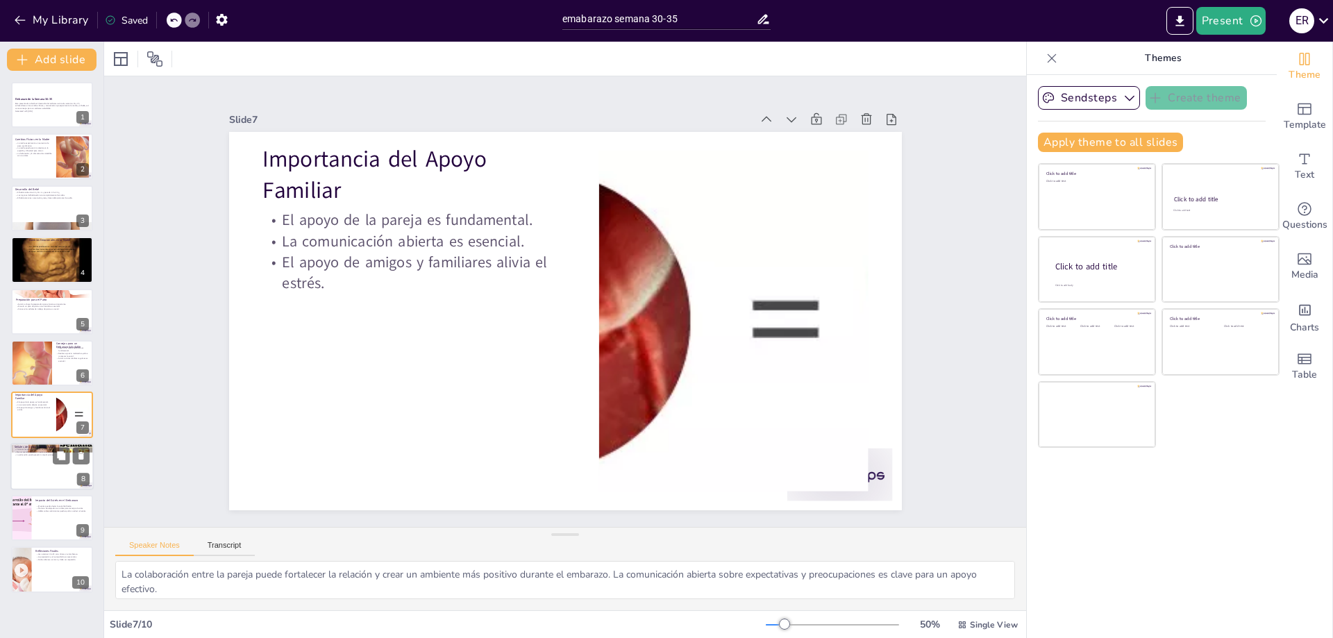
click at [26, 484] on div at bounding box center [51, 466] width 83 height 47
type textarea "La educación sobre las señales de alerta permite a las madres actuar rápidament…"
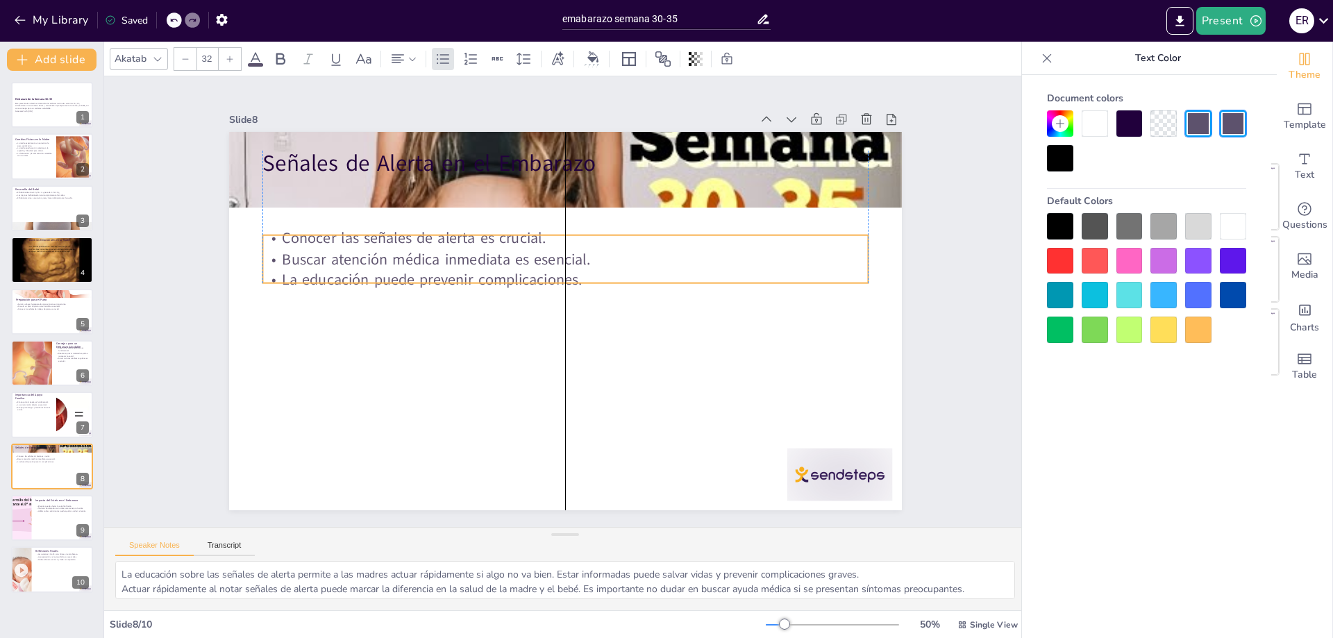
drag, startPoint x: 310, startPoint y: 208, endPoint x: 307, endPoint y: 261, distance: 53.5
click at [307, 261] on p "Buscar atención médica inmediata es esencial." at bounding box center [569, 259] width 604 height 84
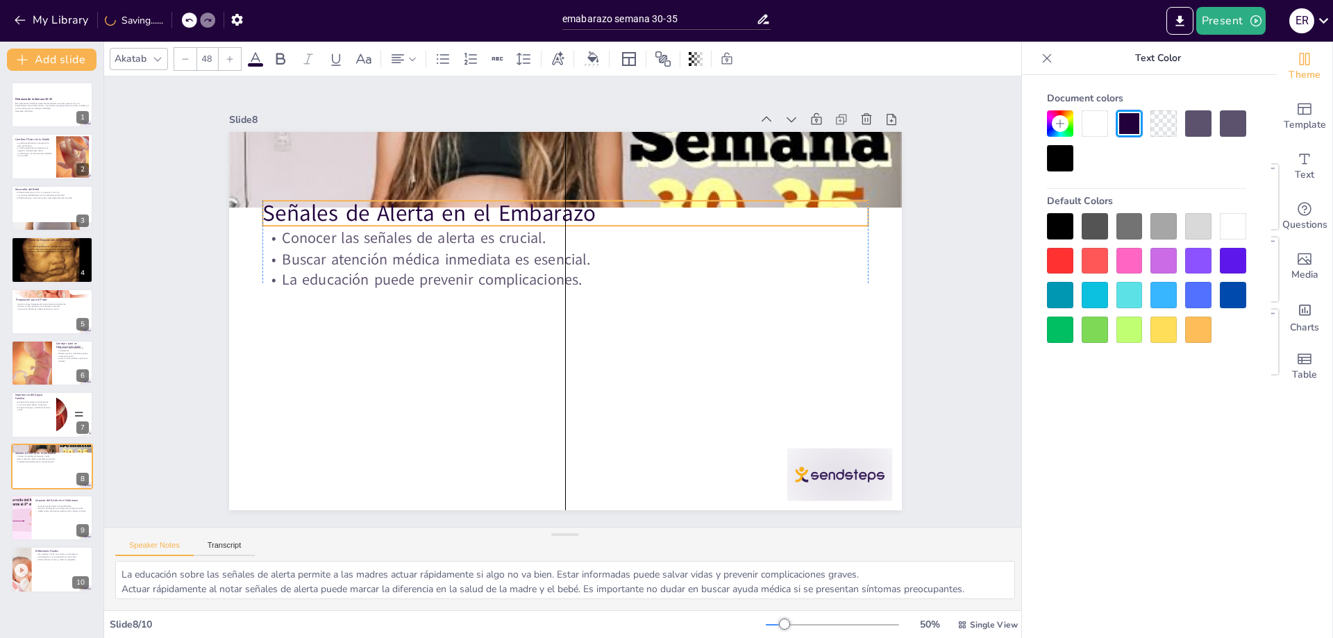
drag, startPoint x: 291, startPoint y: 154, endPoint x: 296, endPoint y: 204, distance: 50.2
click at [296, 204] on p "Señales de Alerta en el Embarazo" at bounding box center [573, 214] width 605 height 94
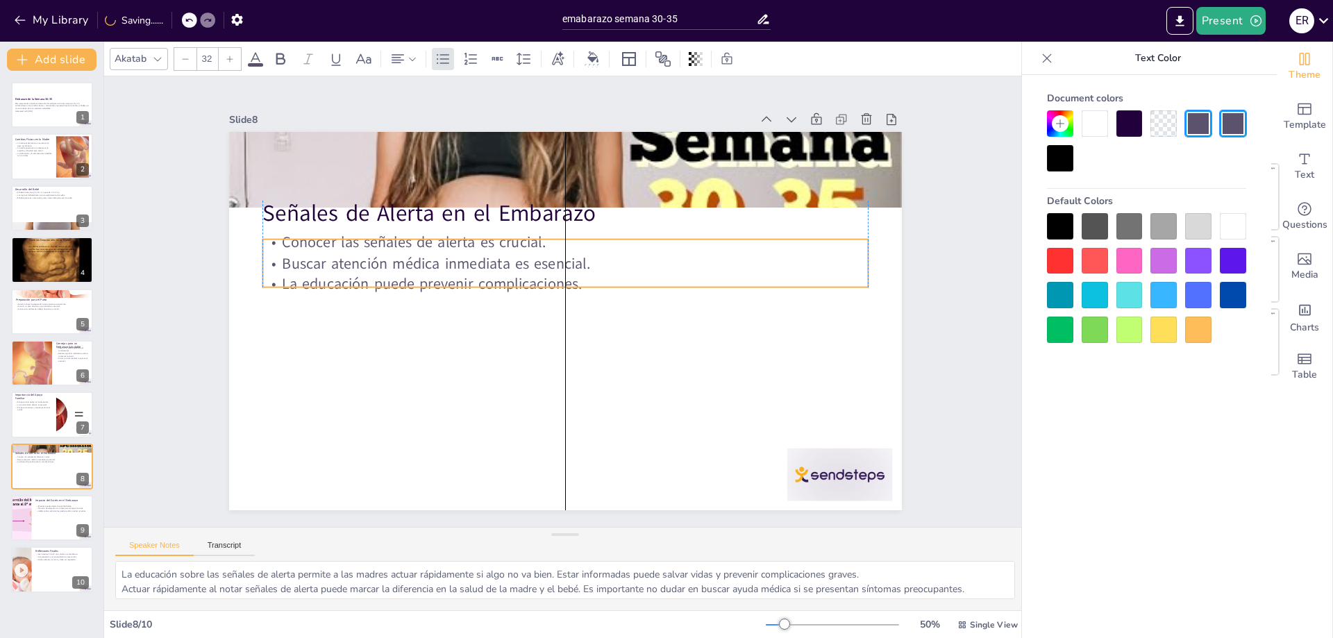
drag, startPoint x: 298, startPoint y: 277, endPoint x: 298, endPoint y: 293, distance: 16.0
click at [298, 293] on p "La educación puede prevenir complicaciones." at bounding box center [564, 283] width 605 height 21
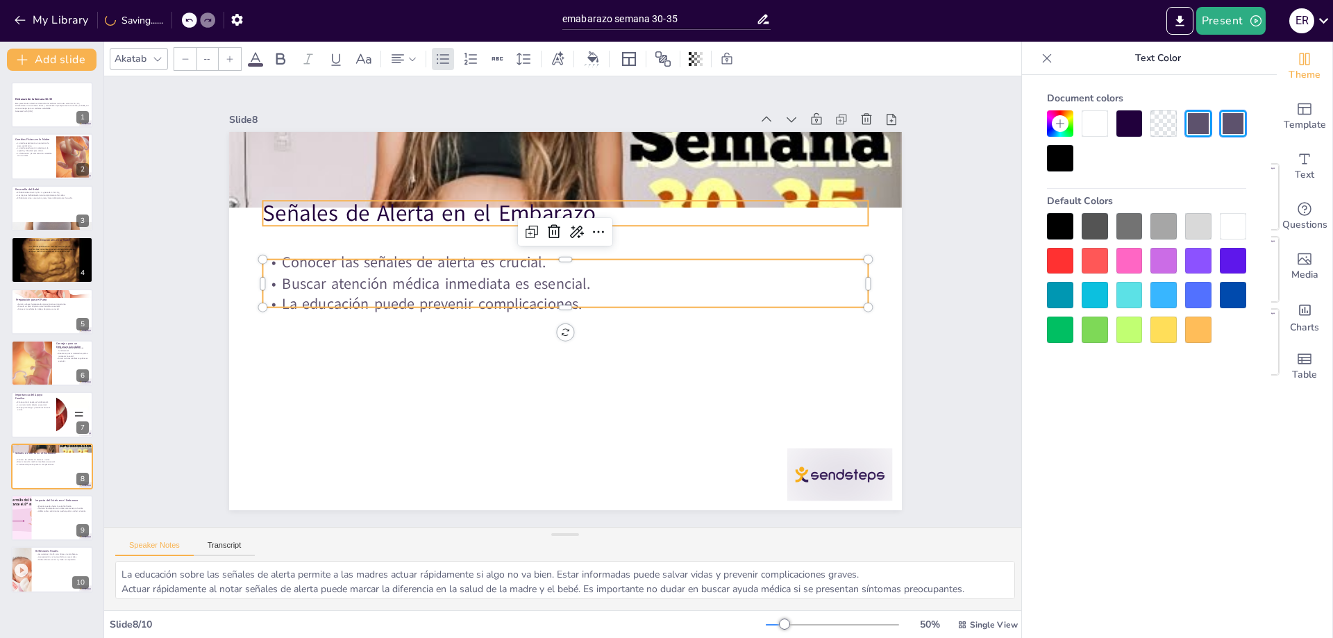
type input "48"
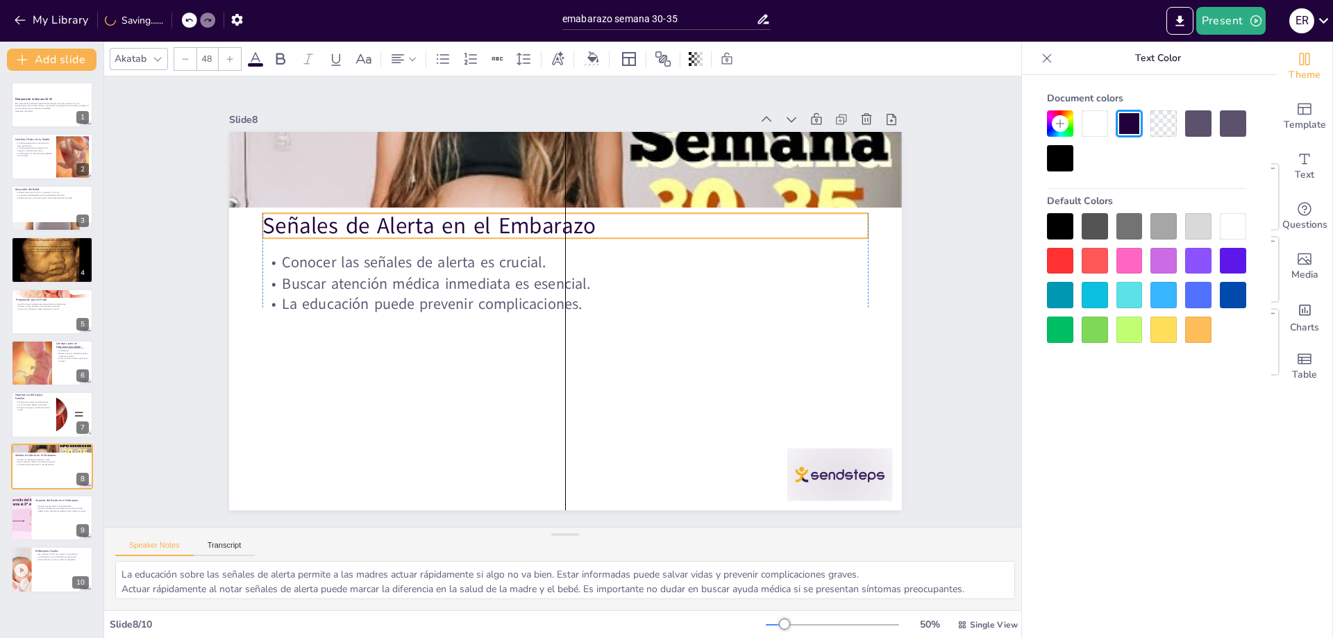
drag, startPoint x: 277, startPoint y: 217, endPoint x: 214, endPoint y: 260, distance: 76.4
click at [277, 231] on p "Señales de Alerta en el Embarazo" at bounding box center [572, 226] width 605 height 94
click at [25, 515] on div at bounding box center [20, 517] width 110 height 47
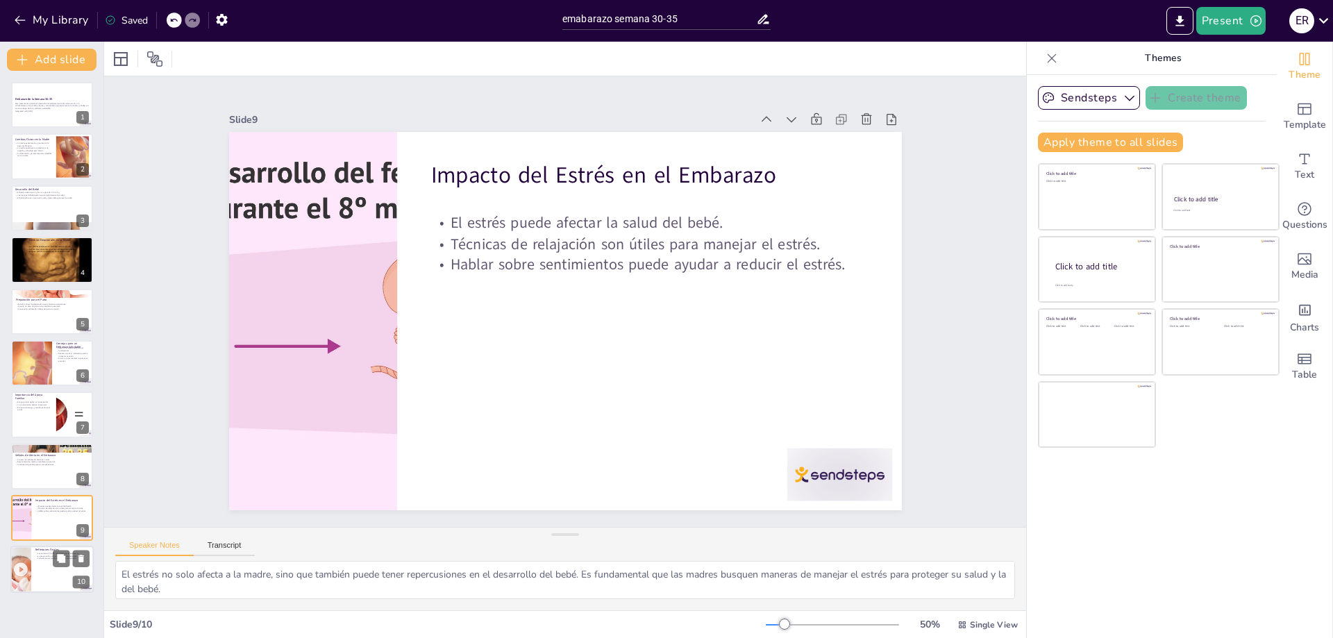
click at [51, 560] on div at bounding box center [51, 569] width 83 height 47
type textarea "Comprender la importancia de estas semanas ayuda a las madres a enfocarse en su…"
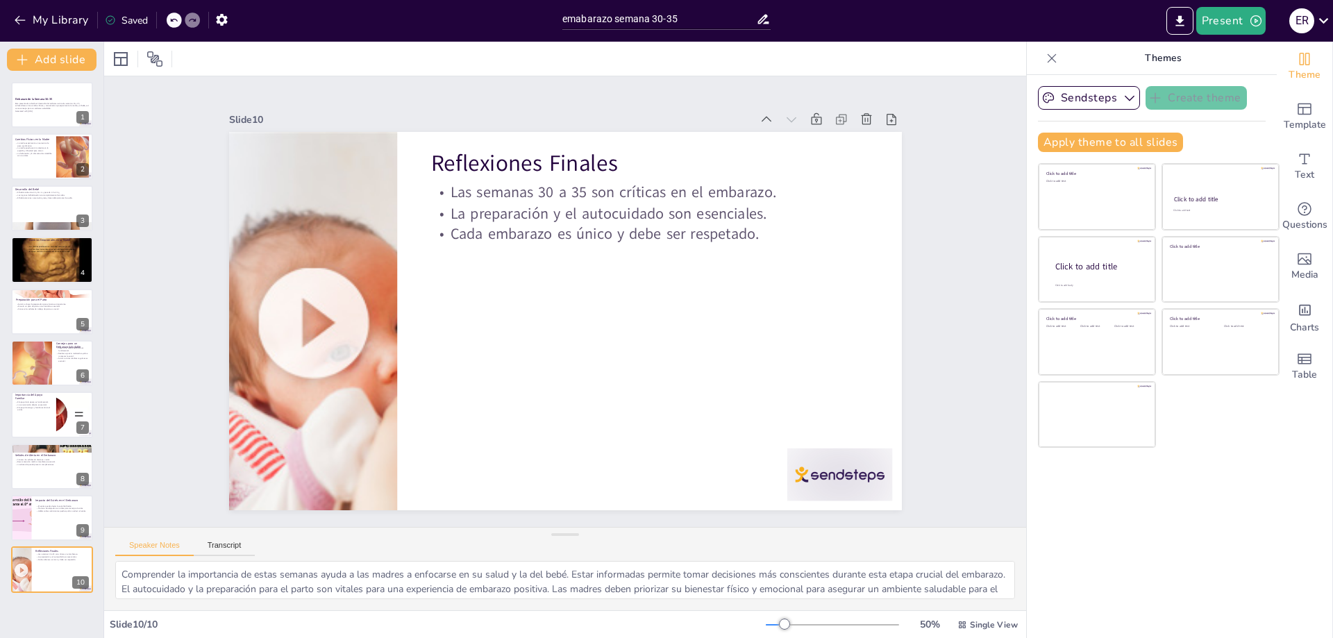
click at [8, 114] on div "Embarazo de la Semana 30-35 Esta presentación aborda el desarrollo del embarazo…" at bounding box center [51, 337] width 103 height 511
click at [12, 114] on div at bounding box center [51, 104] width 83 height 47
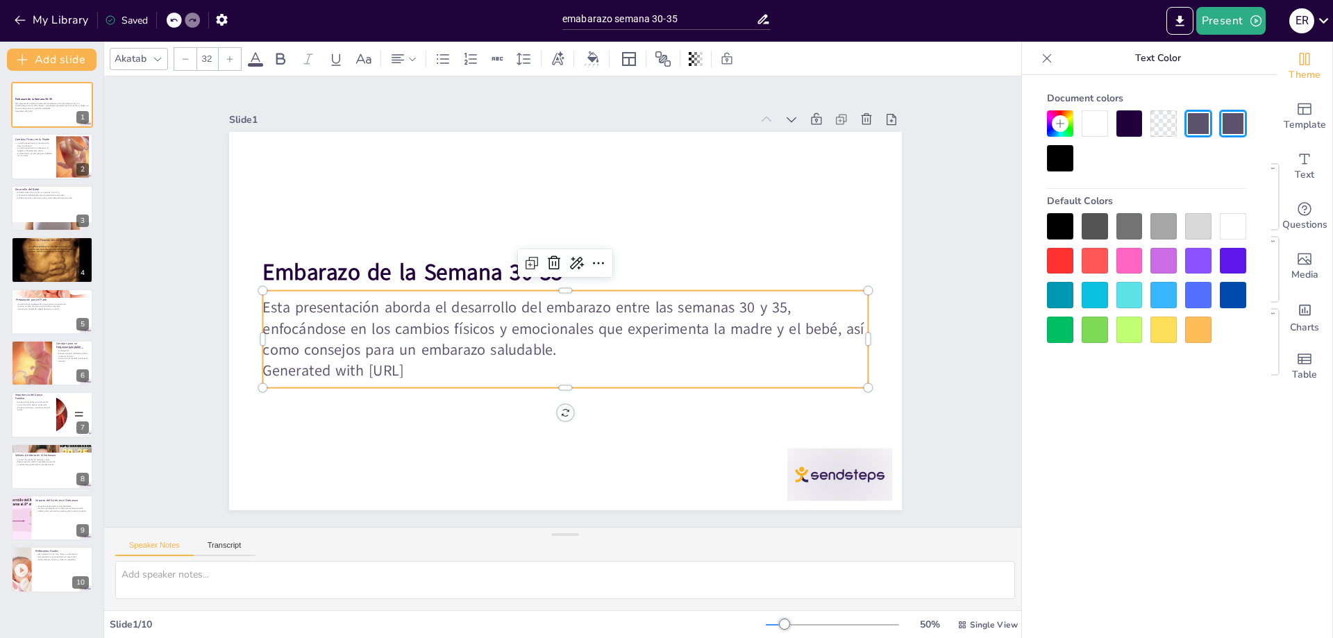
click at [308, 303] on p "Esta presentación aborda el desarrollo del embarazo entre las semanas 30 y 35, …" at bounding box center [556, 327] width 595 height 247
click at [444, 372] on p "Generated with [URL]" at bounding box center [544, 367] width 582 height 207
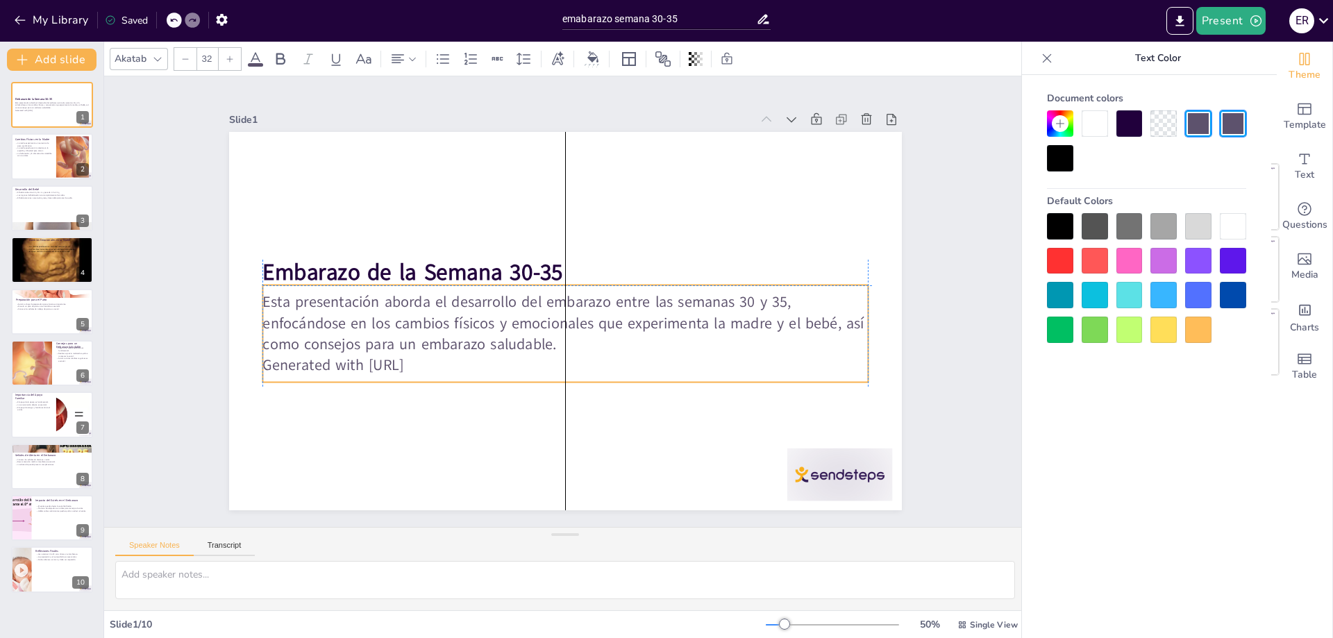
click at [450, 373] on p "Generated with [URL]" at bounding box center [523, 348] width 464 height 421
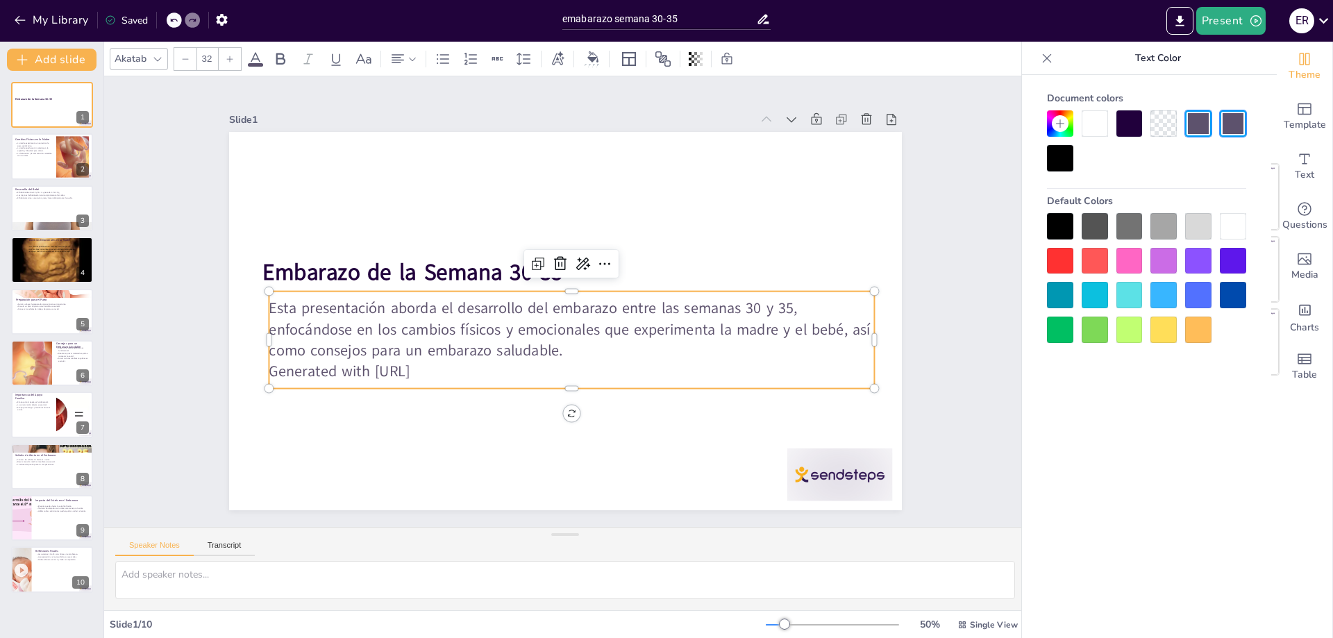
drag, startPoint x: 446, startPoint y: 369, endPoint x: 258, endPoint y: 292, distance: 203.3
click at [258, 292] on div "Embarazo de la Semana 30-35 Esta presentación aborda el desarrollo del embarazo…" at bounding box center [561, 321] width 736 height 510
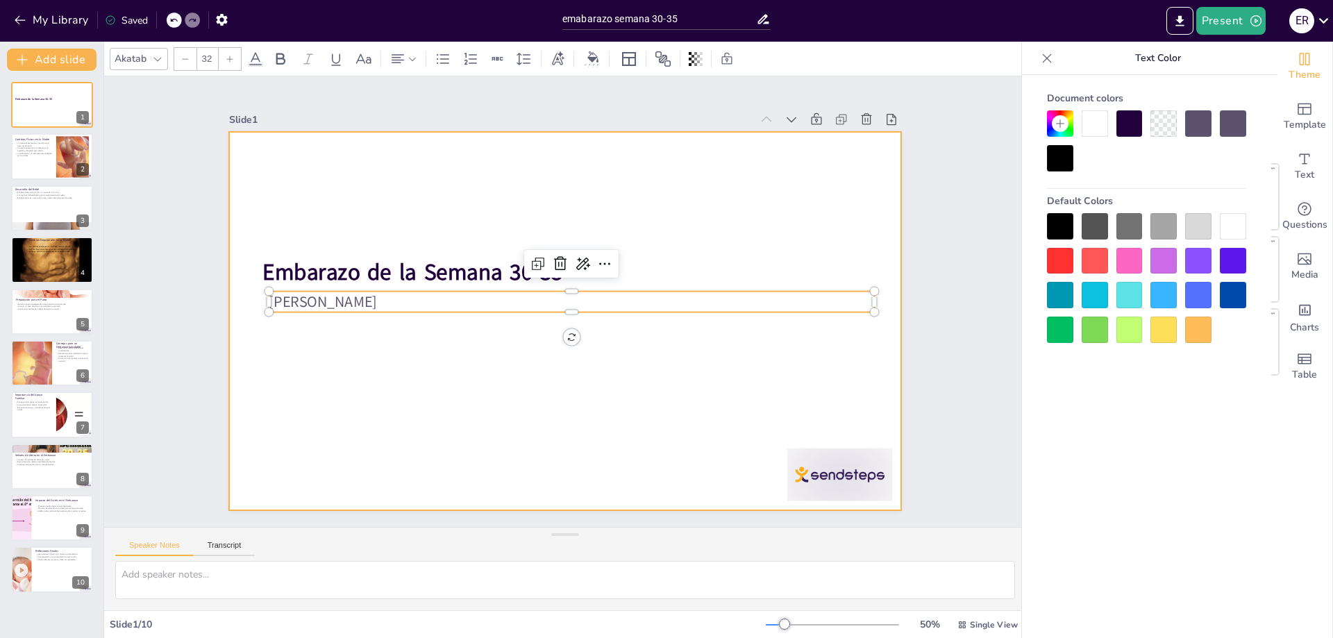
click at [661, 341] on div at bounding box center [558, 320] width 757 height 568
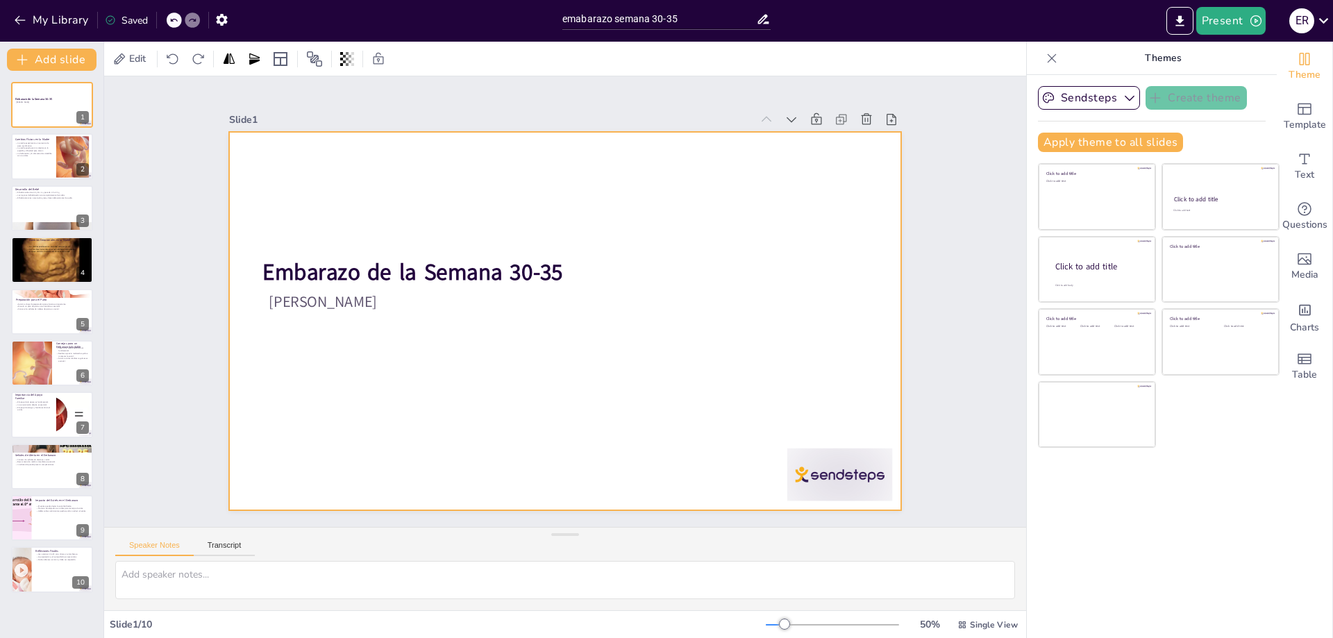
click at [796, 491] on div at bounding box center [798, 528] width 114 height 74
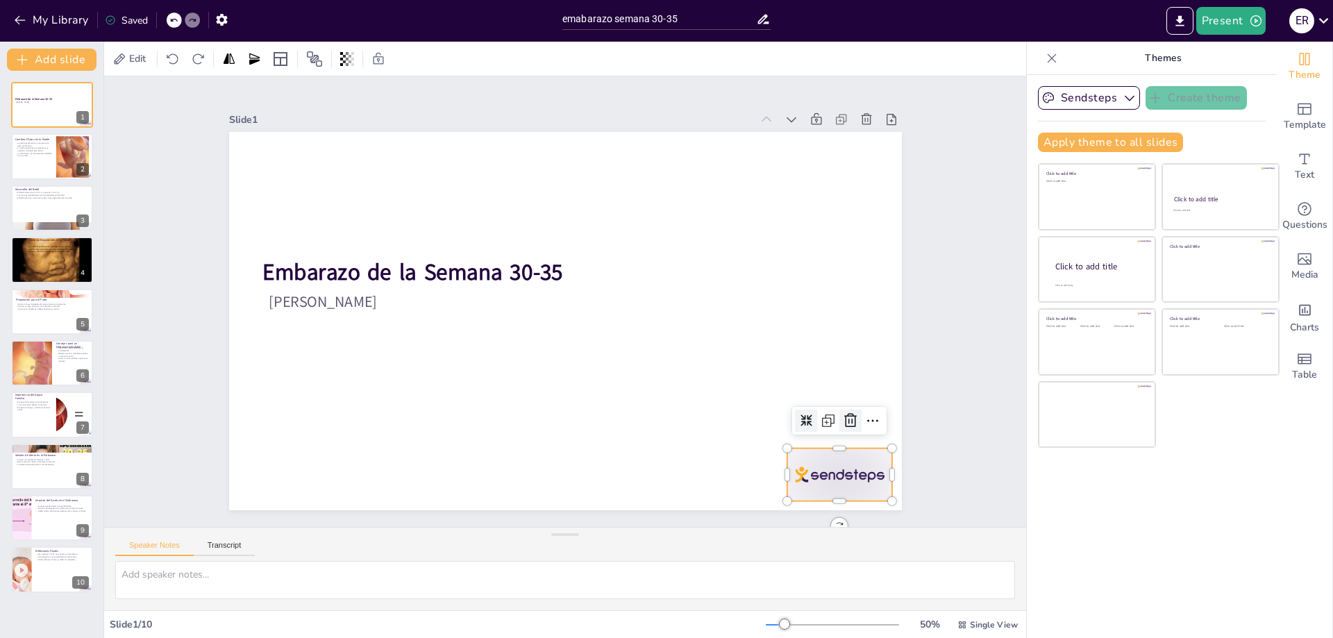
click at [838, 440] on icon at bounding box center [836, 449] width 18 height 18
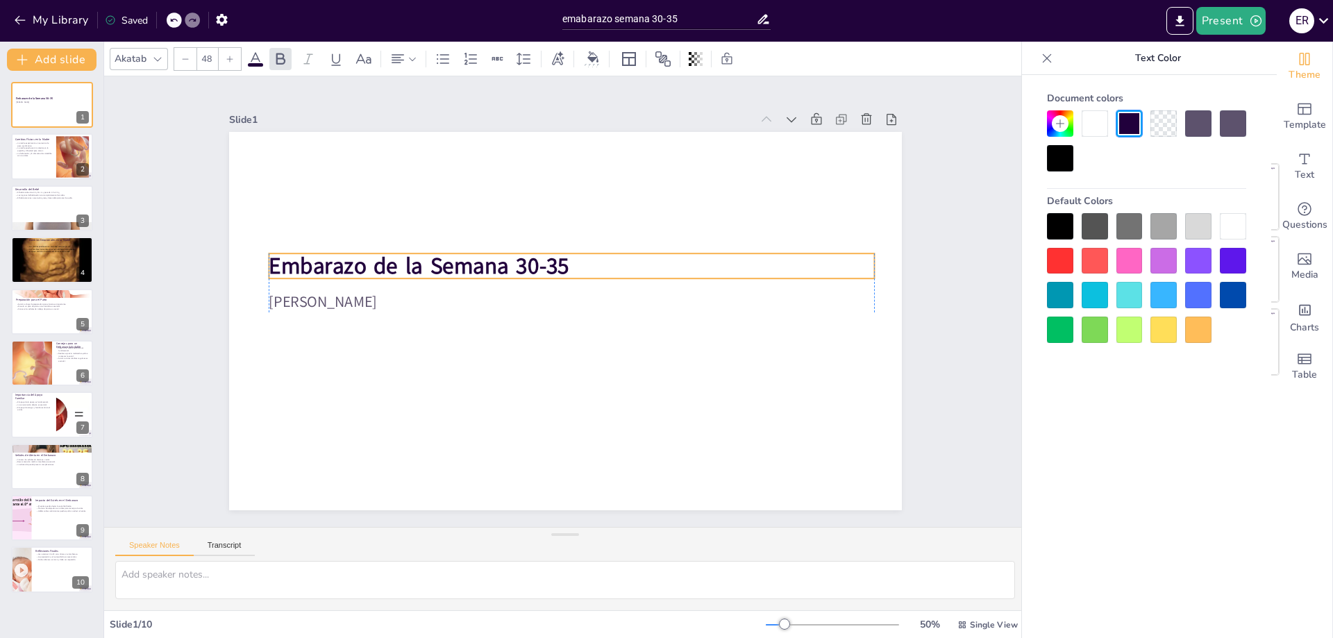
drag, startPoint x: 615, startPoint y: 273, endPoint x: 621, endPoint y: 267, distance: 8.4
click at [621, 267] on p "Embarazo de la Semana 30-35" at bounding box center [574, 267] width 605 height 94
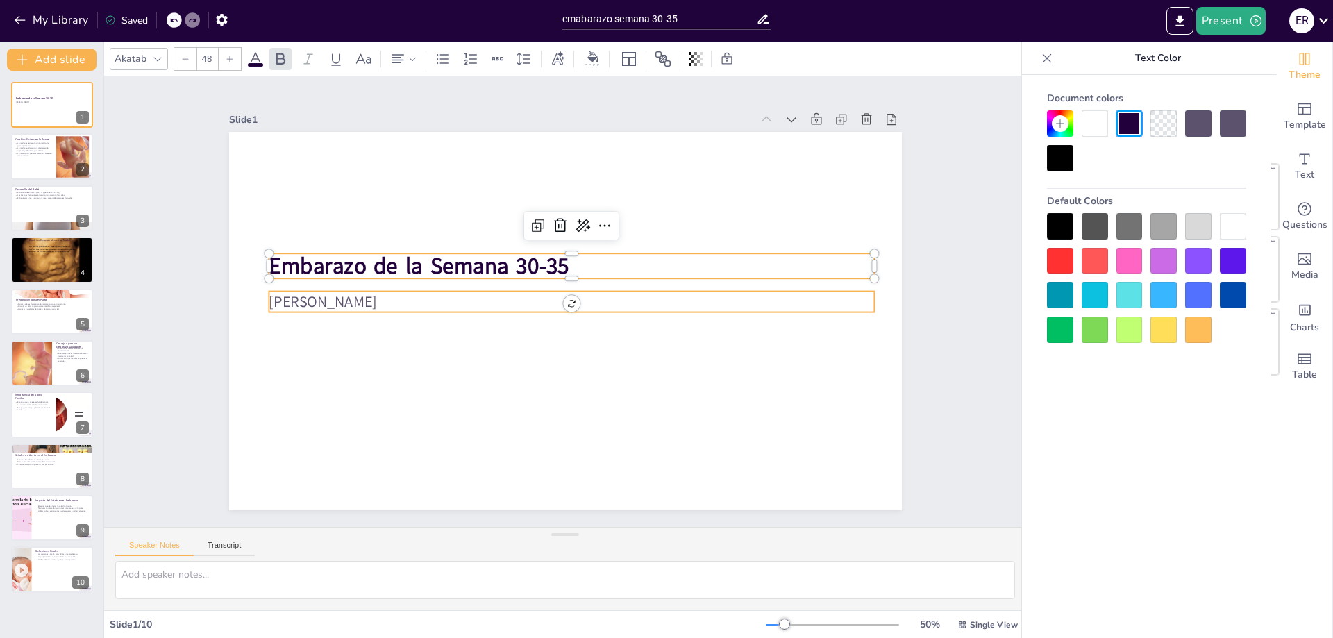
click at [618, 345] on div at bounding box center [563, 321] width 709 height 446
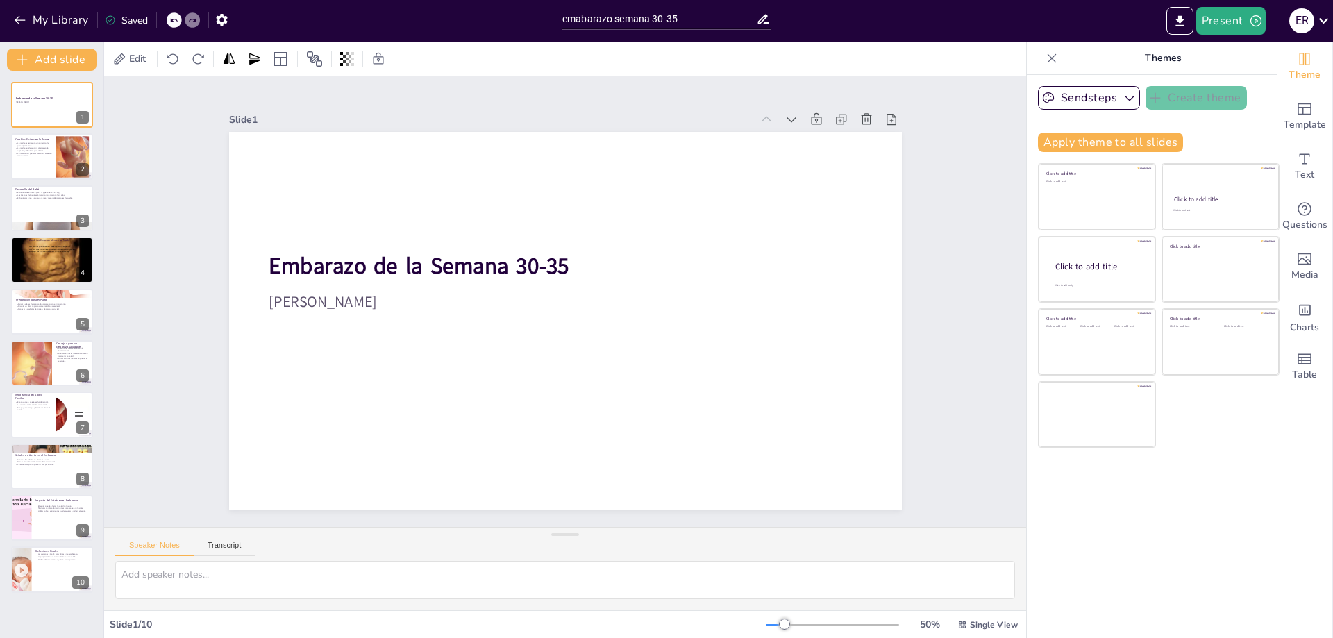
click at [1162, 15] on div "Present E R" at bounding box center [1054, 21] width 555 height 28
click at [1172, 16] on button "Export to PowerPoint" at bounding box center [1179, 21] width 27 height 28
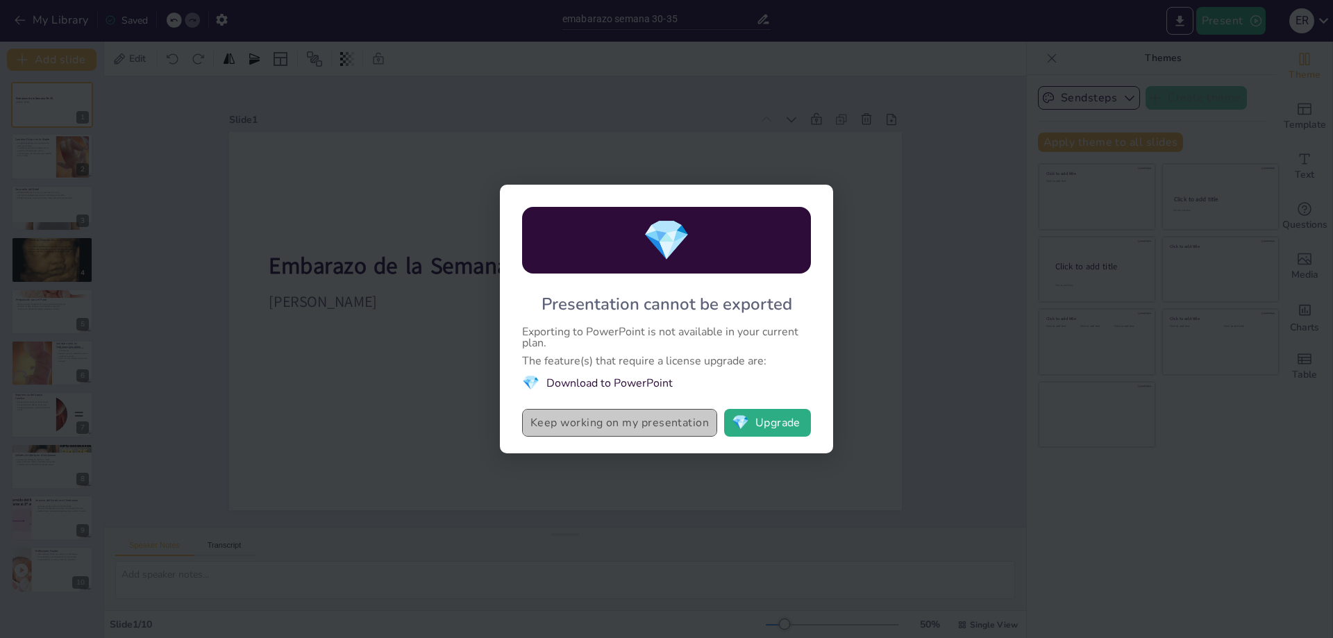
click at [578, 426] on button "Keep working on my presentation" at bounding box center [619, 423] width 195 height 28
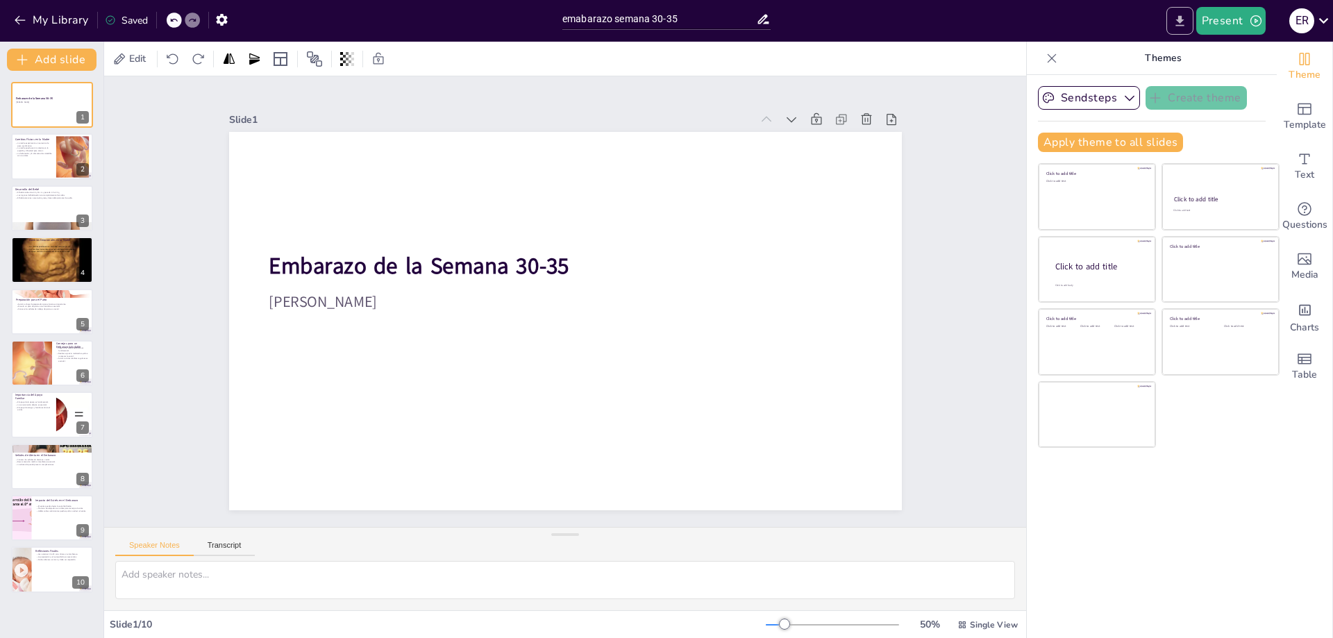
click at [1177, 18] on icon "Export to PowerPoint" at bounding box center [1179, 21] width 15 height 15
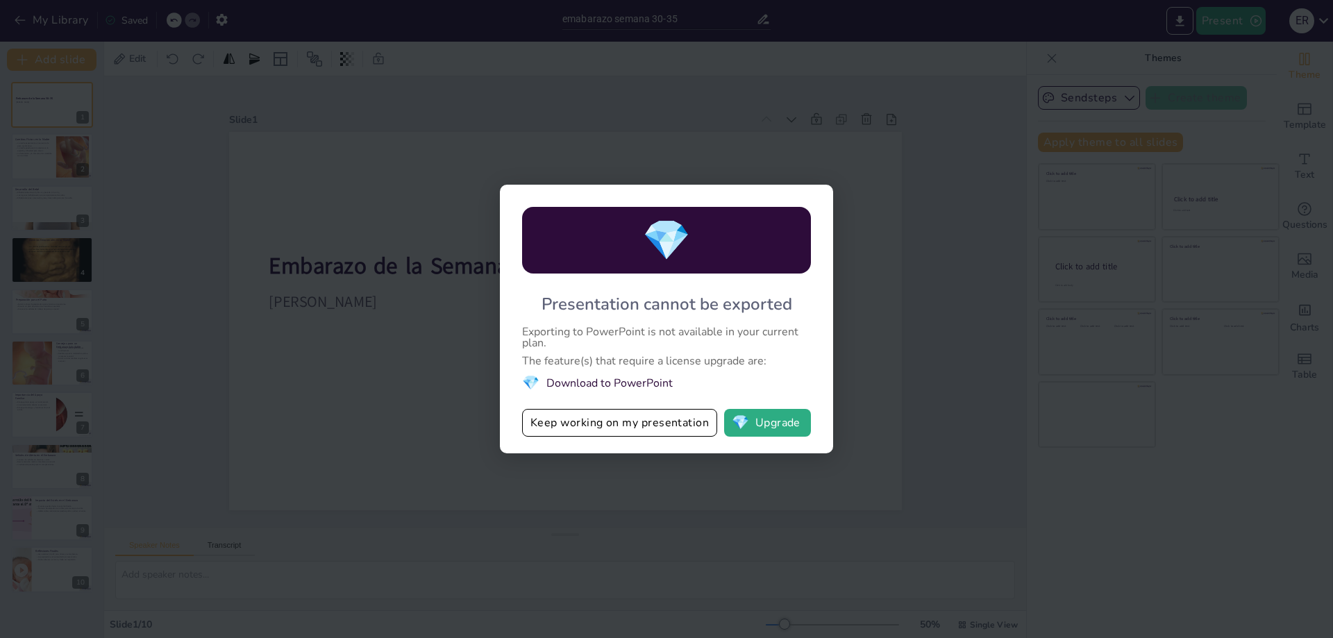
click at [930, 283] on div "💎 Presentation cannot be exported Exporting to PowerPoint is not available in y…" at bounding box center [666, 319] width 1333 height 638
click at [897, 309] on div "💎 Presentation cannot be exported Exporting to PowerPoint is not available in y…" at bounding box center [666, 319] width 1333 height 638
click at [634, 412] on button "Keep working on my presentation" at bounding box center [619, 423] width 195 height 28
